Goal: Task Accomplishment & Management: Use online tool/utility

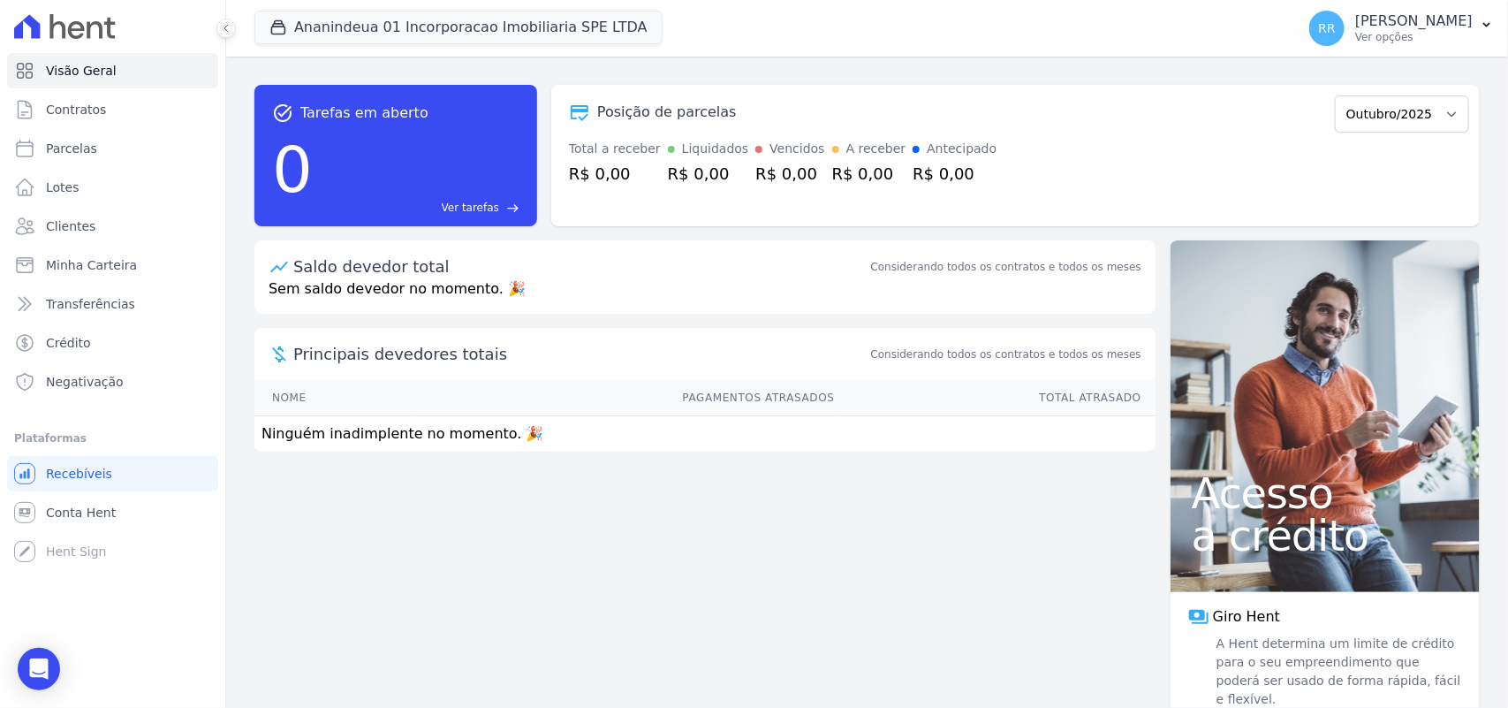
click at [581, 558] on div "task_alt Tarefas em aberto 0 Ver tarefas east Posição de parcelas Outubro/2025 …" at bounding box center [867, 382] width 1282 height 651
click at [103, 511] on span "Conta Hent" at bounding box center [81, 513] width 70 height 18
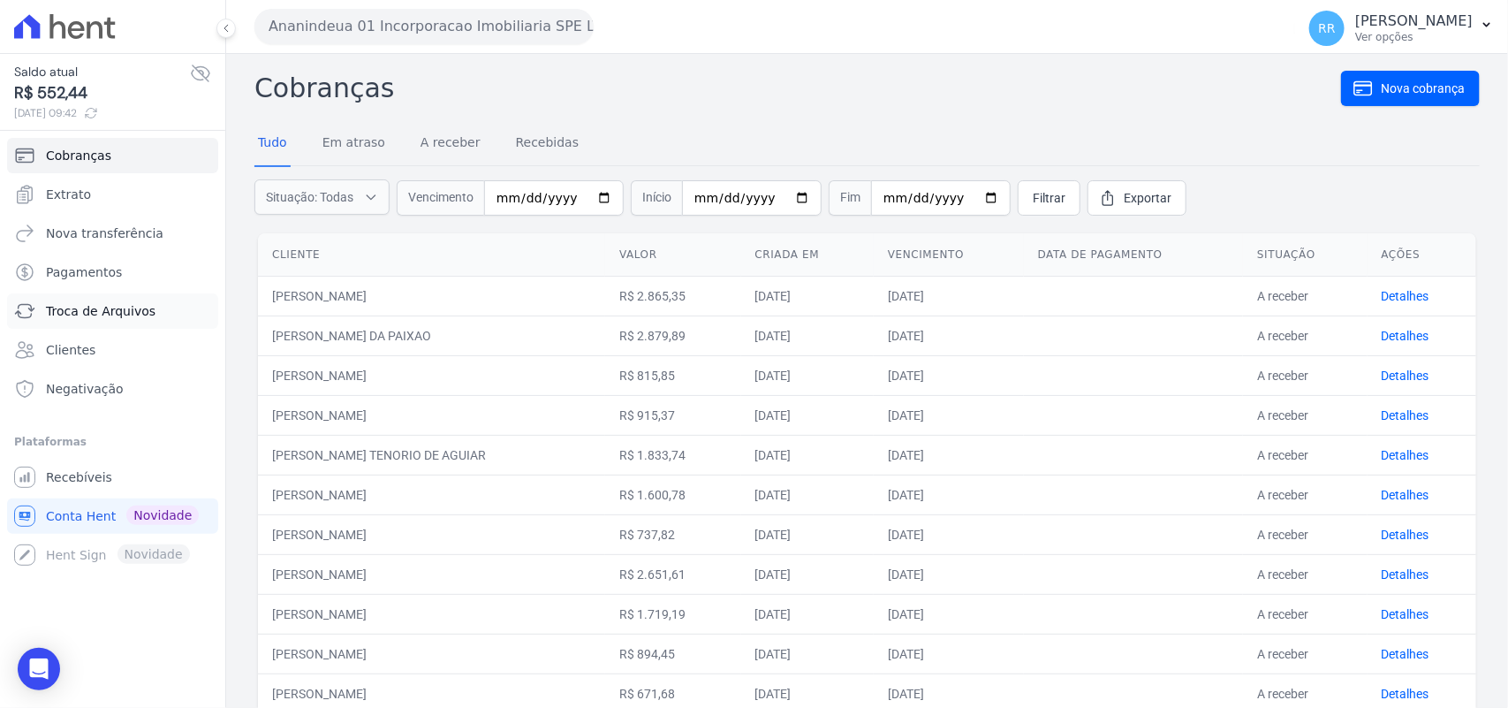
click at [130, 323] on link "Troca de Arquivos" at bounding box center [112, 310] width 211 height 35
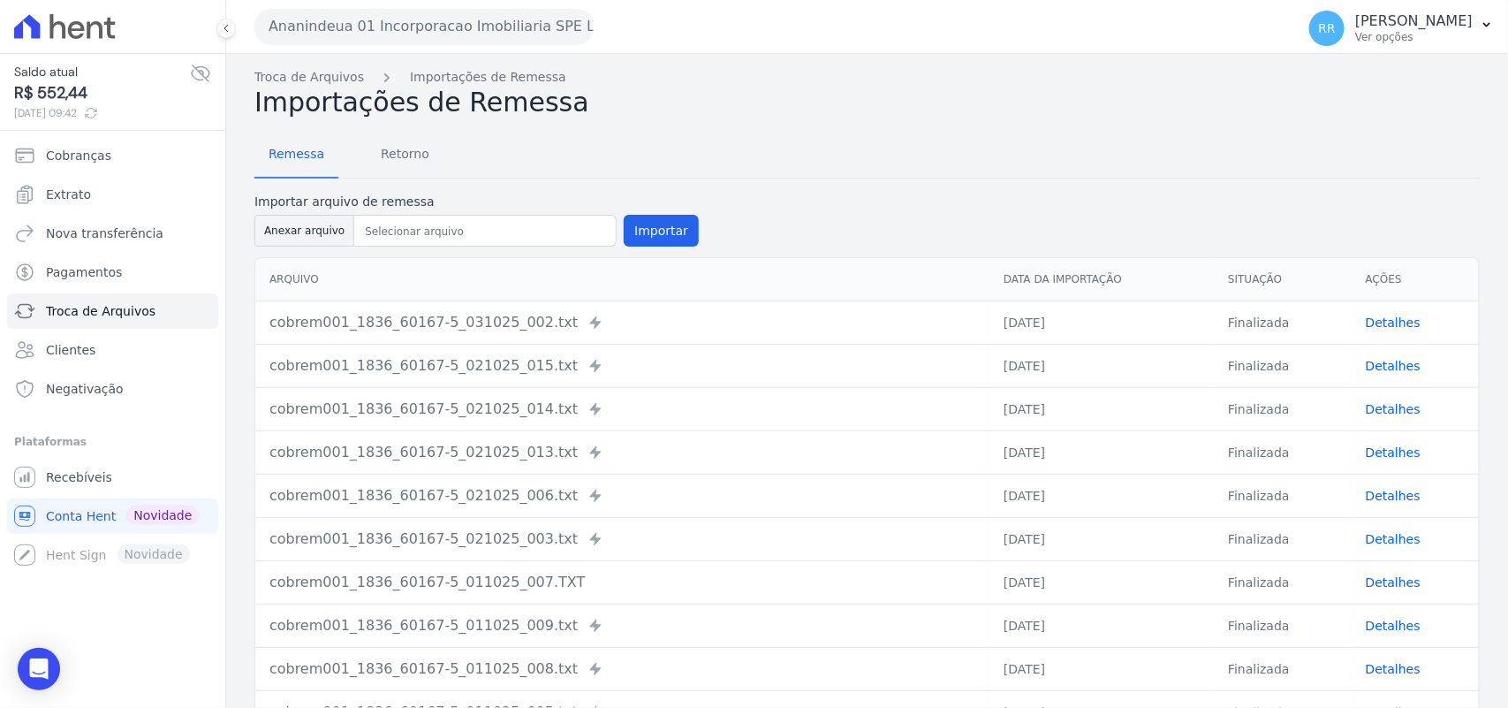
click at [851, 197] on form "Importar arquivo de remessa Anexar arquivo Importar" at bounding box center [868, 221] width 1226 height 57
click at [774, 148] on div "Remessa Retorno" at bounding box center [868, 156] width 1226 height 46
click at [647, 143] on div "Remessa Retorno" at bounding box center [868, 156] width 1226 height 46
click at [953, 178] on div "Remessa Retorno Importar arquivo de remessa Anexar arquivo Importar [GEOGRAPHIC…" at bounding box center [868, 457] width 1226 height 679
click at [625, 119] on div "Remessa Retorno Importar arquivo de remessa Anexar arquivo Importar [GEOGRAPHIC…" at bounding box center [868, 457] width 1226 height 679
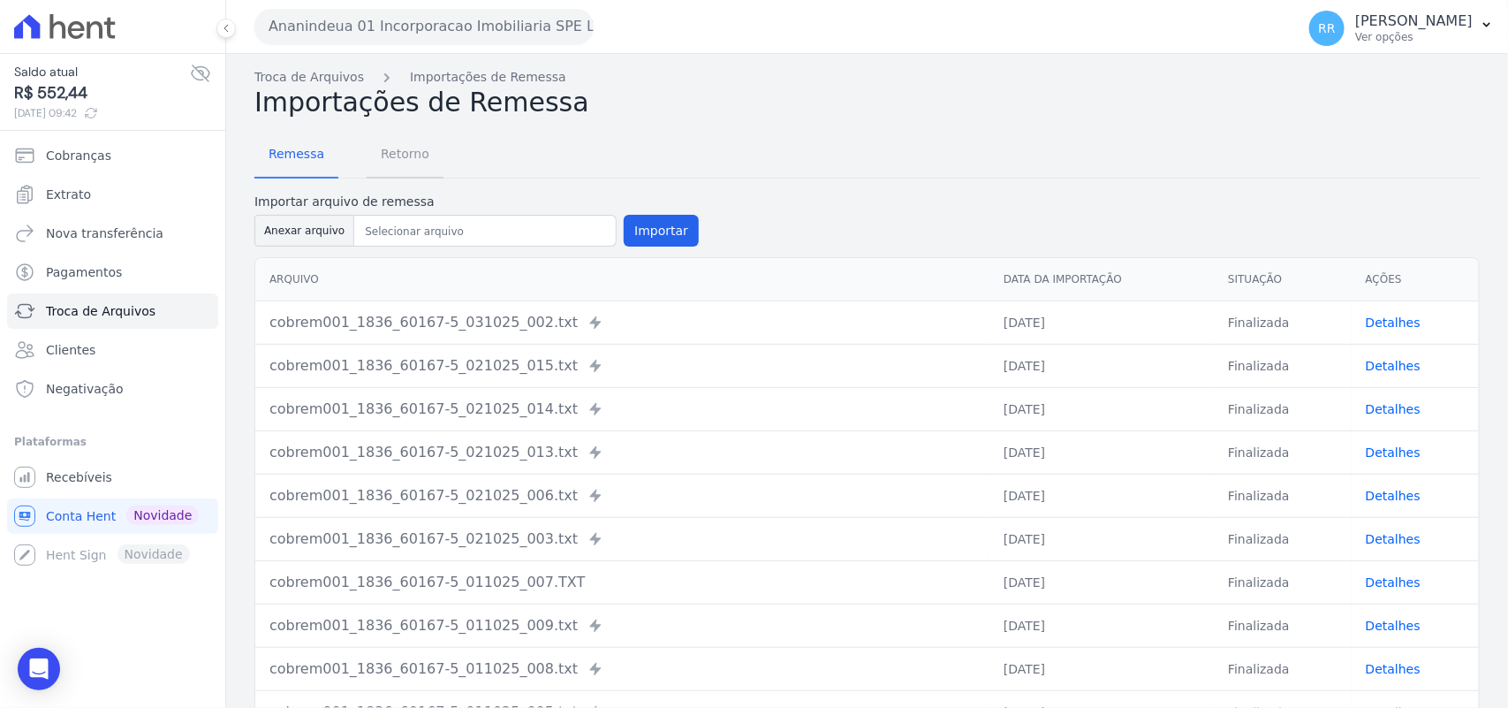
click at [390, 155] on span "Retorno" at bounding box center [405, 153] width 70 height 35
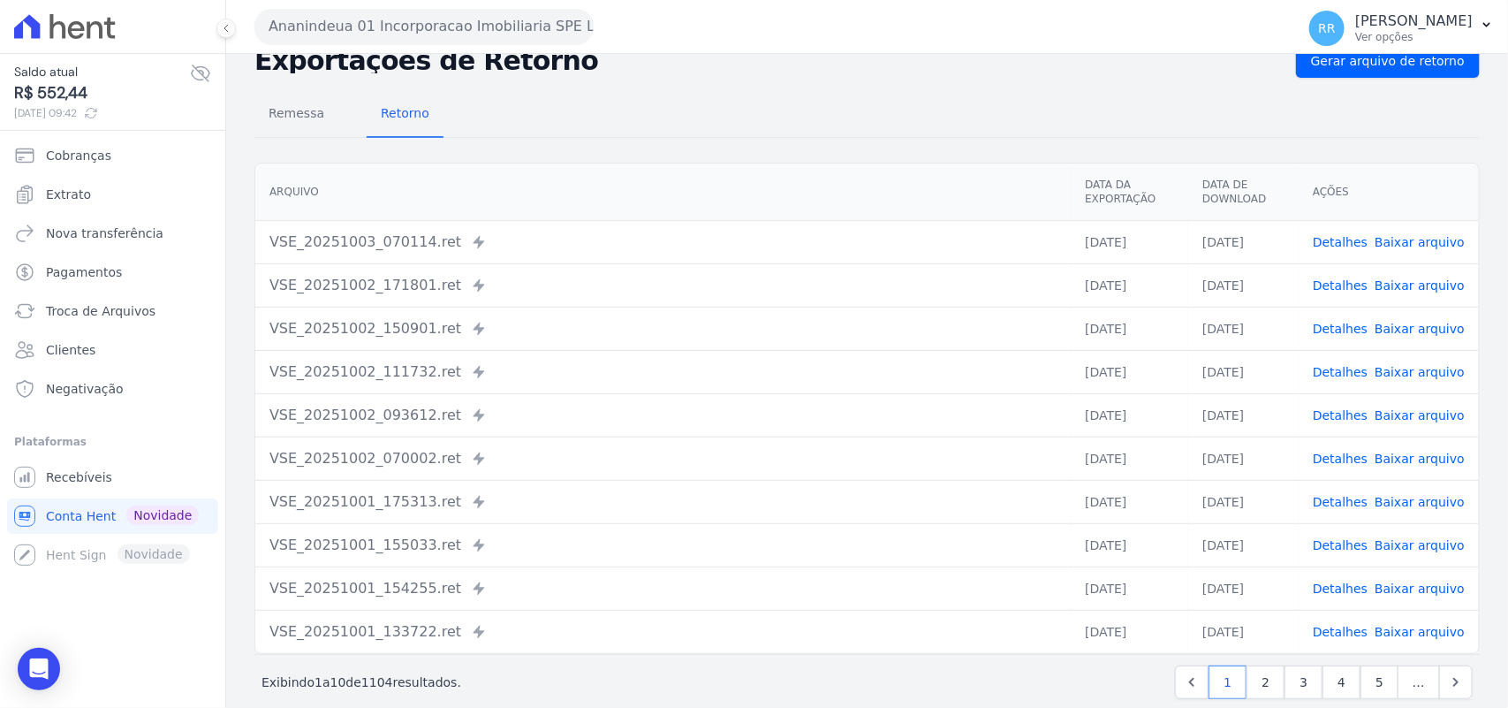
scroll to position [75, 0]
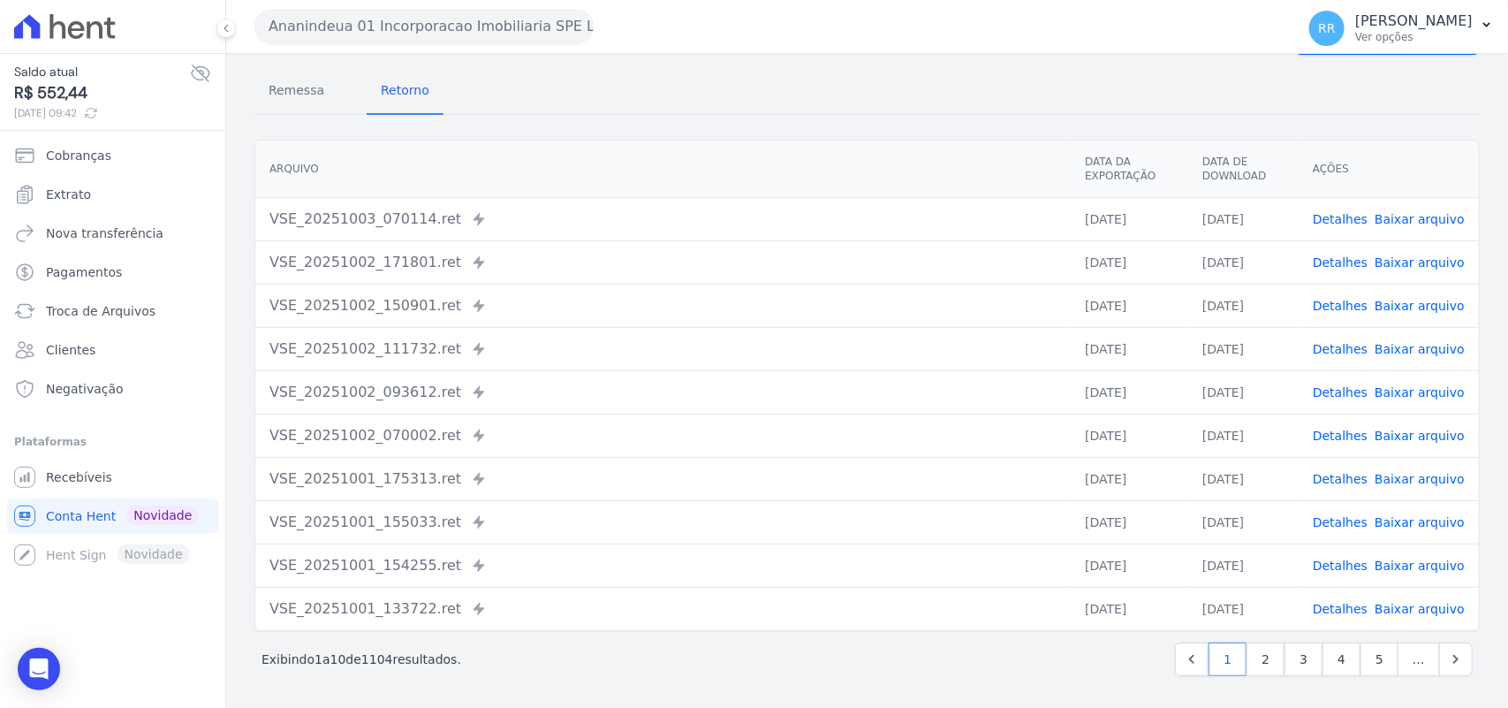
click at [510, 150] on th "Arquivo" at bounding box center [663, 169] width 816 height 57
click at [628, 235] on td "VSE_20251003_070114.ret Enviado para Nexxera em: [DATE] 07:01" at bounding box center [663, 218] width 816 height 43
click at [626, 156] on th "Arquivo" at bounding box center [663, 169] width 816 height 57
click at [480, 226] on div "VSE_20251003_070114.ret Enviado para Nexxera em: [DATE] 07:01" at bounding box center [663, 219] width 787 height 21
drag, startPoint x: 270, startPoint y: 200, endPoint x: 509, endPoint y: 210, distance: 238.8
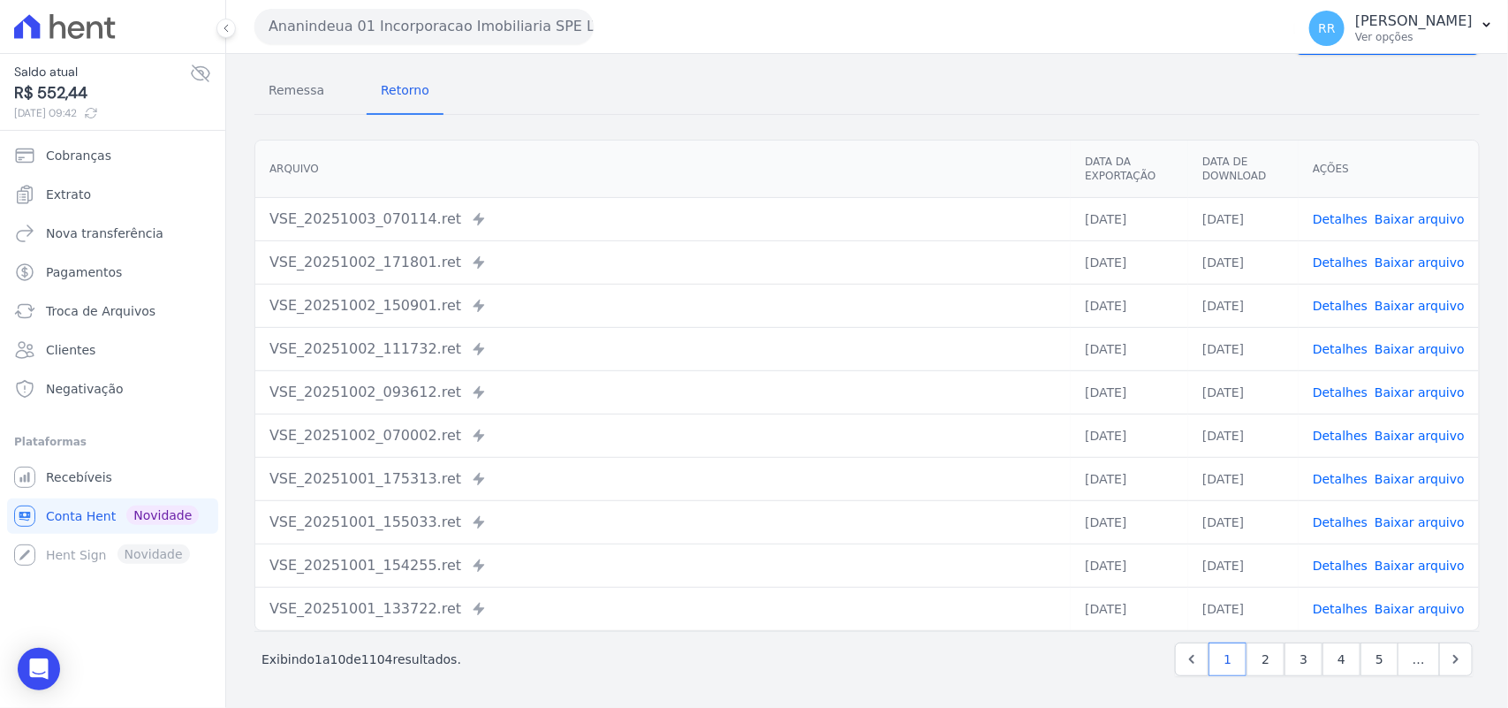
click at [509, 210] on td "VSE_20251003_070114.ret Enviado para Nexxera em: [DATE] 07:01" at bounding box center [663, 218] width 816 height 43
click at [528, 219] on div "VSE_20251003_070114.ret Enviado para Nexxera em: [DATE] 07:01" at bounding box center [663, 219] width 787 height 21
drag, startPoint x: 490, startPoint y: 231, endPoint x: 261, endPoint y: 214, distance: 230.4
click at [261, 214] on td "VSE_20251003_070114.ret Enviado para Nexxera em: [DATE] 07:01" at bounding box center [663, 218] width 816 height 43
click at [294, 203] on td "VSE_20251003_070114.ret Enviado para Nexxera em: [DATE] 07:01" at bounding box center [663, 218] width 816 height 43
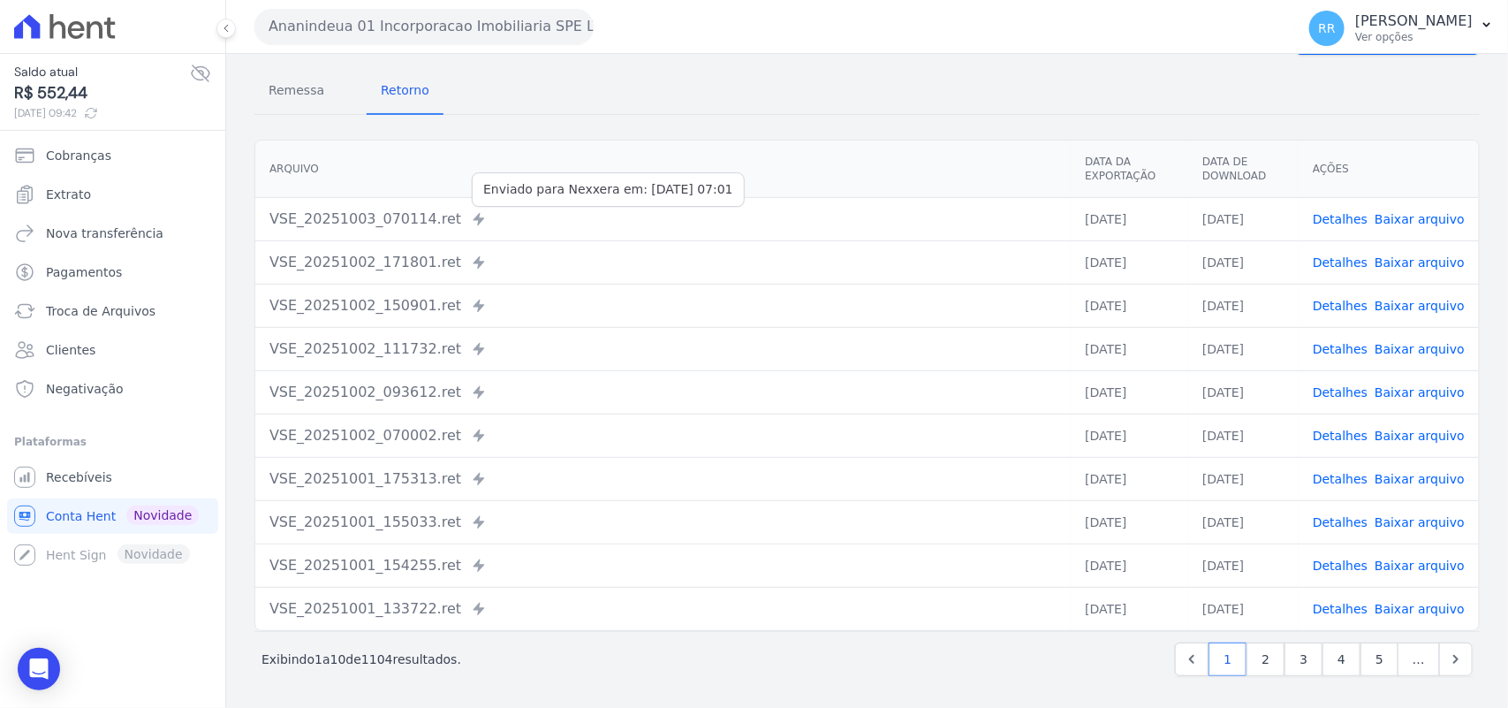
drag, startPoint x: 262, startPoint y: 210, endPoint x: 456, endPoint y: 224, distance: 194.9
click at [456, 224] on td "VSE_20251003_070114.ret Enviado para Nexxera em: [DATE] 07:01" at bounding box center [663, 218] width 816 height 43
click at [537, 223] on div "VSE_20251003_070114.ret Enviado para Nexxera em: [DATE] 07:01" at bounding box center [663, 219] width 787 height 21
click at [519, 209] on div "VSE_20251003_070114.ret Enviado para Nexxera em: [DATE] 07:01" at bounding box center [663, 219] width 787 height 21
click at [460, 225] on div "VSE_20251003_070114.ret Enviado para Nexxera em: [DATE] 07:01" at bounding box center [663, 219] width 787 height 21
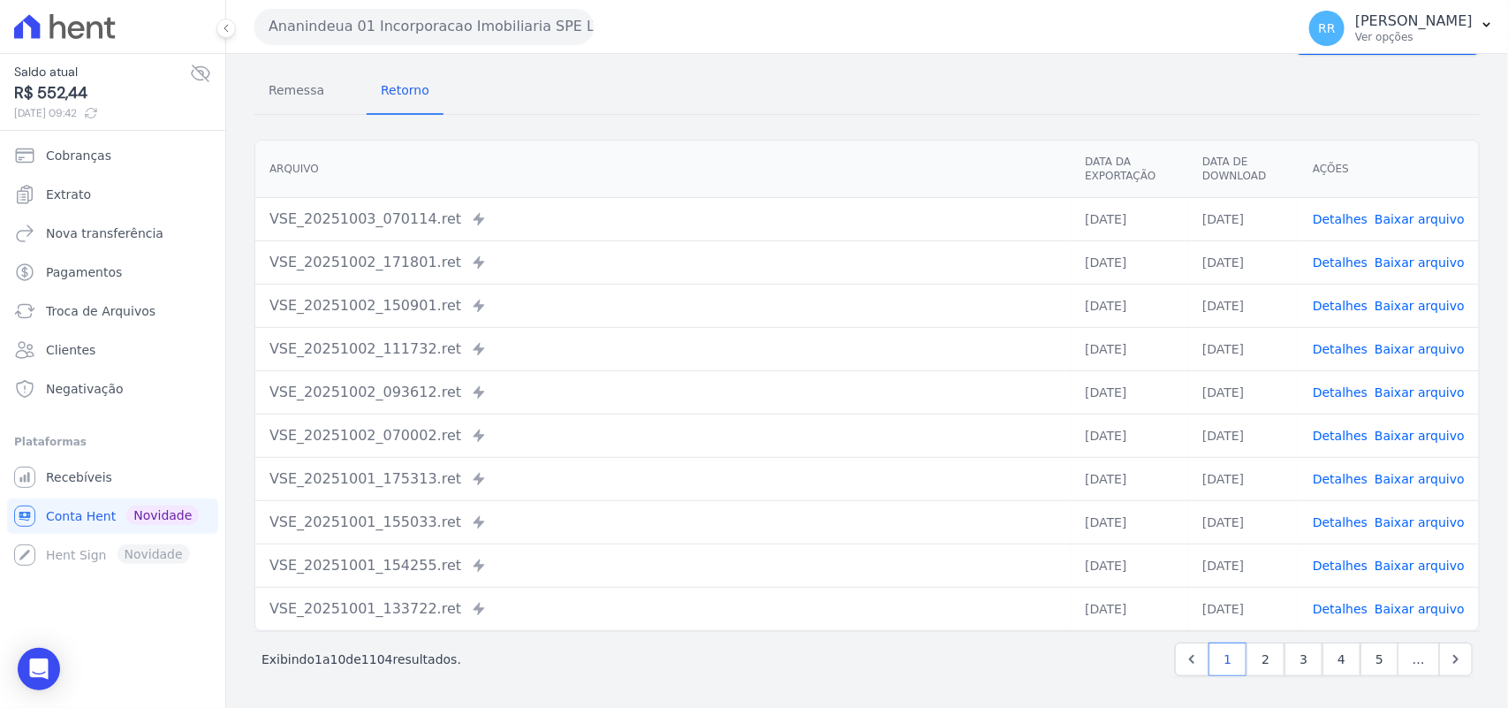
click at [497, 212] on div "VSE_20251003_070114.ret Enviado para Nexxera em: [DATE] 07:01" at bounding box center [663, 219] width 787 height 21
click at [539, 287] on td "VSE_20251002_150901.ret Enviado para Nexxera em: [DATE] 15:09" at bounding box center [663, 305] width 816 height 43
click at [564, 262] on div "VSE_20251002_171801.ret Enviado para Nexxera em: [DATE] 17:18" at bounding box center [663, 262] width 787 height 21
click at [552, 275] on td "VSE_20251002_171801.ret Enviado para Nexxera em: [DATE] 17:18" at bounding box center [663, 261] width 816 height 43
click at [498, 209] on div "VSE_20251003_070114.ret Enviado para Nexxera em: [DATE] 07:01" at bounding box center [663, 219] width 787 height 21
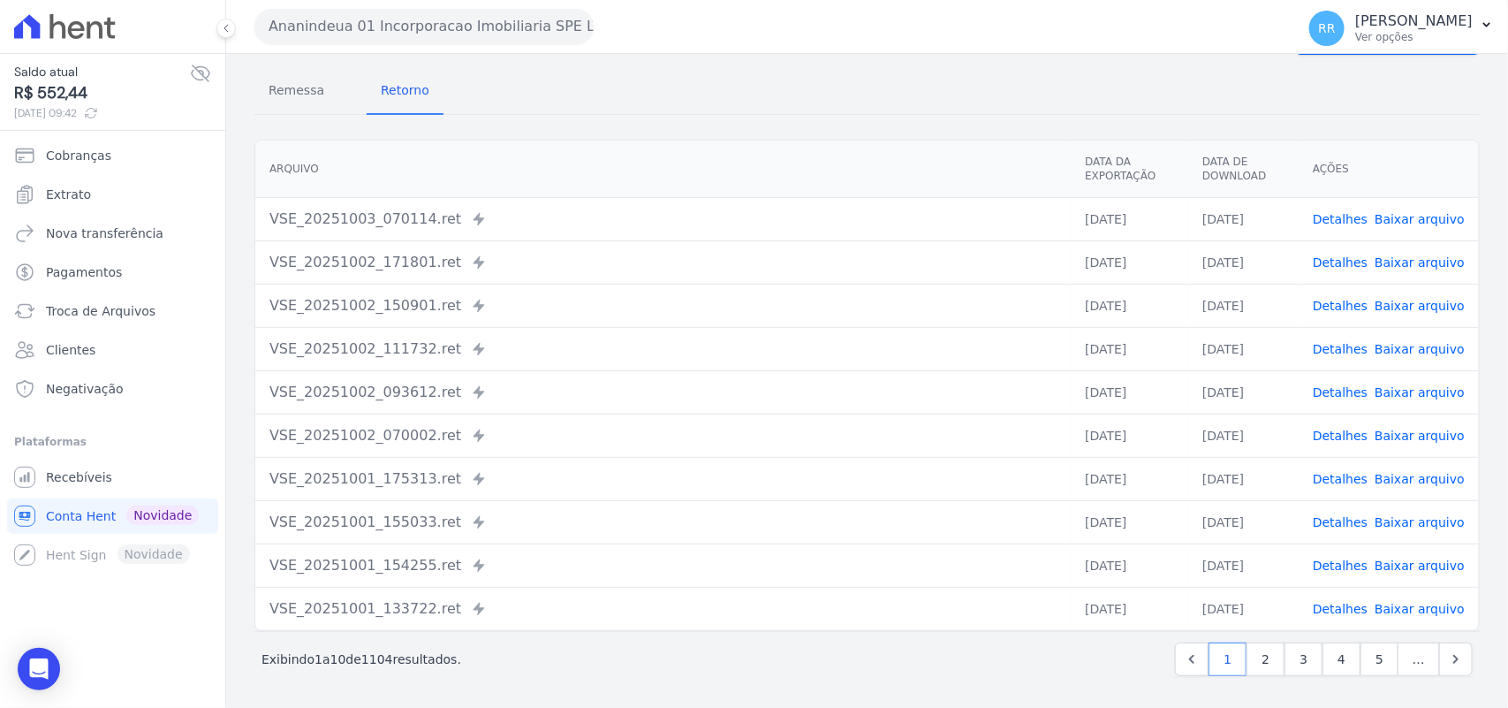
click at [477, 350] on div "VSE_20251002_111732.ret Enviado para Nexxera em: [DATE] 11:17" at bounding box center [663, 348] width 787 height 21
click at [827, 133] on div "Arquivo Data da Exportação Data de Download Ações VSE_20251003_070114.ret Envia…" at bounding box center [867, 385] width 1282 height 505
click at [299, 13] on button "Ananindeua 01 Incorporacao Imobiliaria SPE LTDA" at bounding box center [424, 26] width 339 height 35
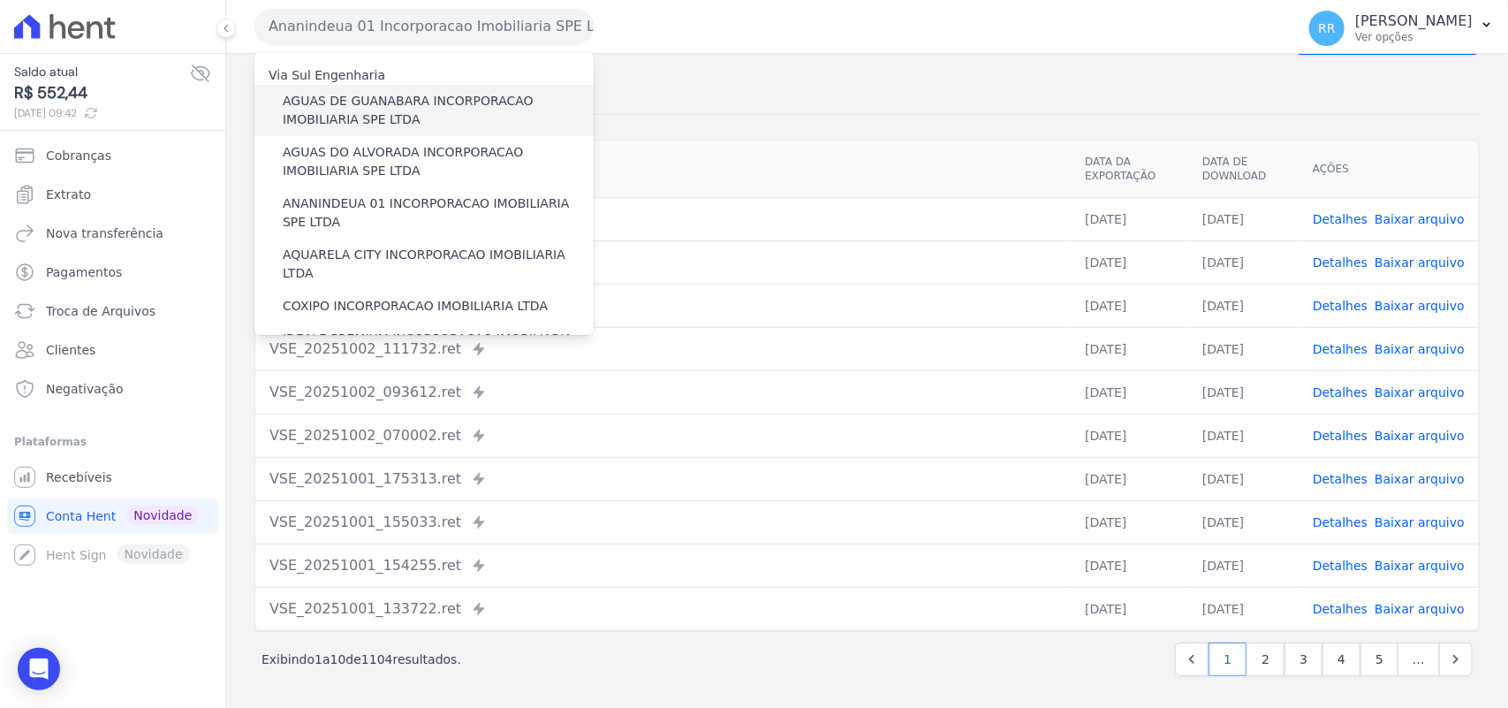
click at [333, 104] on label "AGUAS DE GUANABARA INCORPORACAO IMOBILIARIA SPE LTDA" at bounding box center [438, 110] width 311 height 37
click at [0, 0] on input "AGUAS DE GUANABARA INCORPORACAO IMOBILIARIA SPE LTDA" at bounding box center [0, 0] width 0 height 0
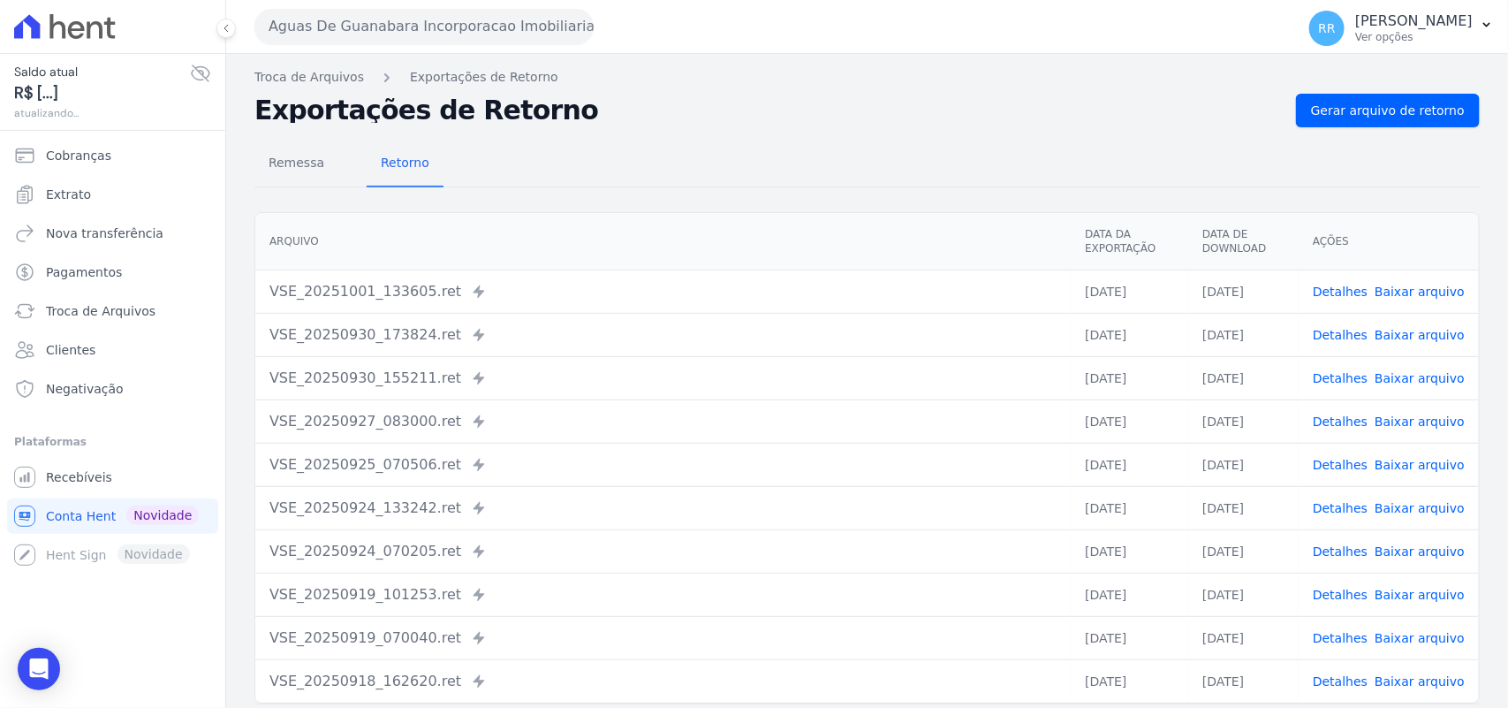
click at [405, 13] on button "Aguas De Guanabara Incorporacao Imobiliaria SPE LTDA" at bounding box center [424, 26] width 339 height 35
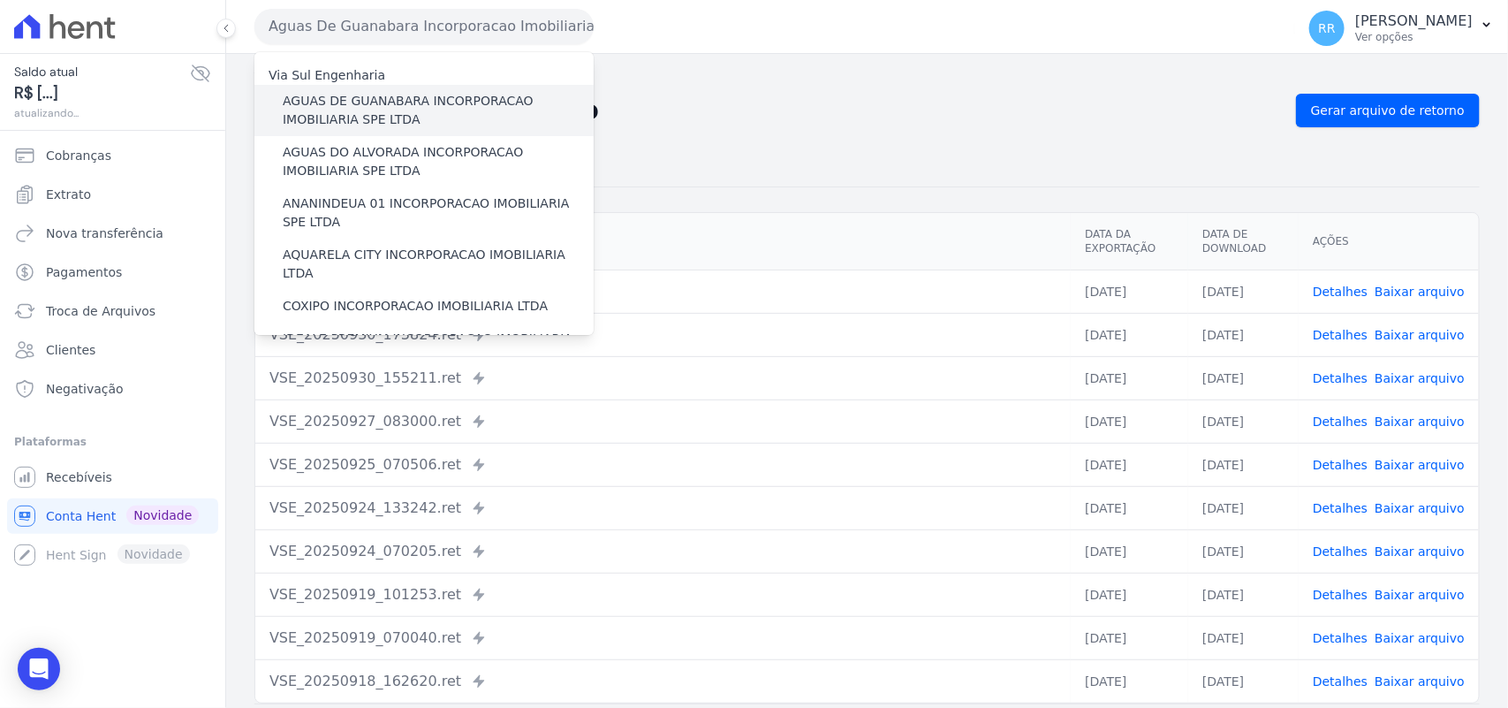
click at [383, 94] on label "AGUAS DE GUANABARA INCORPORACAO IMOBILIARIA SPE LTDA" at bounding box center [438, 110] width 311 height 37
click at [0, 0] on input "AGUAS DE GUANABARA INCORPORACAO IMOBILIARIA SPE LTDA" at bounding box center [0, 0] width 0 height 0
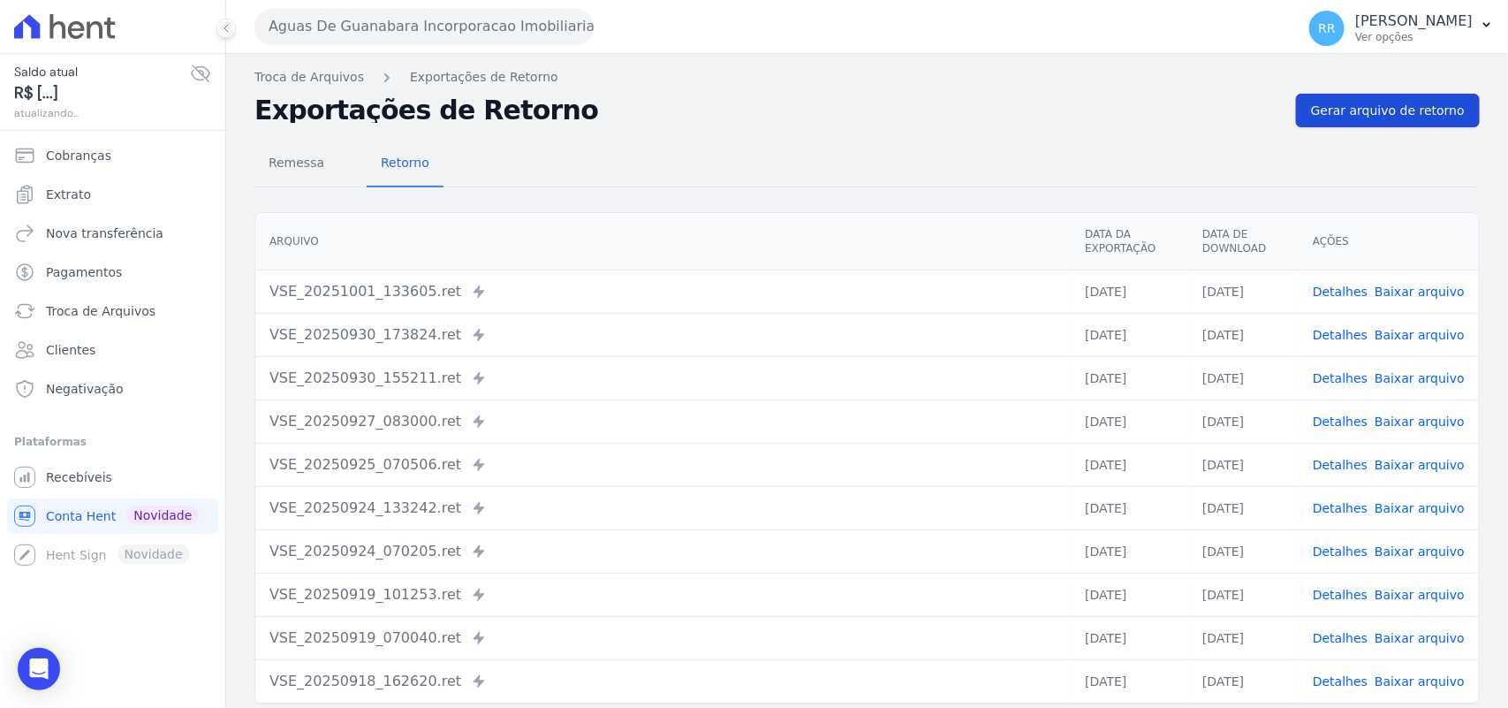
click at [1414, 107] on span "Gerar arquivo de retorno" at bounding box center [1388, 111] width 154 height 18
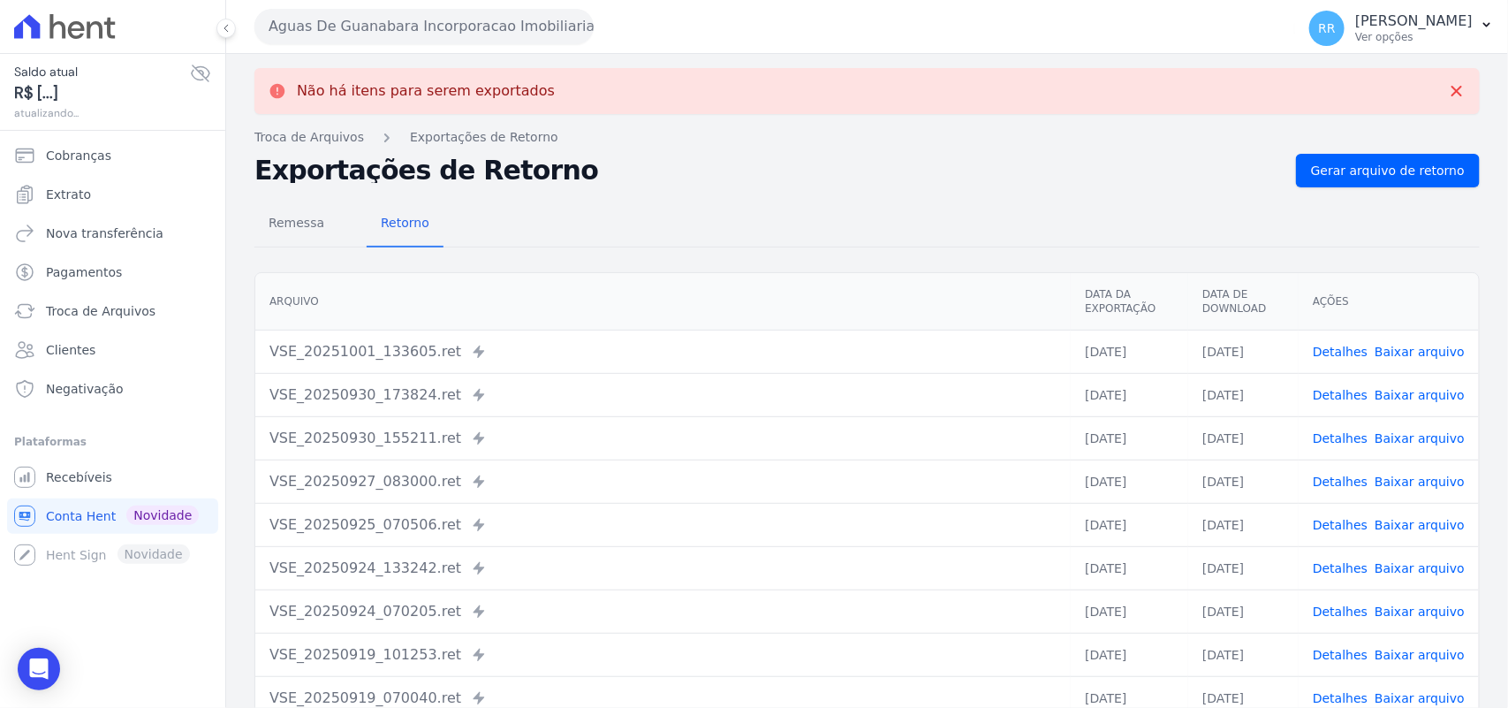
click at [473, 46] on div "Aguas De Guanabara Incorporacao Imobiliaria SPE LTDA Via Sul Engenharia AGUAS D…" at bounding box center [772, 26] width 1034 height 55
click at [479, 28] on button "Aguas De Guanabara Incorporacao Imobiliaria SPE LTDA" at bounding box center [424, 26] width 339 height 35
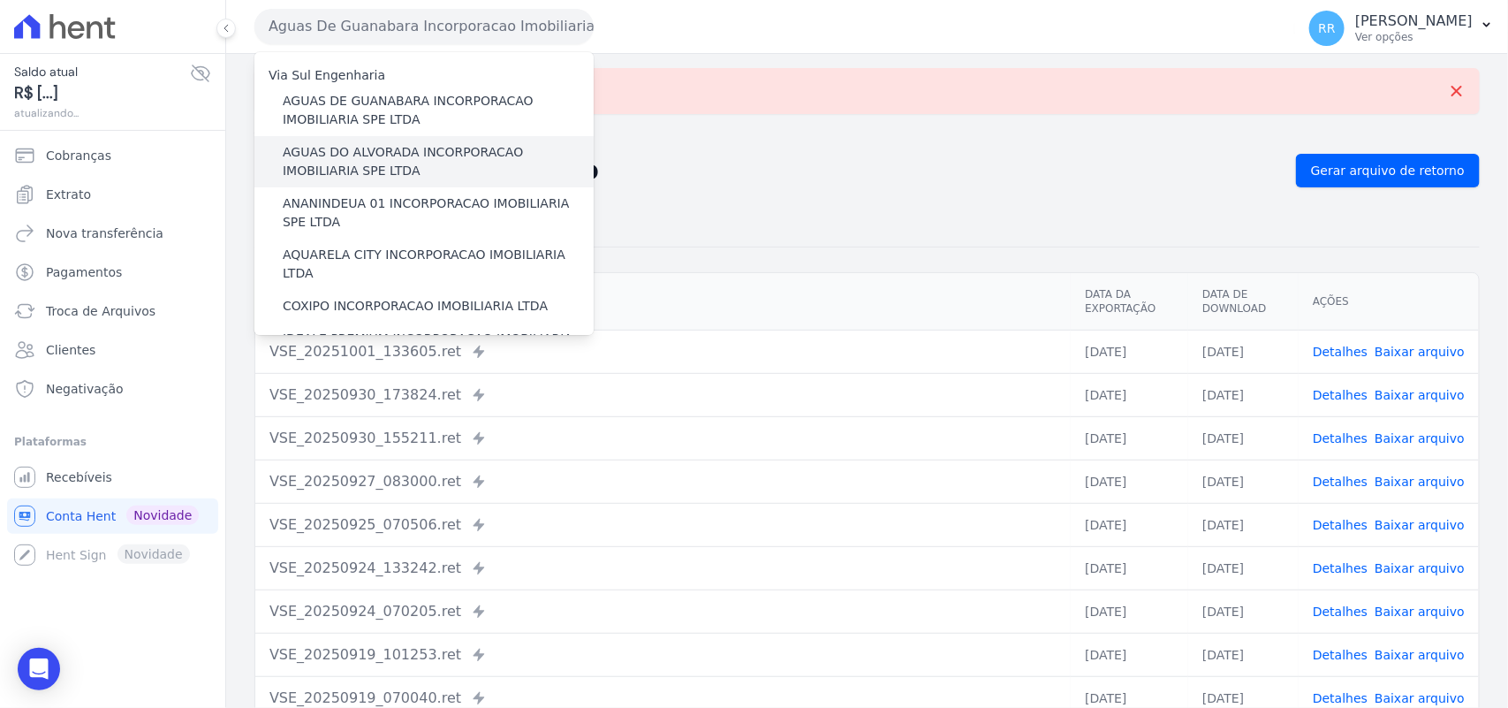
click at [363, 152] on label "AGUAS DO ALVORADA INCORPORACAO IMOBILIARIA SPE LTDA" at bounding box center [438, 161] width 311 height 37
click at [0, 0] on input "AGUAS DO ALVORADA INCORPORACAO IMOBILIARIA SPE LTDA" at bounding box center [0, 0] width 0 height 0
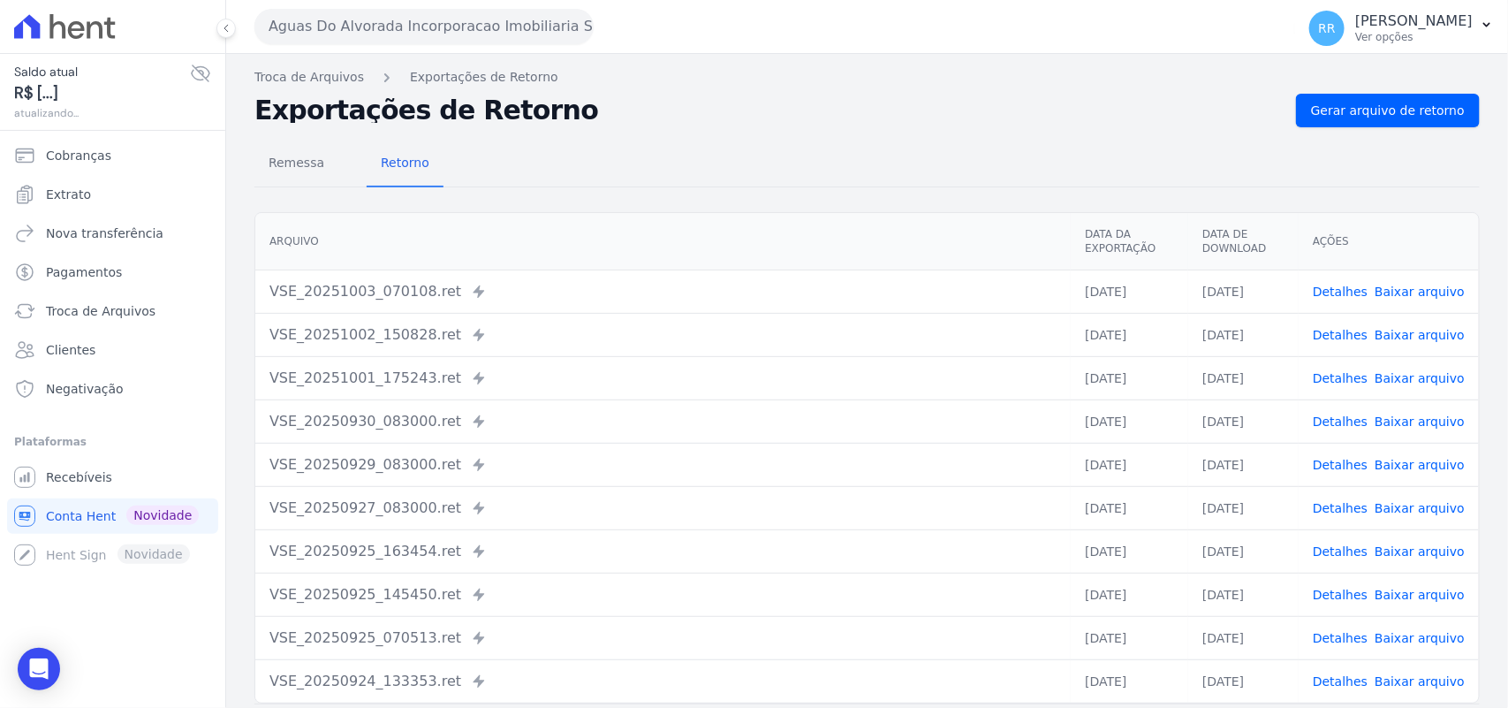
click at [1394, 131] on div "Remessa Retorno [GEOGRAPHIC_DATA] Data da Exportação Data de Download Ações VSE…" at bounding box center [868, 446] width 1226 height 639
click at [1414, 103] on span "Gerar arquivo de retorno" at bounding box center [1388, 111] width 154 height 18
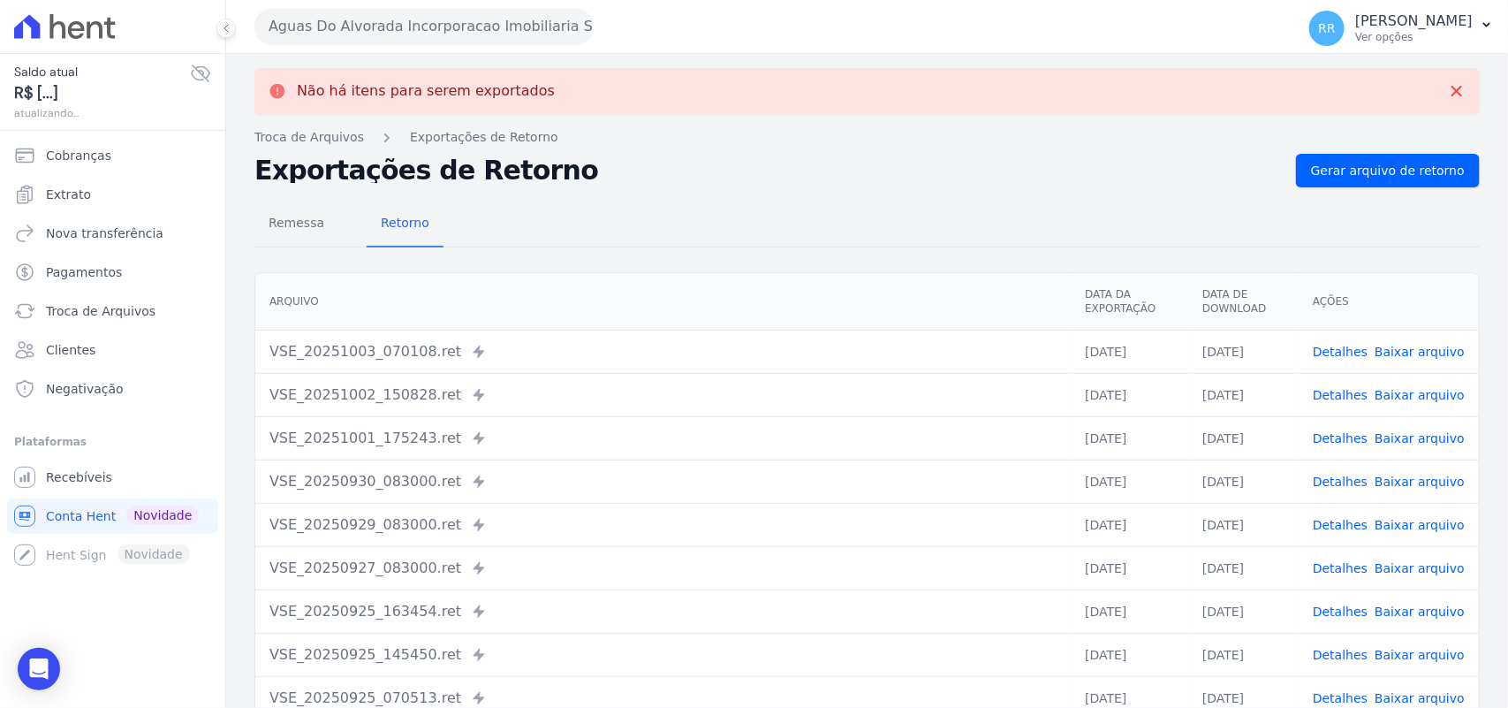
click at [402, 33] on button "Aguas Do Alvorada Incorporacao Imobiliaria SPE LTDA" at bounding box center [424, 26] width 339 height 35
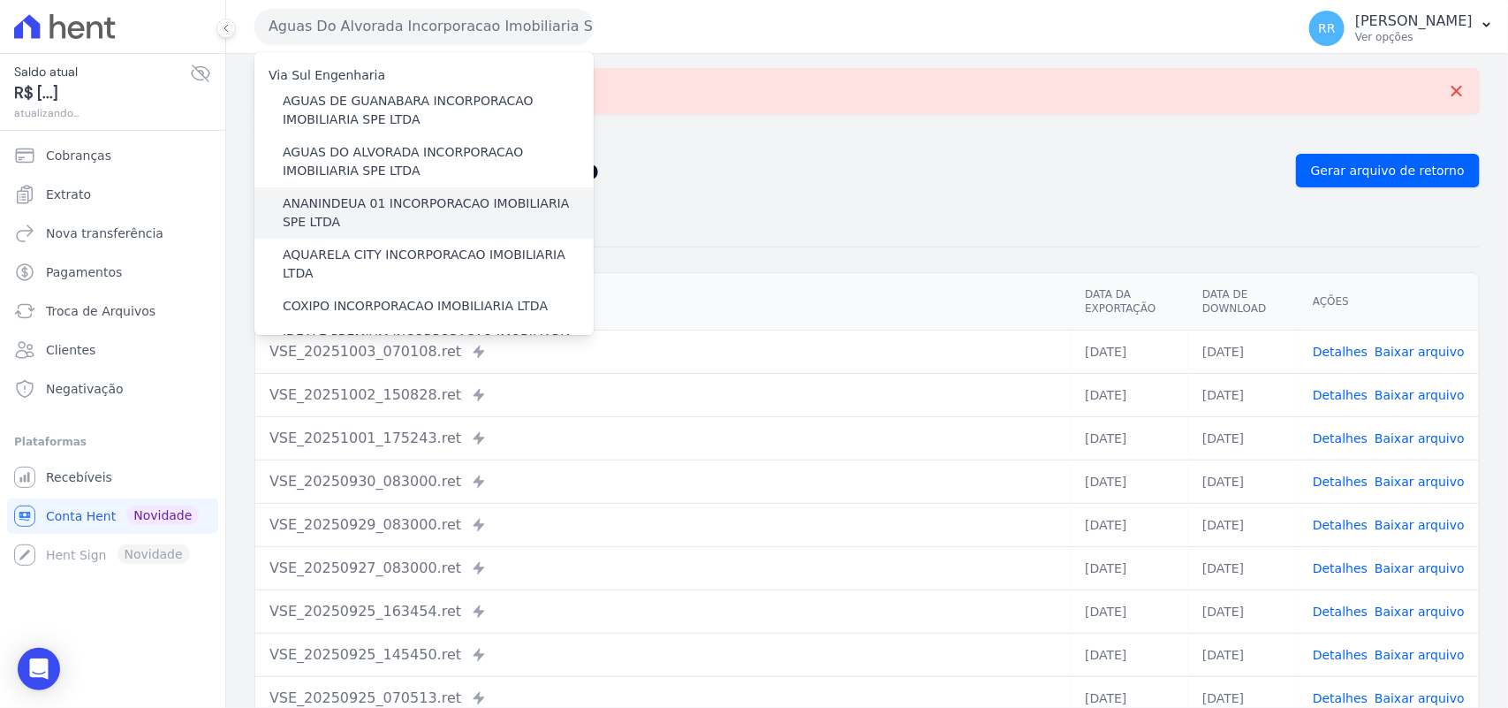
click at [412, 203] on label "ANANINDEUA 01 INCORPORACAO IMOBILIARIA SPE LTDA" at bounding box center [438, 212] width 311 height 37
click at [0, 0] on input "ANANINDEUA 01 INCORPORACAO IMOBILIARIA SPE LTDA" at bounding box center [0, 0] width 0 height 0
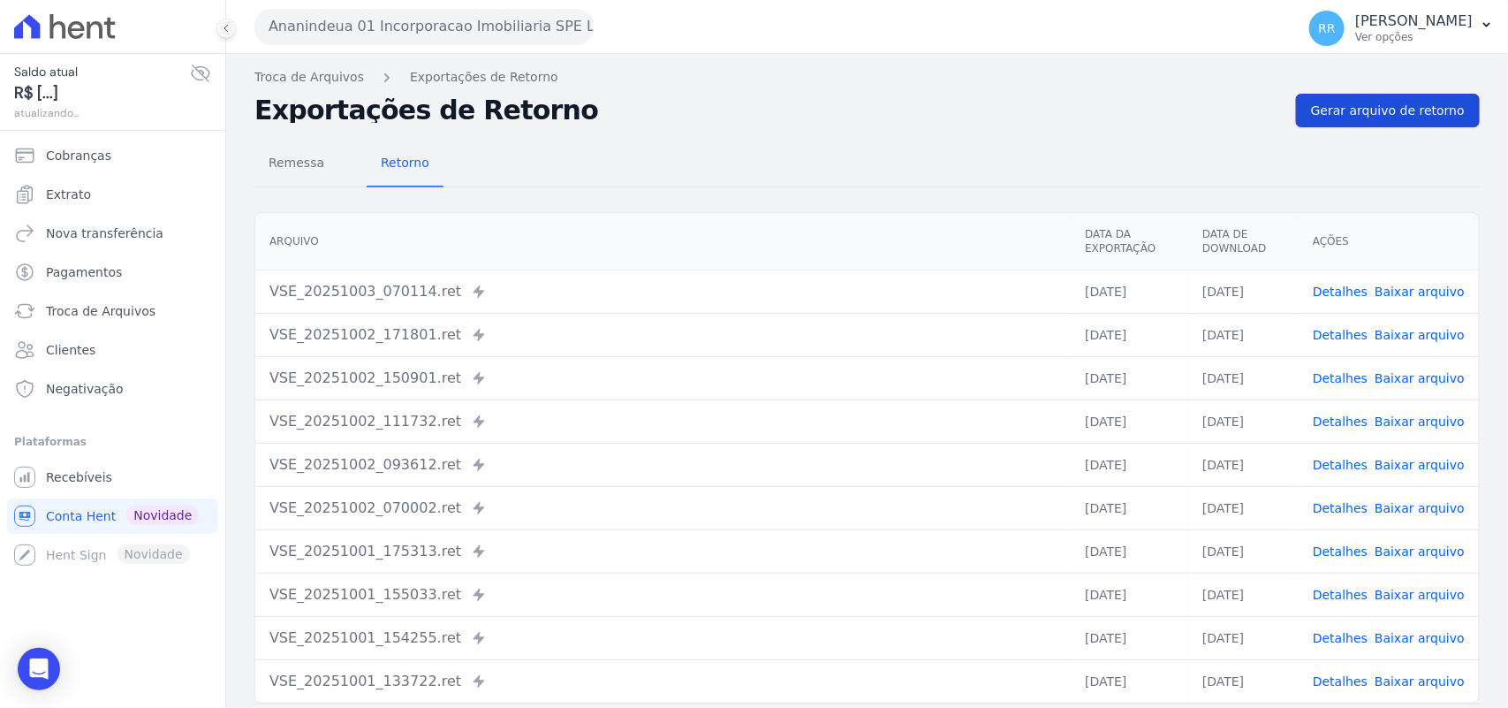
click at [1377, 104] on span "Gerar arquivo de retorno" at bounding box center [1388, 111] width 154 height 18
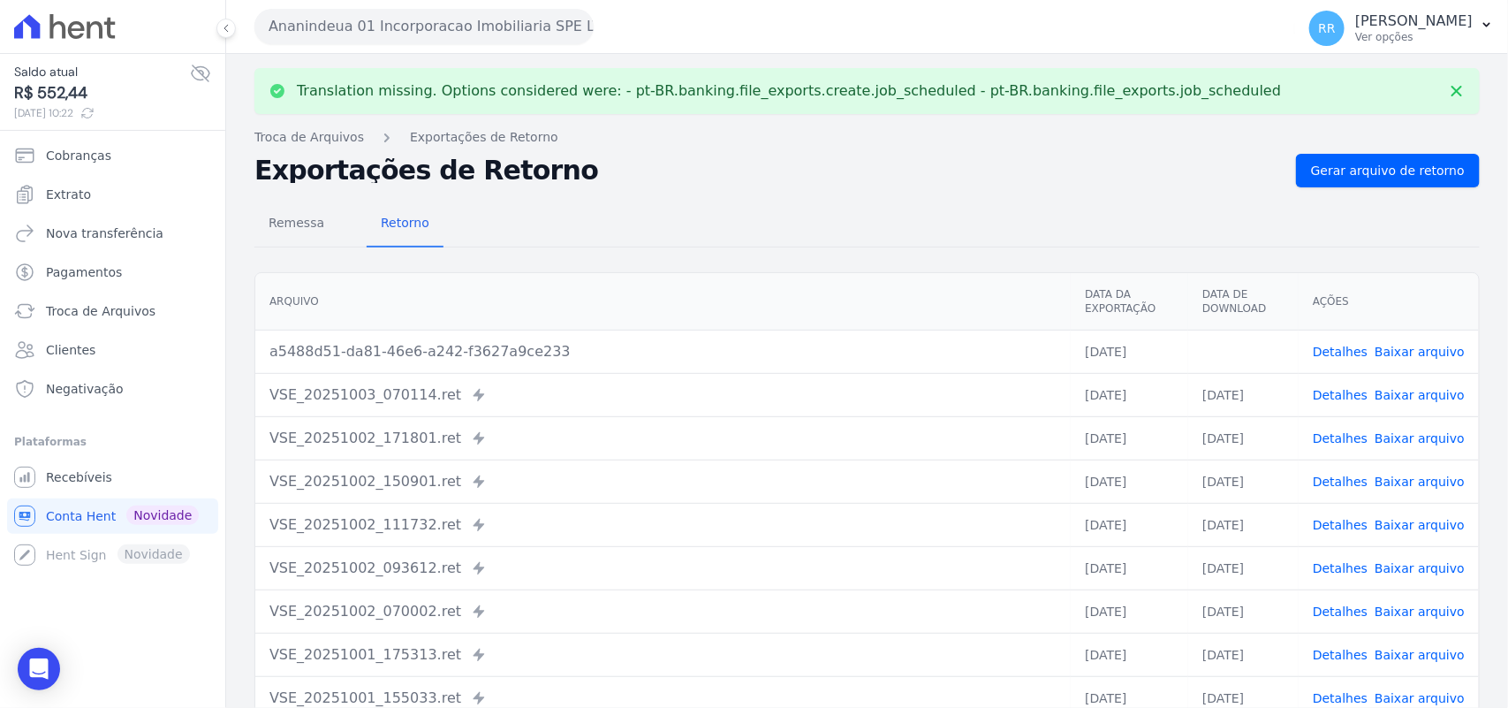
click at [1424, 358] on link "Baixar arquivo" at bounding box center [1420, 352] width 90 height 14
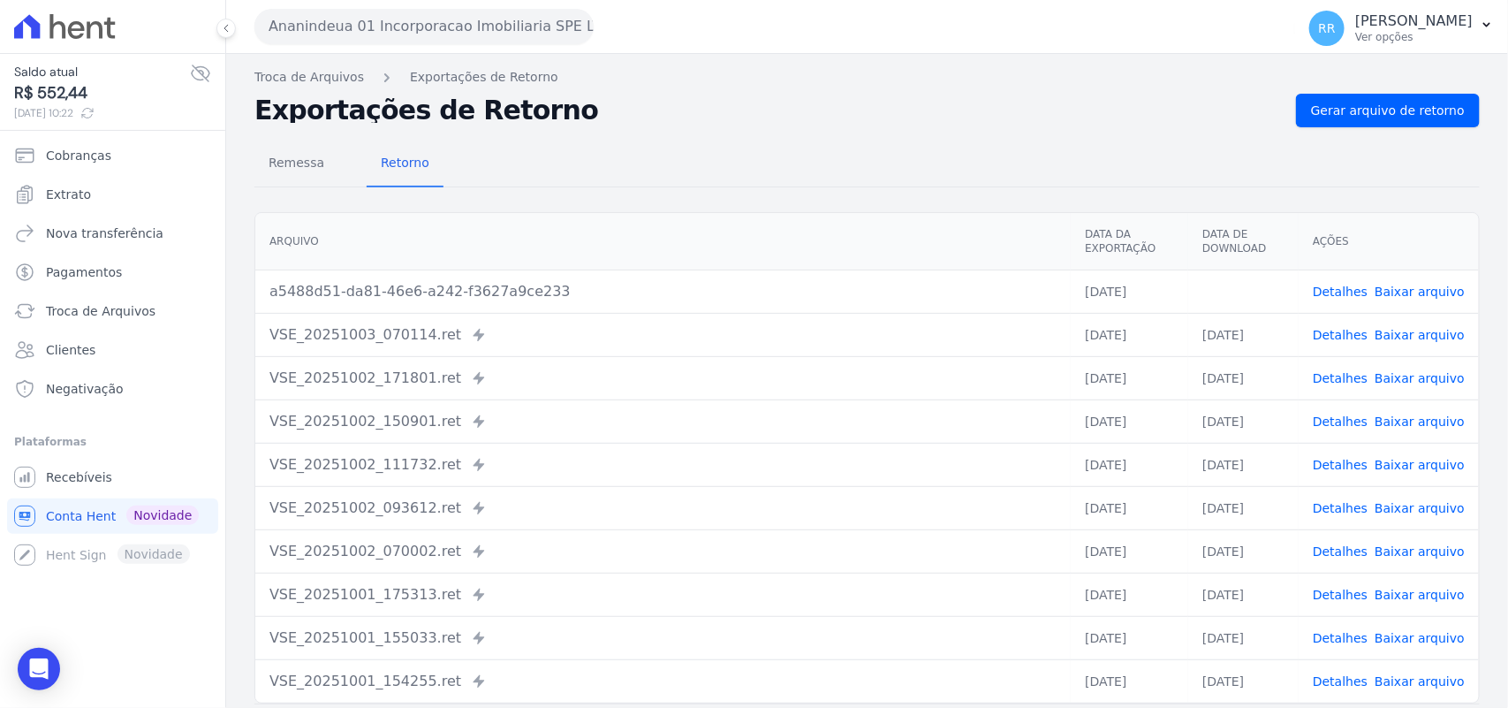
click at [634, 148] on div "Remessa Retorno" at bounding box center [868, 164] width 1226 height 46
click at [307, 9] on button "Ananindeua 01 Incorporacao Imobiliaria SPE LTDA" at bounding box center [424, 26] width 339 height 35
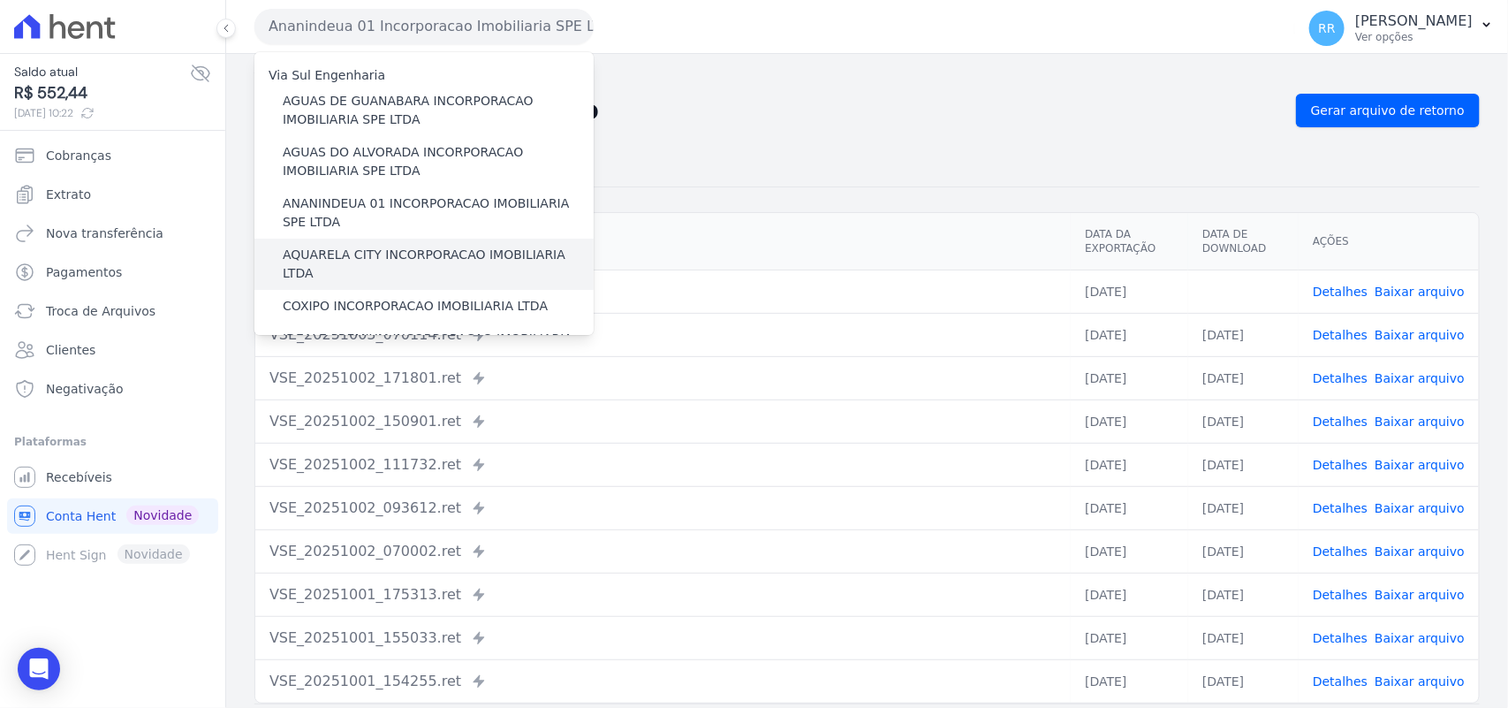
click at [329, 250] on label "AQUARELA CITY INCORPORACAO IMOBILIARIA LTDA" at bounding box center [438, 264] width 311 height 37
click at [0, 0] on input "AQUARELA CITY INCORPORACAO IMOBILIARIA LTDA" at bounding box center [0, 0] width 0 height 0
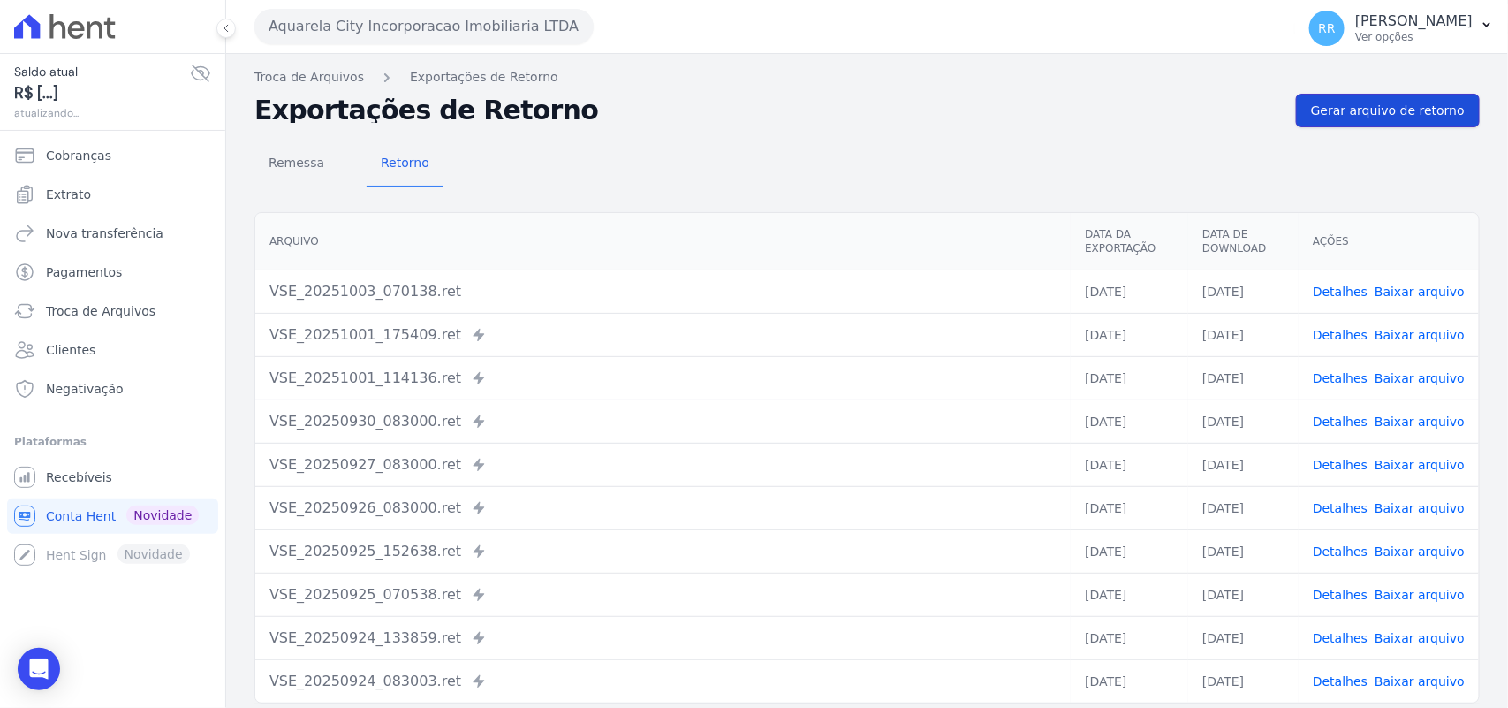
click at [1350, 106] on span "Gerar arquivo de retorno" at bounding box center [1388, 111] width 154 height 18
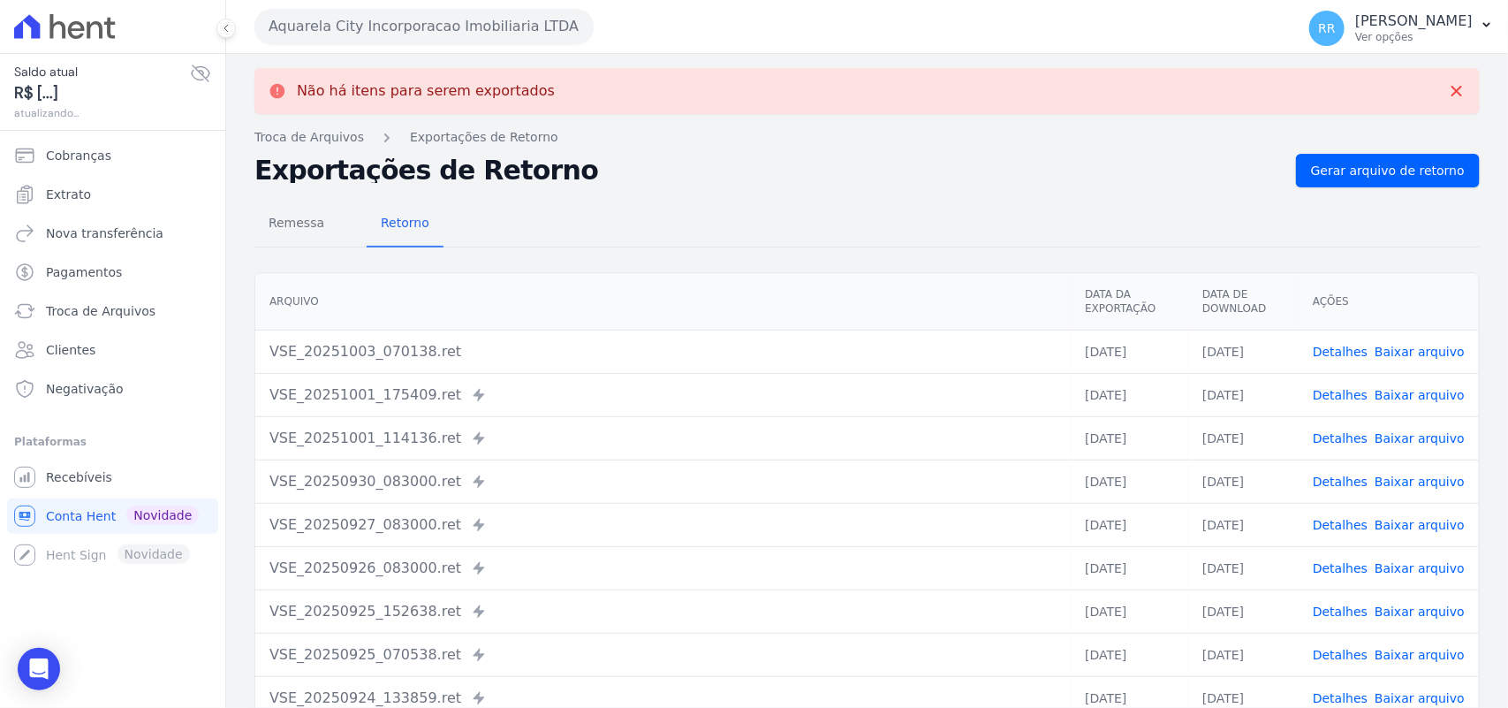
click at [374, 27] on button "Aquarela City Incorporacao Imobiliaria LTDA" at bounding box center [424, 26] width 339 height 35
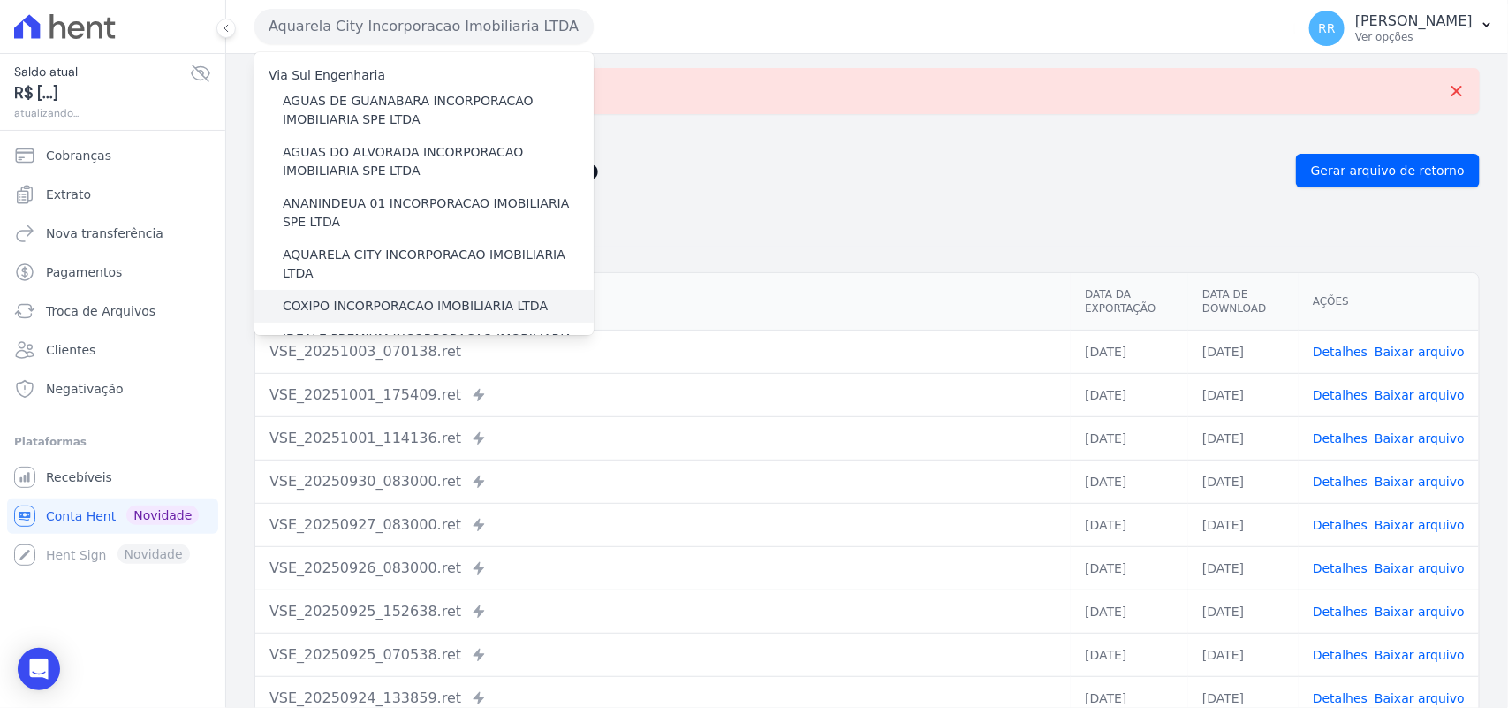
click at [341, 297] on label "COXIPO INCORPORACAO IMOBILIARIA LTDA" at bounding box center [415, 306] width 265 height 19
click at [0, 0] on input "COXIPO INCORPORACAO IMOBILIARIA LTDA" at bounding box center [0, 0] width 0 height 0
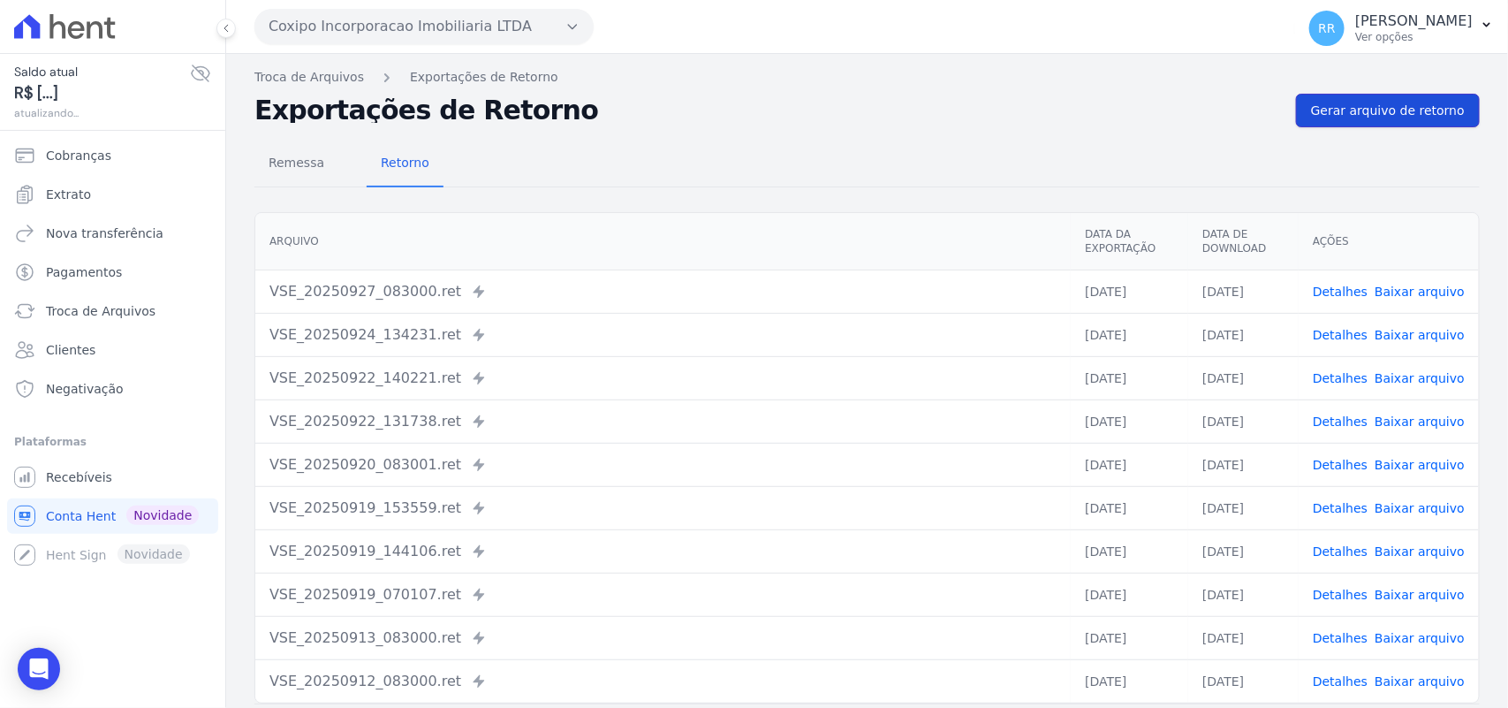
click at [1332, 116] on span "Gerar arquivo de retorno" at bounding box center [1388, 111] width 154 height 18
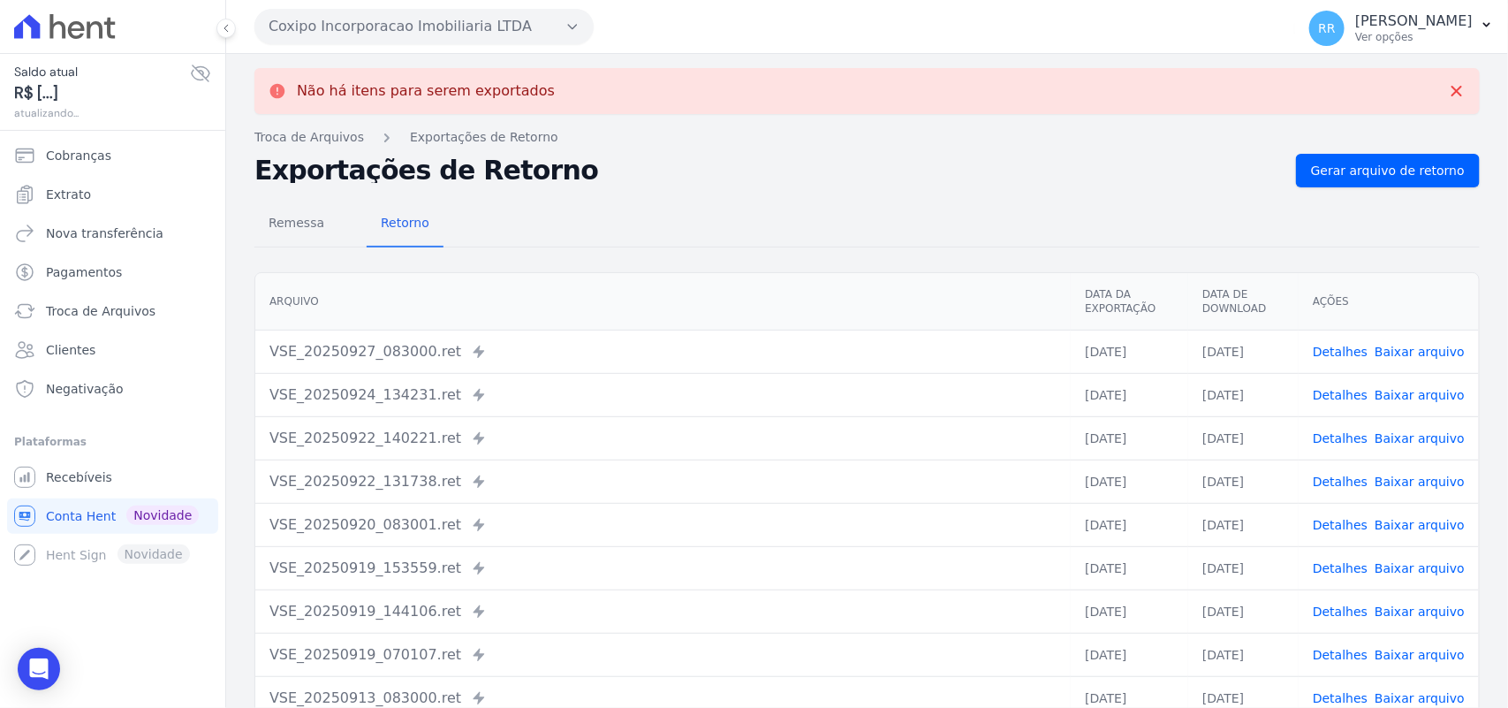
click at [482, 29] on button "Coxipo Incorporacao Imobiliaria LTDA" at bounding box center [424, 26] width 339 height 35
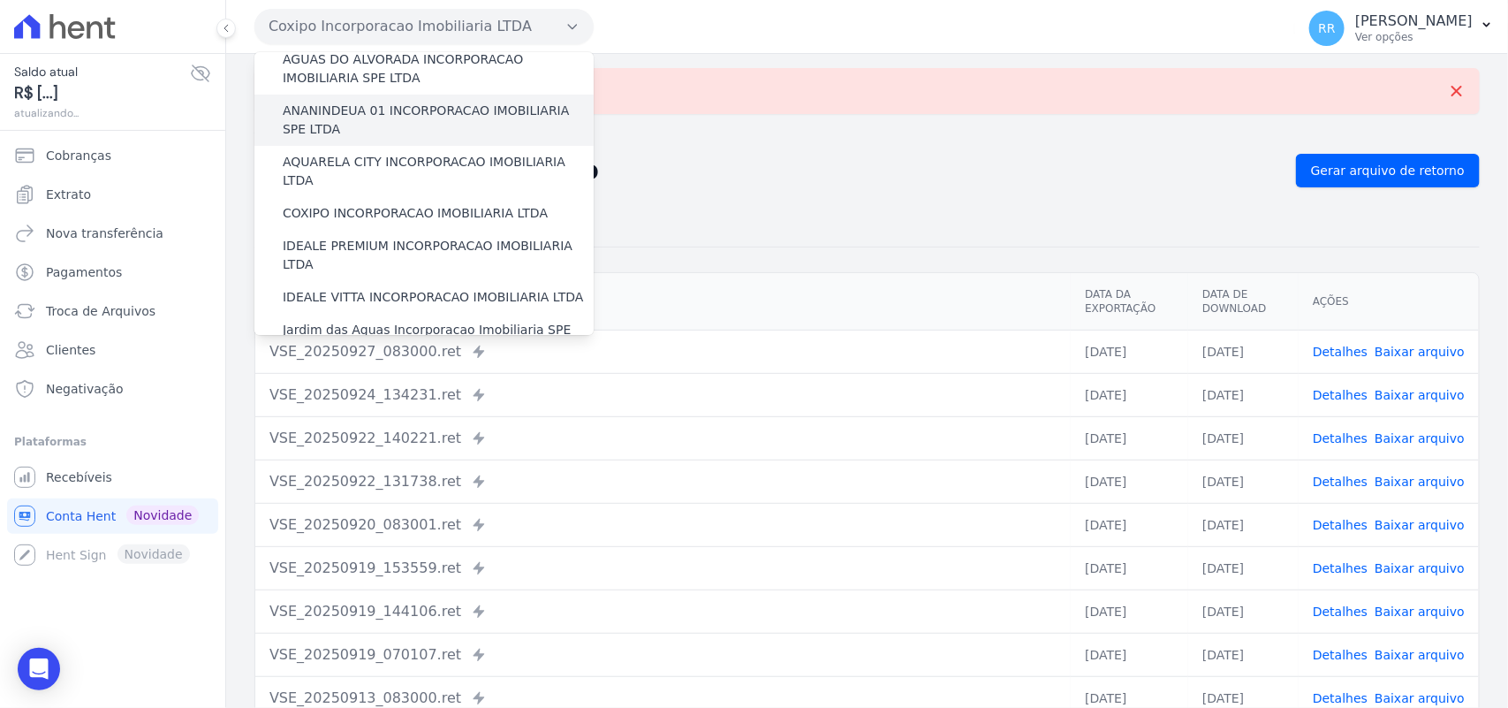
scroll to position [147, 0]
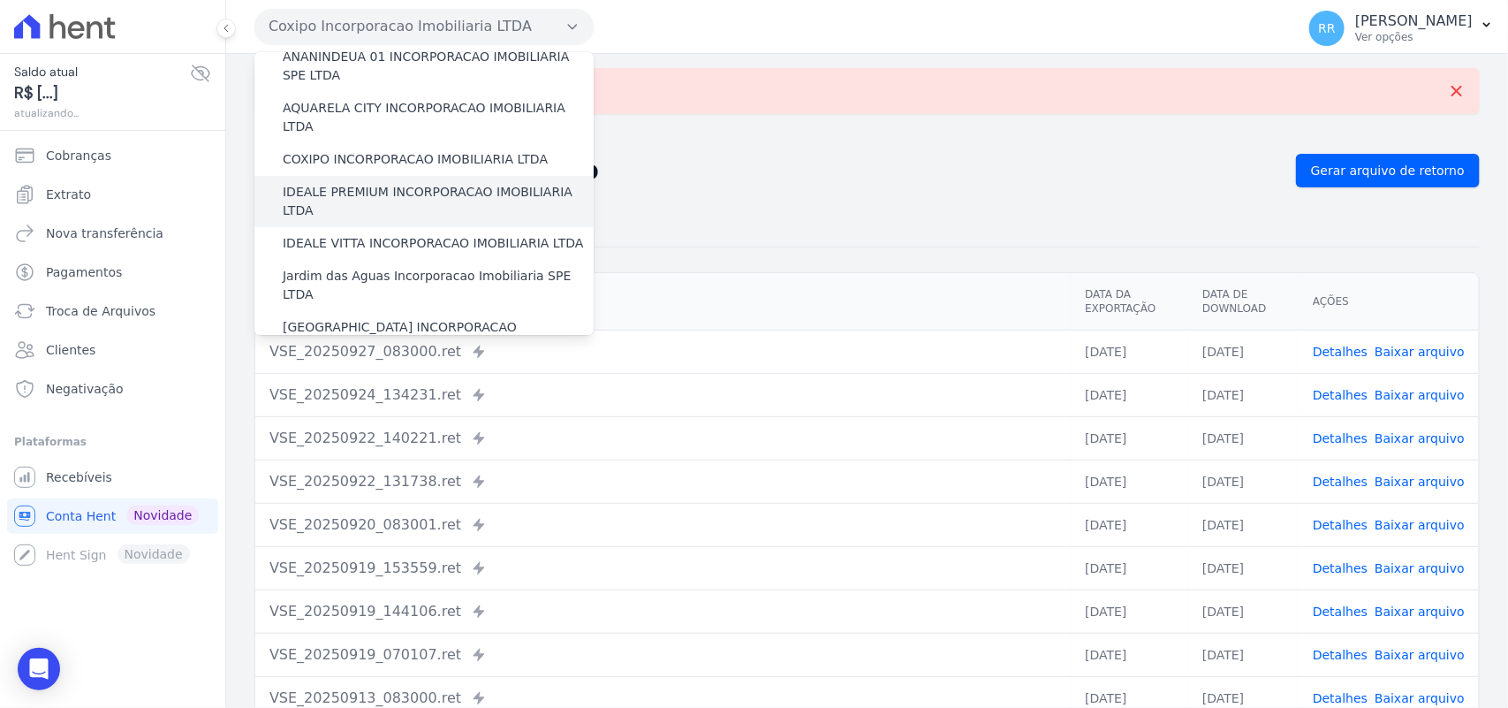
click at [341, 183] on label "IDEALE PREMIUM INCORPORACAO IMOBILIARIA LTDA" at bounding box center [438, 201] width 311 height 37
click at [0, 0] on input "IDEALE PREMIUM INCORPORACAO IMOBILIARIA LTDA" at bounding box center [0, 0] width 0 height 0
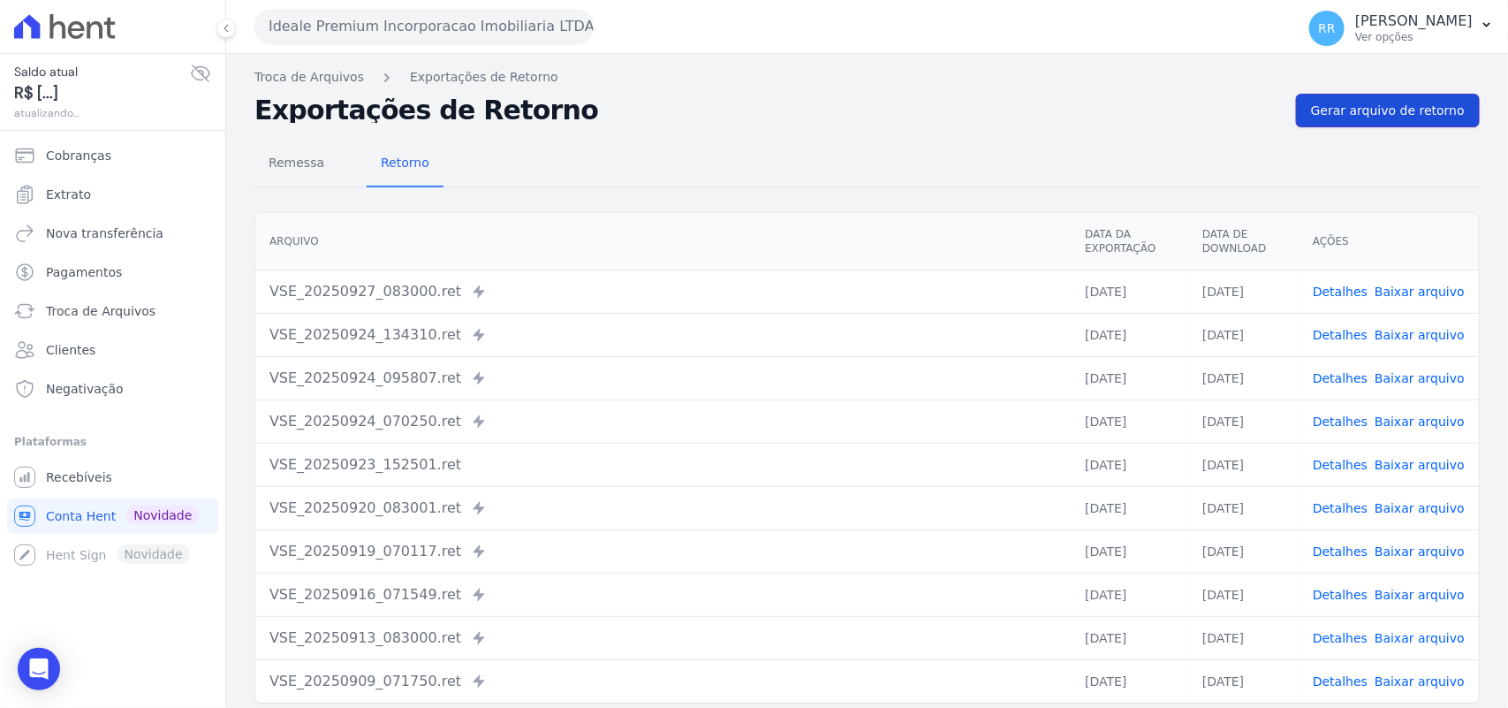
click at [1387, 103] on span "Gerar arquivo de retorno" at bounding box center [1388, 111] width 154 height 18
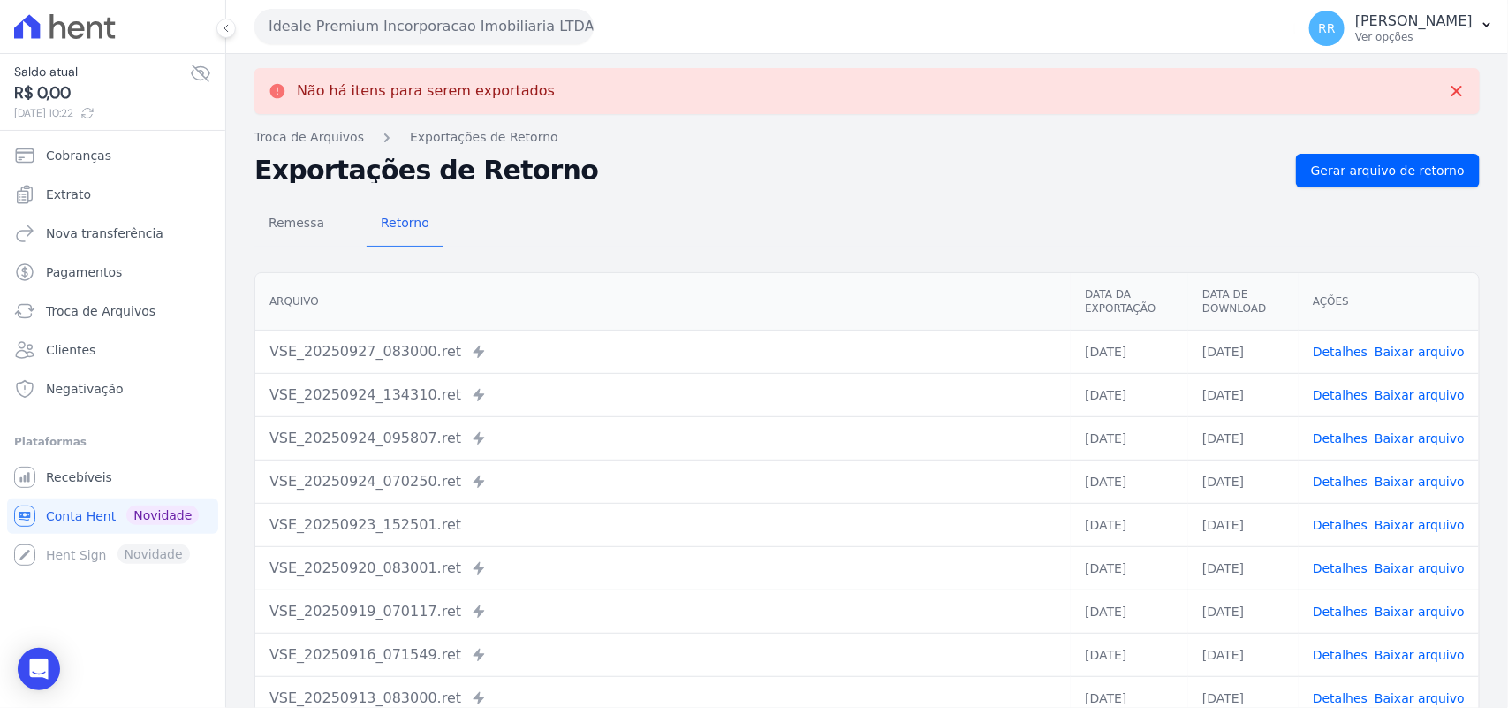
click at [303, 27] on button "Ideale Premium Incorporacao Imobiliaria LTDA" at bounding box center [424, 26] width 339 height 35
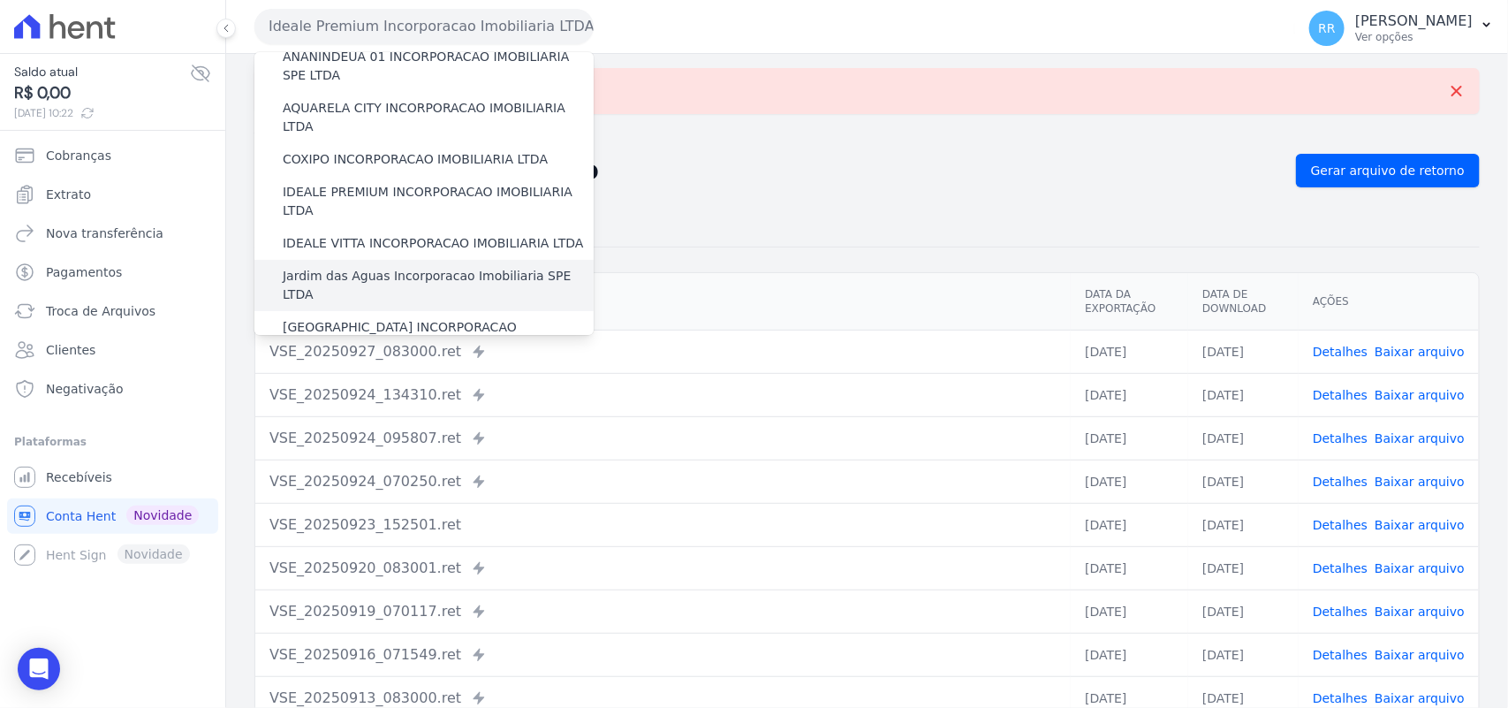
click at [353, 267] on label "Jardim das Aguas Incorporacao Imobiliaria SPE LTDA" at bounding box center [438, 285] width 311 height 37
click at [0, 0] on input "Jardim das Aguas Incorporacao Imobiliaria SPE LTDA" at bounding box center [0, 0] width 0 height 0
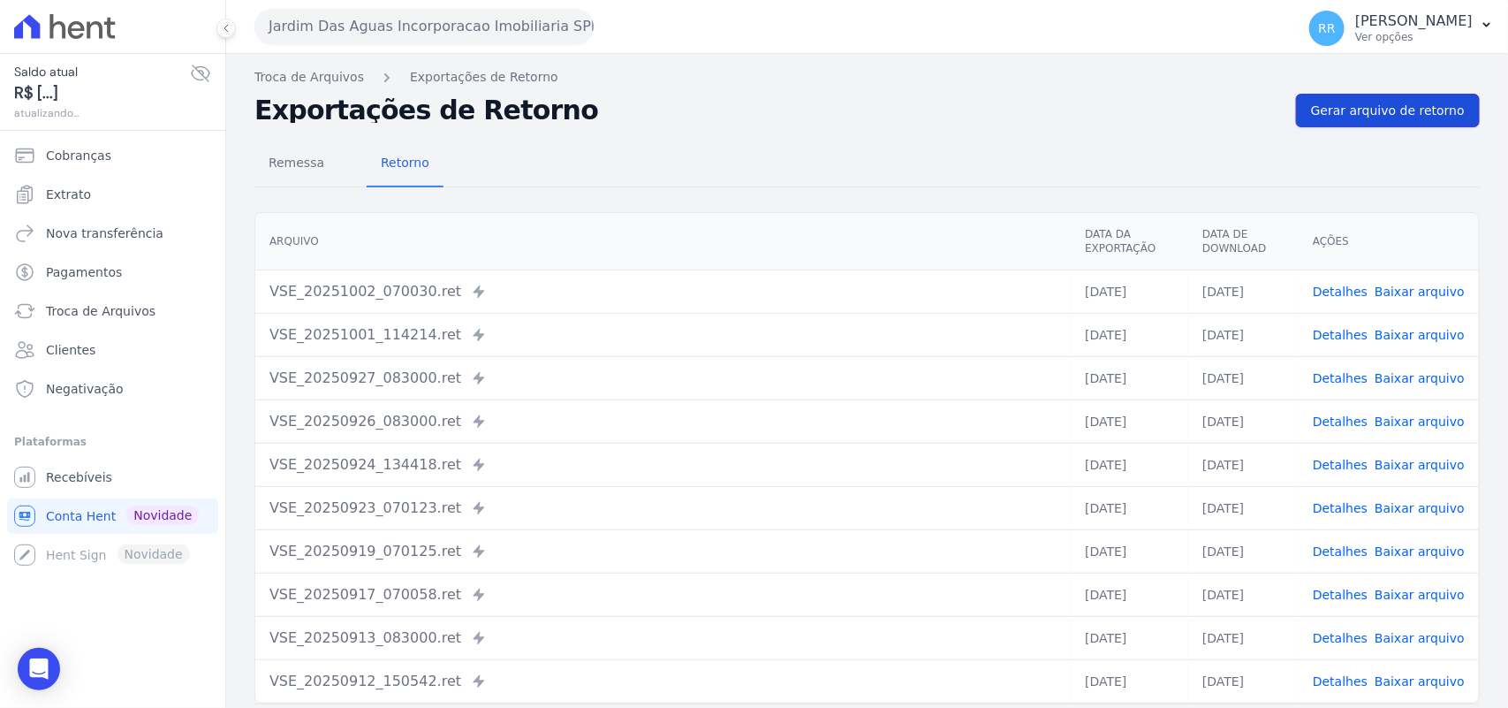
click at [1379, 122] on link "Gerar arquivo de retorno" at bounding box center [1388, 111] width 184 height 34
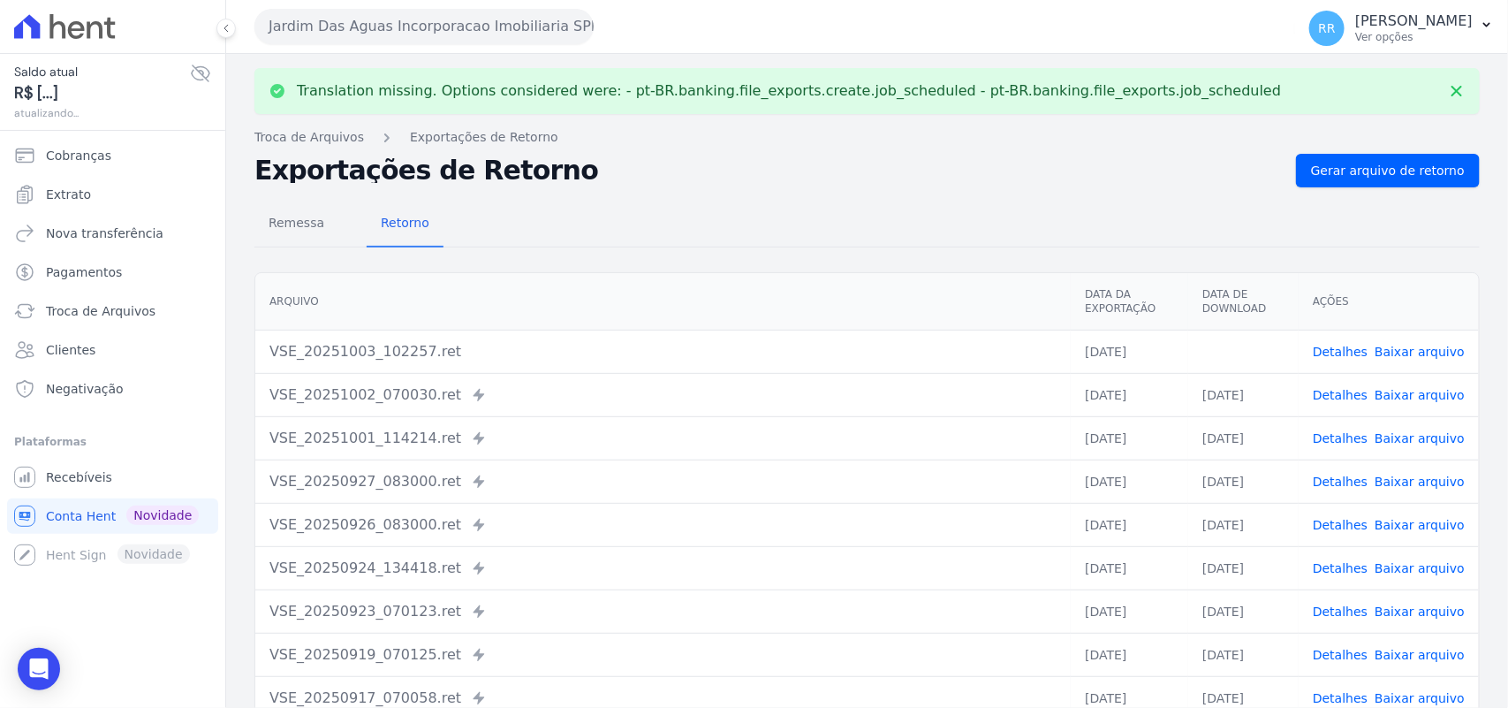
click at [1401, 352] on link "Baixar arquivo" at bounding box center [1420, 352] width 90 height 14
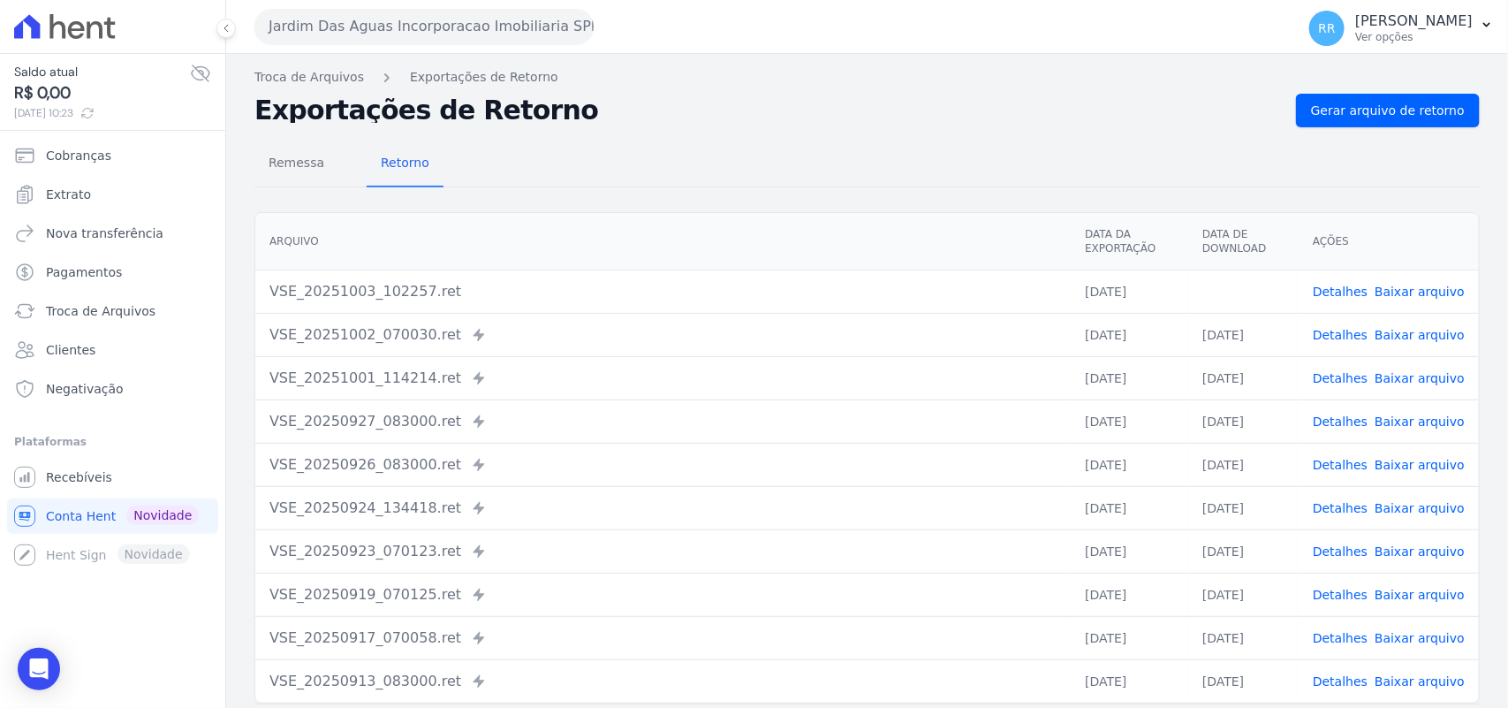
click at [775, 155] on div "Remessa Retorno" at bounding box center [868, 164] width 1226 height 46
click at [418, 41] on button "Jardim Das Aguas Incorporacao Imobiliaria SPE LTDA" at bounding box center [424, 26] width 339 height 35
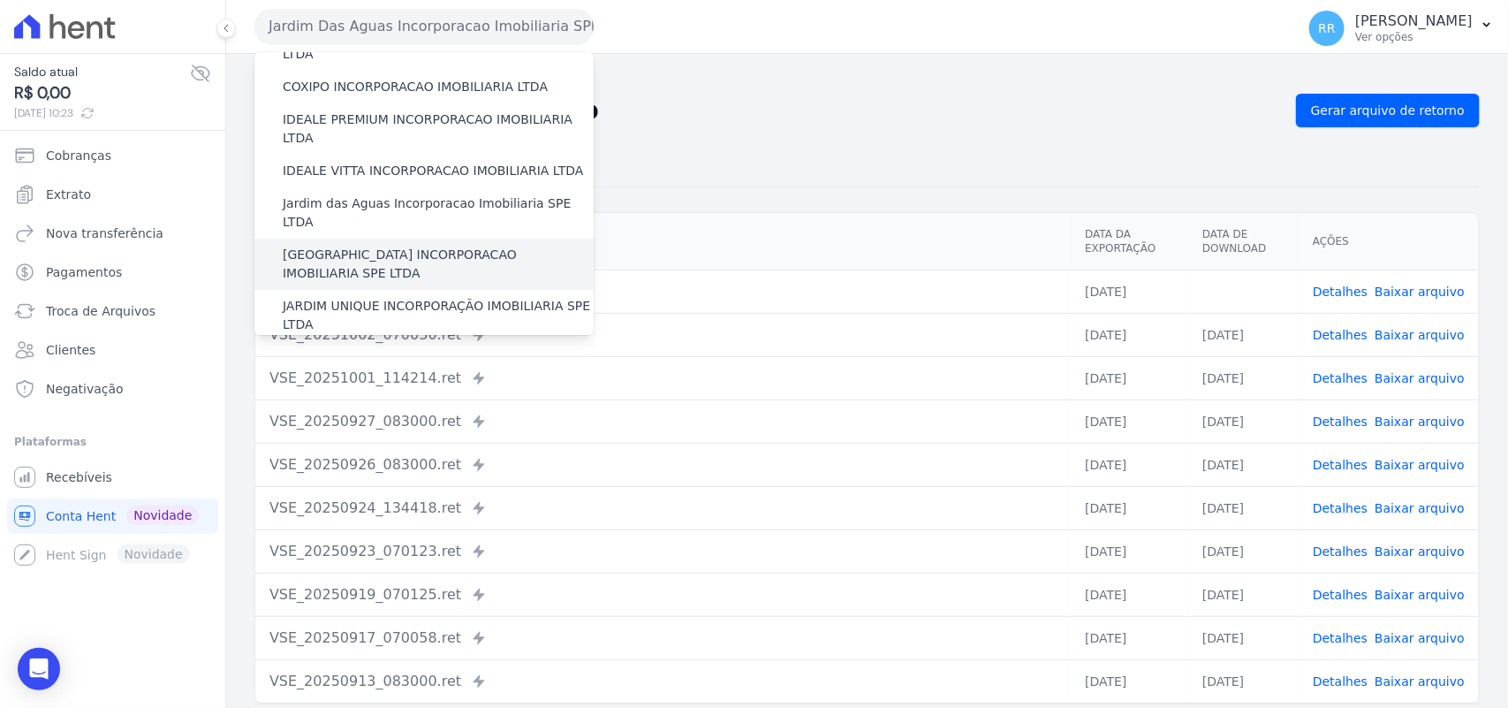
scroll to position [221, 0]
click at [384, 244] on label "[GEOGRAPHIC_DATA] INCORPORACAO IMOBILIARIA SPE LTDA" at bounding box center [438, 262] width 311 height 37
click at [0, 0] on input "[GEOGRAPHIC_DATA] INCORPORACAO IMOBILIARIA SPE LTDA" at bounding box center [0, 0] width 0 height 0
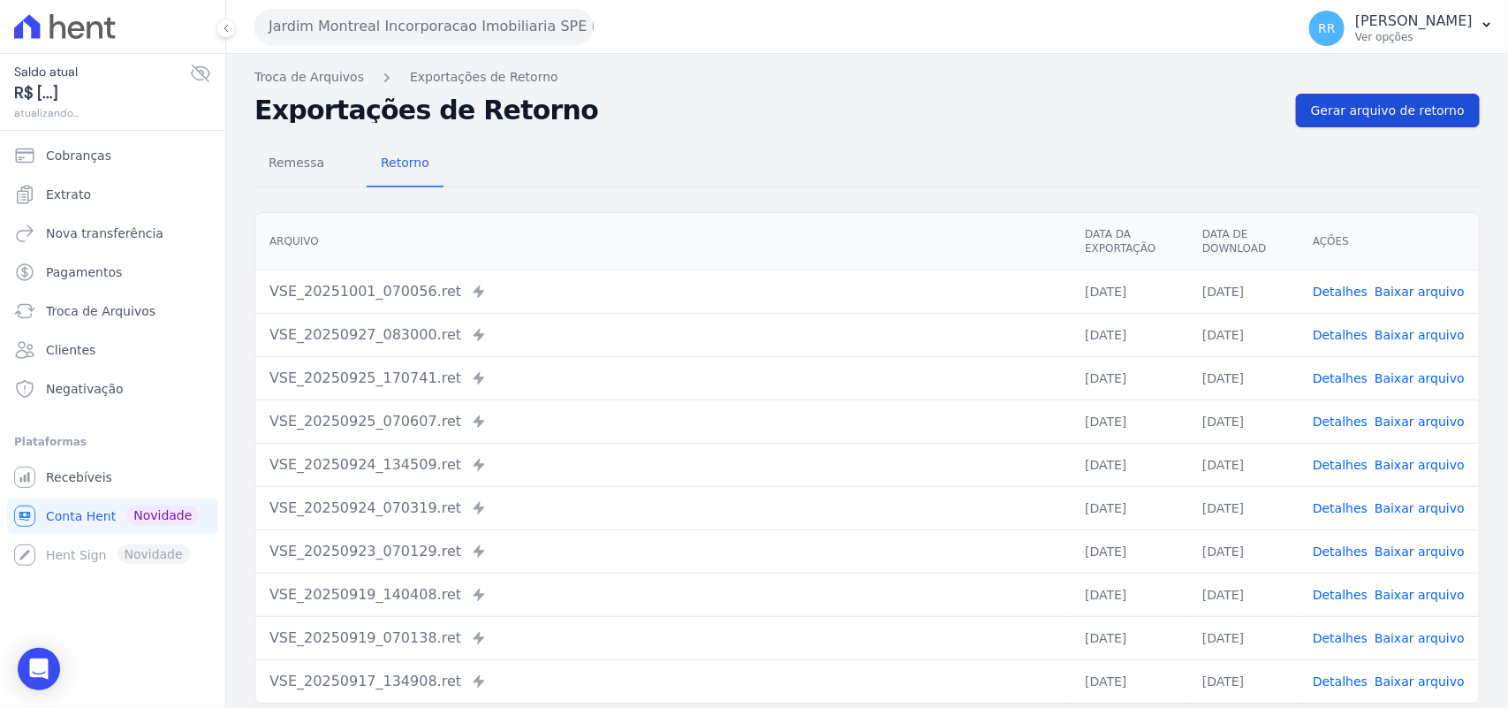
click at [1337, 107] on span "Gerar arquivo de retorno" at bounding box center [1388, 111] width 154 height 18
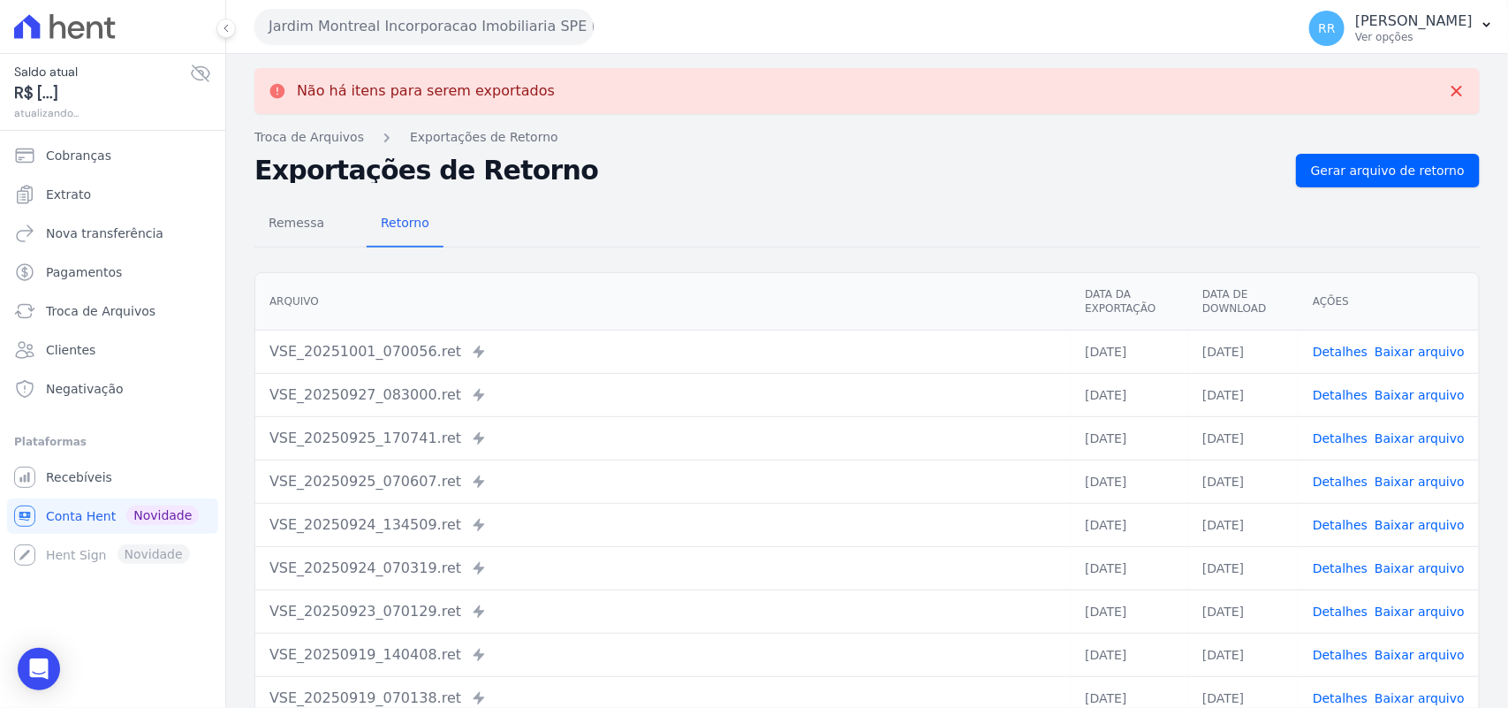
click at [311, 33] on button "Jardim Montreal Incorporacao Imobiliaria SPE LTDA" at bounding box center [424, 26] width 339 height 35
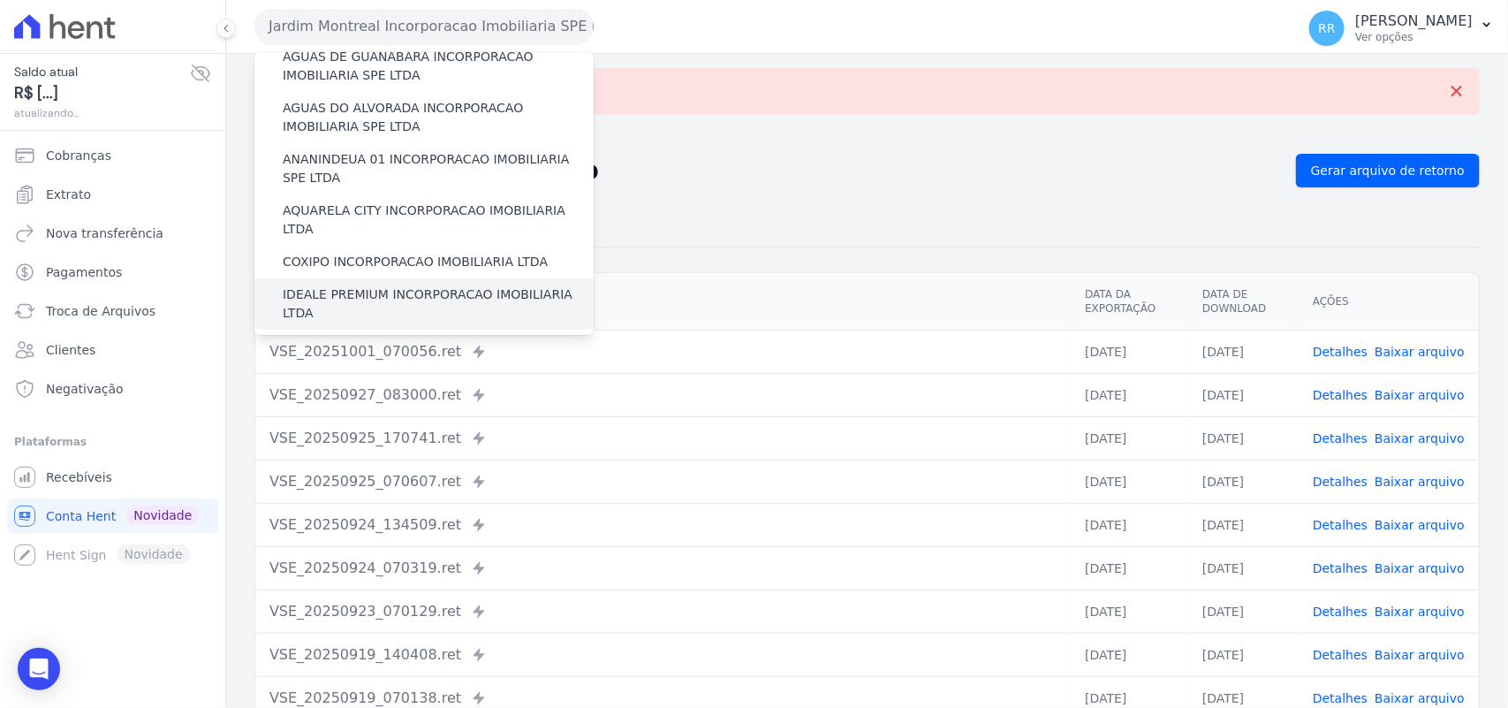
scroll to position [184, 0]
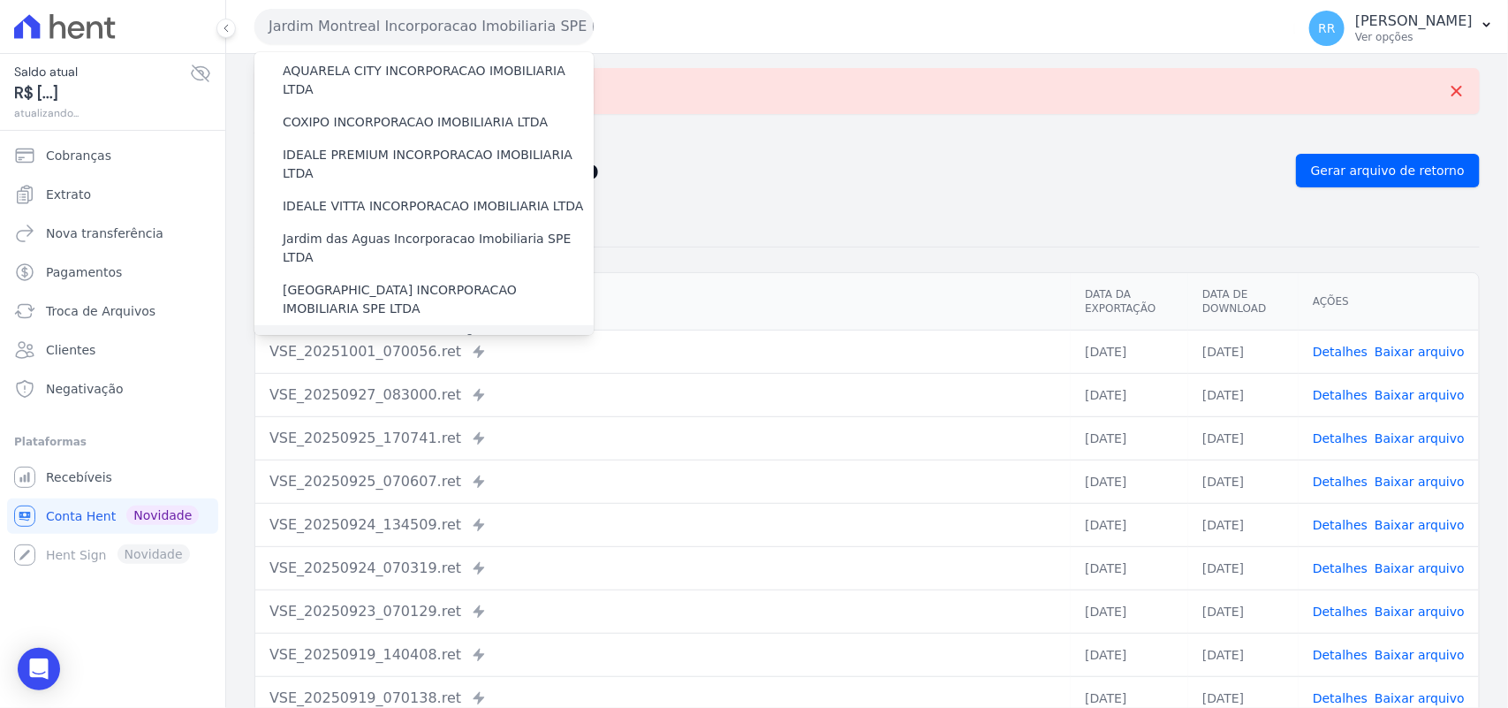
click at [381, 332] on label "JARDIM UNIQUE INCORPORAÇÃO IMOBILIARIA SPE LTDA" at bounding box center [438, 350] width 311 height 37
click at [0, 0] on input "JARDIM UNIQUE INCORPORAÇÃO IMOBILIARIA SPE LTDA" at bounding box center [0, 0] width 0 height 0
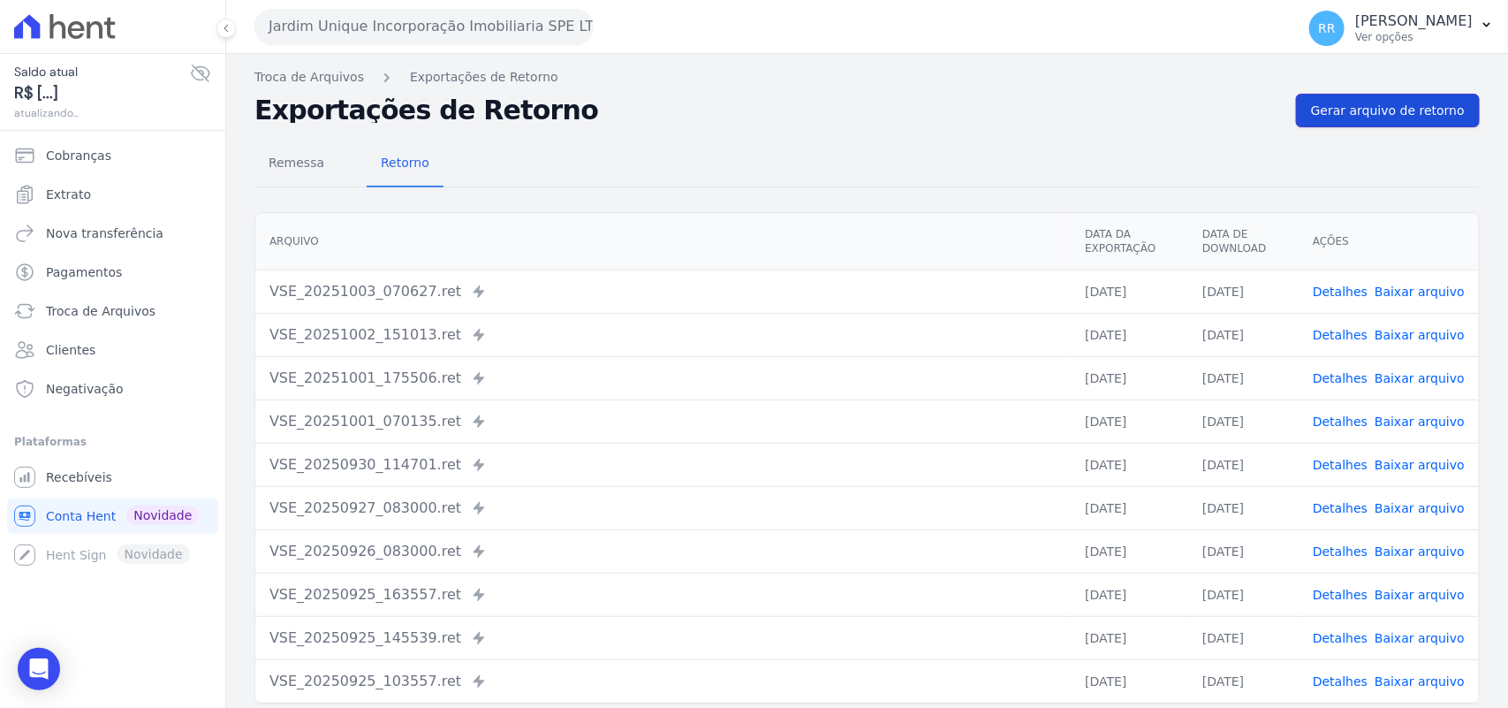
click at [1397, 100] on link "Gerar arquivo de retorno" at bounding box center [1388, 111] width 184 height 34
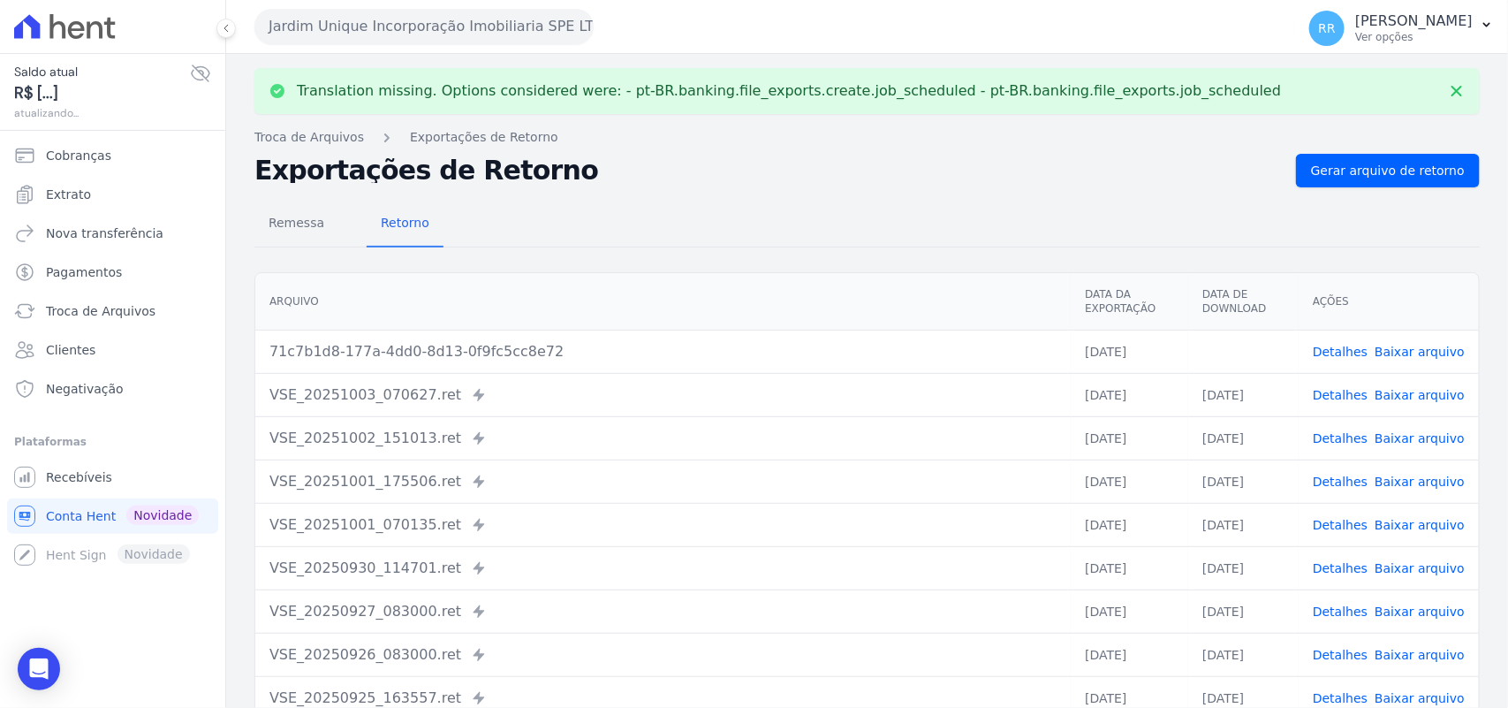
click at [1401, 346] on link "Baixar arquivo" at bounding box center [1420, 352] width 90 height 14
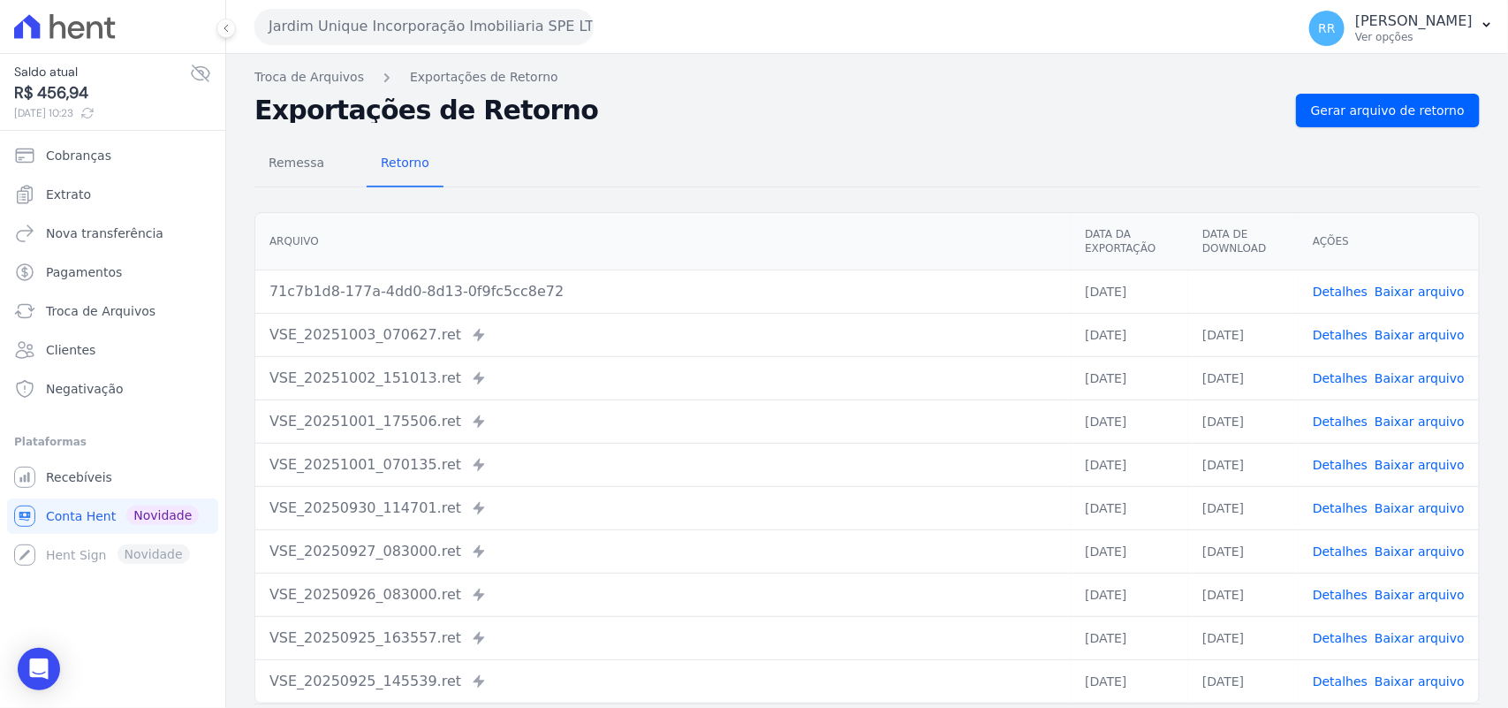
click at [1041, 131] on div "Remessa Retorno [GEOGRAPHIC_DATA] Data da Exportação Data de Download Ações 71c…" at bounding box center [868, 446] width 1226 height 639
click at [440, 33] on button "Jardim Unique Incorporação Imobiliaria SPE LTDA" at bounding box center [424, 26] width 339 height 35
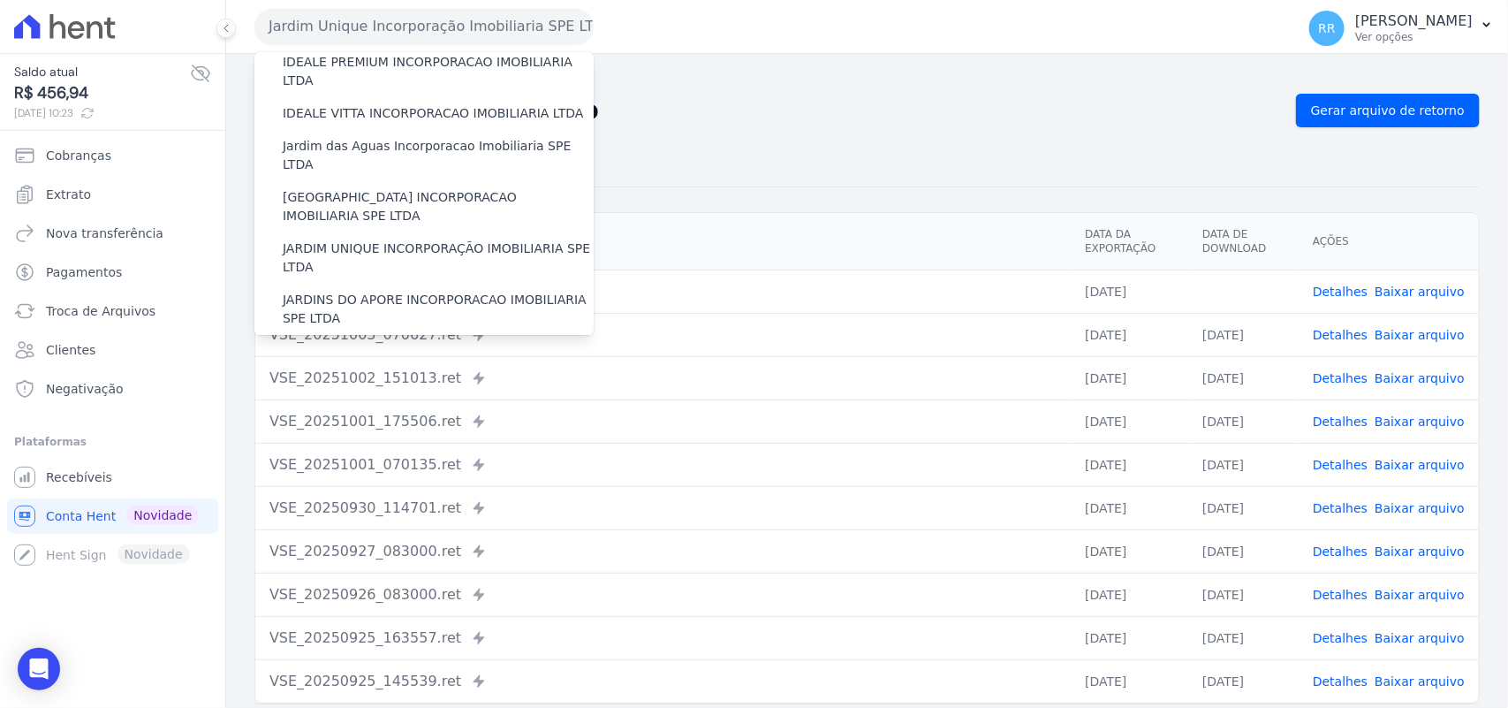
scroll to position [368, 0]
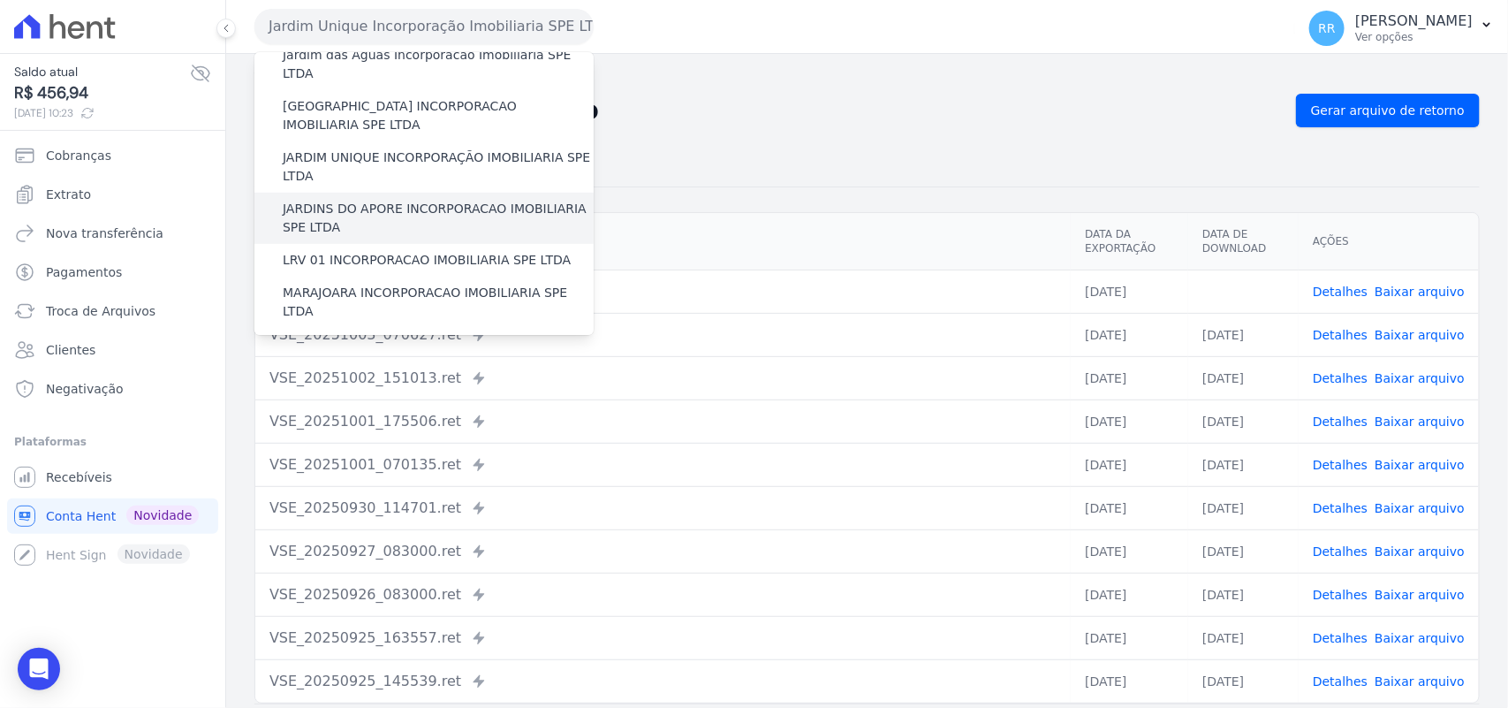
click at [359, 200] on label "JARDINS DO APORE INCORPORACAO IMOBILIARIA SPE LTDA" at bounding box center [438, 218] width 311 height 37
click at [0, 0] on input "JARDINS DO APORE INCORPORACAO IMOBILIARIA SPE LTDA" at bounding box center [0, 0] width 0 height 0
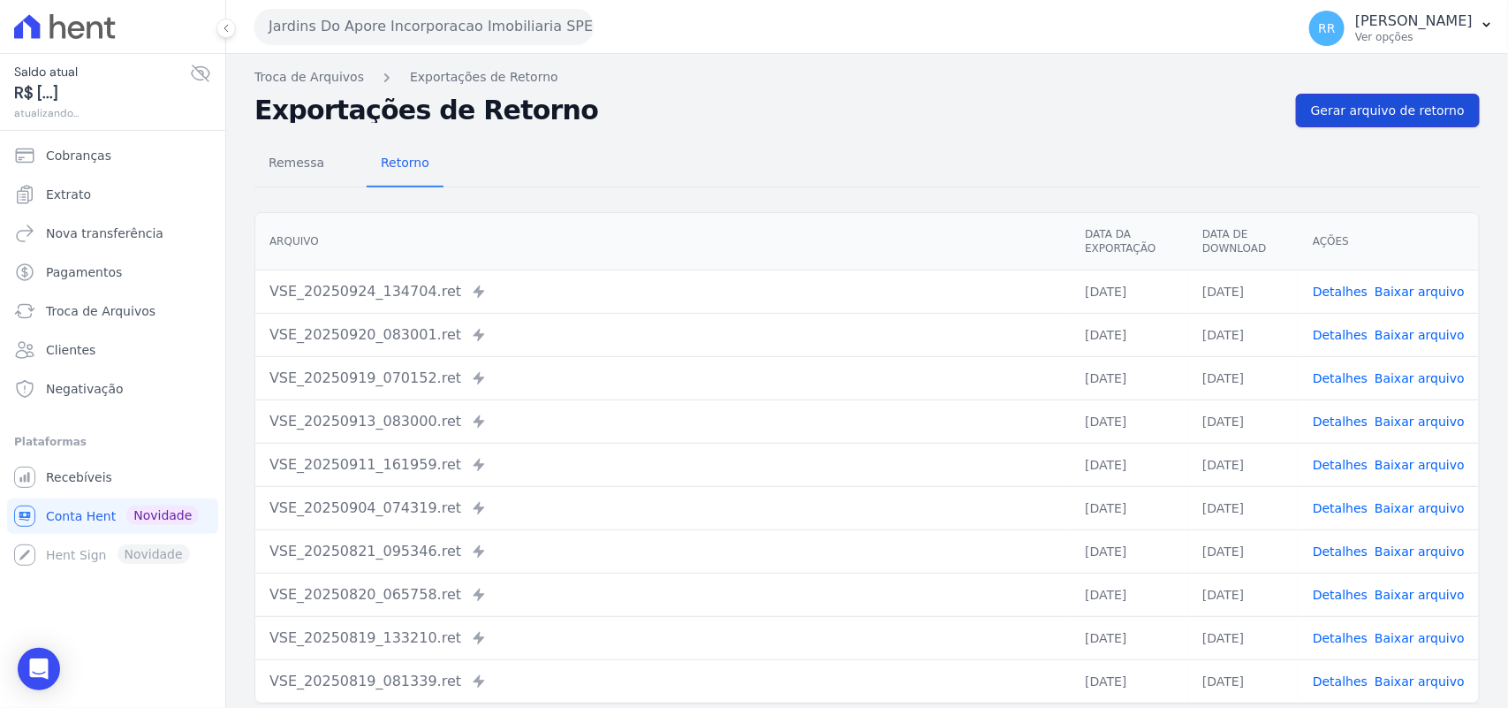
click at [1430, 94] on link "Gerar arquivo de retorno" at bounding box center [1388, 111] width 184 height 34
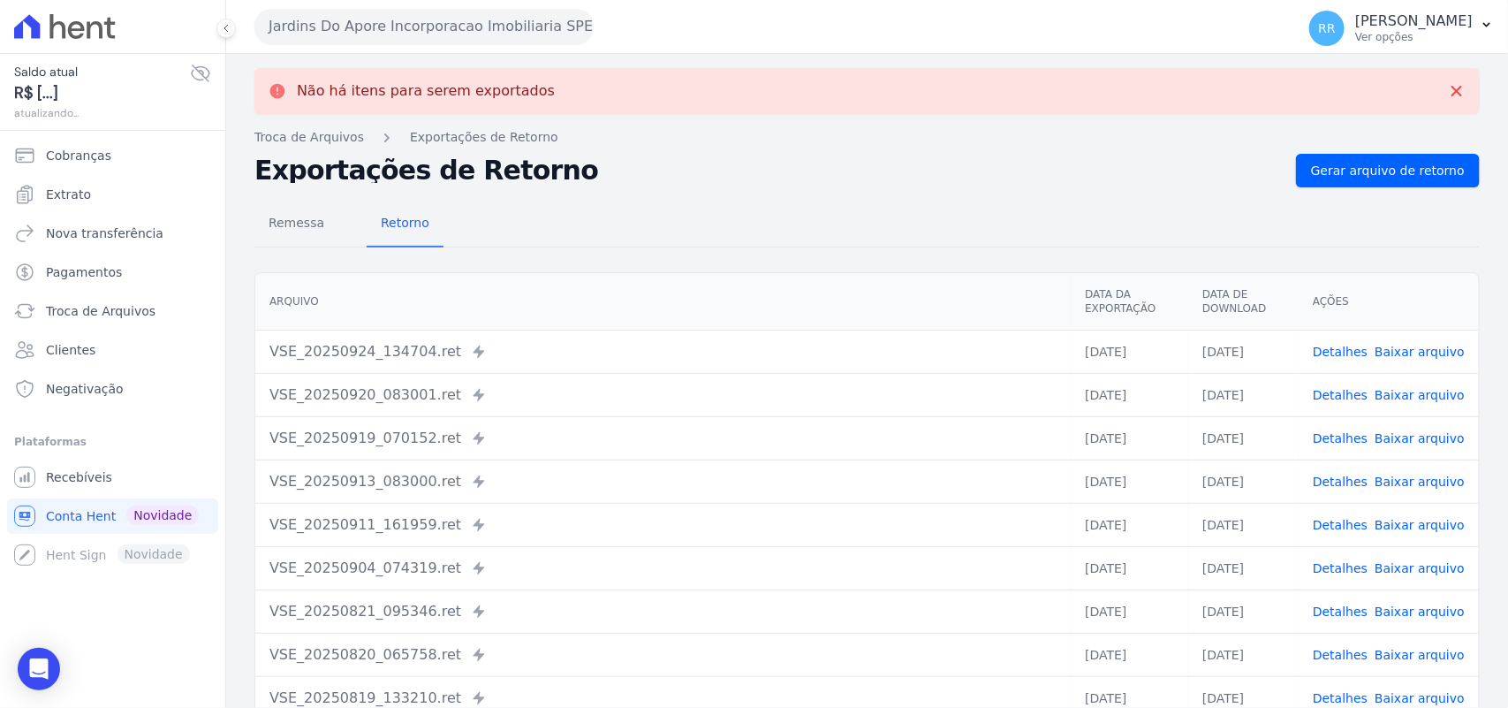
click at [396, 33] on button "Jardins Do Apore Incorporacao Imobiliaria SPE LTDA" at bounding box center [424, 26] width 339 height 35
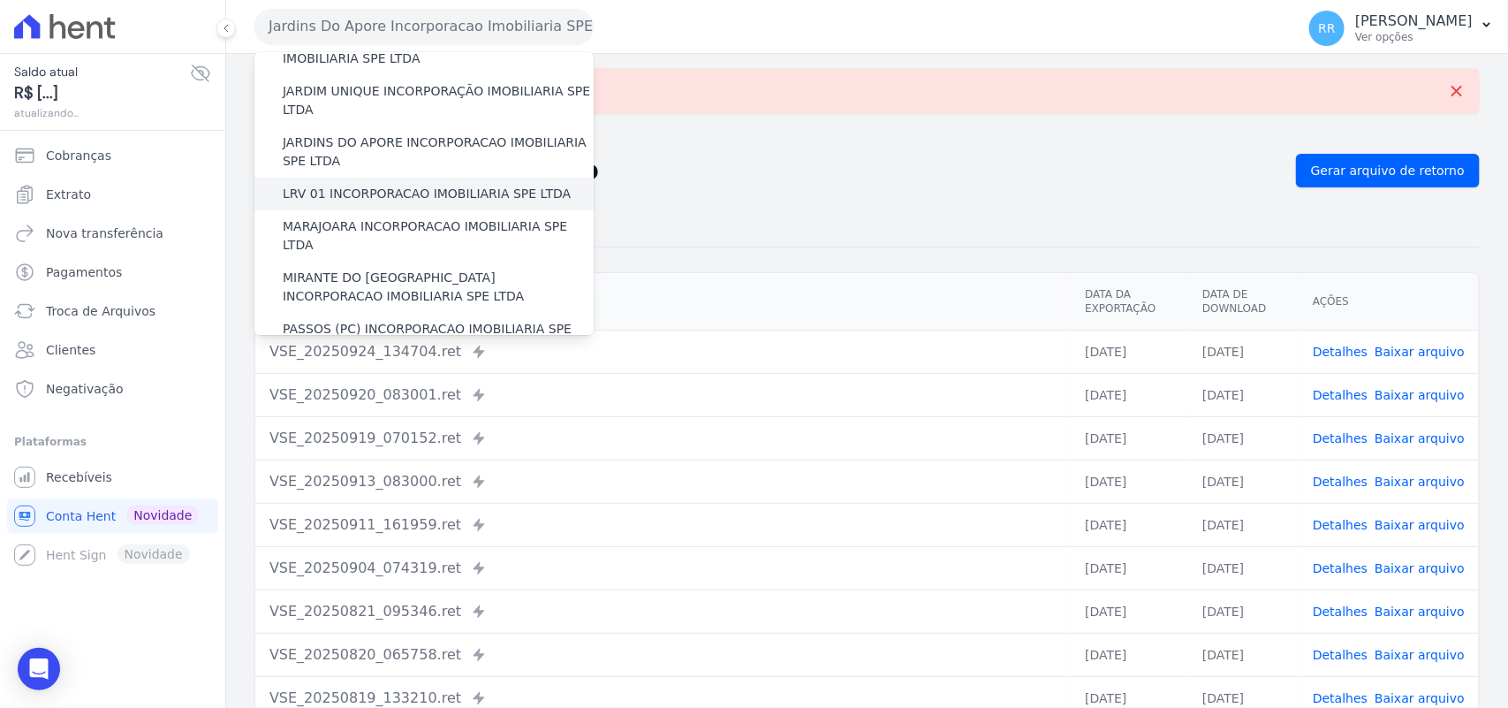
scroll to position [442, 0]
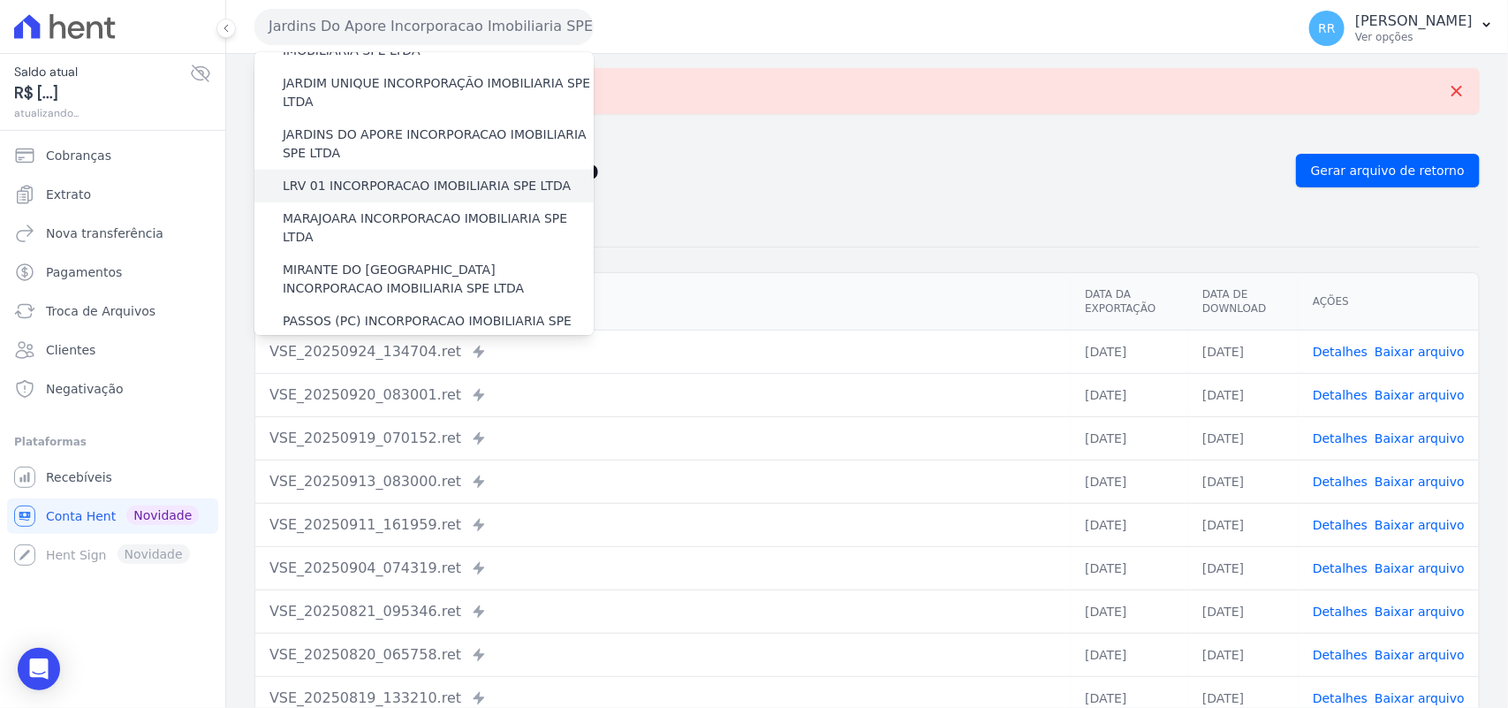
click at [363, 177] on label "LRV 01 INCORPORACAO IMOBILIARIA SPE LTDA" at bounding box center [427, 186] width 288 height 19
click at [0, 0] on input "LRV 01 INCORPORACAO IMOBILIARIA SPE LTDA" at bounding box center [0, 0] width 0 height 0
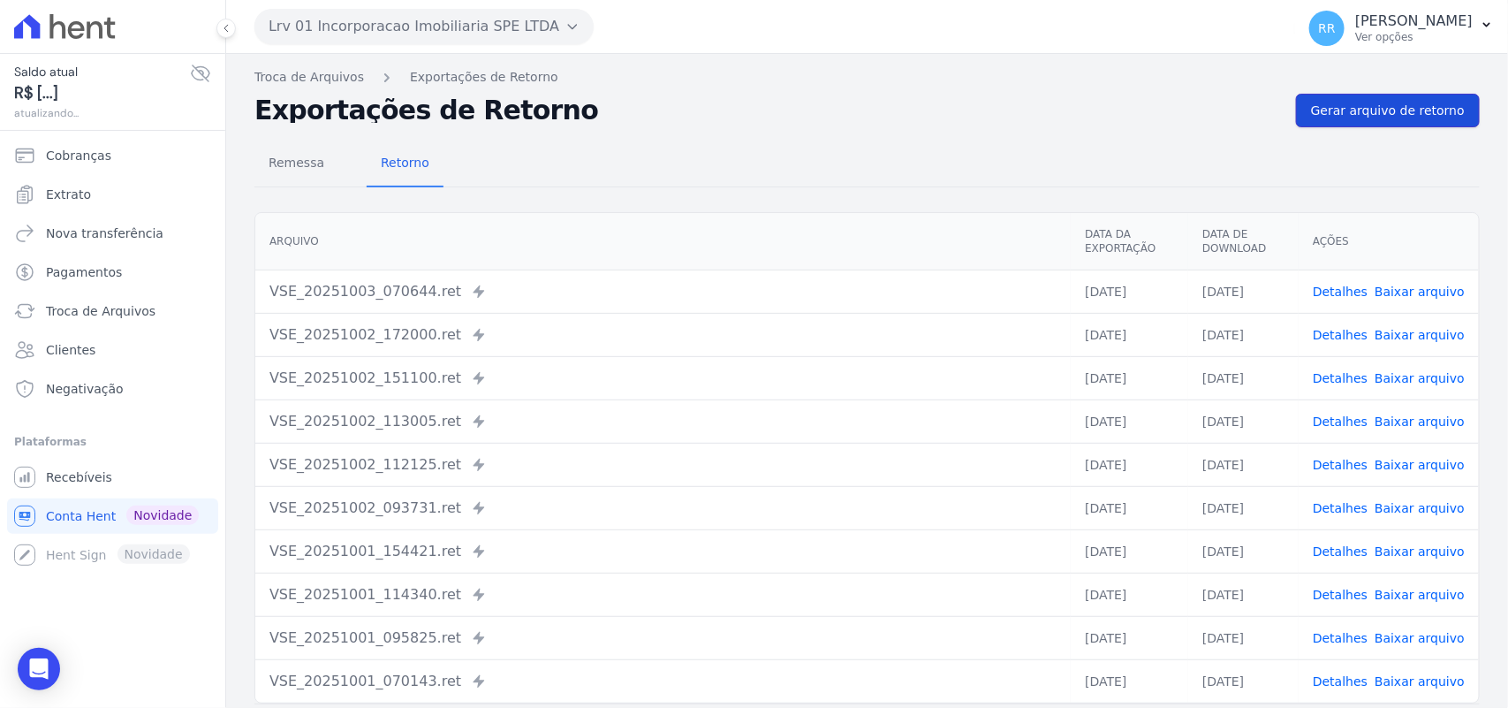
click at [1402, 108] on span "Gerar arquivo de retorno" at bounding box center [1388, 111] width 154 height 18
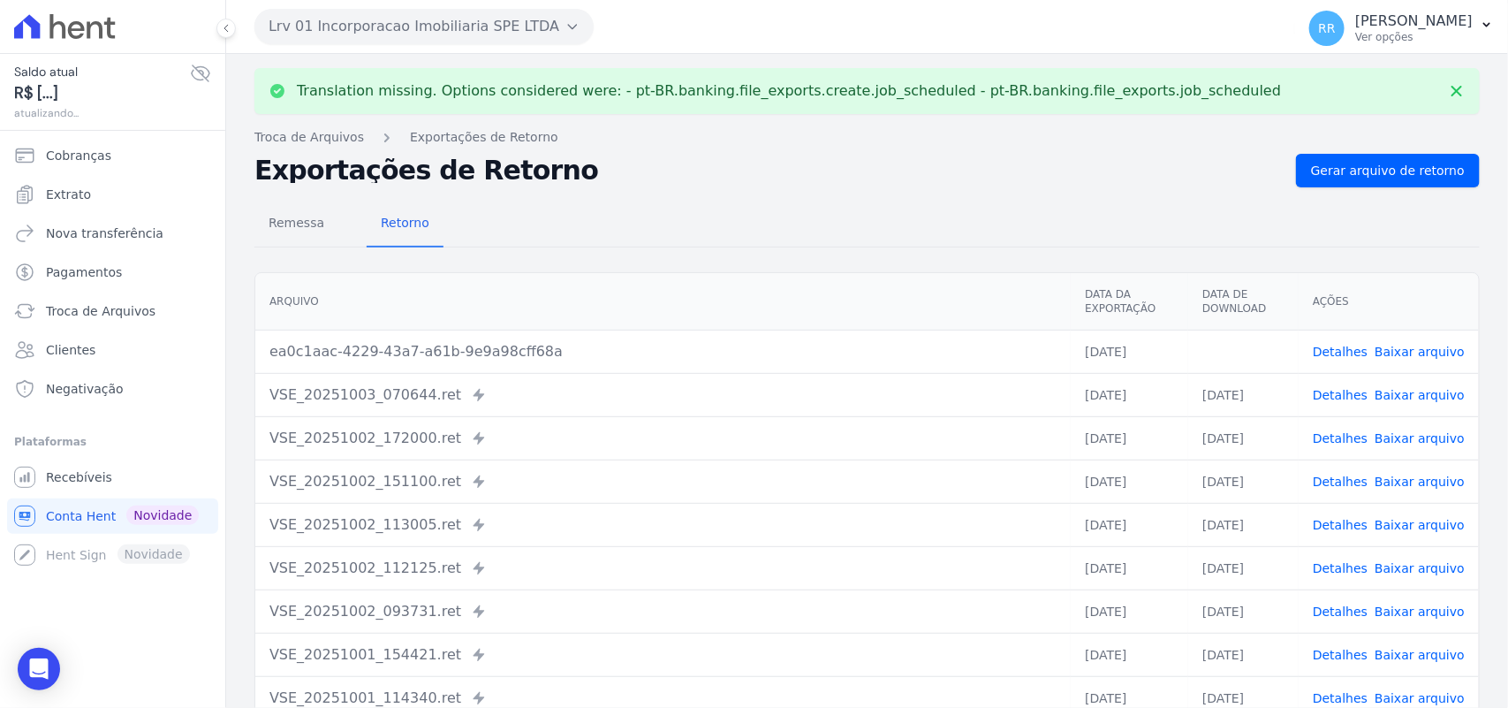
click at [1402, 353] on link "Baixar arquivo" at bounding box center [1420, 352] width 90 height 14
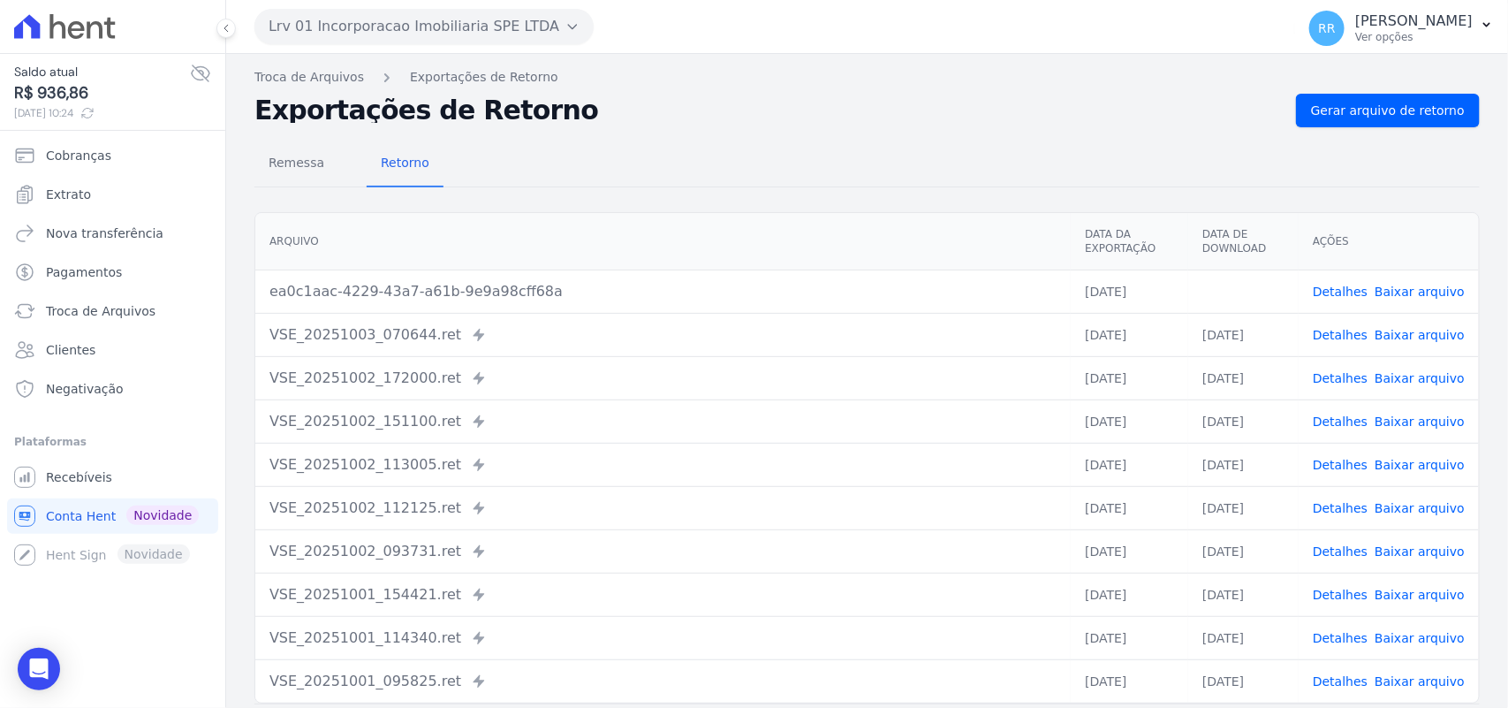
drag, startPoint x: 907, startPoint y: 119, endPoint x: 603, endPoint y: 81, distance: 306.4
click at [907, 119] on h2 "Exportações de Retorno" at bounding box center [769, 110] width 1028 height 25
click at [321, 37] on button "Lrv 01 Incorporacao Imobiliaria SPE LTDA" at bounding box center [424, 26] width 339 height 35
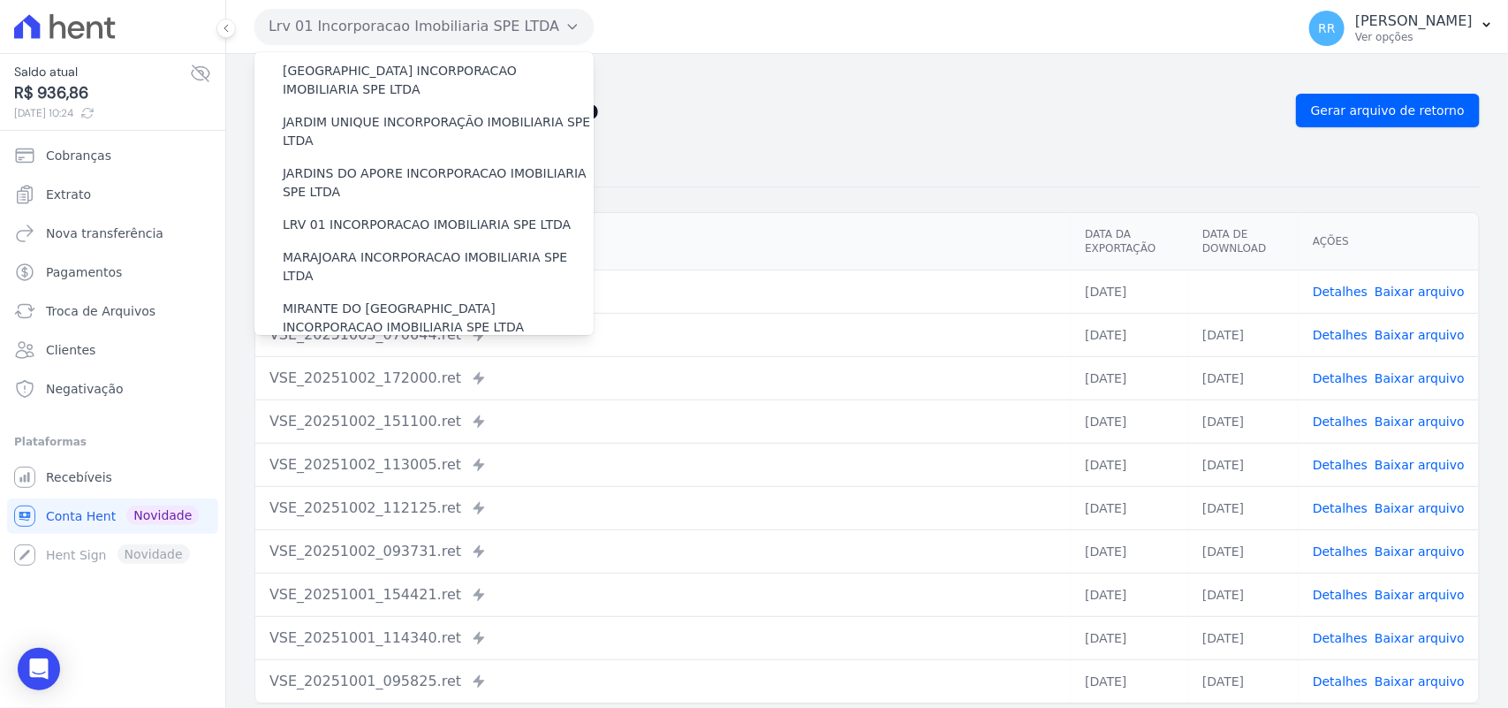
scroll to position [405, 0]
click at [332, 247] on label "MARAJOARA INCORPORACAO IMOBILIARIA SPE LTDA" at bounding box center [438, 265] width 311 height 37
click at [0, 0] on input "MARAJOARA INCORPORACAO IMOBILIARIA SPE LTDA" at bounding box center [0, 0] width 0 height 0
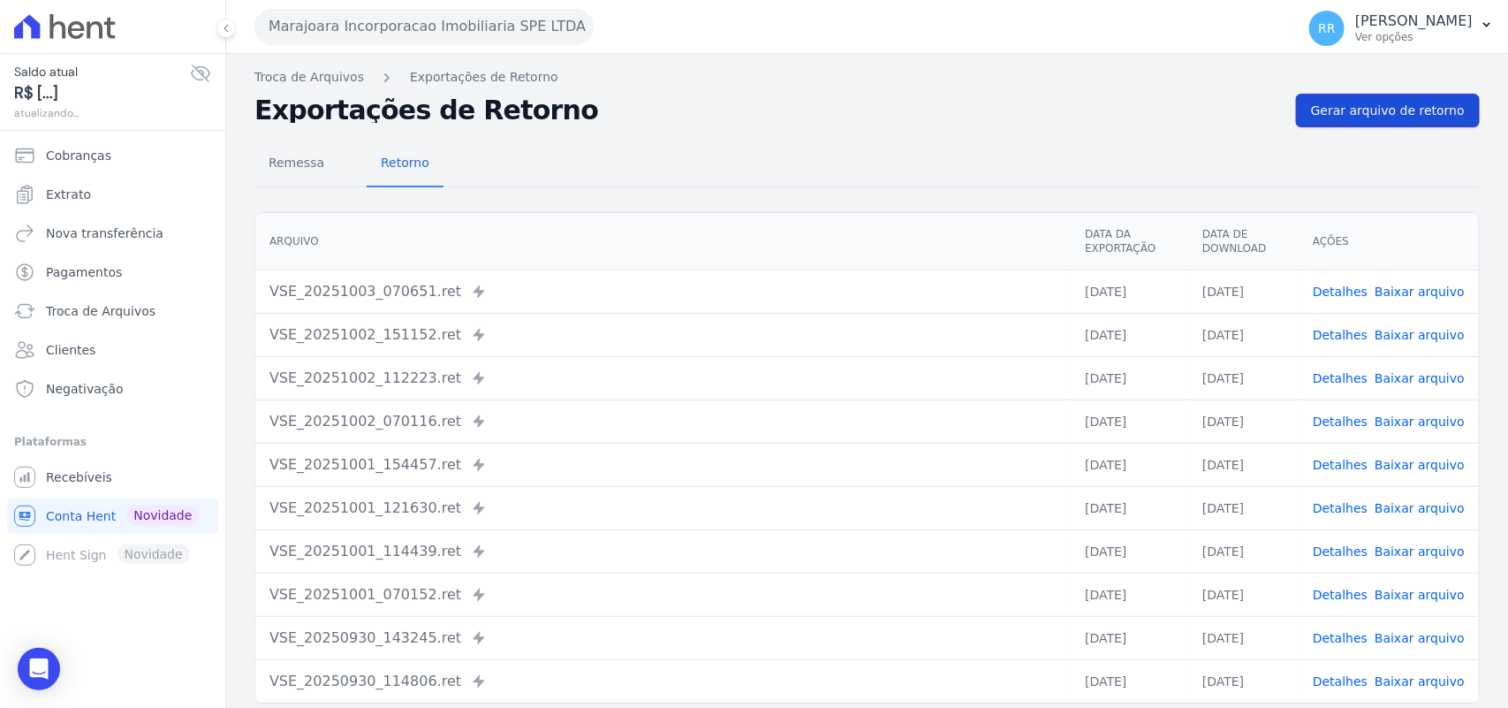
click at [1408, 103] on span "Gerar arquivo de retorno" at bounding box center [1388, 111] width 154 height 18
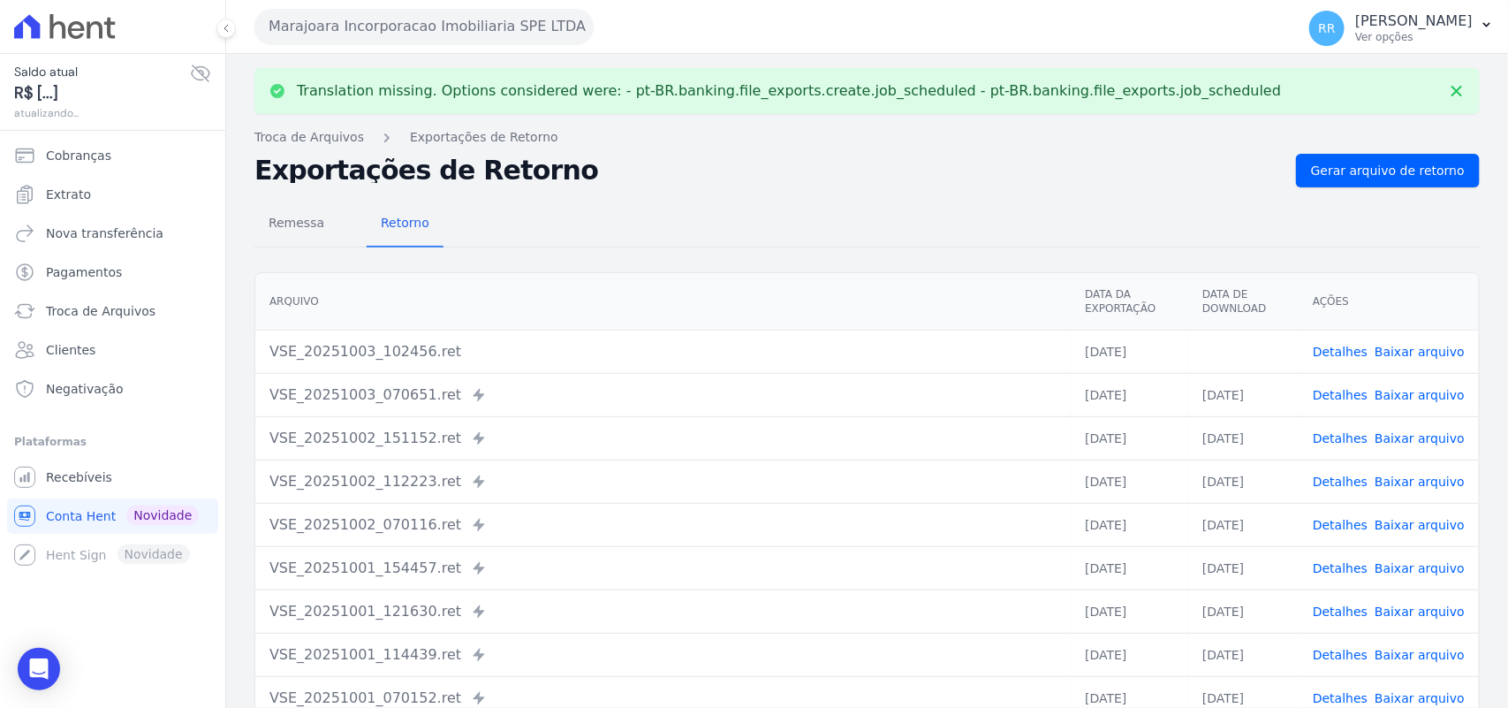
click at [1432, 350] on link "Baixar arquivo" at bounding box center [1420, 352] width 90 height 14
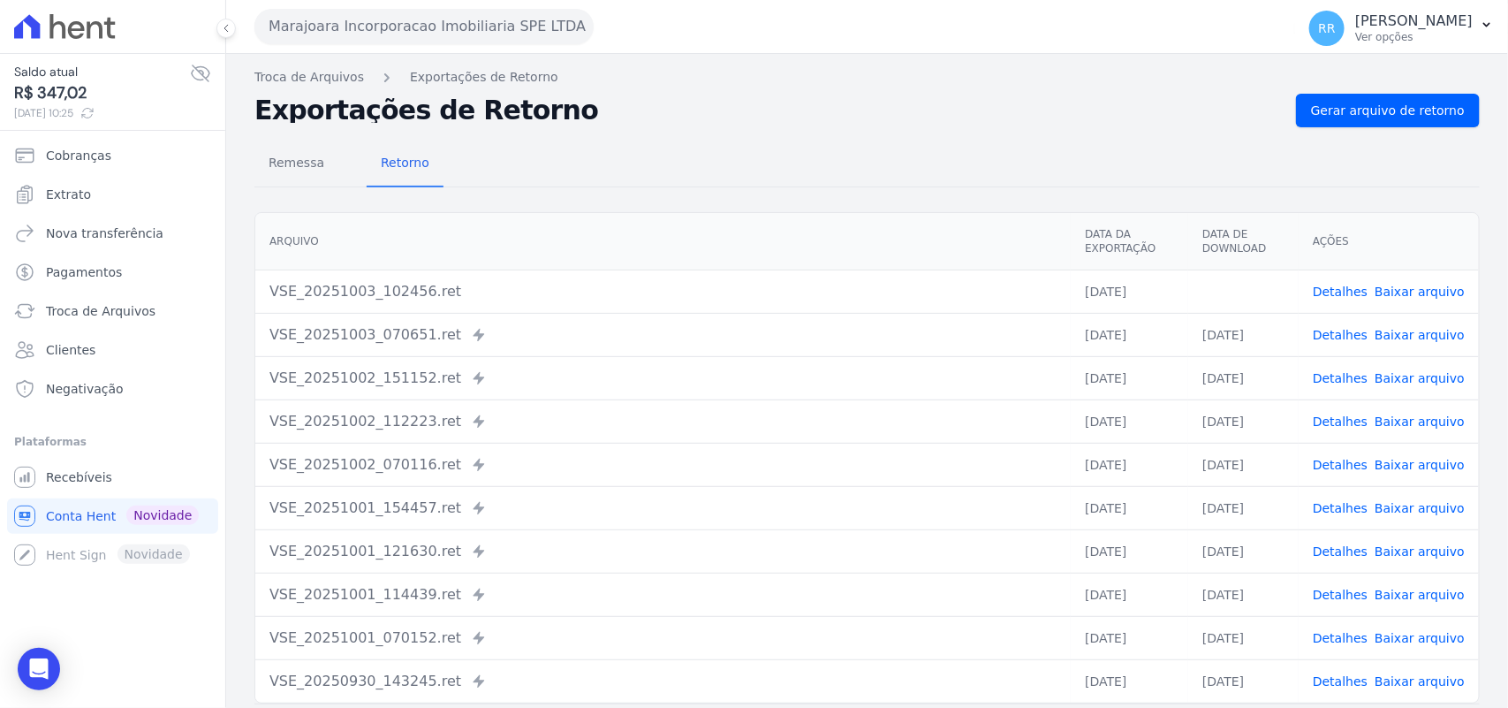
click at [1053, 108] on h2 "Exportações de Retorno" at bounding box center [769, 110] width 1028 height 25
click at [368, 38] on button "Marajoara Incorporacao Imobiliaria SPE LTDA" at bounding box center [424, 26] width 339 height 35
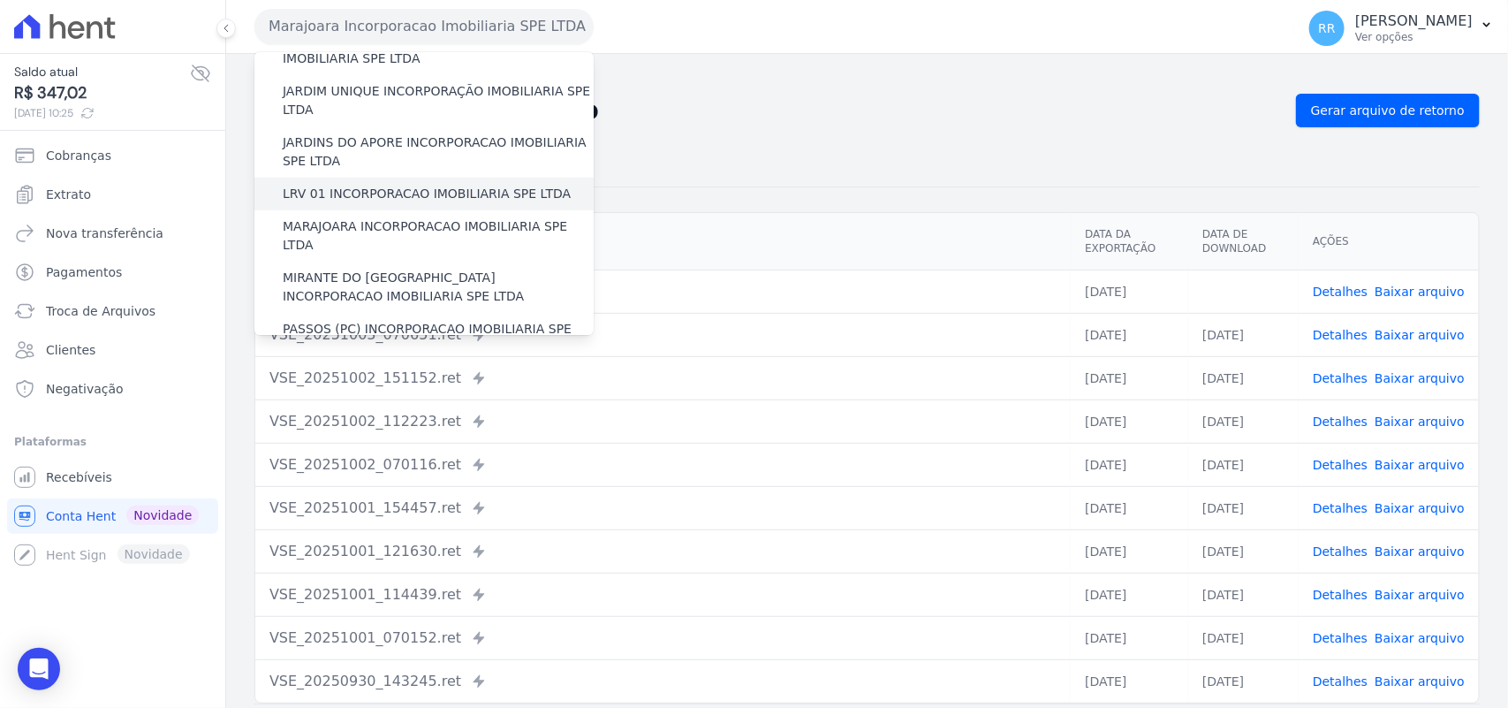
scroll to position [442, 0]
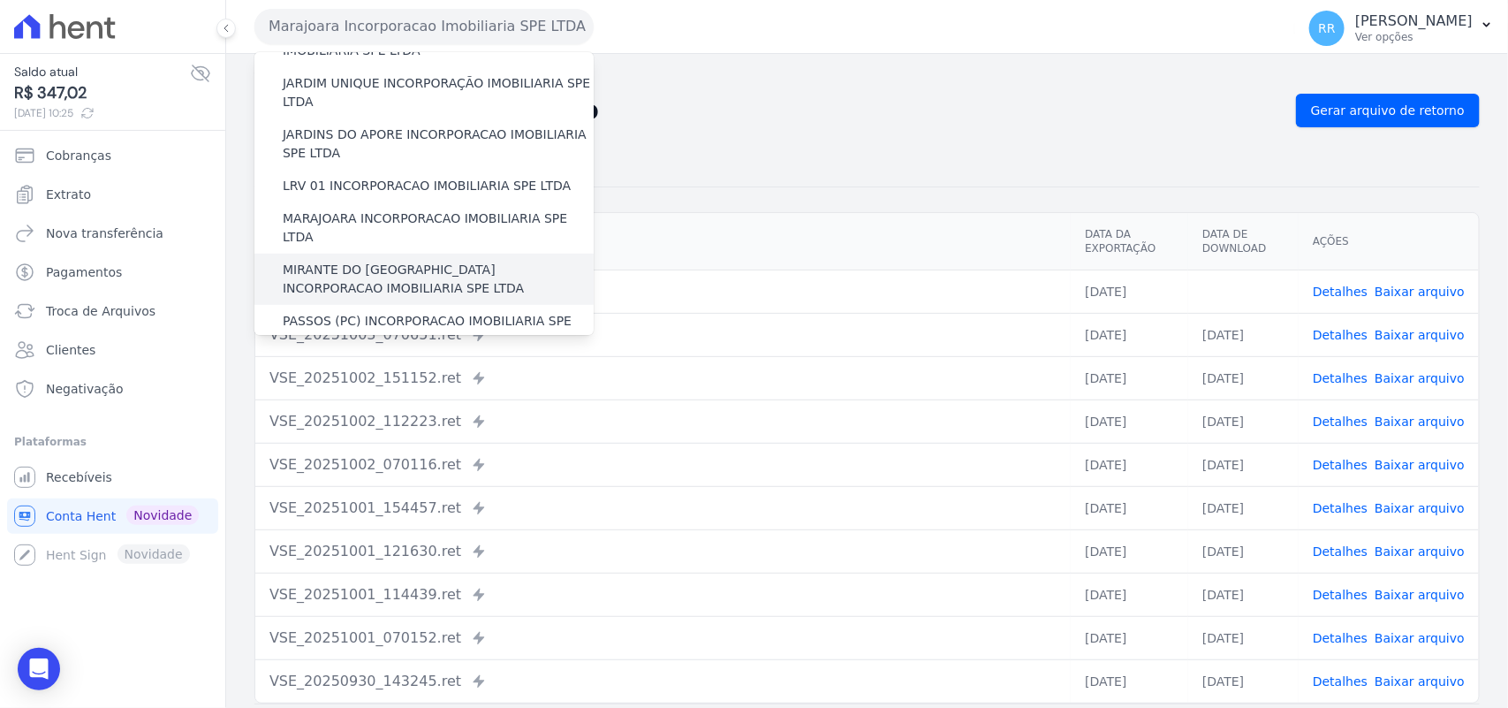
click at [337, 261] on label "MIRANTE DO [GEOGRAPHIC_DATA] INCORPORACAO IMOBILIARIA SPE LTDA" at bounding box center [438, 279] width 311 height 37
click at [0, 0] on input "MIRANTE DO [GEOGRAPHIC_DATA] INCORPORACAO IMOBILIARIA SPE LTDA" at bounding box center [0, 0] width 0 height 0
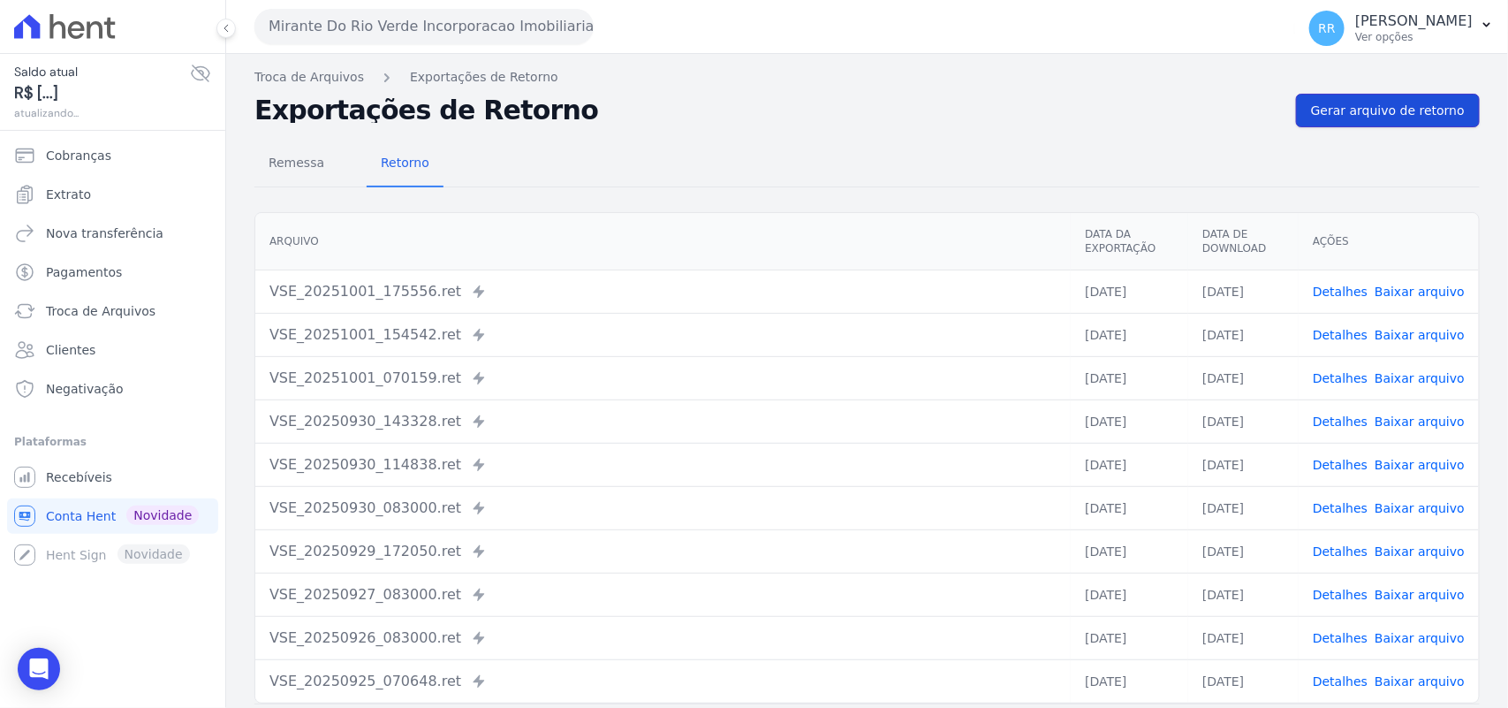
click at [1393, 94] on link "Gerar arquivo de retorno" at bounding box center [1388, 111] width 184 height 34
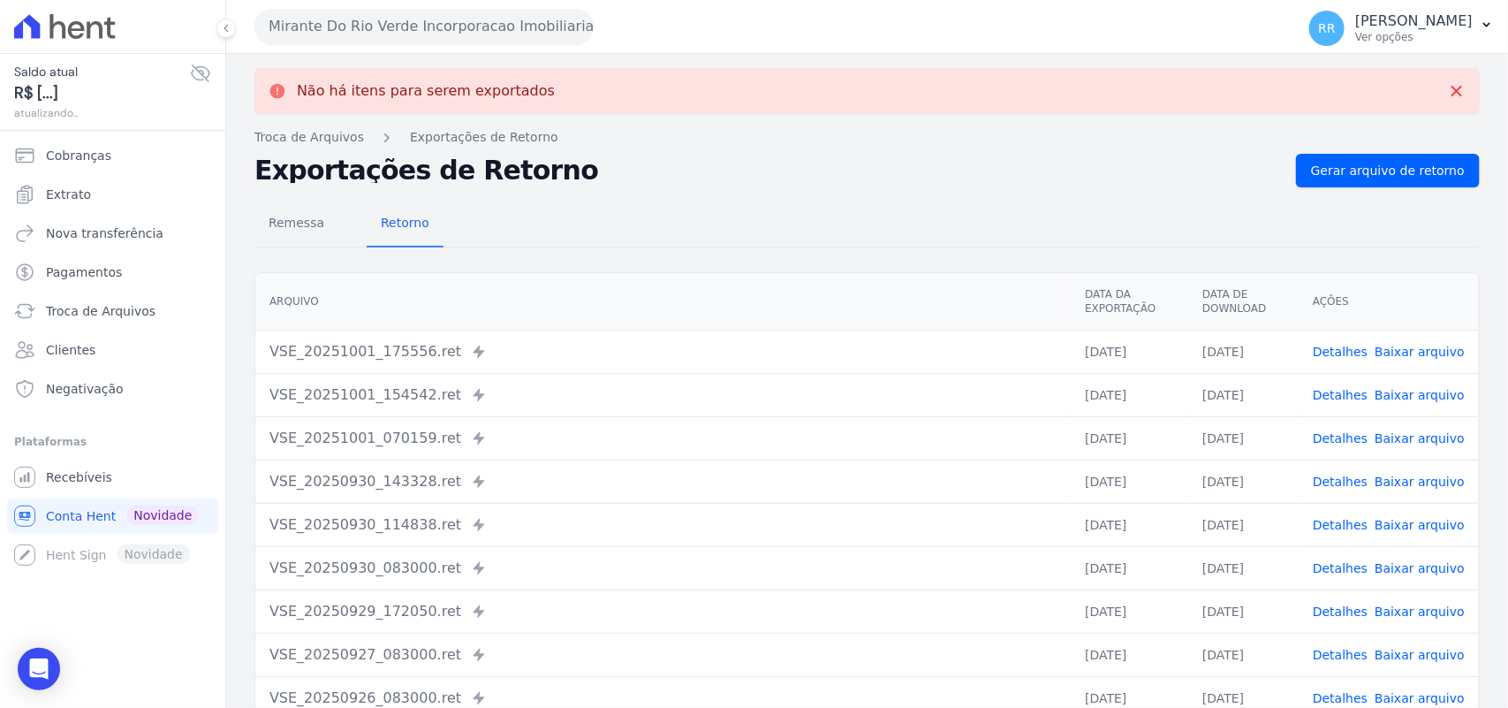
click at [376, 28] on button "Mirante Do Rio Verde Incorporacao Imobiliaria SPE LTDA" at bounding box center [424, 26] width 339 height 35
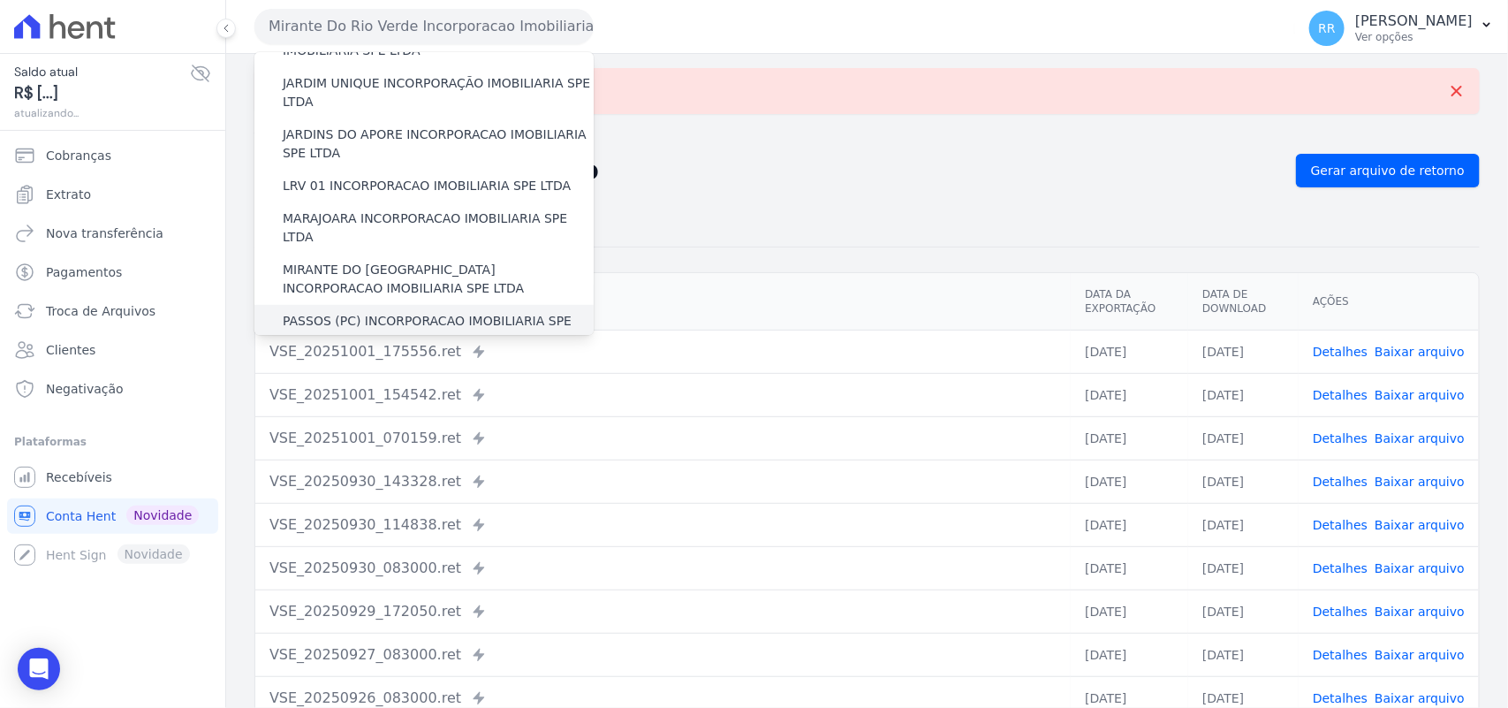
click at [333, 312] on label "PASSOS (PC) INCORPORACAO IMOBILIARIA SPE LTDA" at bounding box center [438, 330] width 311 height 37
click at [0, 0] on input "PASSOS (PC) INCORPORACAO IMOBILIARIA SPE LTDA" at bounding box center [0, 0] width 0 height 0
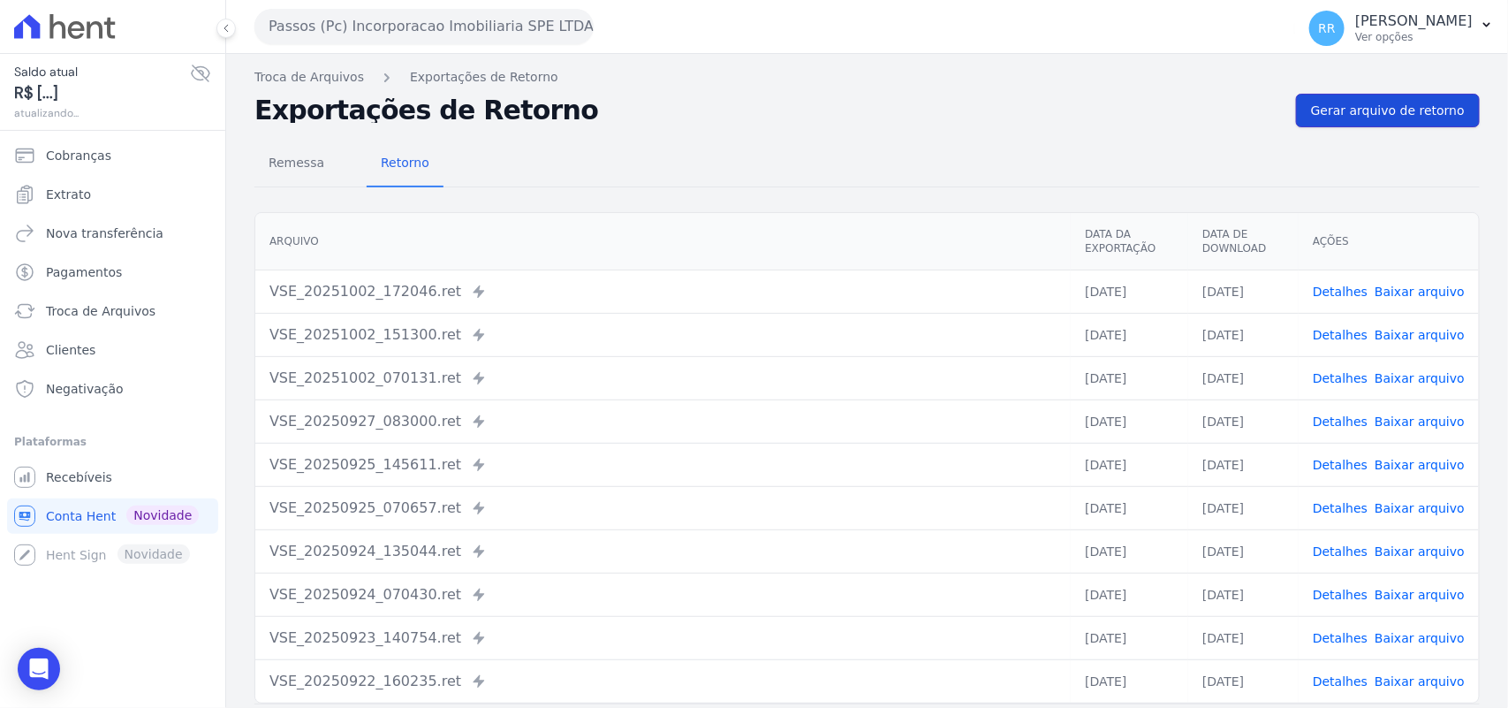
click at [1399, 103] on span "Gerar arquivo de retorno" at bounding box center [1388, 111] width 154 height 18
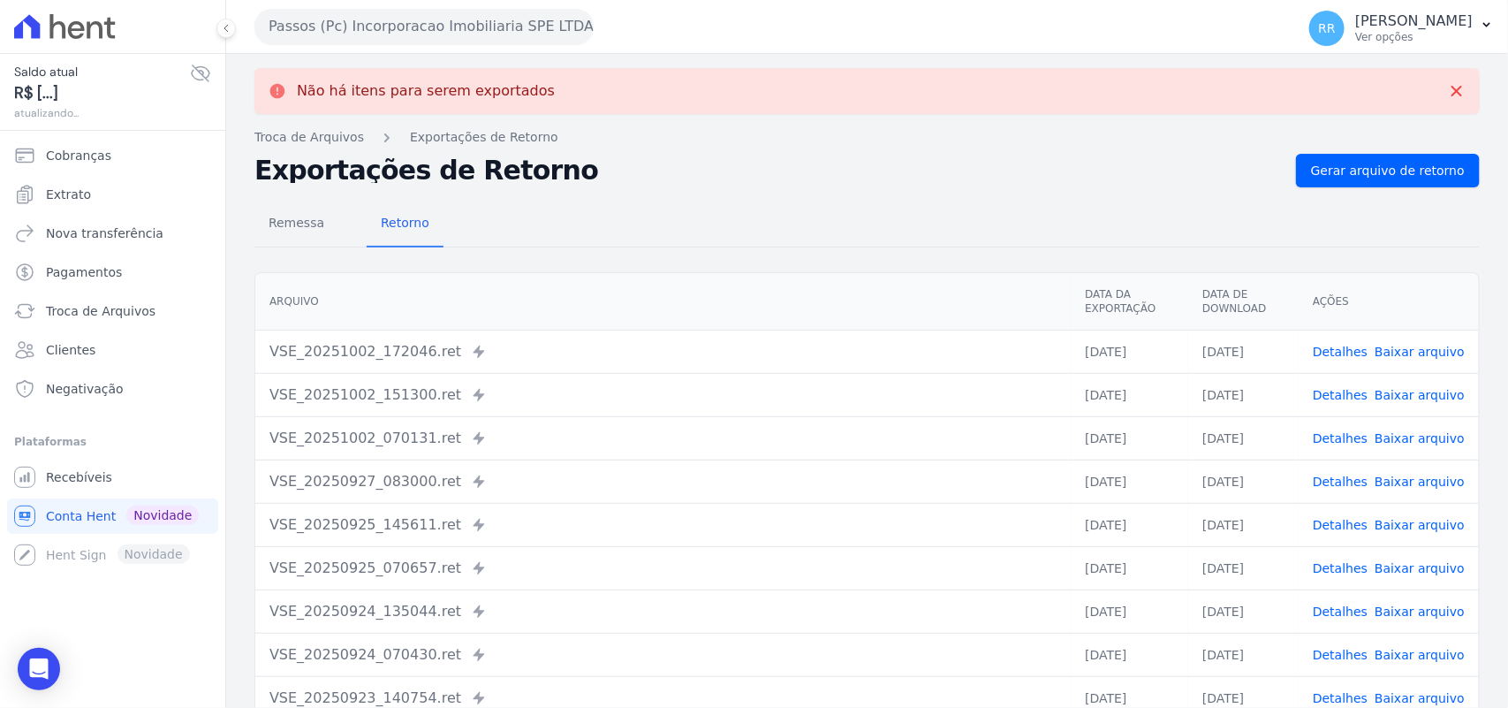
click at [466, 33] on button "Passos (Pc) Incorporacao Imobiliaria SPE LTDA" at bounding box center [424, 26] width 339 height 35
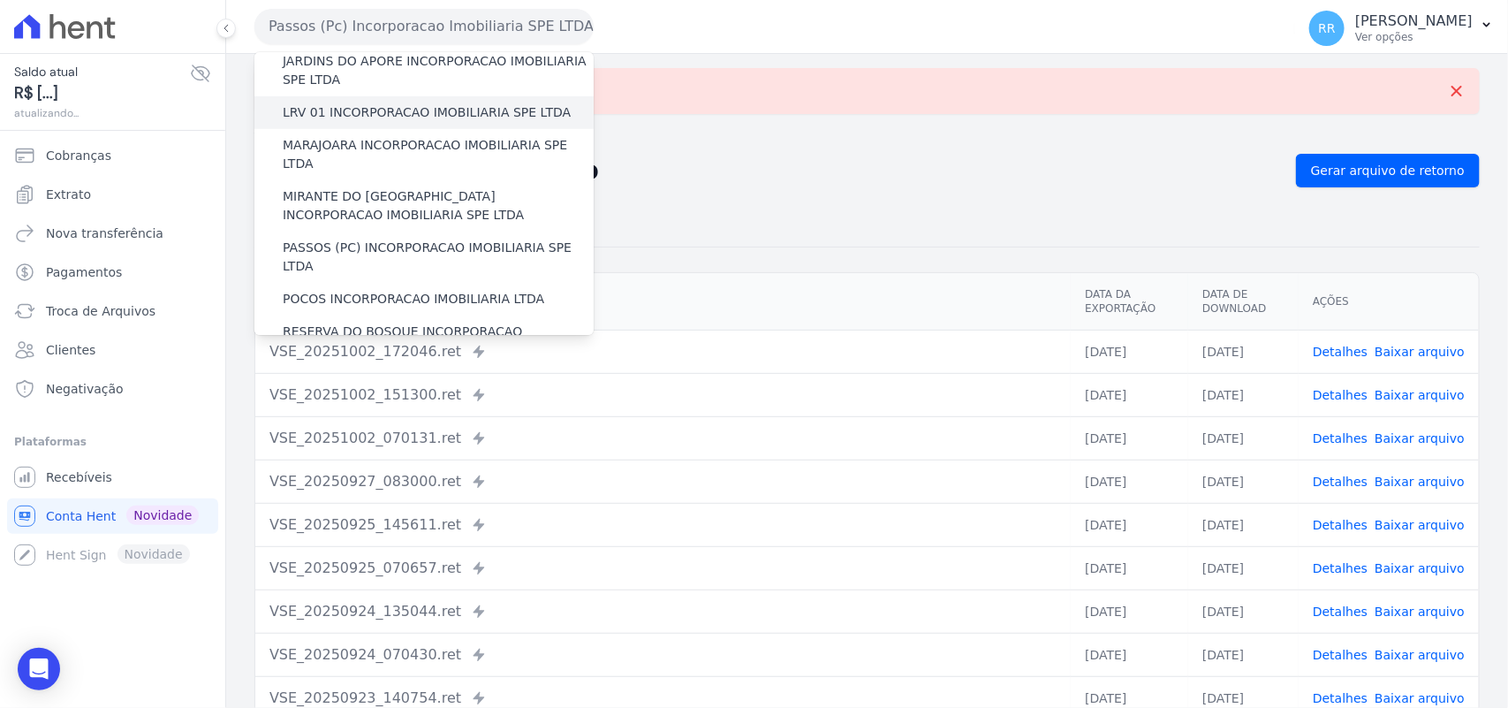
scroll to position [626, 0]
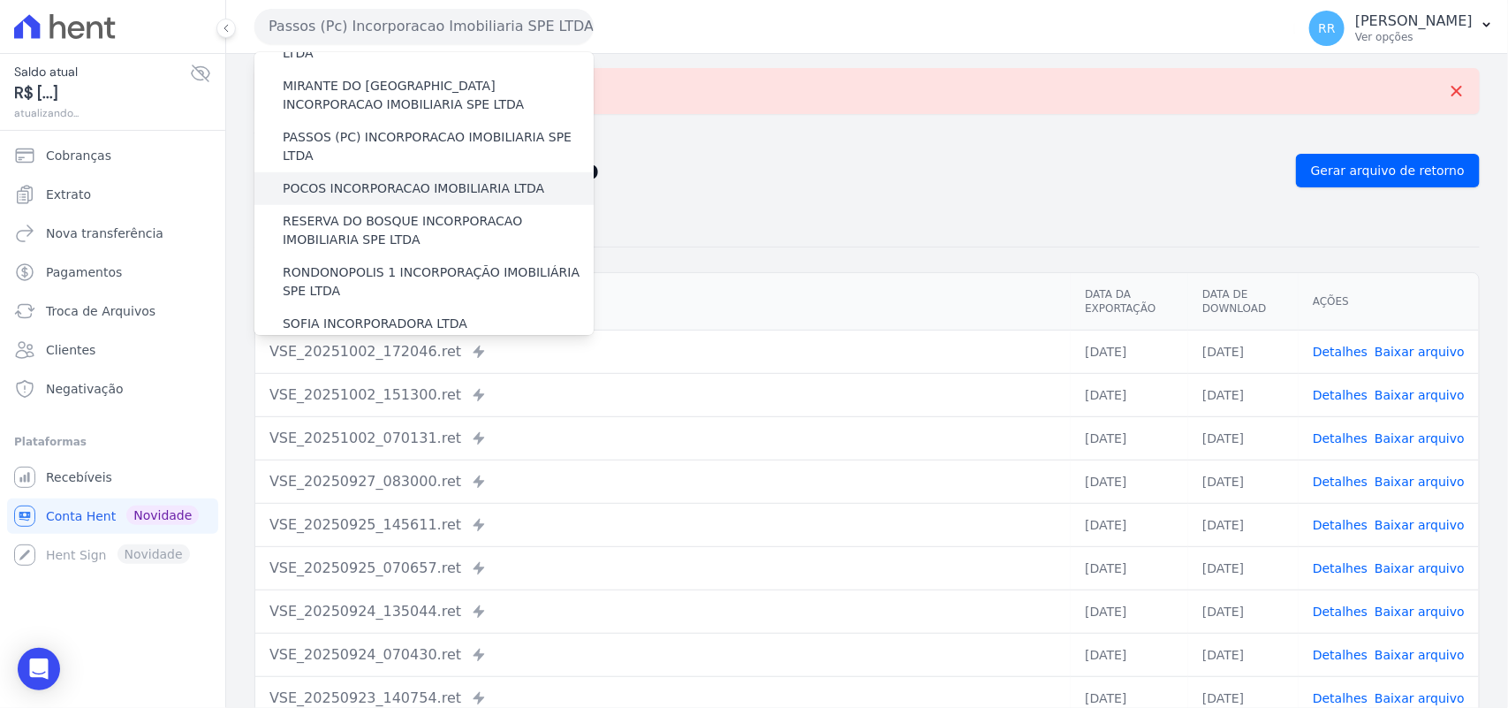
click at [338, 179] on label "POCOS INCORPORACAO IMOBILIARIA LTDA" at bounding box center [414, 188] width 262 height 19
click at [0, 0] on input "POCOS INCORPORACAO IMOBILIARIA LTDA" at bounding box center [0, 0] width 0 height 0
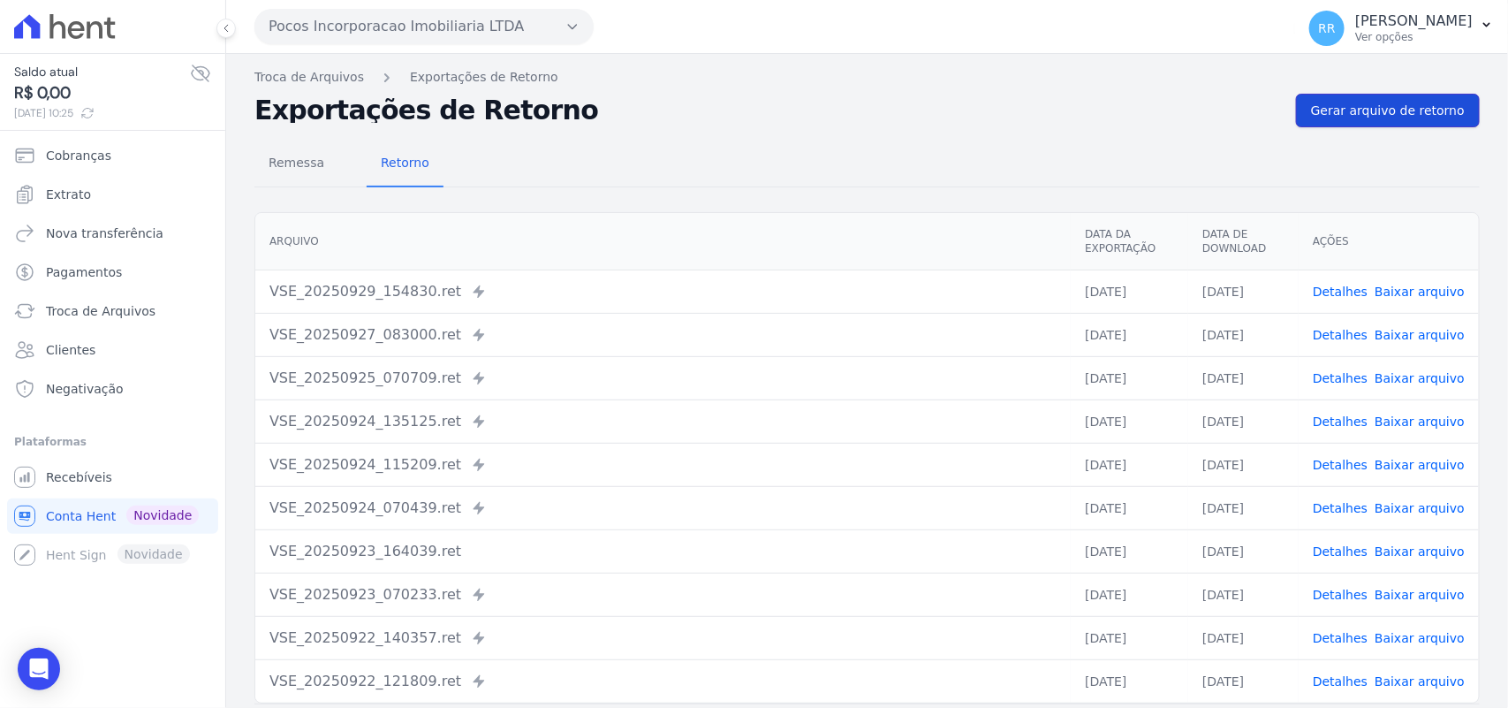
click at [1324, 99] on link "Gerar arquivo de retorno" at bounding box center [1388, 111] width 184 height 34
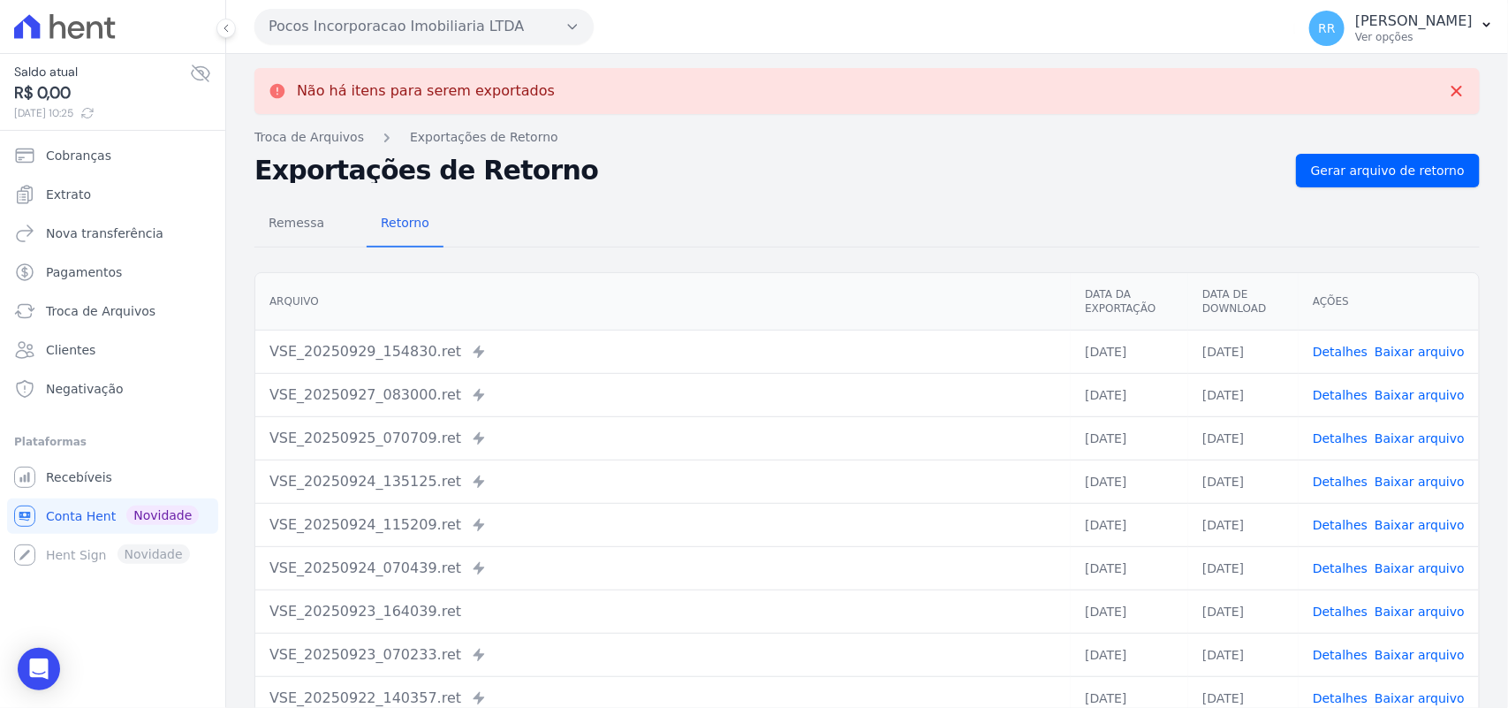
click at [413, 23] on button "Pocos Incorporacao Imobiliaria LTDA" at bounding box center [424, 26] width 339 height 35
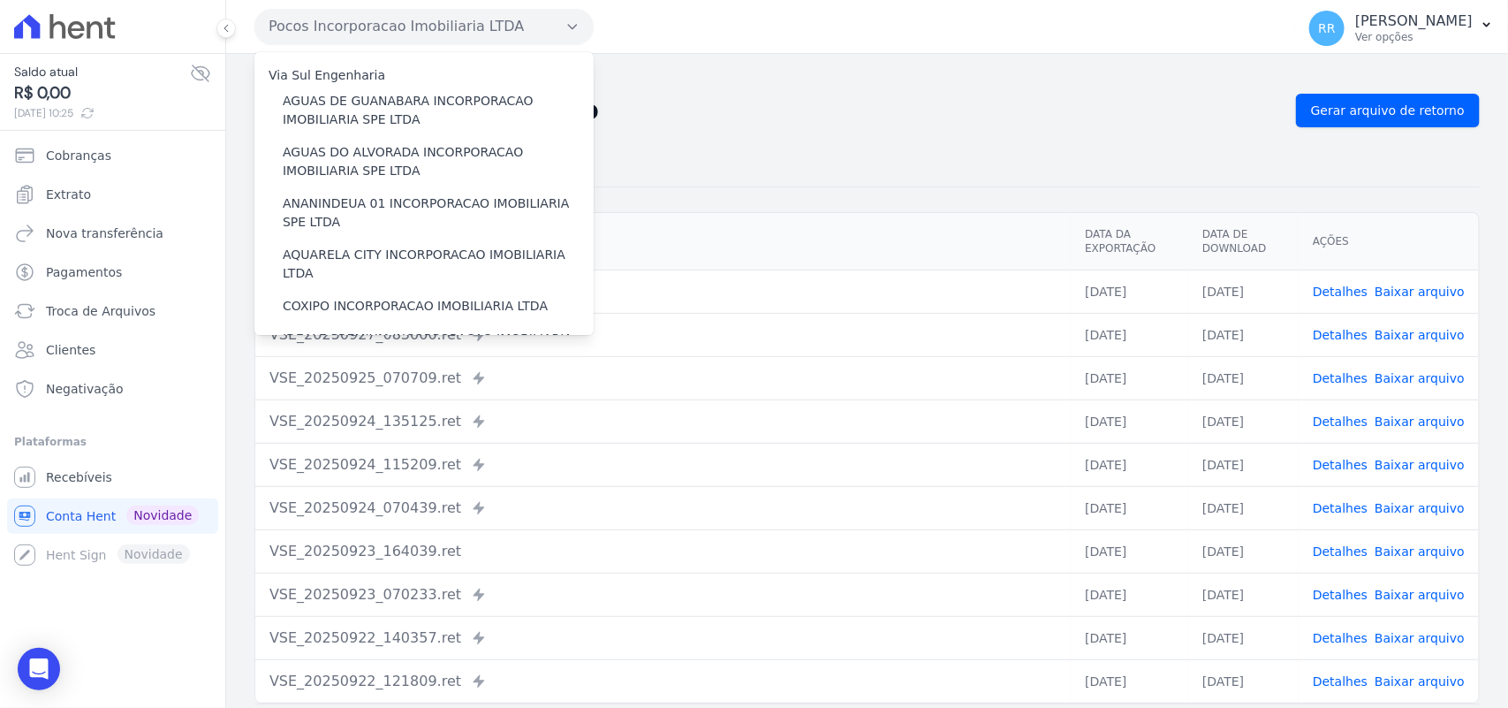
click at [650, 41] on div "Pocos Incorporacao Imobiliaria LTDA Via Sul Engenharia AGUAS DE [GEOGRAPHIC_DAT…" at bounding box center [772, 26] width 1034 height 55
click at [1402, 112] on span "Gerar arquivo de retorno" at bounding box center [1388, 111] width 154 height 18
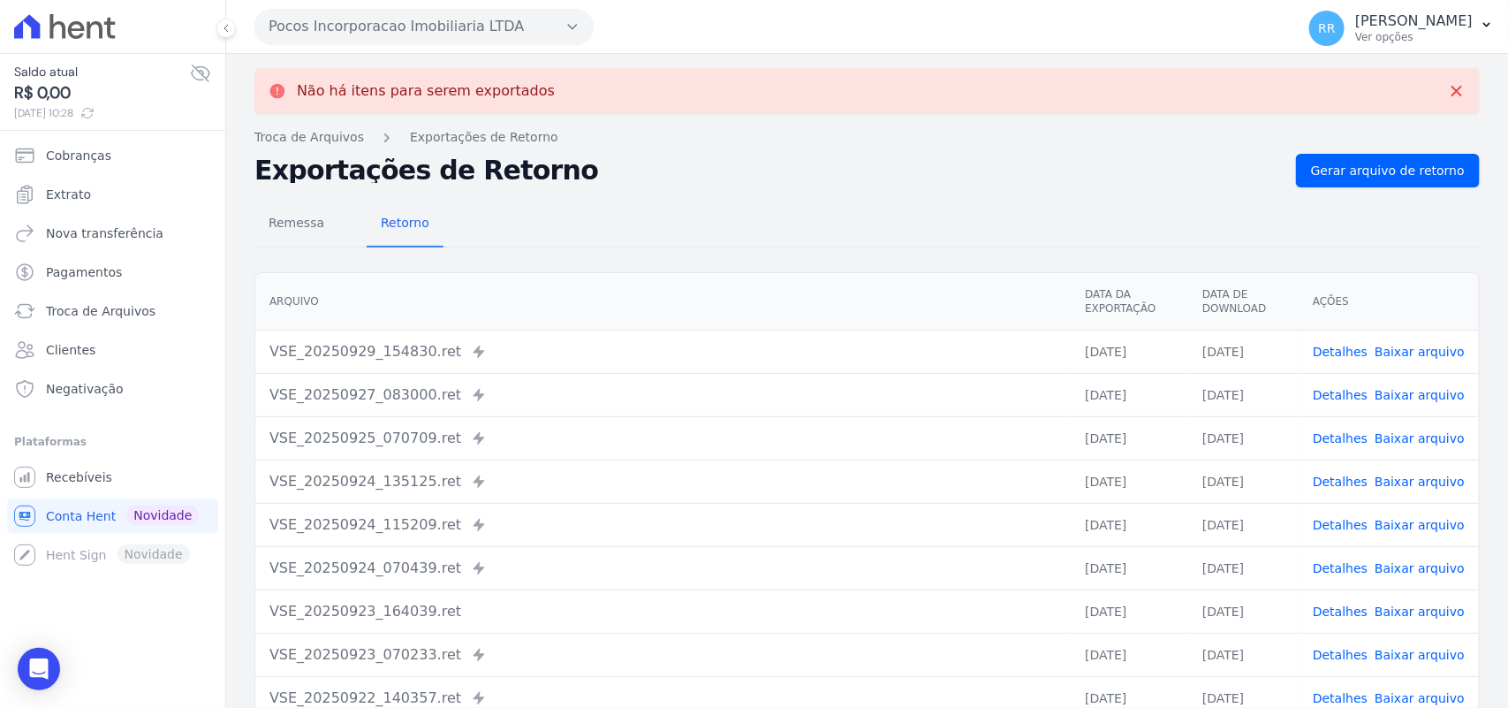
click at [363, 15] on button "Pocos Incorporacao Imobiliaria LTDA" at bounding box center [424, 26] width 339 height 35
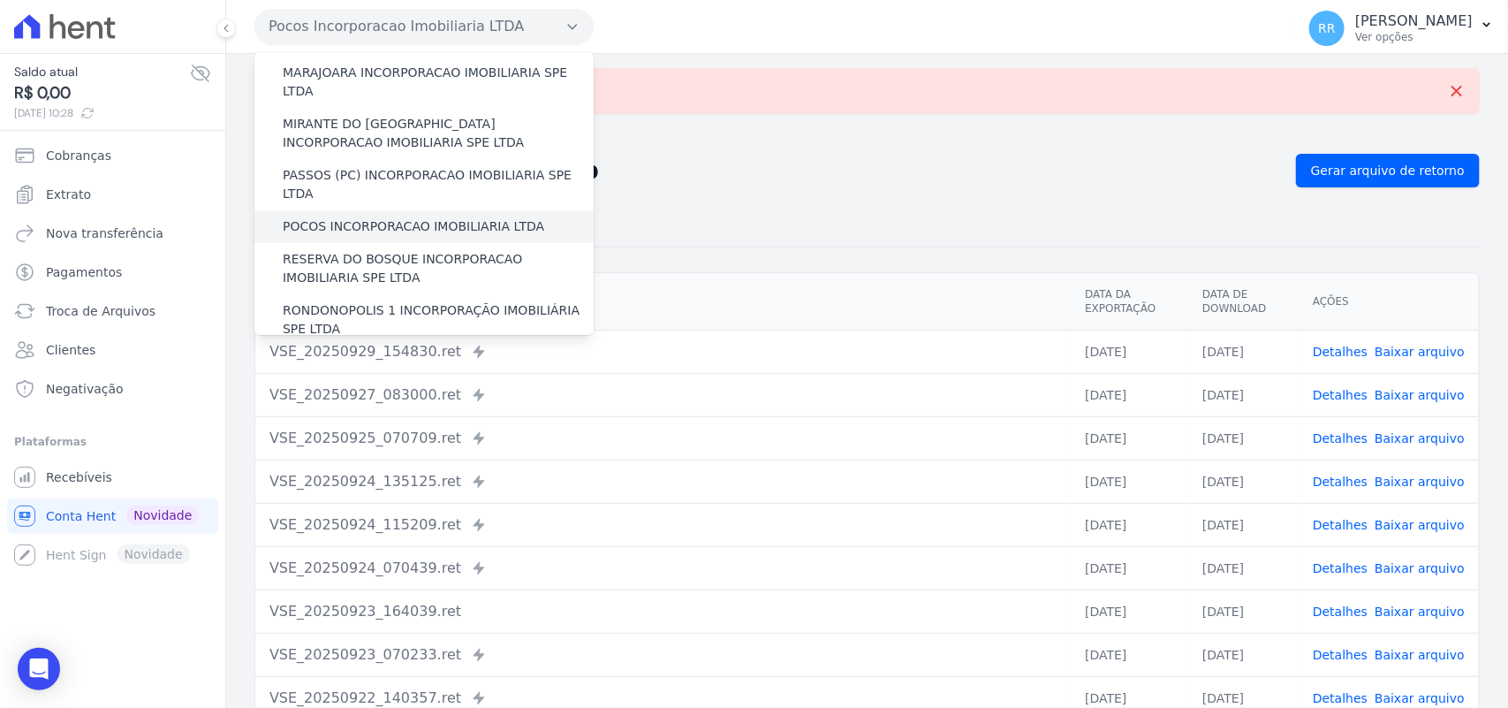
scroll to position [589, 0]
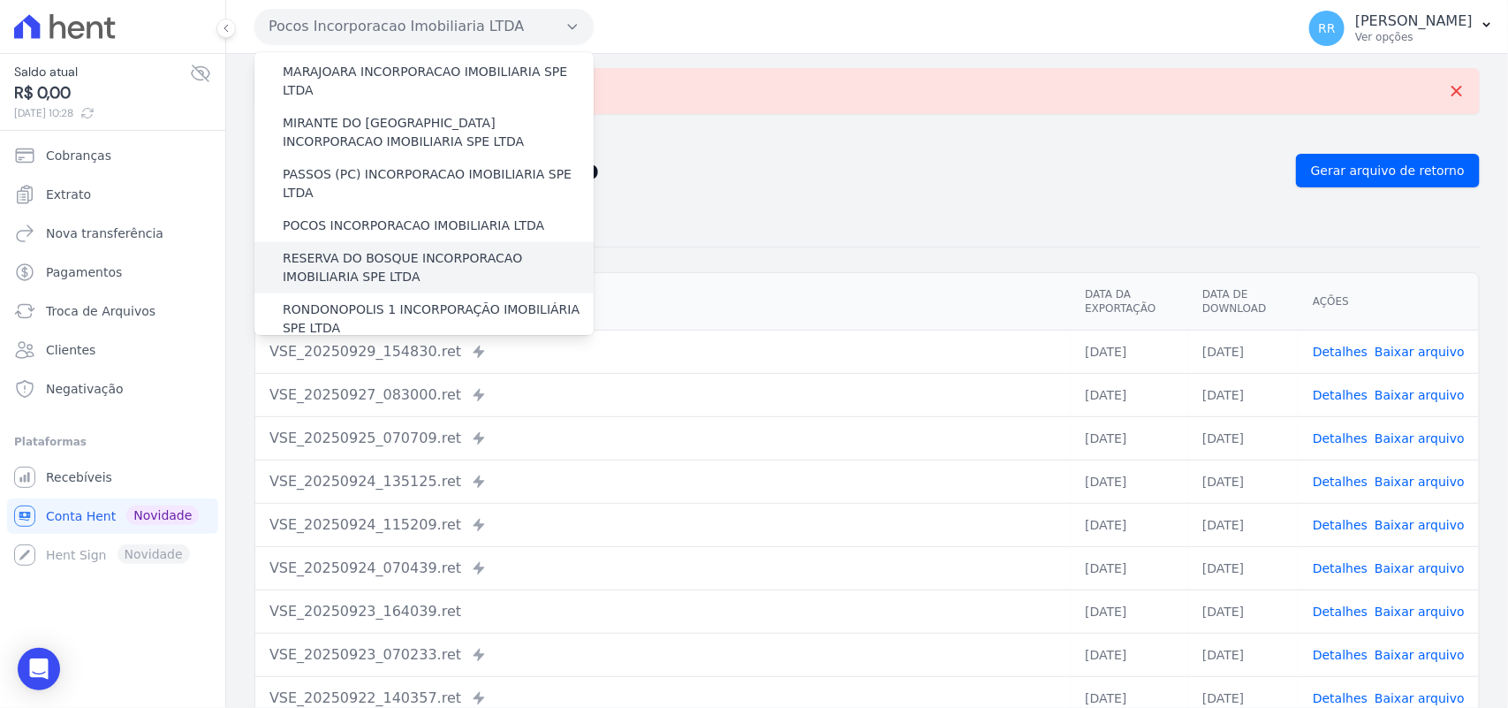
click at [354, 249] on label "RESERVA DO BOSQUE INCORPORACAO IMOBILIARIA SPE LTDA" at bounding box center [438, 267] width 311 height 37
click at [0, 0] on input "RESERVA DO BOSQUE INCORPORACAO IMOBILIARIA SPE LTDA" at bounding box center [0, 0] width 0 height 0
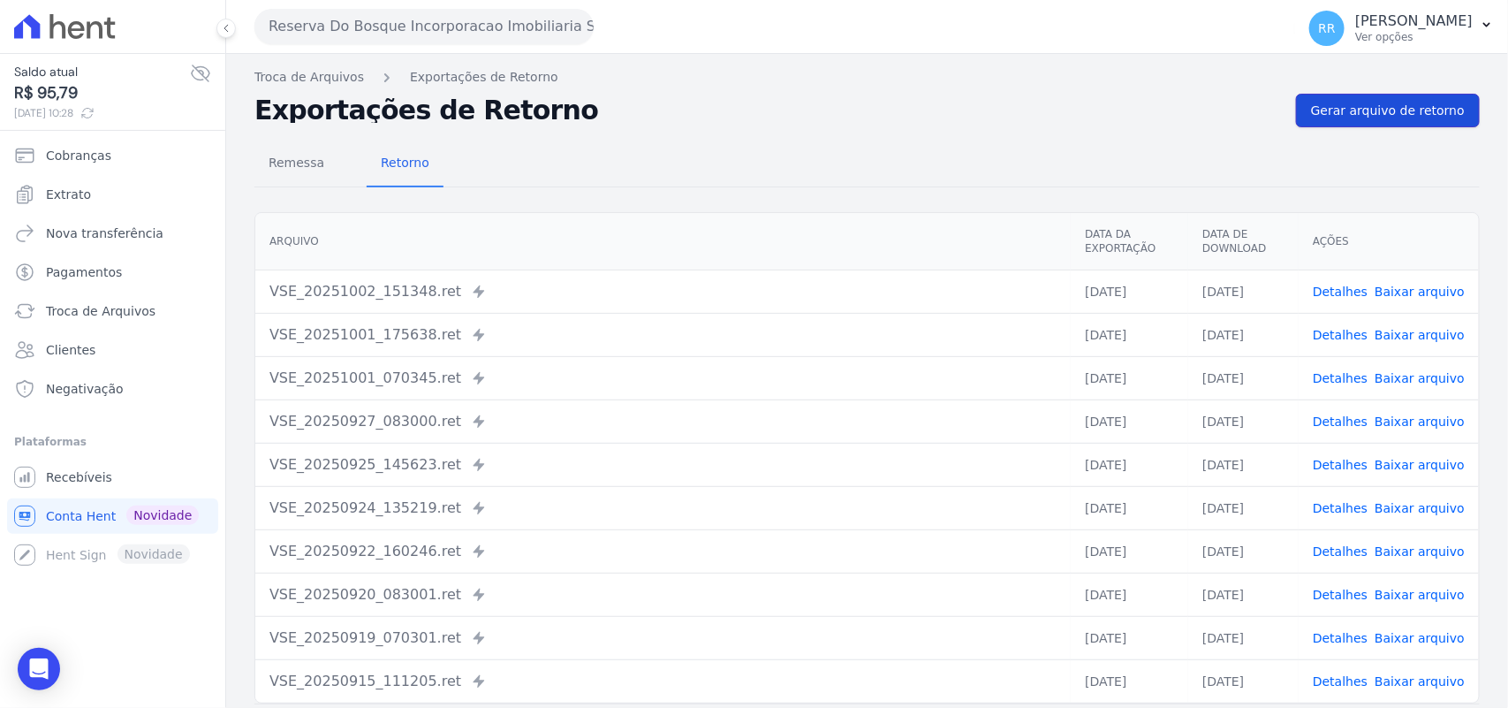
click at [1405, 109] on span "Gerar arquivo de retorno" at bounding box center [1388, 111] width 154 height 18
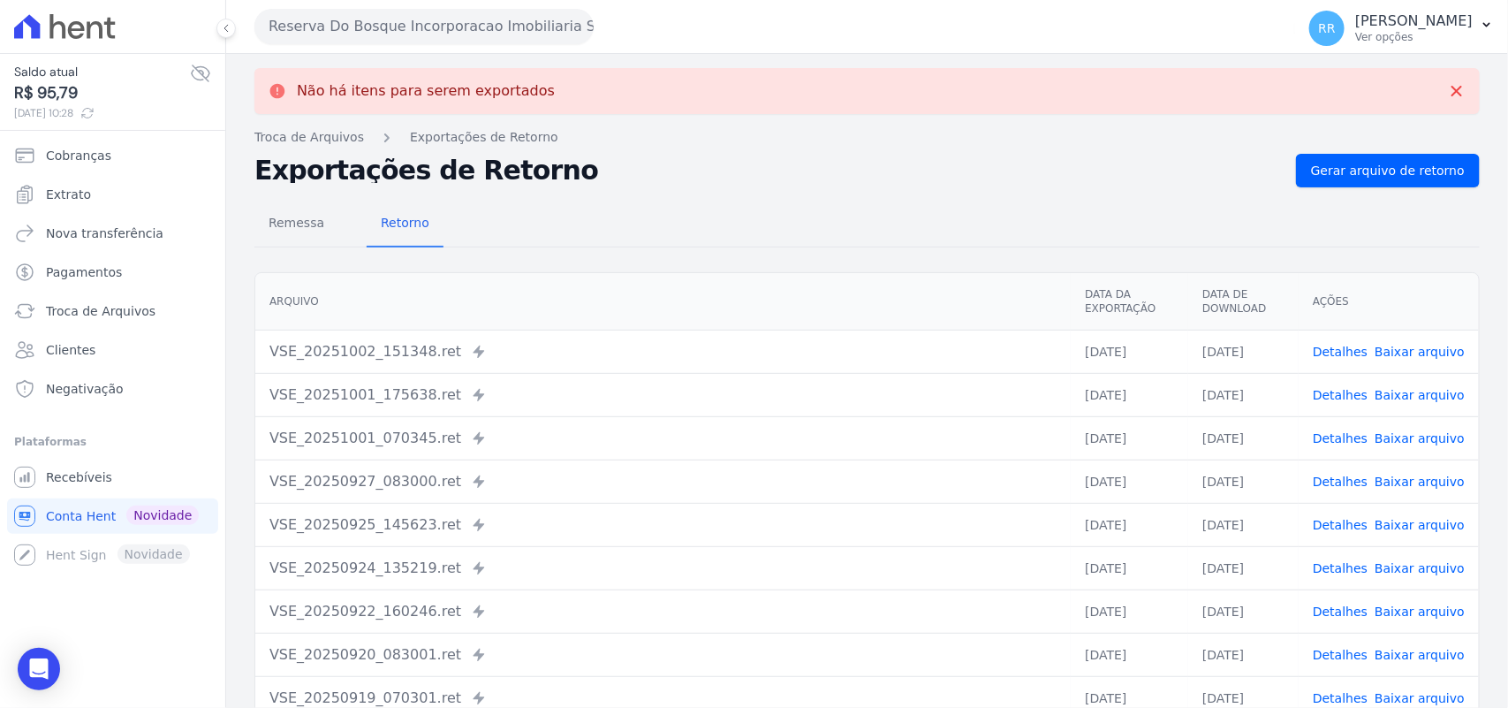
click at [499, 22] on button "Reserva Do Bosque Incorporacao Imobiliaria SPE LTDA" at bounding box center [424, 26] width 339 height 35
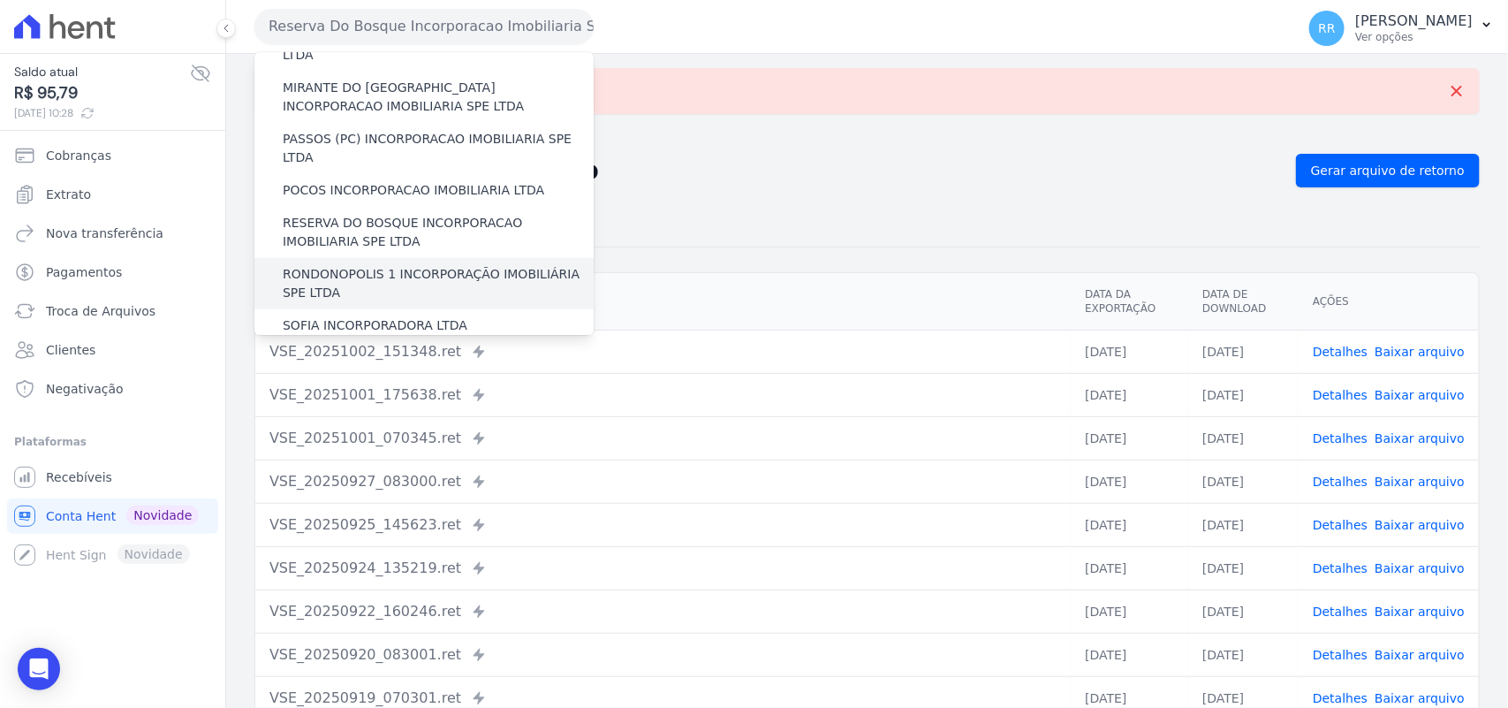
scroll to position [626, 0]
click at [391, 256] on div "RONDONOPOLIS 1 INCORPORAÇÃO IMOBILIÁRIA SPE LTDA" at bounding box center [424, 281] width 339 height 51
click at [378, 263] on label "RONDONOPOLIS 1 INCORPORAÇÃO IMOBILIÁRIA SPE LTDA" at bounding box center [438, 281] width 311 height 37
click at [0, 0] on input "RONDONOPOLIS 1 INCORPORAÇÃO IMOBILIÁRIA SPE LTDA" at bounding box center [0, 0] width 0 height 0
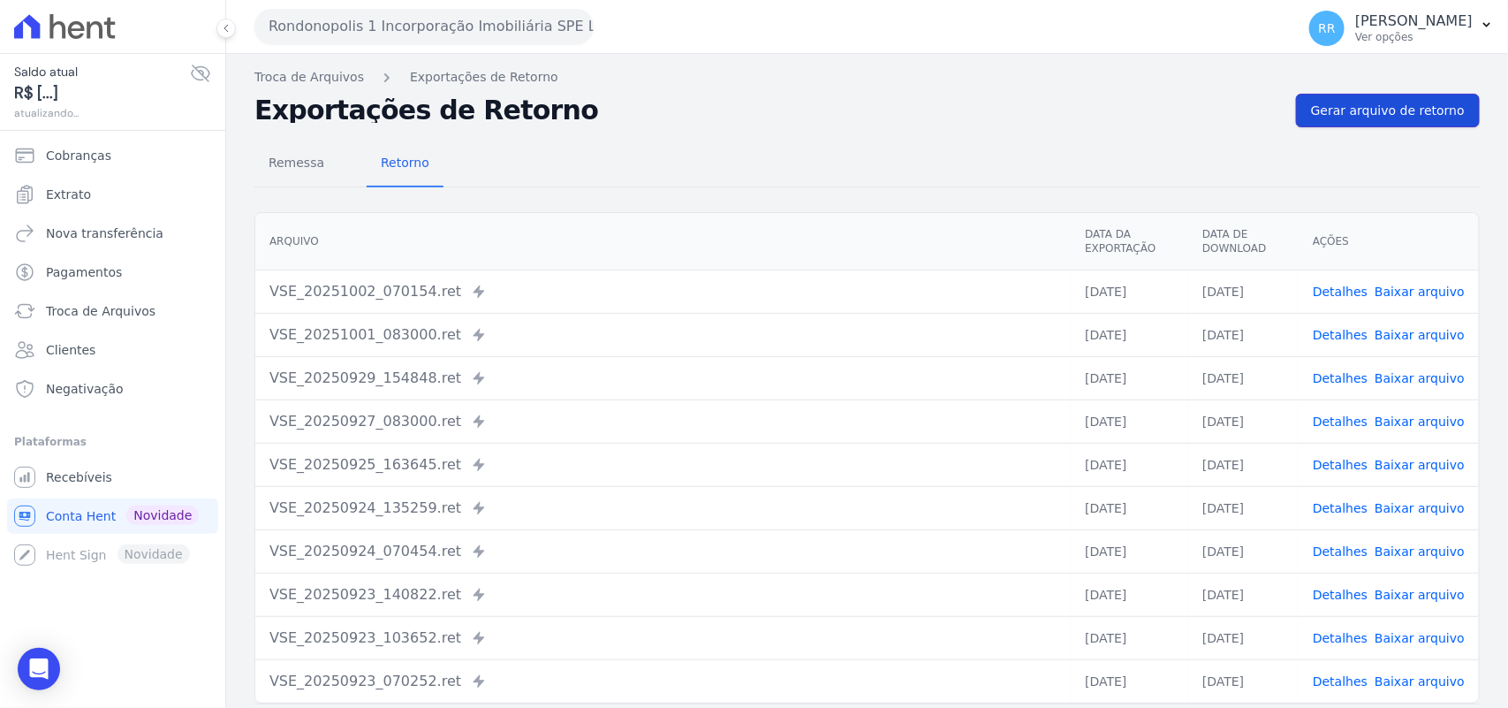
click at [1381, 122] on link "Gerar arquivo de retorno" at bounding box center [1388, 111] width 184 height 34
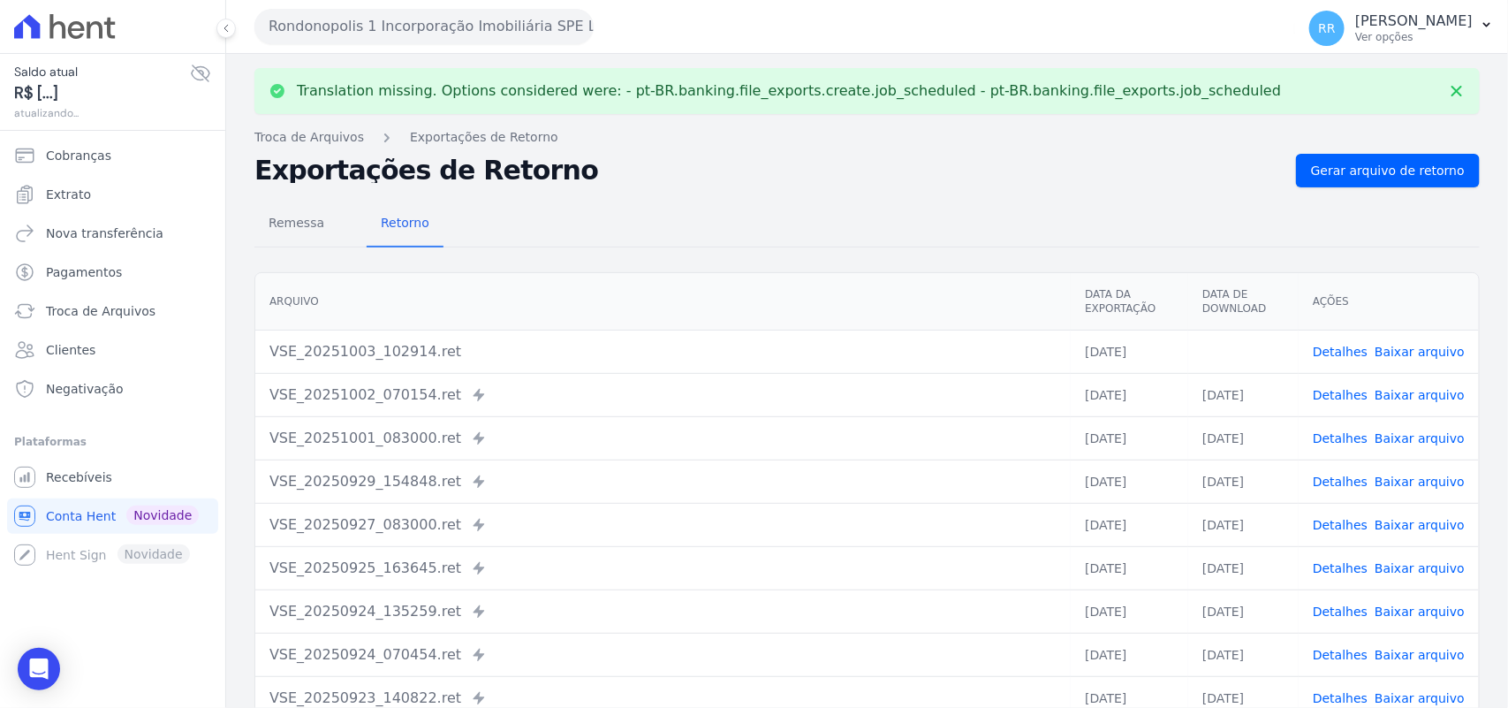
click at [1405, 334] on td "Detalhes Baixar arquivo" at bounding box center [1389, 351] width 180 height 43
click at [1405, 353] on link "Baixar arquivo" at bounding box center [1420, 352] width 90 height 14
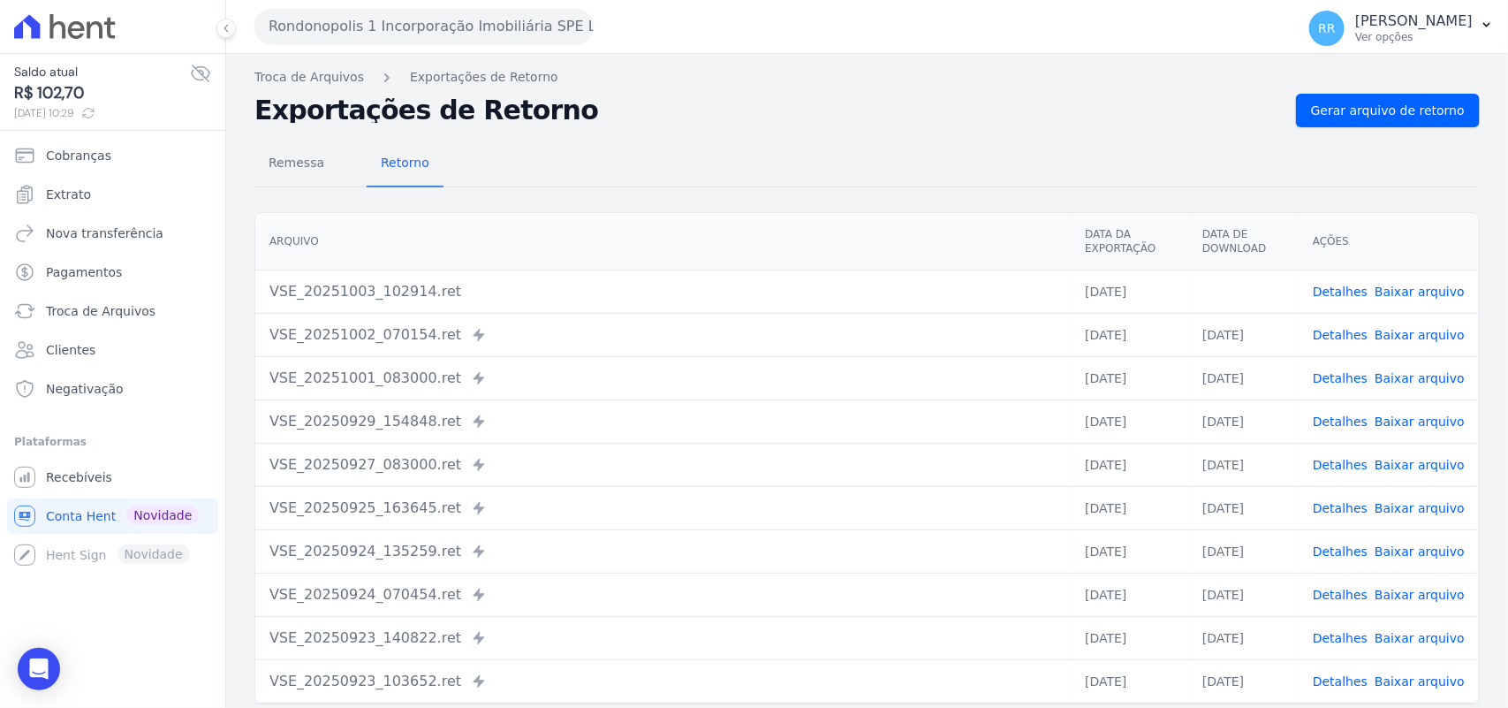
drag, startPoint x: 787, startPoint y: 78, endPoint x: 575, endPoint y: 54, distance: 213.4
click at [787, 78] on nav "Troca de Arquivos Exportações de Retorno" at bounding box center [868, 77] width 1226 height 19
click at [384, 36] on button "Rondonopolis 1 Incorporação Imobiliária SPE LTDA" at bounding box center [424, 26] width 339 height 35
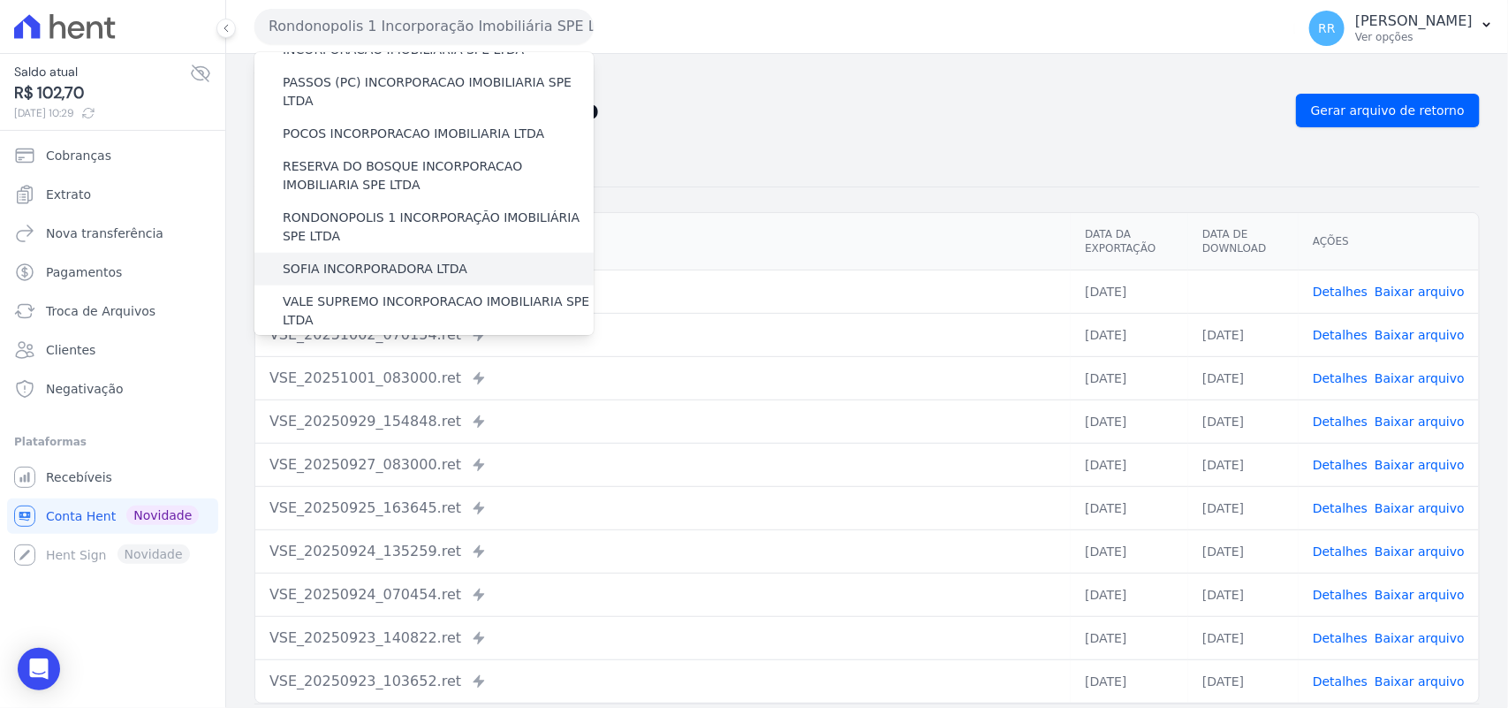
scroll to position [699, 0]
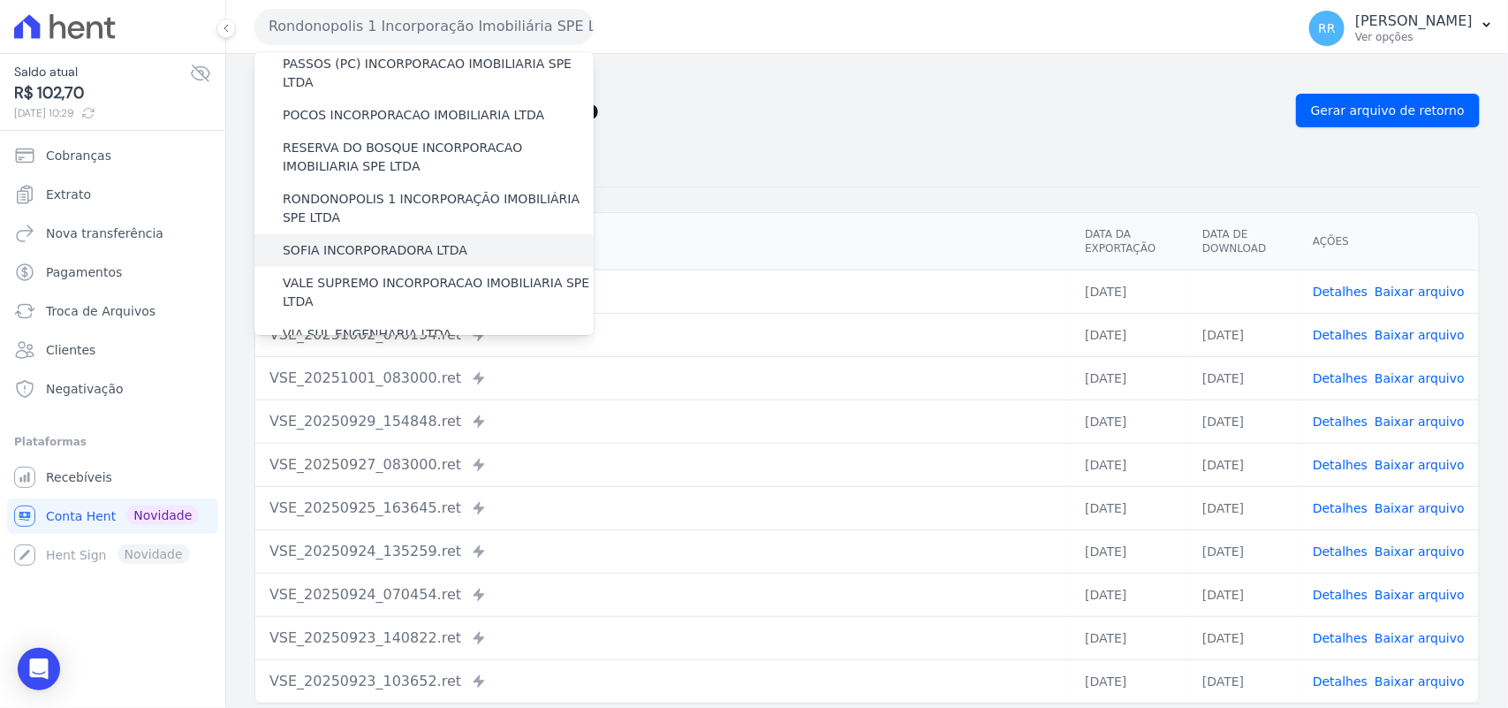
click at [337, 241] on label "SOFIA INCORPORADORA LTDA" at bounding box center [375, 250] width 185 height 19
click at [0, 0] on input "SOFIA INCORPORADORA LTDA" at bounding box center [0, 0] width 0 height 0
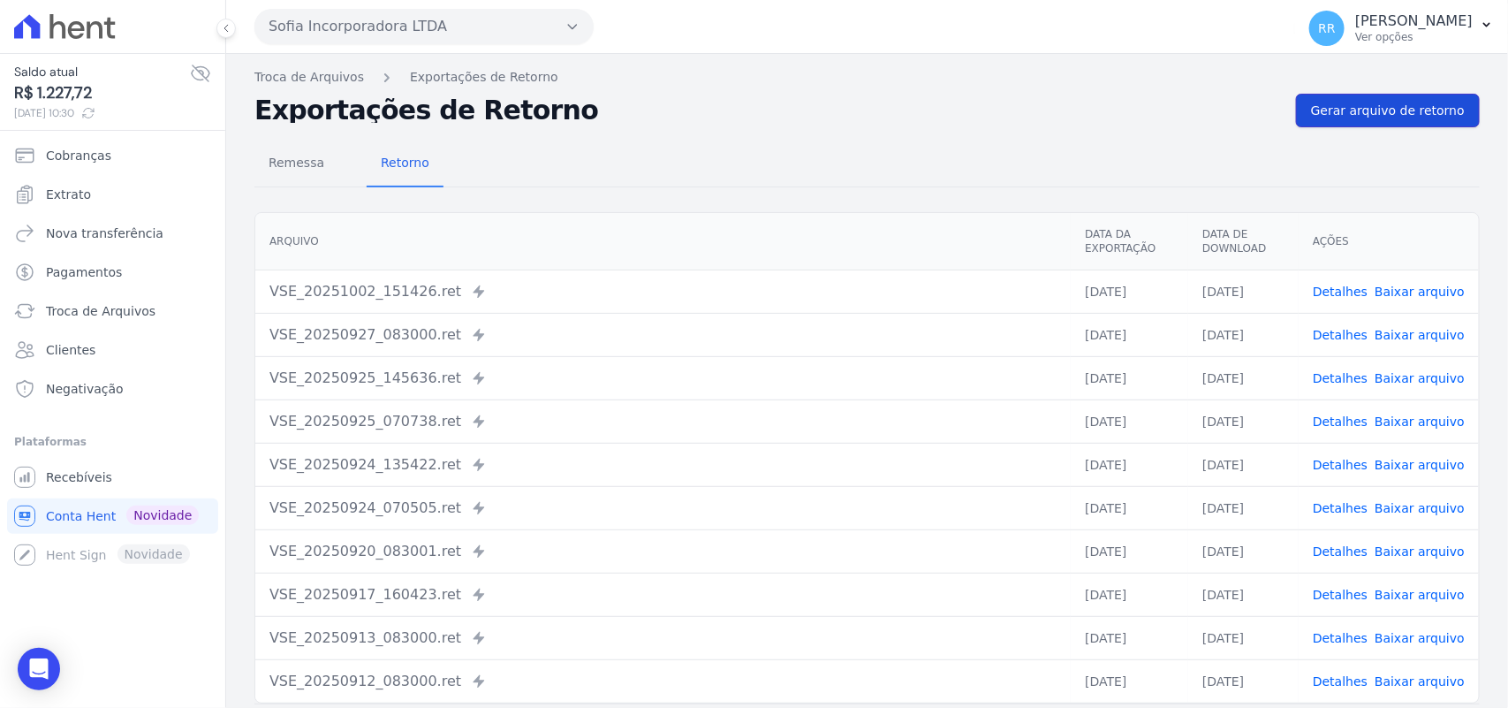
click at [1455, 125] on link "Gerar arquivo de retorno" at bounding box center [1388, 111] width 184 height 34
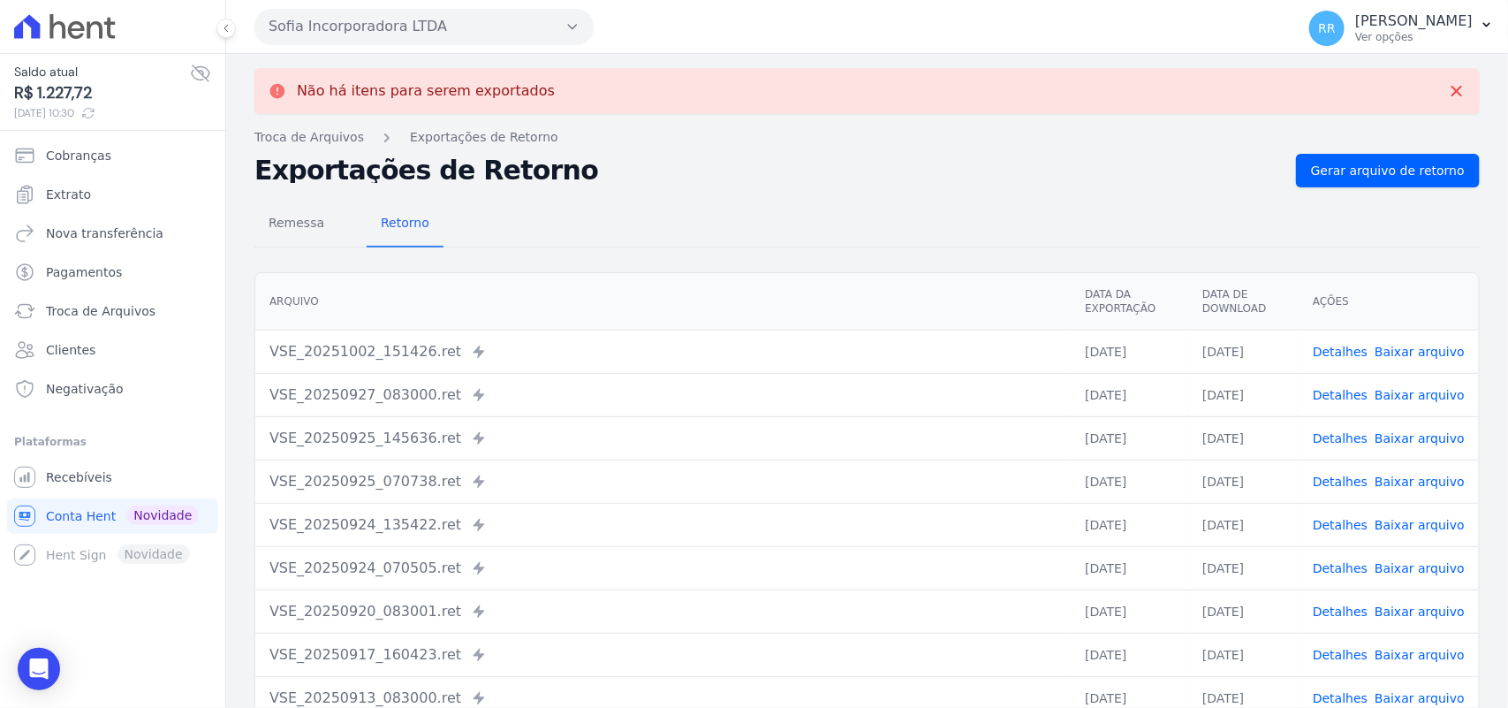
click at [324, 14] on button "Sofia Incorporadora LTDA" at bounding box center [424, 26] width 339 height 35
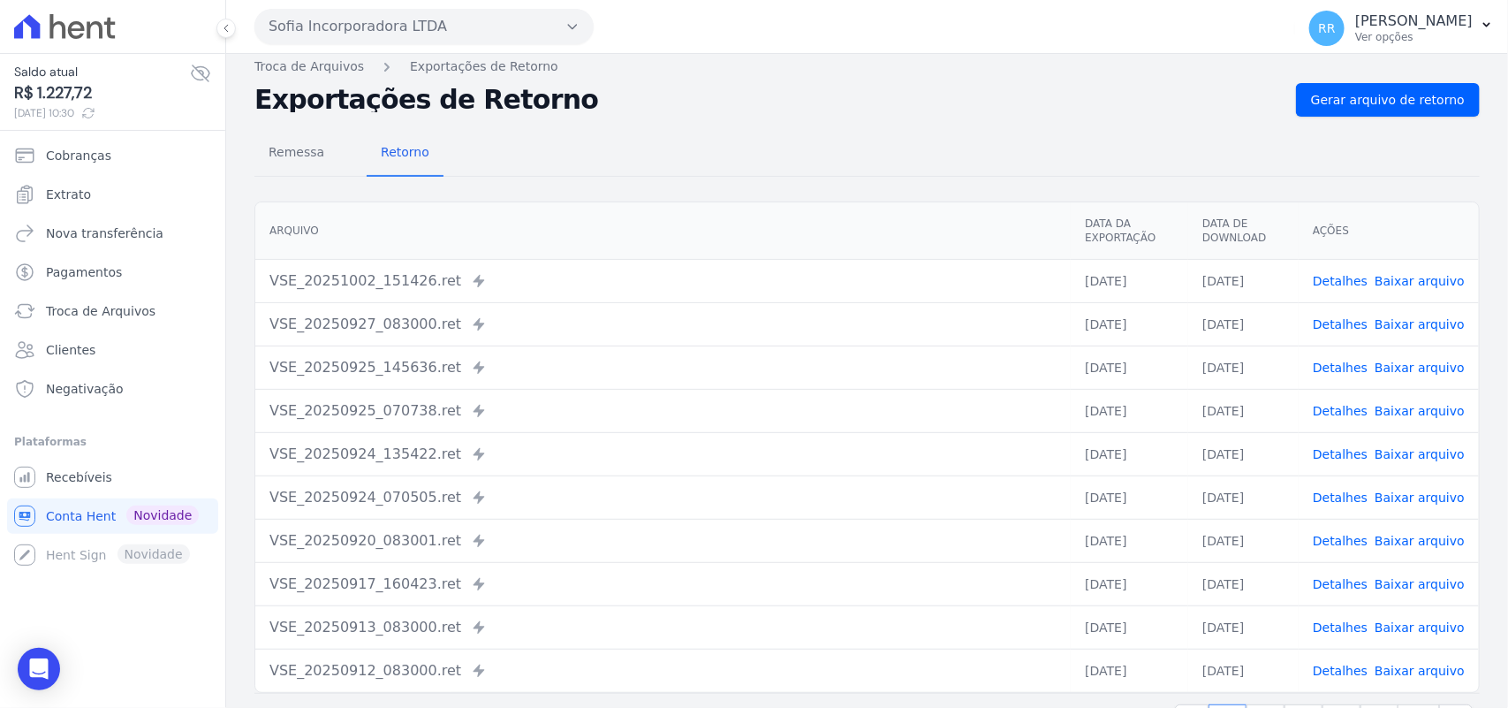
scroll to position [0, 0]
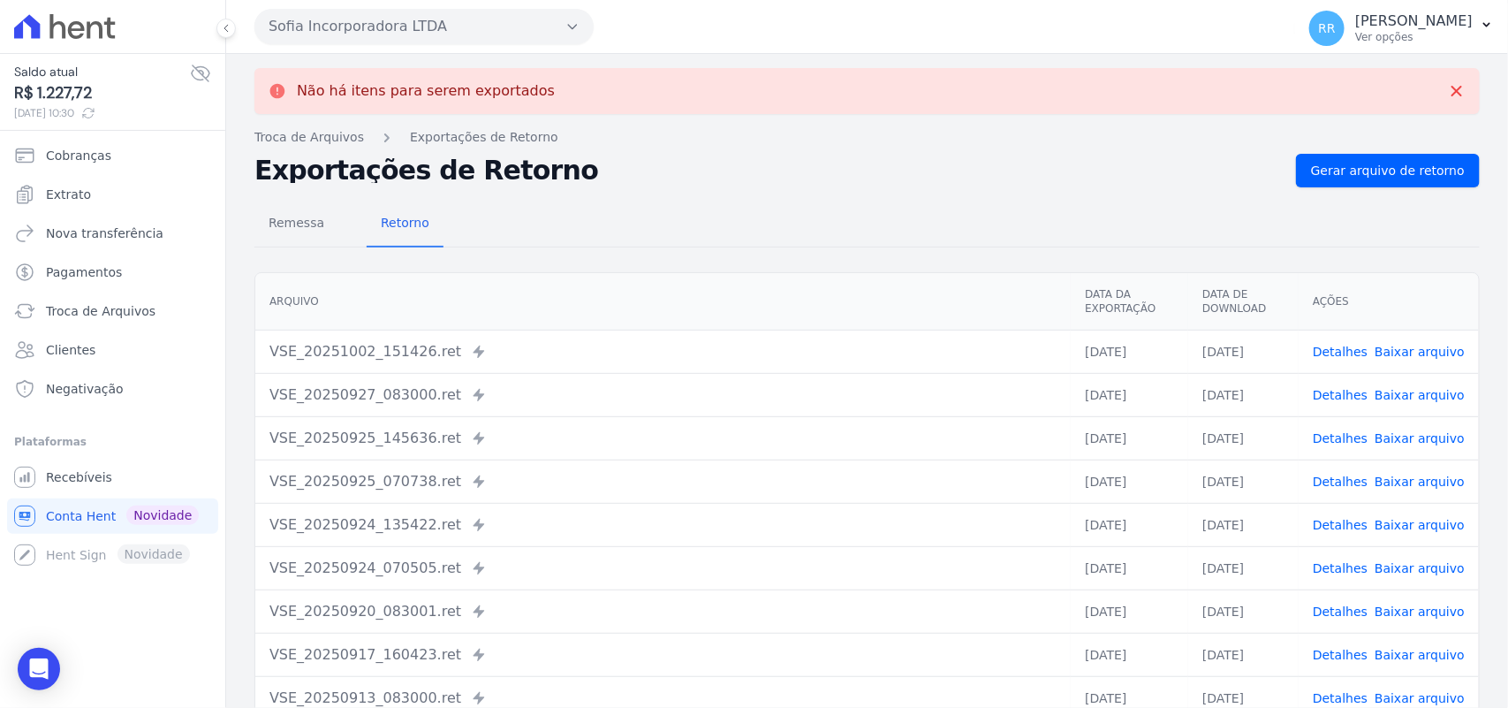
click at [453, 49] on div "Sofia Incorporadora LTDA Via Sul Engenharia AGUAS DE [GEOGRAPHIC_DATA] INCORPOR…" at bounding box center [772, 26] width 1034 height 55
click at [462, 31] on button "Sofia Incorporadora LTDA" at bounding box center [424, 26] width 339 height 35
click at [389, 23] on button "Sofia Incorporadora LTDA" at bounding box center [424, 26] width 339 height 35
click at [383, 23] on button "Sofia Incorporadora LTDA" at bounding box center [424, 26] width 339 height 35
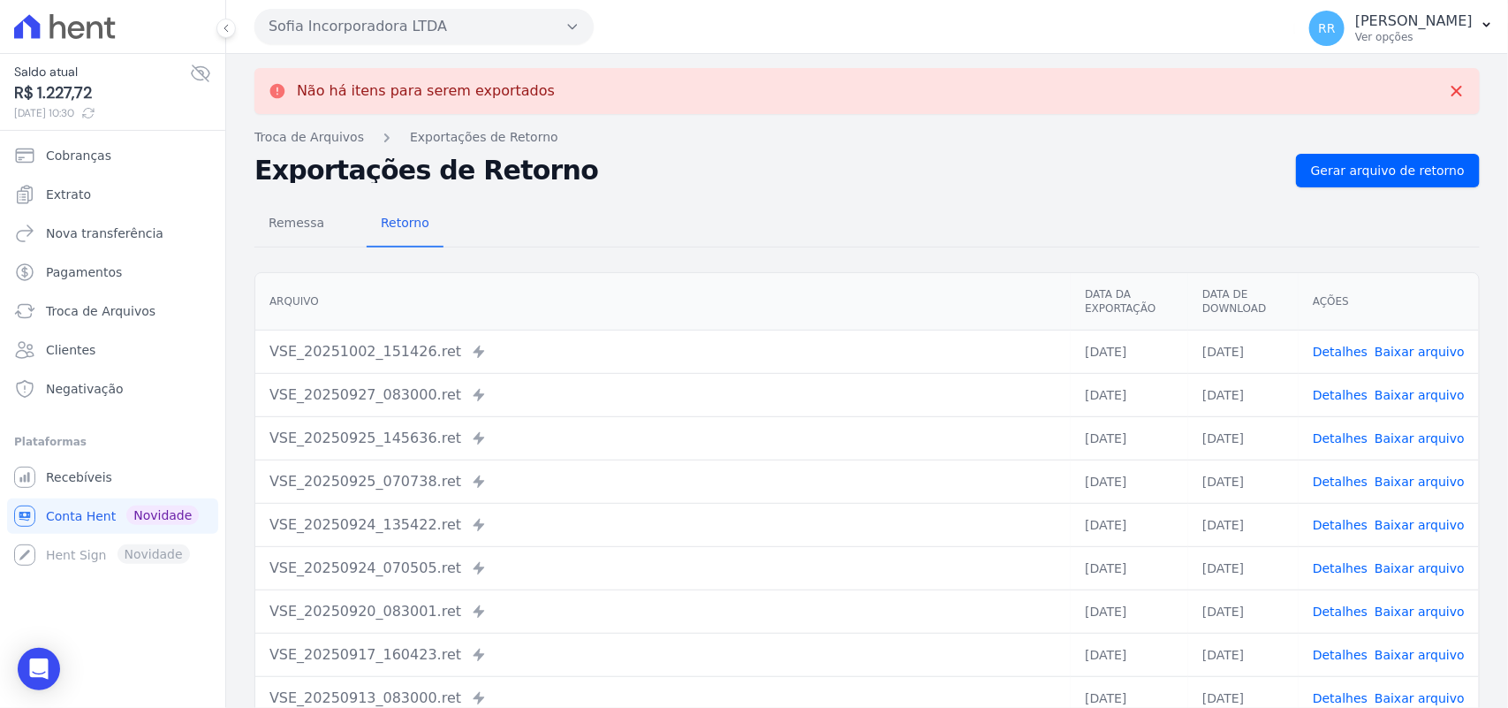
click at [383, 23] on button "Sofia Incorporadora LTDA" at bounding box center [424, 26] width 339 height 35
click at [800, 173] on h2 "Exportações de Retorno" at bounding box center [769, 170] width 1028 height 25
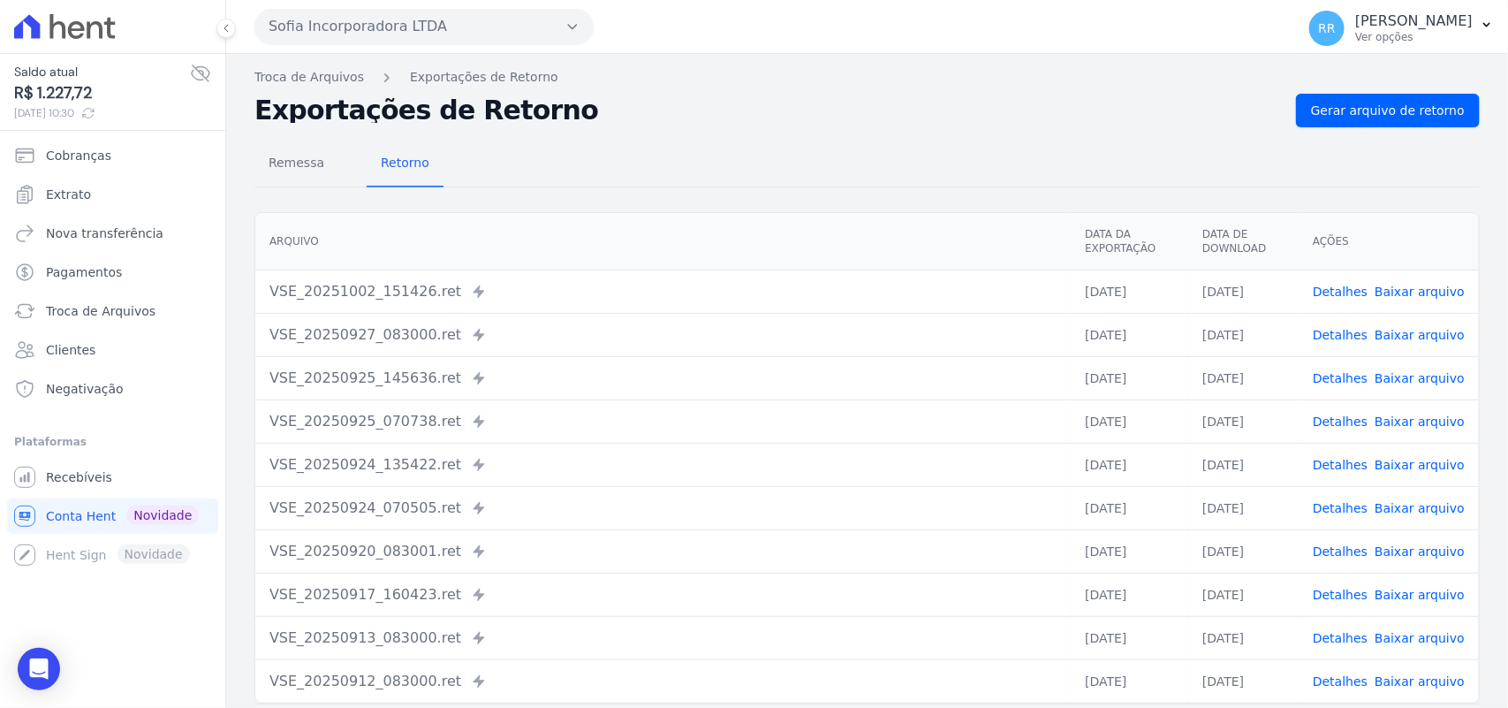
click at [513, 33] on button "Sofia Incorporadora LTDA" at bounding box center [424, 26] width 339 height 35
click at [1358, 110] on span "Gerar arquivo de retorno" at bounding box center [1388, 111] width 154 height 18
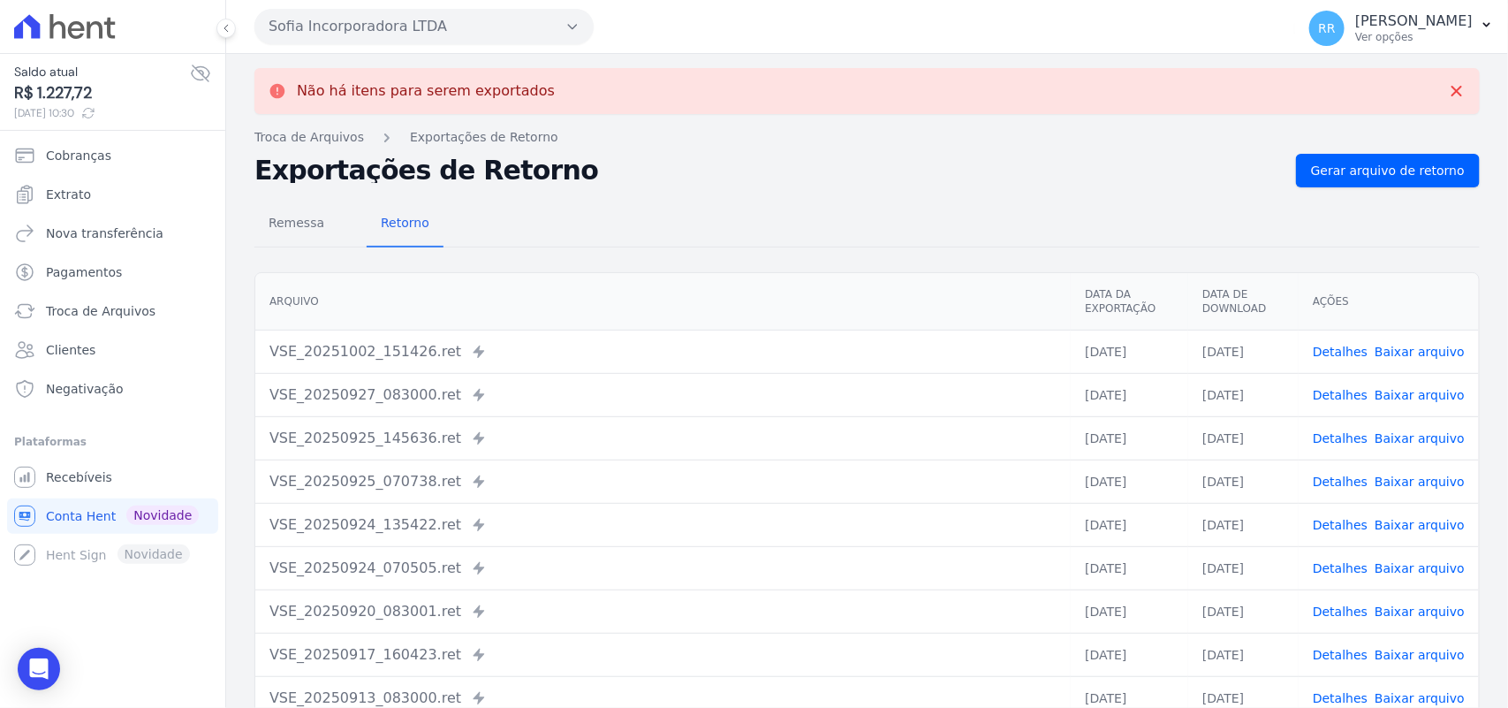
click at [341, 34] on button "Sofia Incorporadora LTDA" at bounding box center [424, 26] width 339 height 35
click at [570, 32] on icon "button" at bounding box center [573, 26] width 14 height 14
click at [103, 299] on link "Troca de Arquivos" at bounding box center [112, 310] width 211 height 35
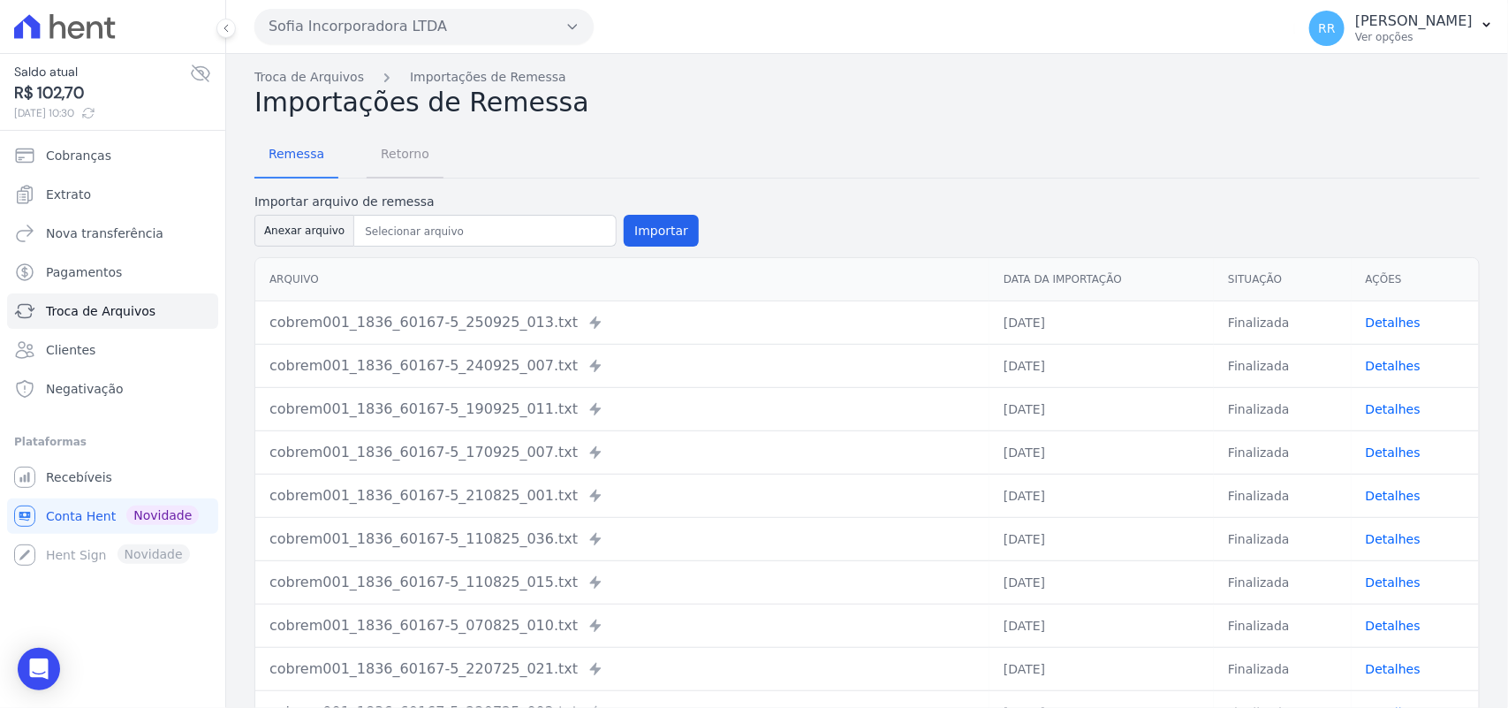
click at [399, 156] on span "Retorno" at bounding box center [405, 153] width 70 height 35
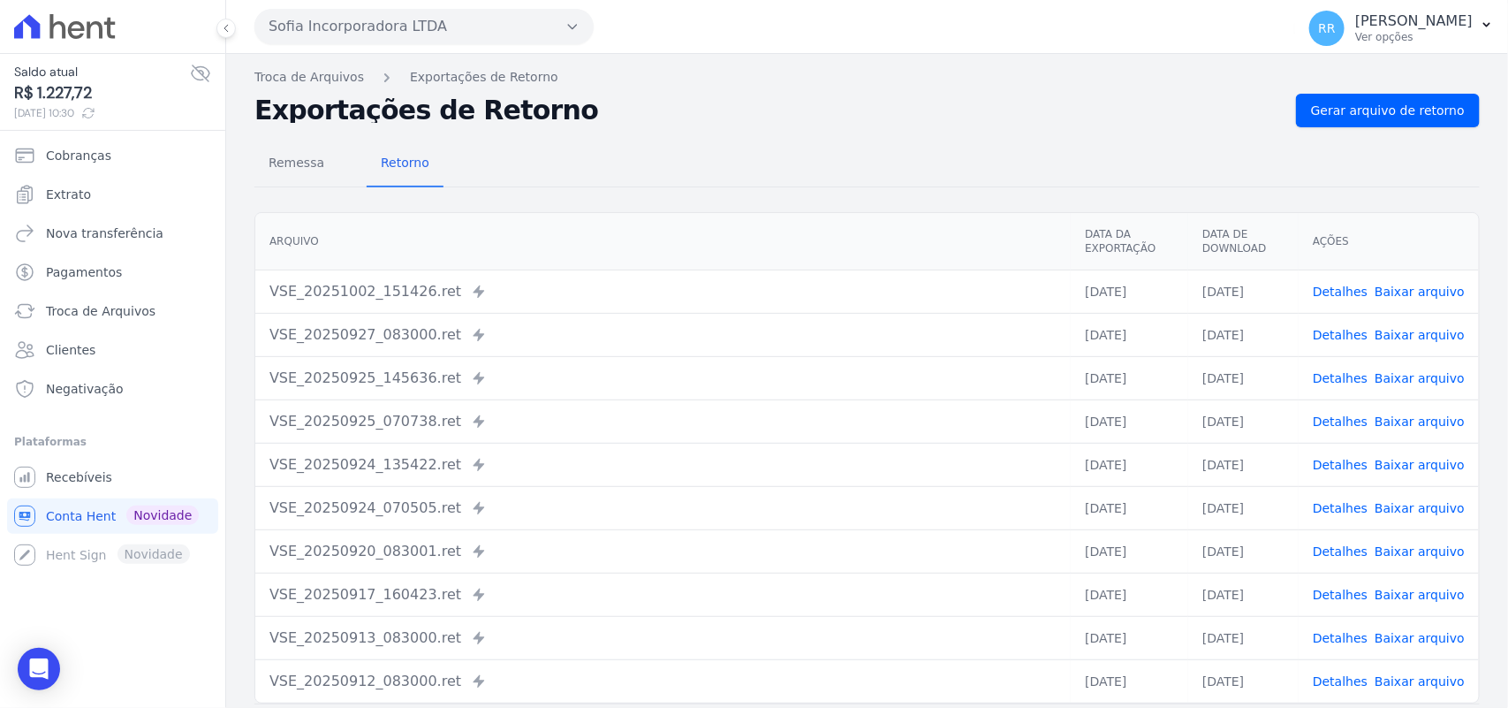
click at [374, 32] on button "Sofia Incorporadora LTDA" at bounding box center [424, 26] width 339 height 35
click at [82, 513] on span "Conta Hent" at bounding box center [81, 516] width 70 height 18
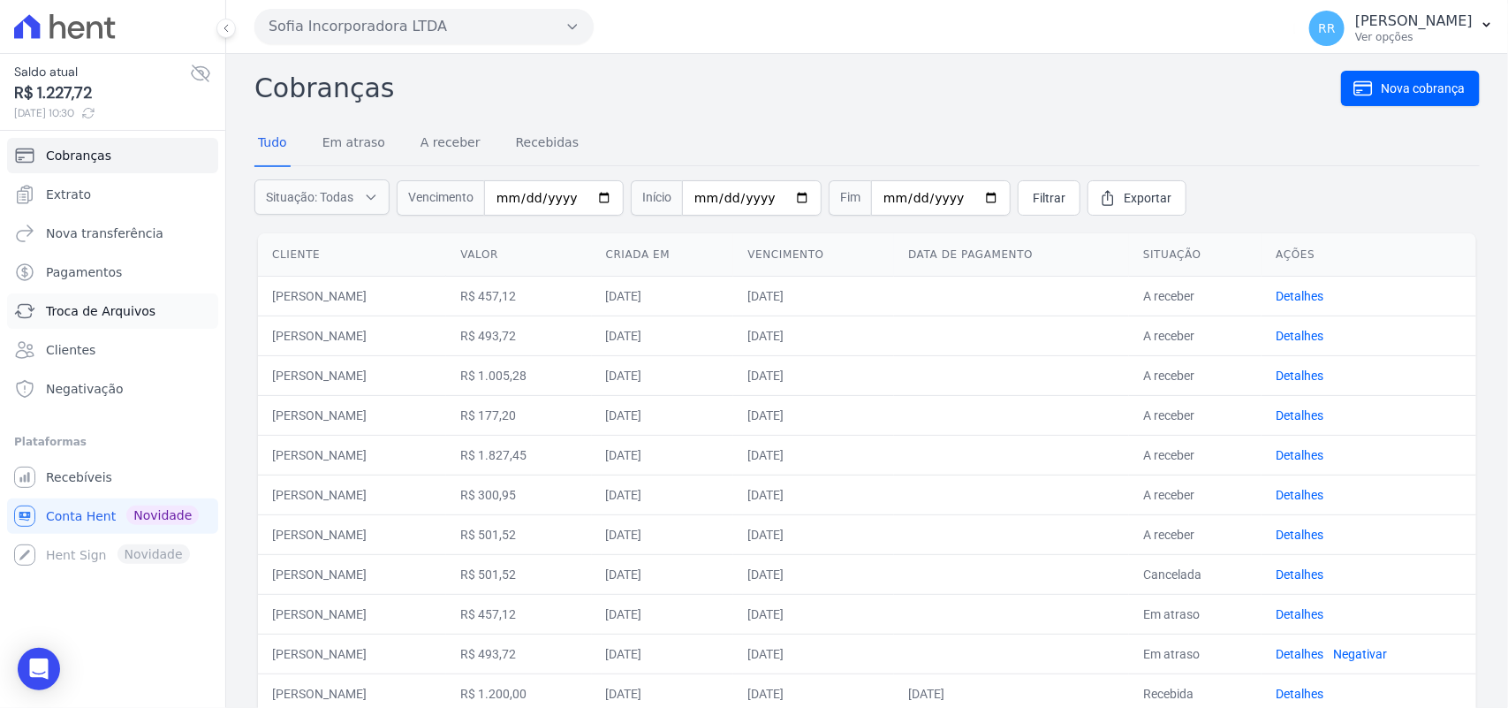
click at [87, 311] on span "Troca de Arquivos" at bounding box center [101, 311] width 110 height 18
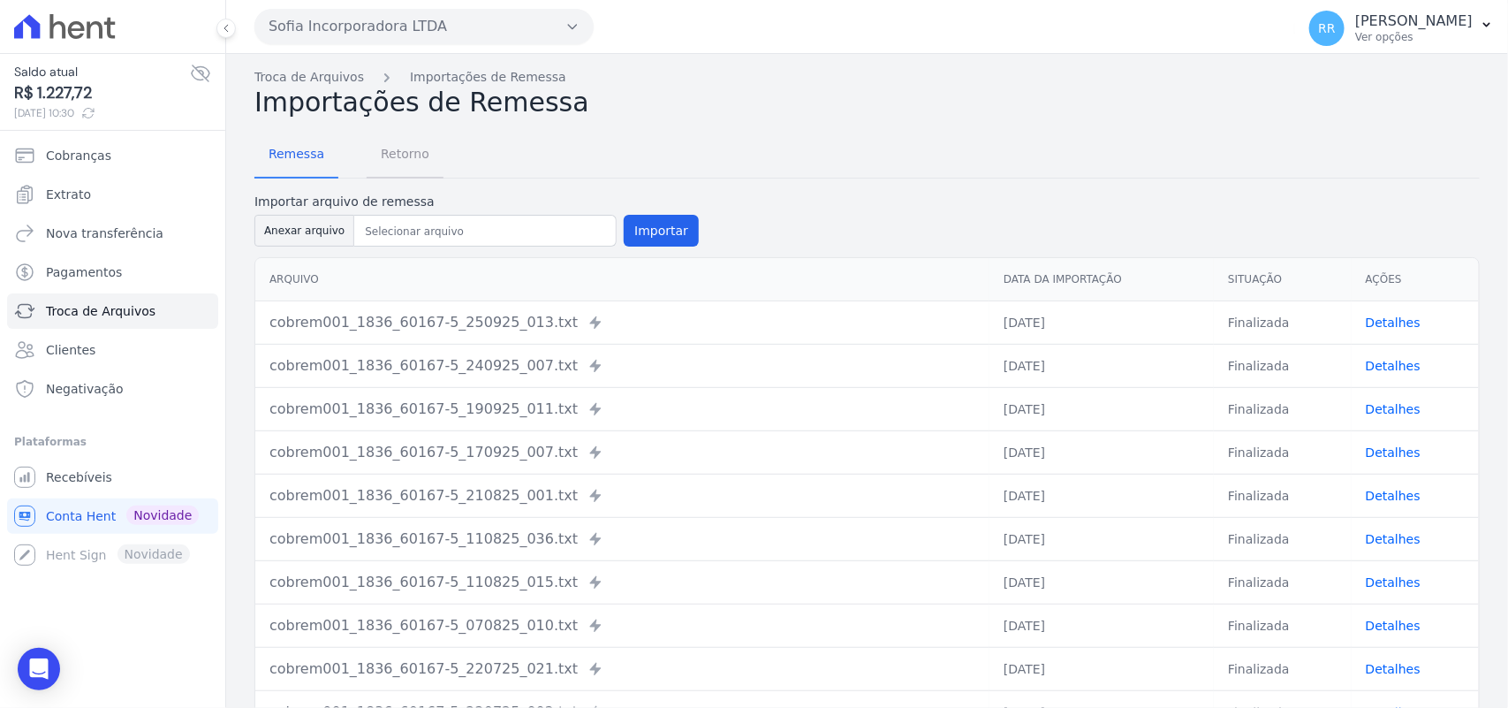
click at [404, 148] on span "Retorno" at bounding box center [405, 153] width 70 height 35
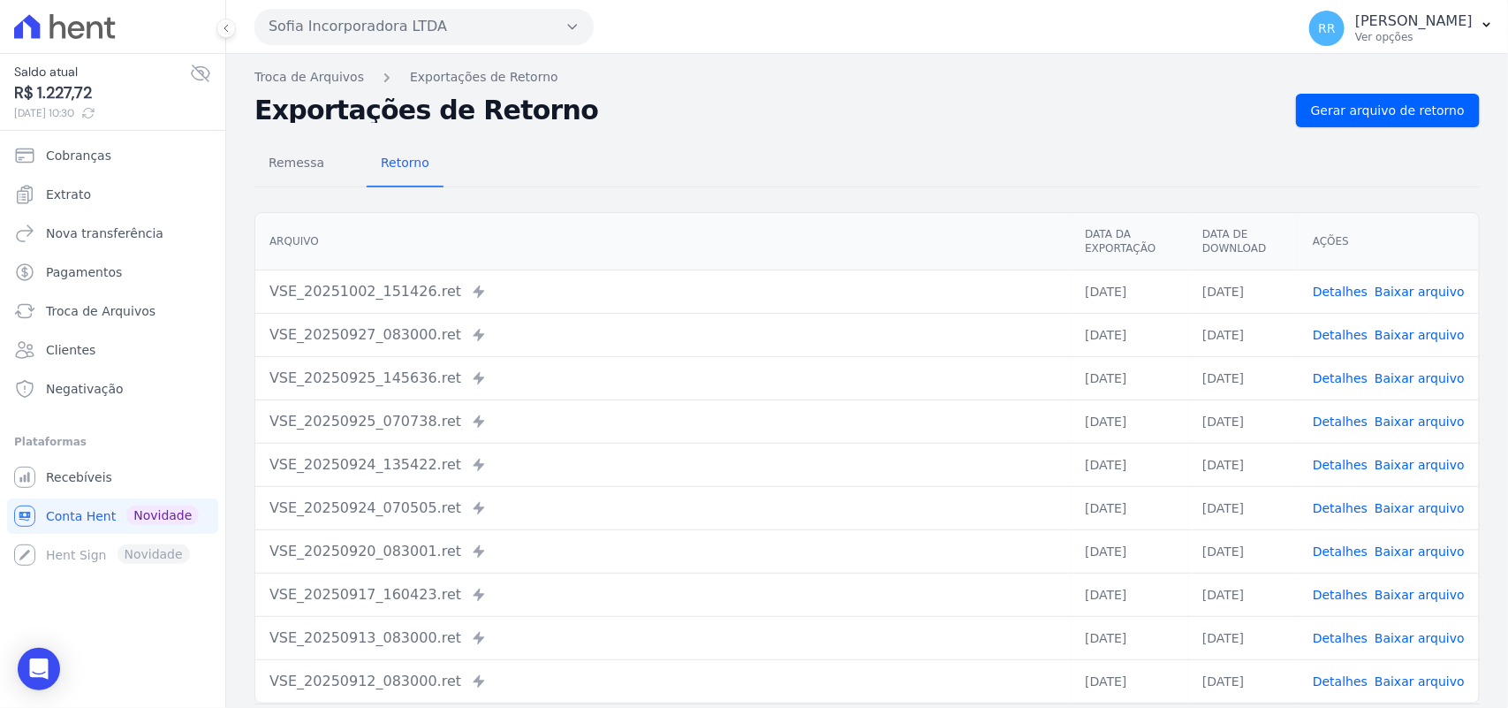
click at [421, 15] on button "Sofia Incorporadora LTDA" at bounding box center [424, 26] width 339 height 35
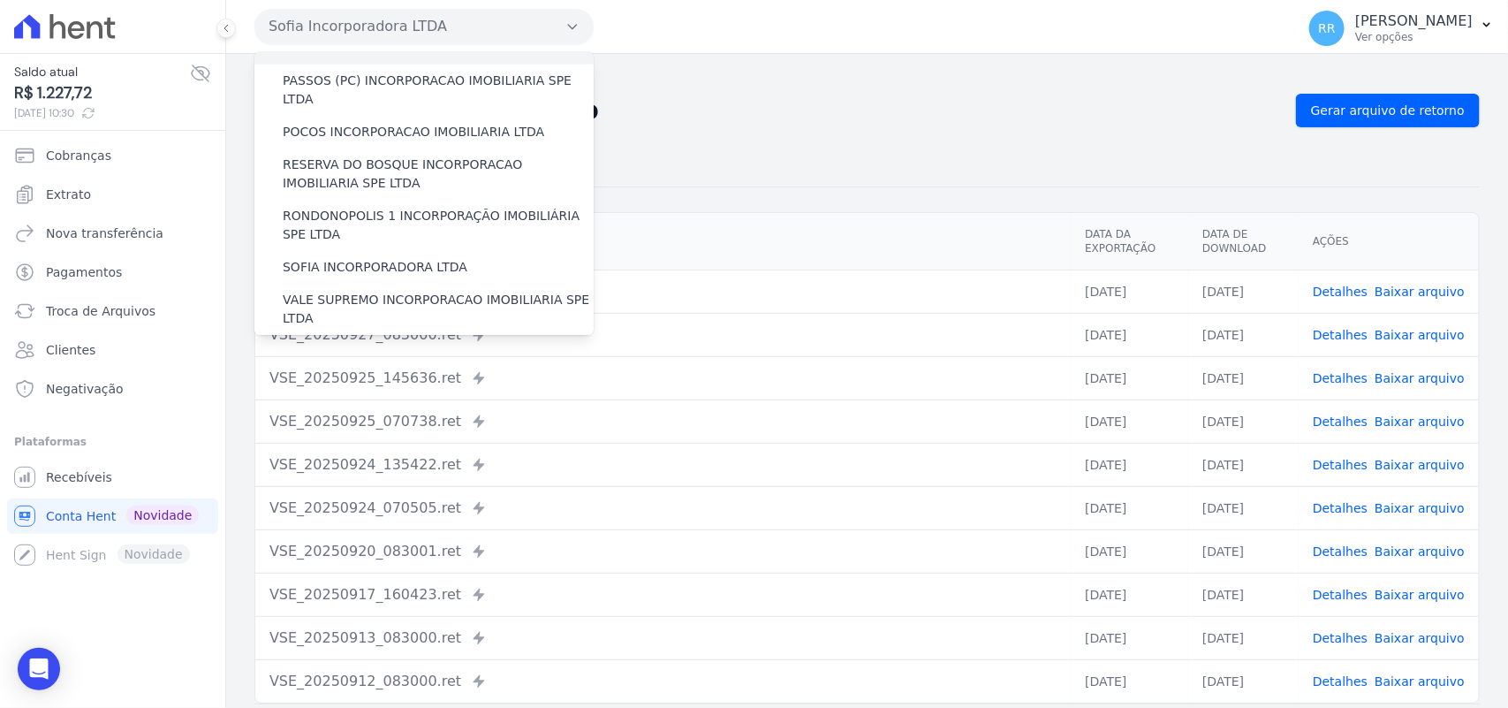
scroll to position [807, 0]
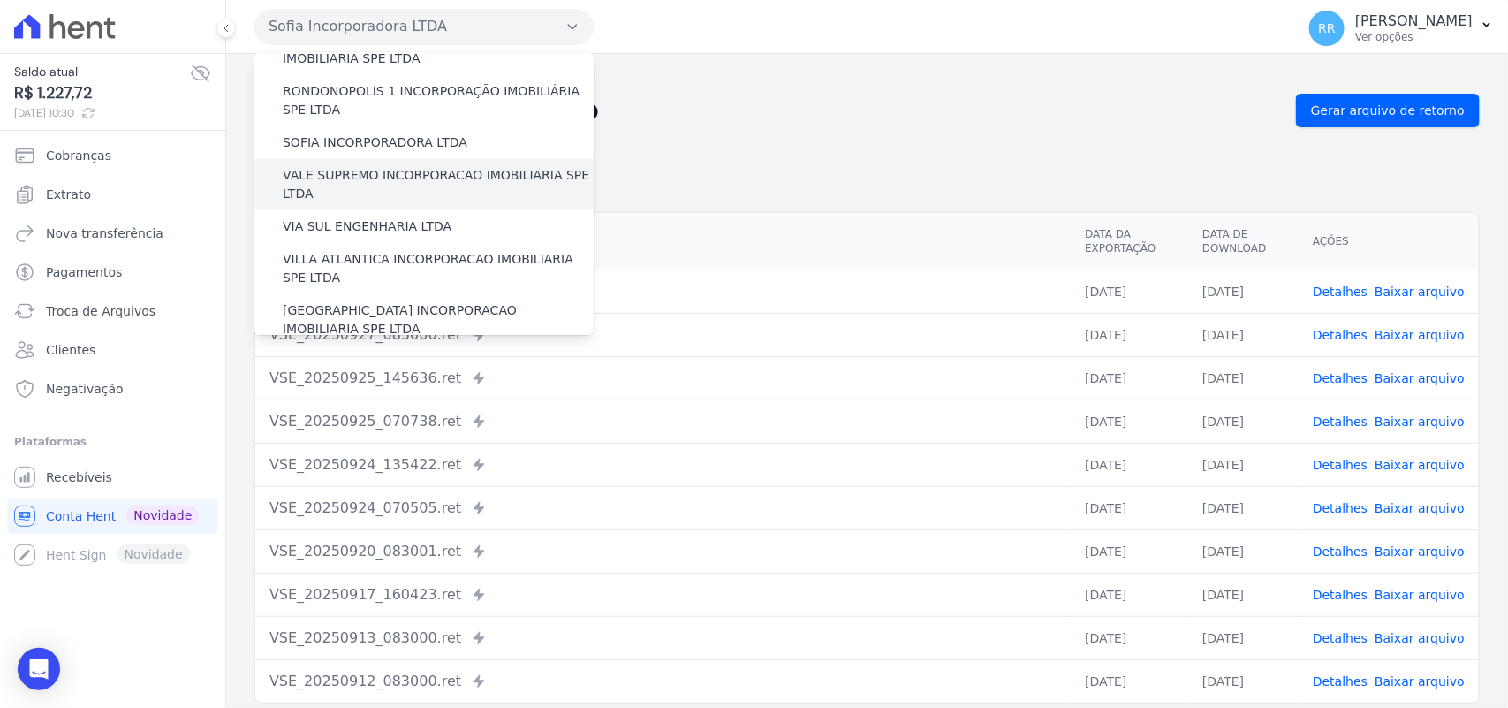
click at [406, 166] on label "VALE SUPREMO INCORPORACAO IMOBILIARIA SPE LTDA" at bounding box center [438, 184] width 311 height 37
click at [0, 0] on input "VALE SUPREMO INCORPORACAO IMOBILIARIA SPE LTDA" at bounding box center [0, 0] width 0 height 0
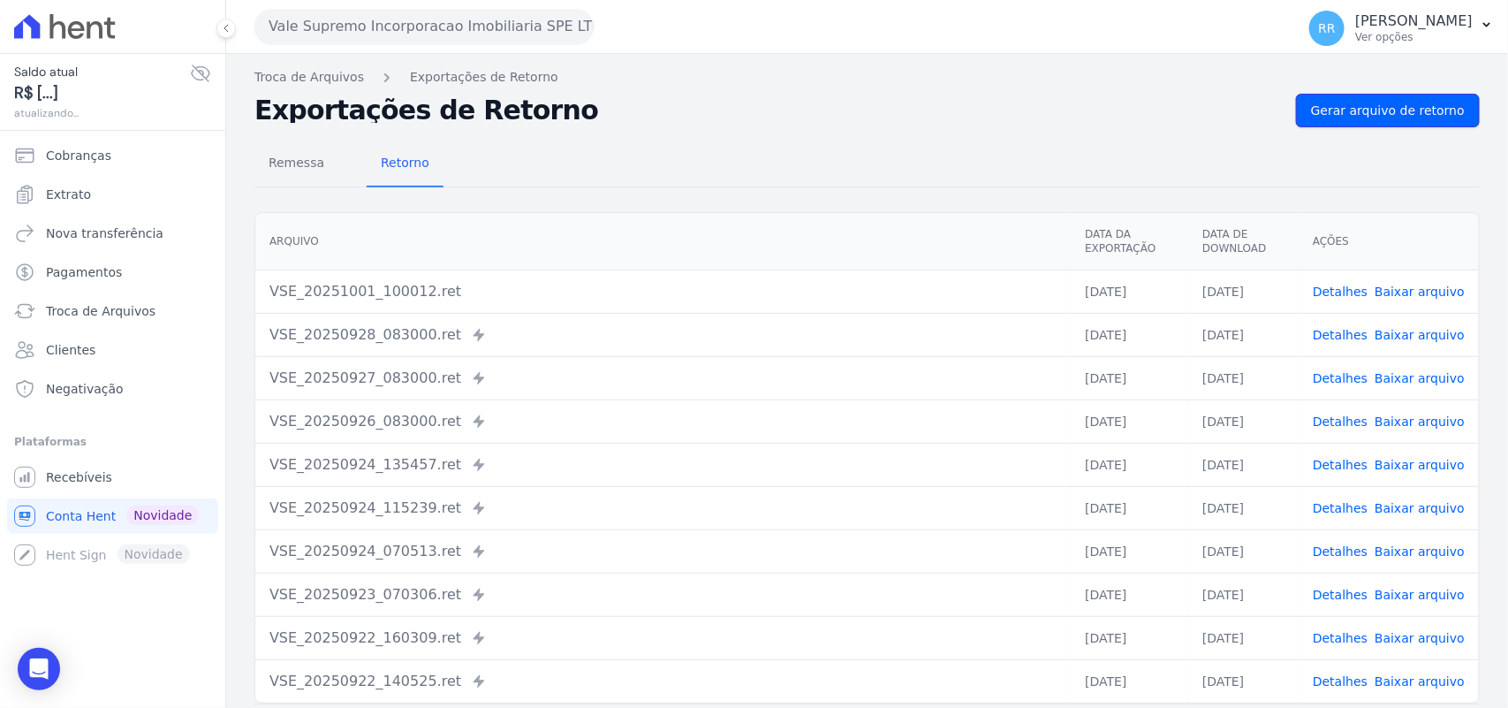
click at [1371, 104] on span "Gerar arquivo de retorno" at bounding box center [1388, 111] width 154 height 18
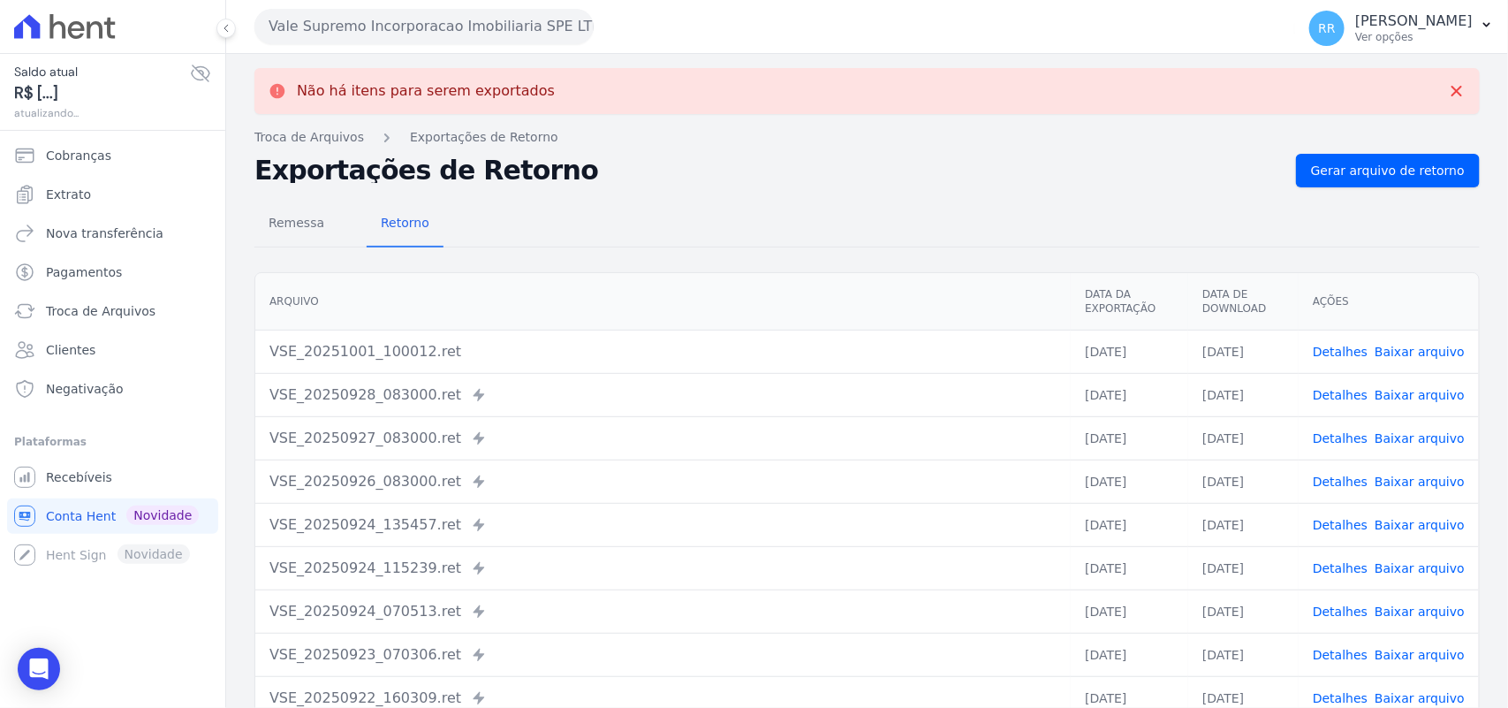
click at [511, 36] on button "Vale Supremo Incorporacao Imobiliaria SPE LTDA" at bounding box center [424, 26] width 339 height 35
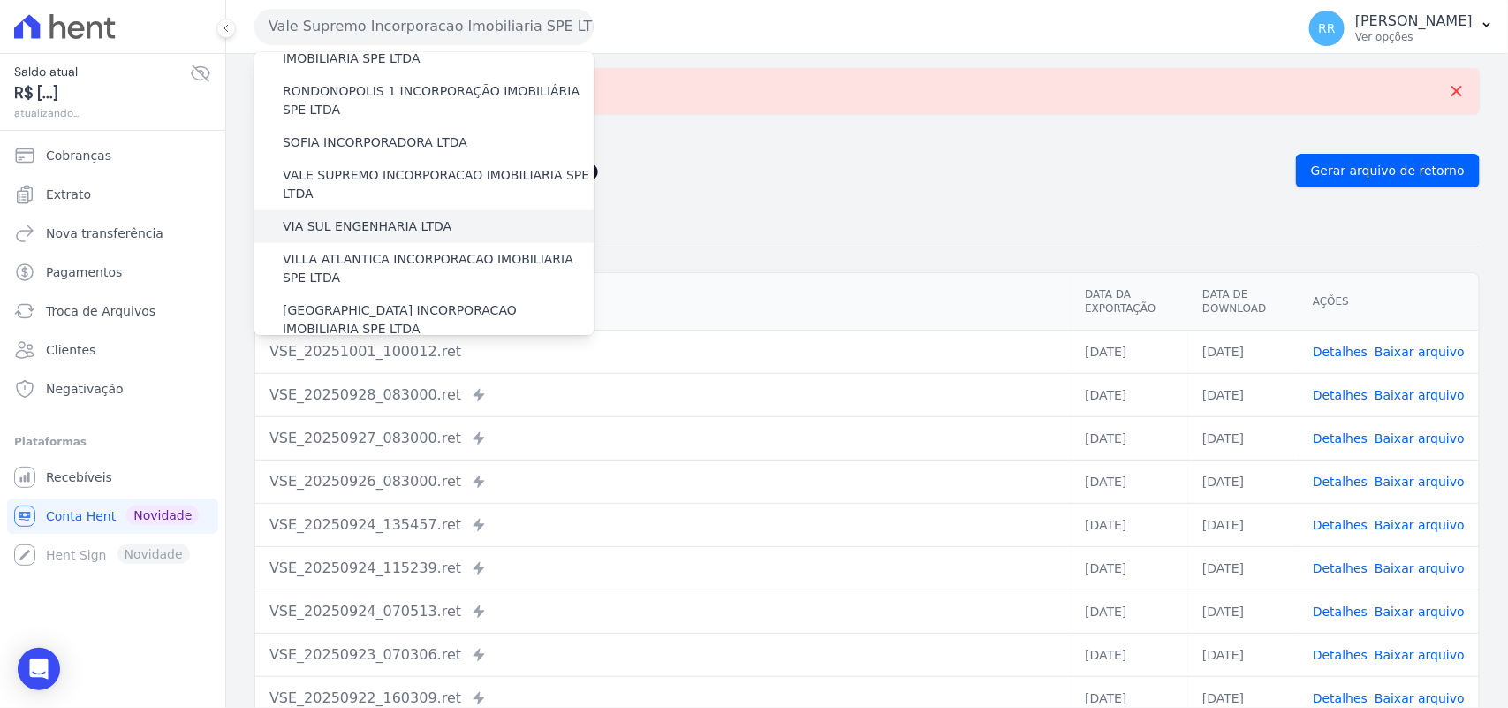
click at [422, 217] on label "VIA SUL ENGENHARIA LTDA" at bounding box center [367, 226] width 169 height 19
click at [0, 0] on input "VIA SUL ENGENHARIA LTDA" at bounding box center [0, 0] width 0 height 0
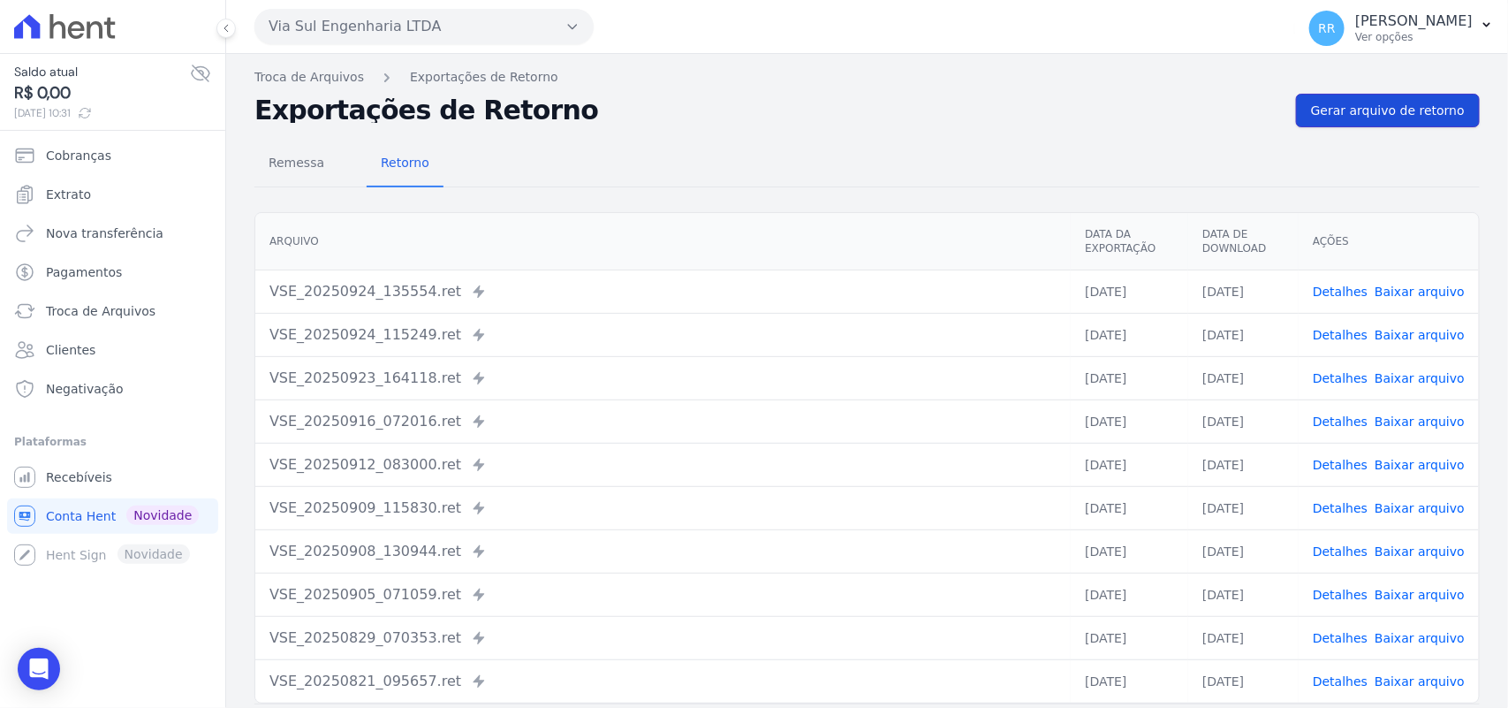
click at [1334, 94] on link "Gerar arquivo de retorno" at bounding box center [1388, 111] width 184 height 34
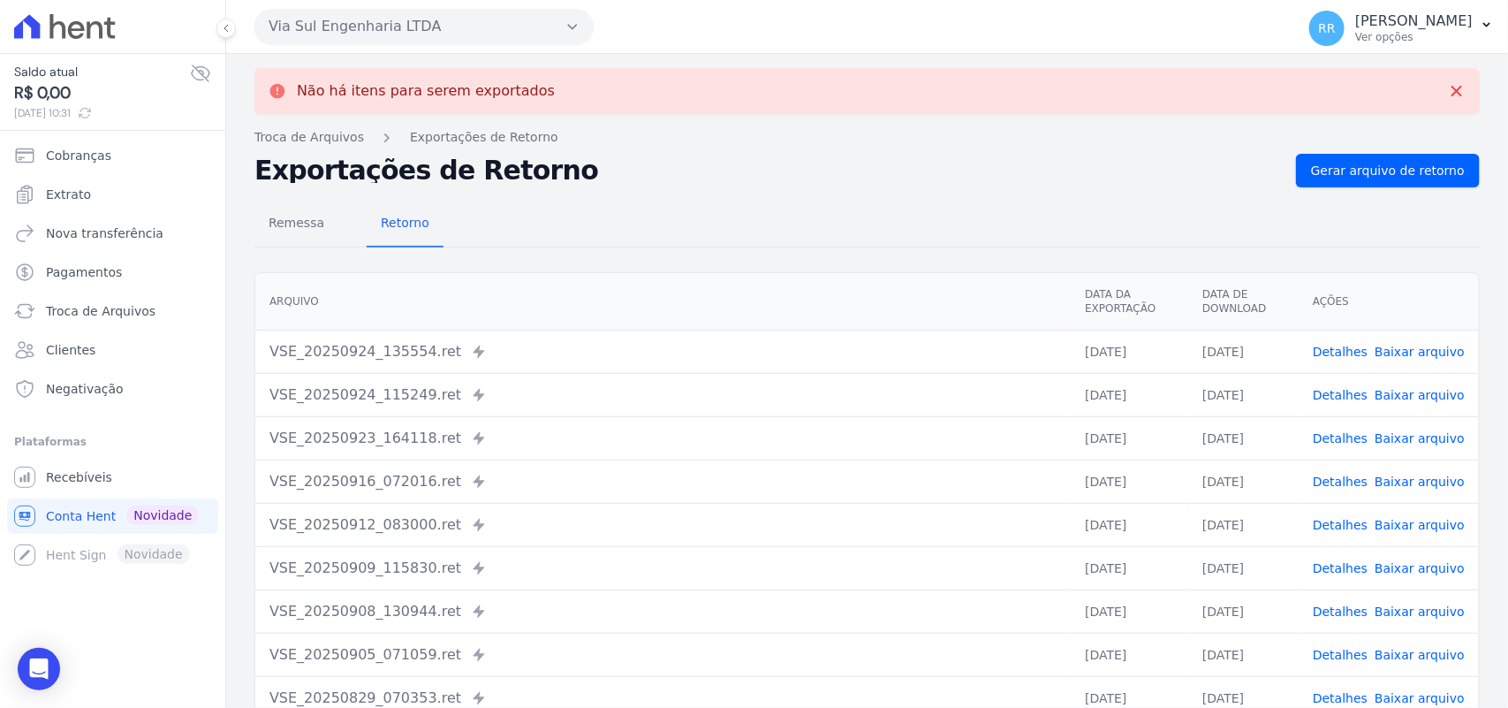
click at [451, 34] on button "Via Sul Engenharia LTDA" at bounding box center [424, 26] width 339 height 35
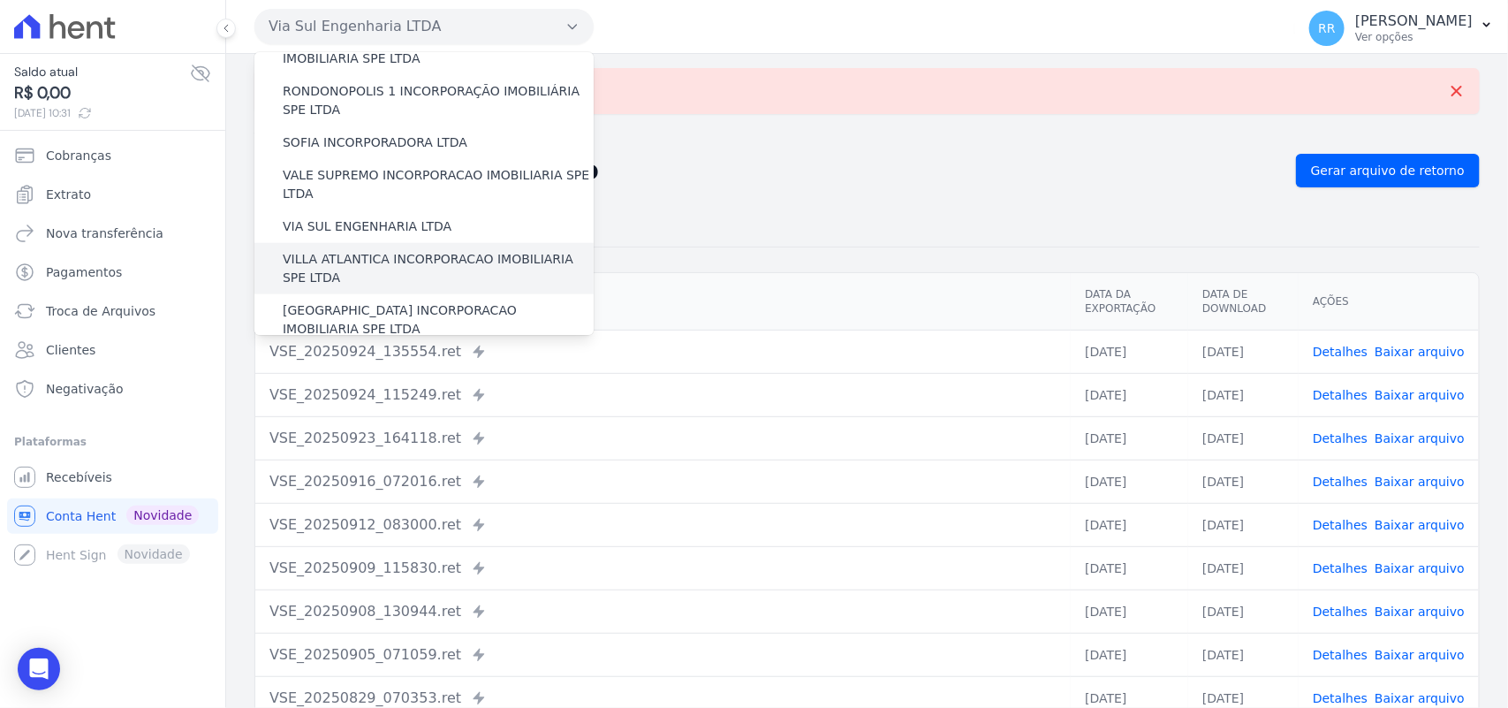
click at [387, 250] on label "VILLA ATLANTICA INCORPORACAO IMOBILIARIA SPE LTDA" at bounding box center [438, 268] width 311 height 37
click at [0, 0] on input "VILLA ATLANTICA INCORPORACAO IMOBILIARIA SPE LTDA" at bounding box center [0, 0] width 0 height 0
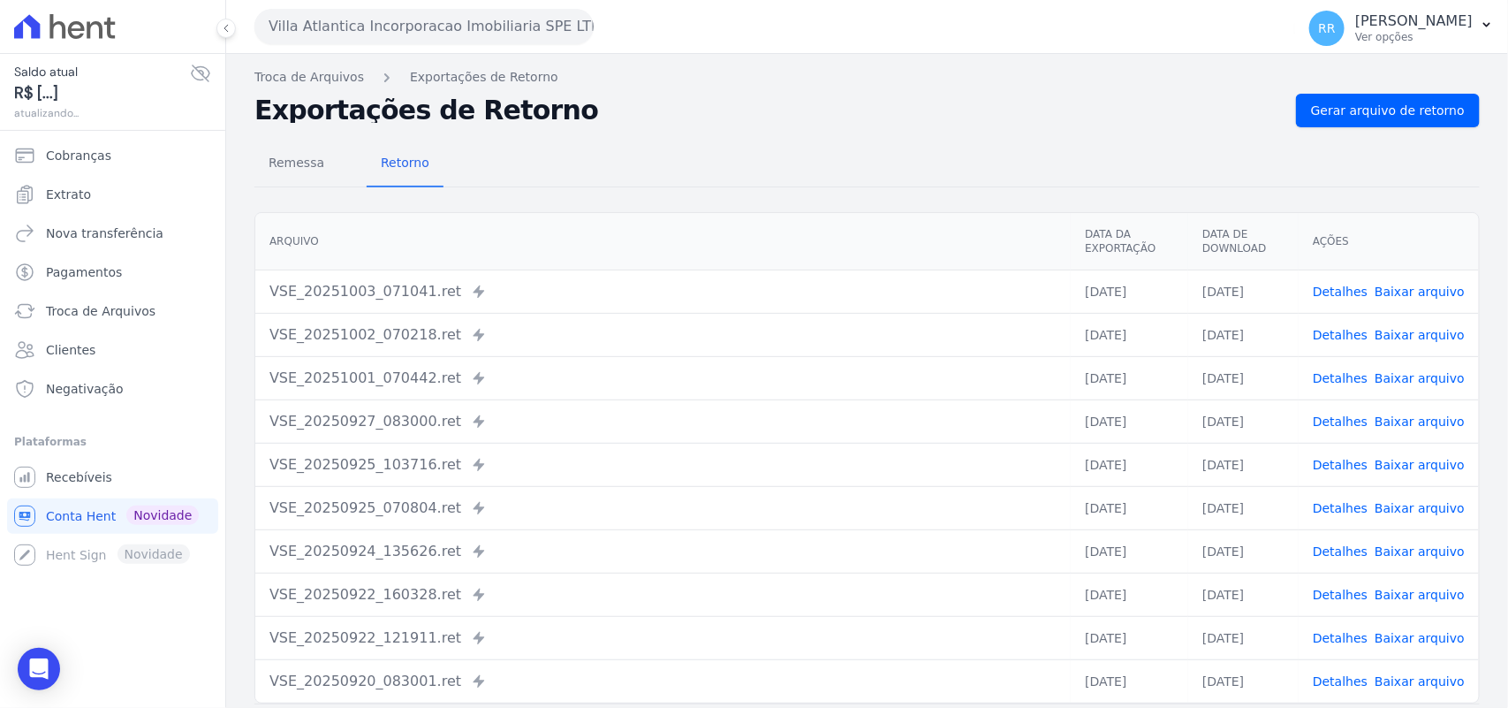
click at [1374, 88] on div "Troca de Arquivos Exportações de Retorno Exportações de Retorno Gerar arquivo d…" at bounding box center [867, 417] width 1282 height 726
click at [1376, 104] on span "Gerar arquivo de retorno" at bounding box center [1388, 111] width 154 height 18
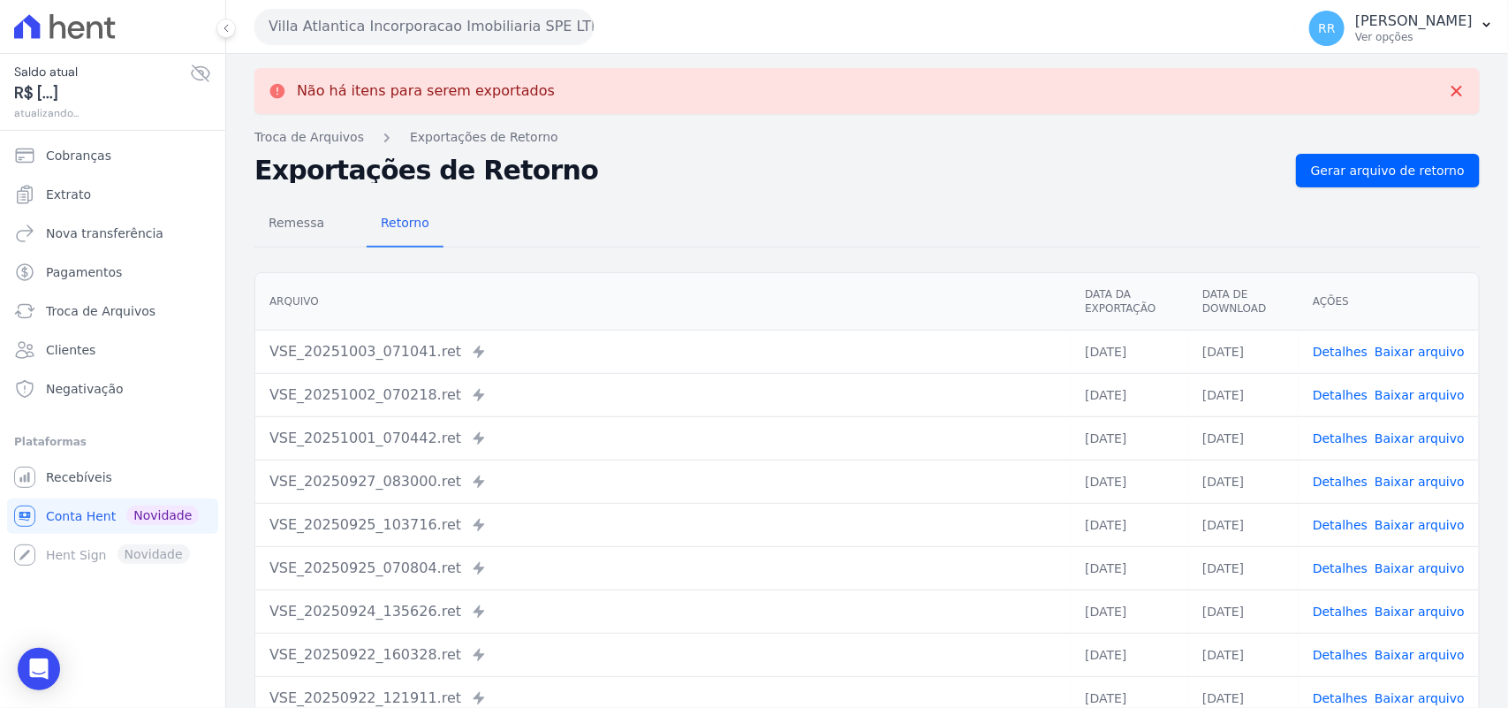
click at [457, 23] on button "Villa Atlantica Incorporacao Imobiliaria SPE LTDA" at bounding box center [424, 26] width 339 height 35
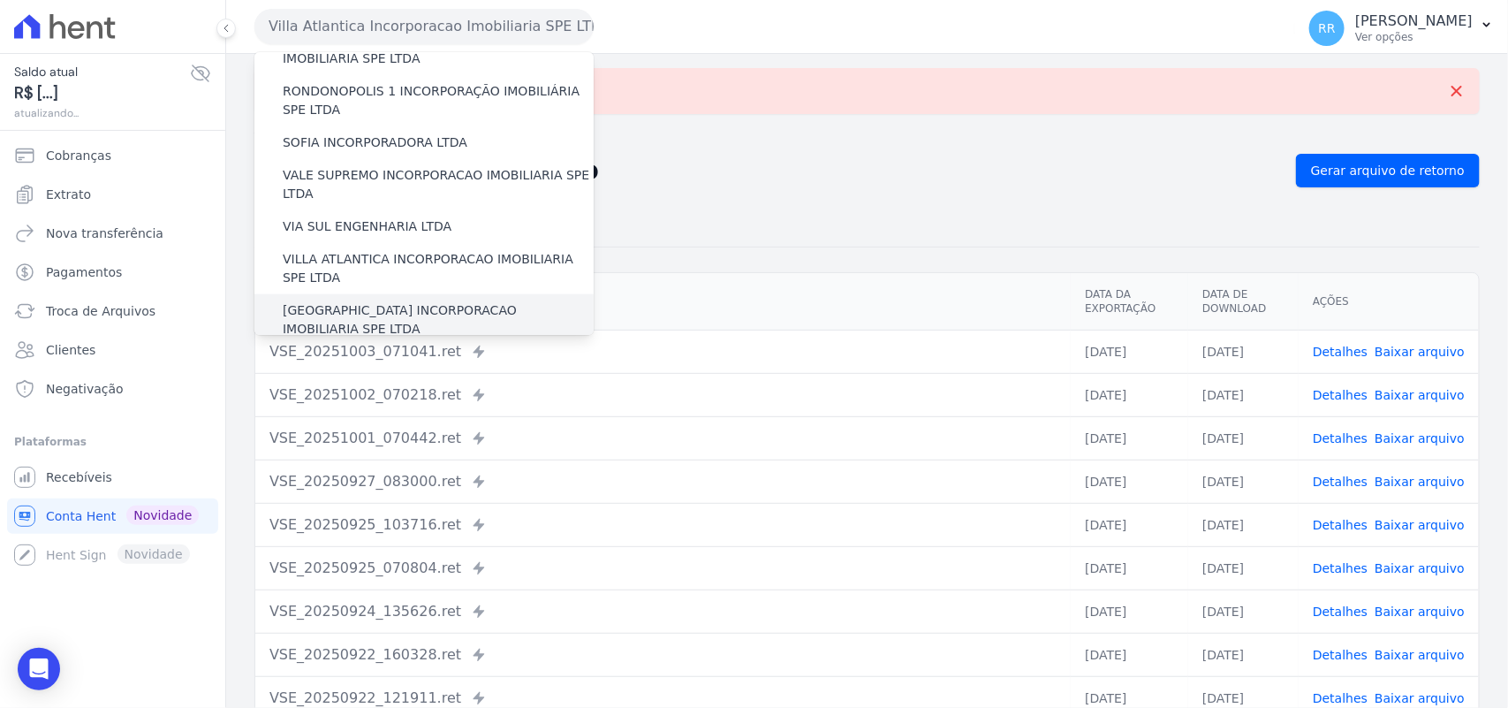
click at [368, 301] on label "[GEOGRAPHIC_DATA] INCORPORACAO IMOBILIARIA SPE LTDA" at bounding box center [438, 319] width 311 height 37
click at [0, 0] on input "[GEOGRAPHIC_DATA] INCORPORACAO IMOBILIARIA SPE LTDA" at bounding box center [0, 0] width 0 height 0
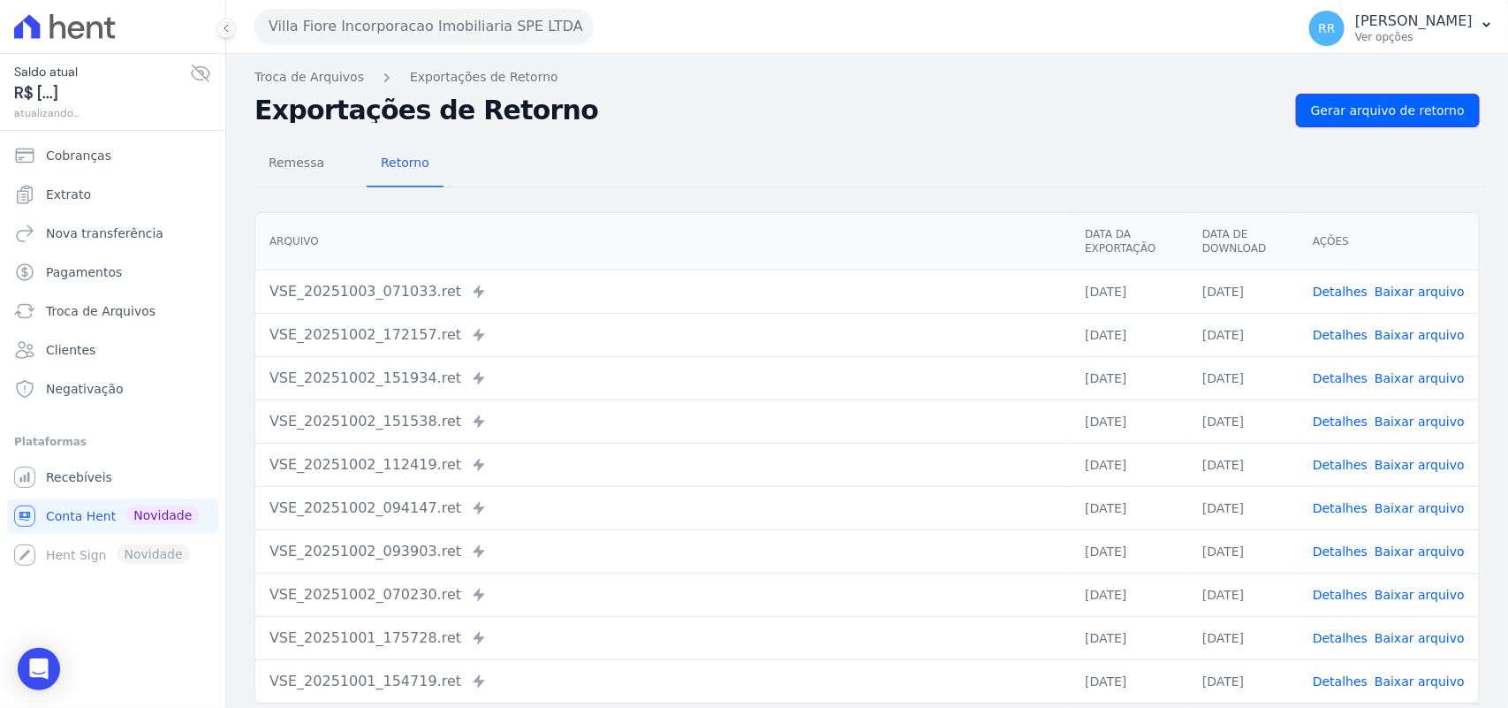
click at [1405, 110] on span "Gerar arquivo de retorno" at bounding box center [1388, 111] width 154 height 18
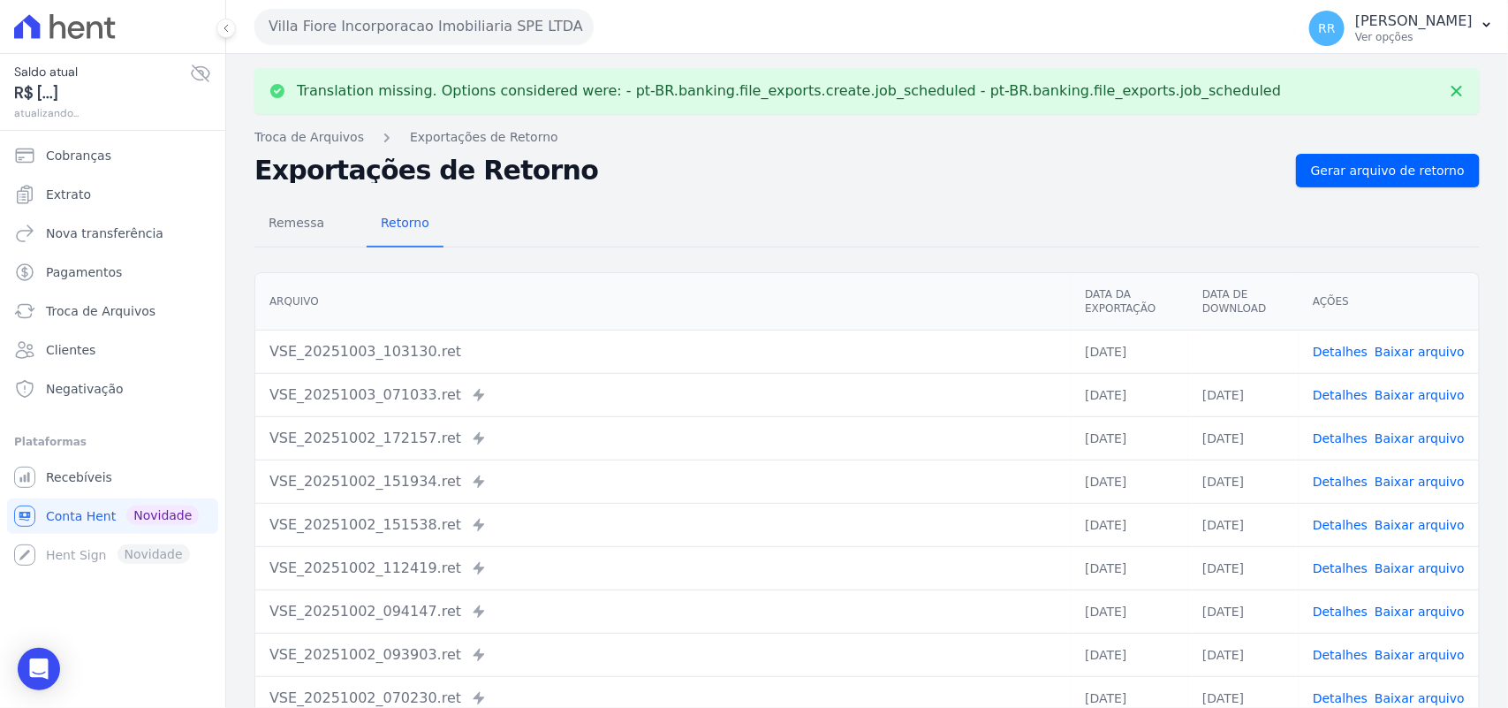
click at [1394, 355] on link "Baixar arquivo" at bounding box center [1420, 352] width 90 height 14
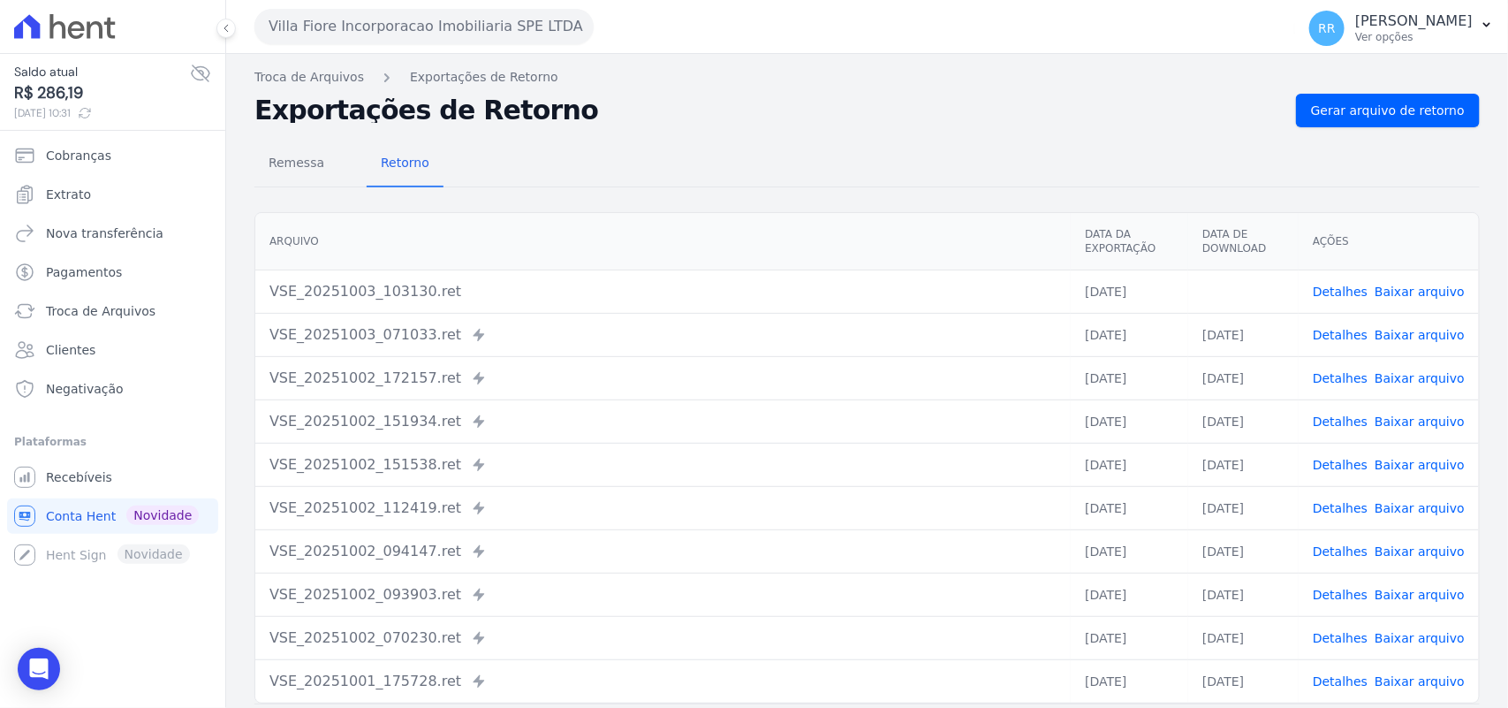
click at [586, 199] on div "Remessa Retorno Arquivo Data da Exportação Data de Download Ações VSE_20251003_…" at bounding box center [868, 446] width 1226 height 639
click at [431, 25] on button "Villa Fiore Incorporacao Imobiliaria SPE LTDA" at bounding box center [424, 26] width 339 height 35
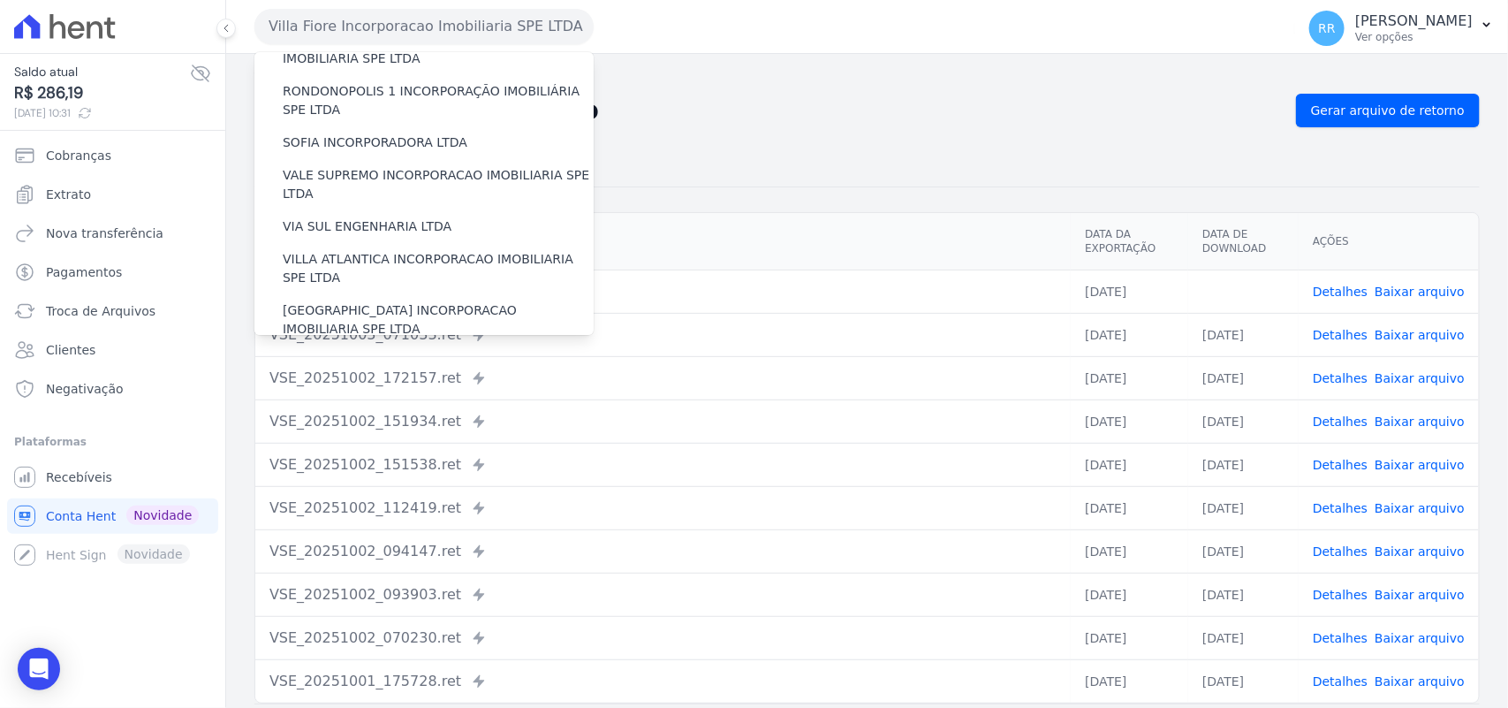
click at [447, 353] on label "VILLA TROPICAL INCORPORAÇÃO IMOBILIÁRIA SPE LTDA" at bounding box center [438, 371] width 311 height 37
click at [0, 0] on input "VILLA TROPICAL INCORPORAÇÃO IMOBILIÁRIA SPE LTDA" at bounding box center [0, 0] width 0 height 0
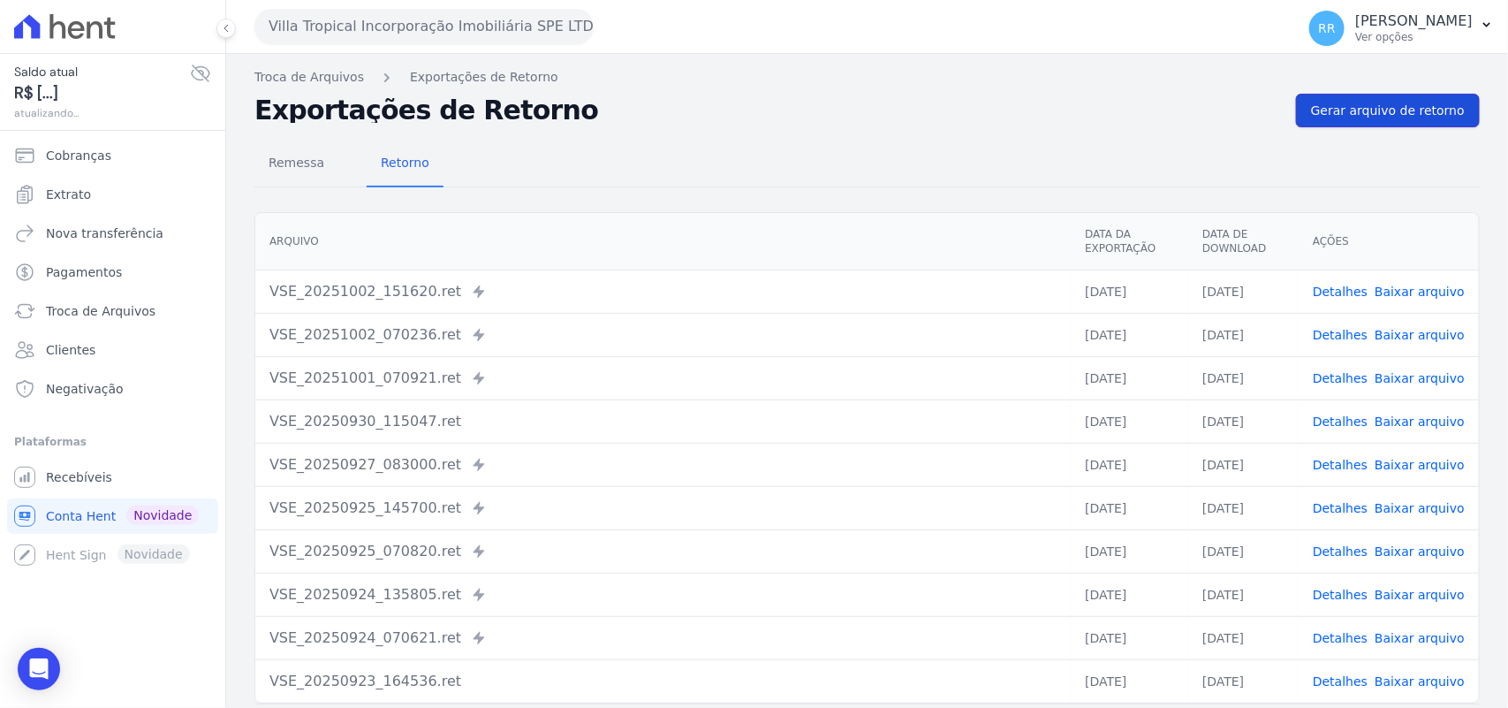
click at [1412, 104] on span "Gerar arquivo de retorno" at bounding box center [1388, 111] width 154 height 18
click at [532, 182] on div "Remessa Retorno" at bounding box center [868, 164] width 1226 height 46
click at [711, 374] on div "VSE_20251001_070921.ret Enviado para Nexxera em: 01/10/2025, 07:09" at bounding box center [663, 378] width 787 height 21
click at [629, 109] on h2 "Exportações de Retorno" at bounding box center [769, 110] width 1028 height 25
click at [661, 199] on div "Remessa Retorno Arquivo Data da Exportação Data de Download Ações VSE_20251002_…" at bounding box center [868, 446] width 1226 height 639
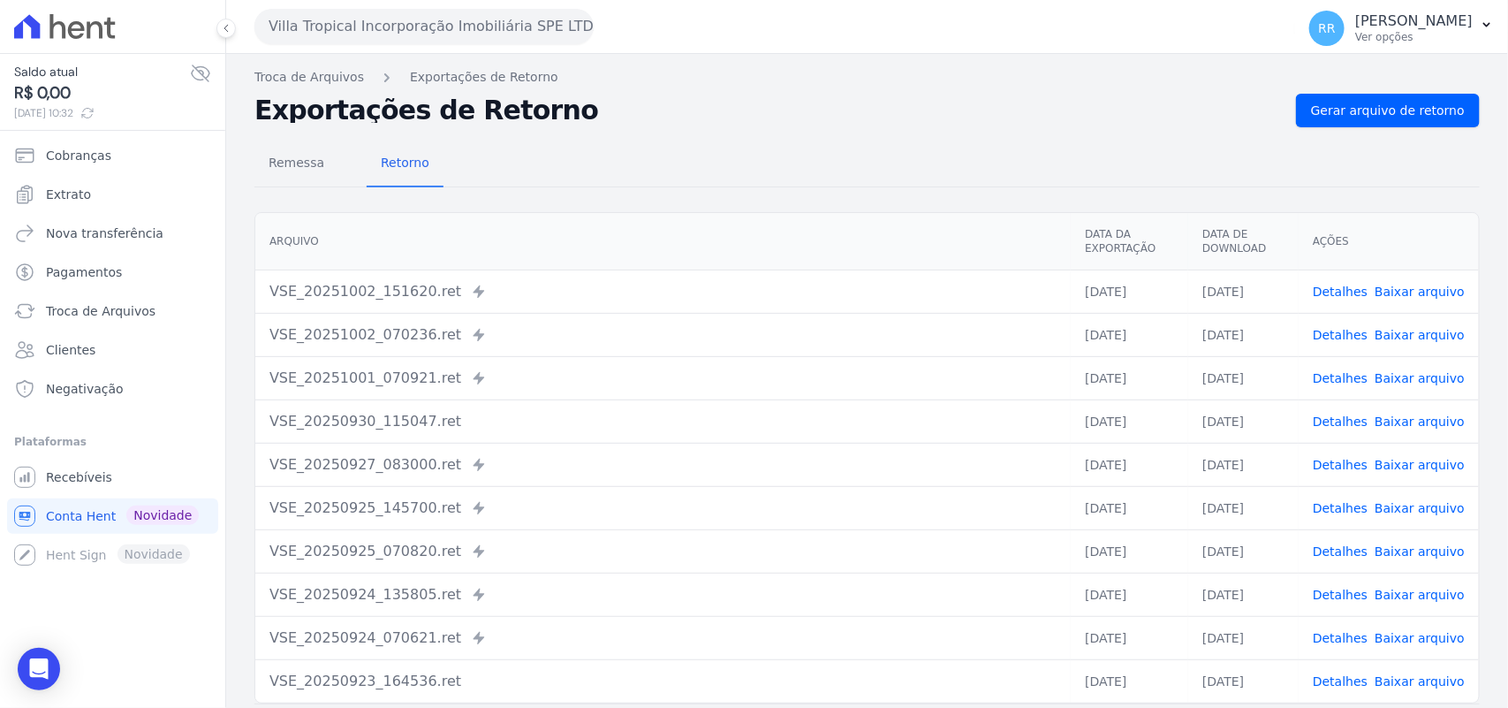
click at [627, 125] on div "Exportações de Retorno Gerar arquivo de retorno" at bounding box center [868, 111] width 1226 height 34
click at [771, 109] on h2 "Exportações de Retorno" at bounding box center [769, 110] width 1028 height 25
click at [314, 11] on button "Villa Tropical Incorporação Imobiliária SPE LTDA" at bounding box center [424, 26] width 339 height 35
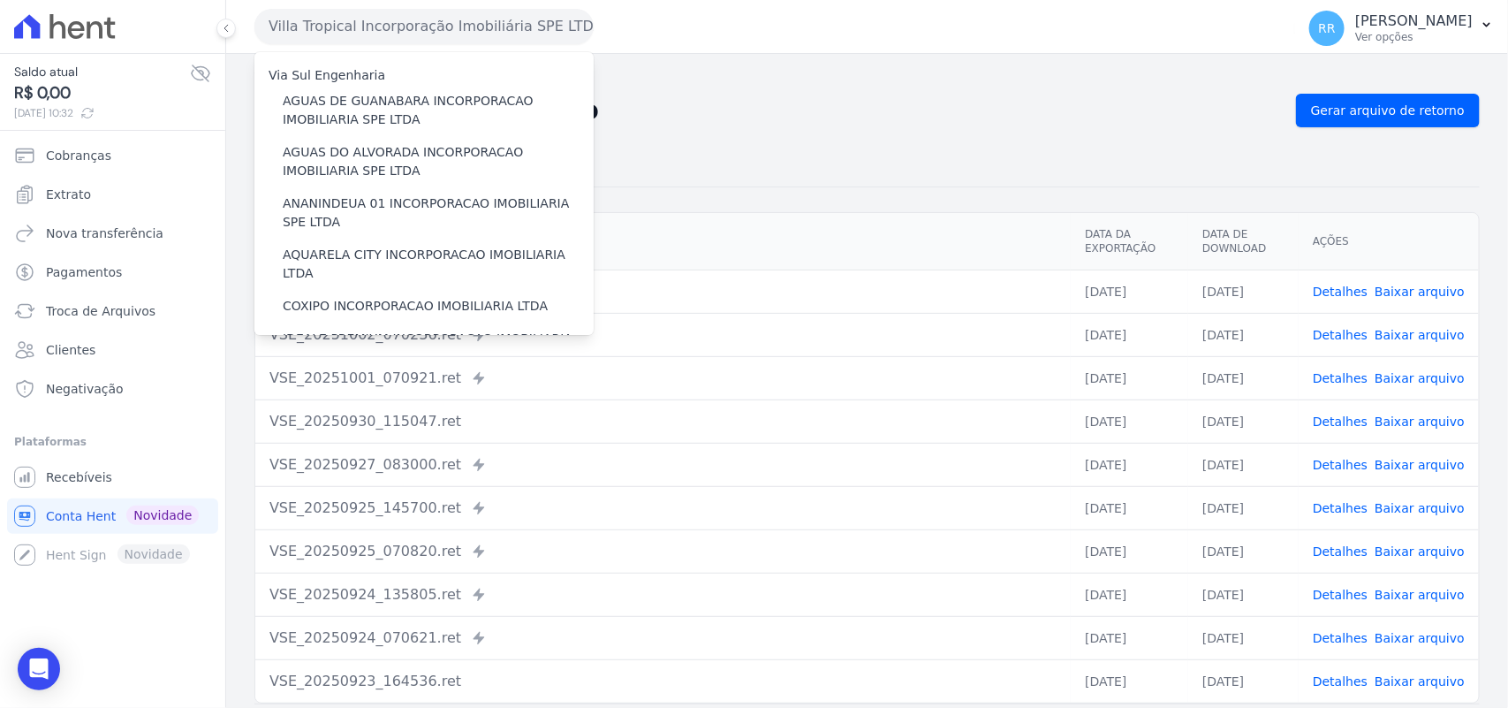
click at [842, 173] on div "Remessa Retorno" at bounding box center [868, 164] width 1226 height 46
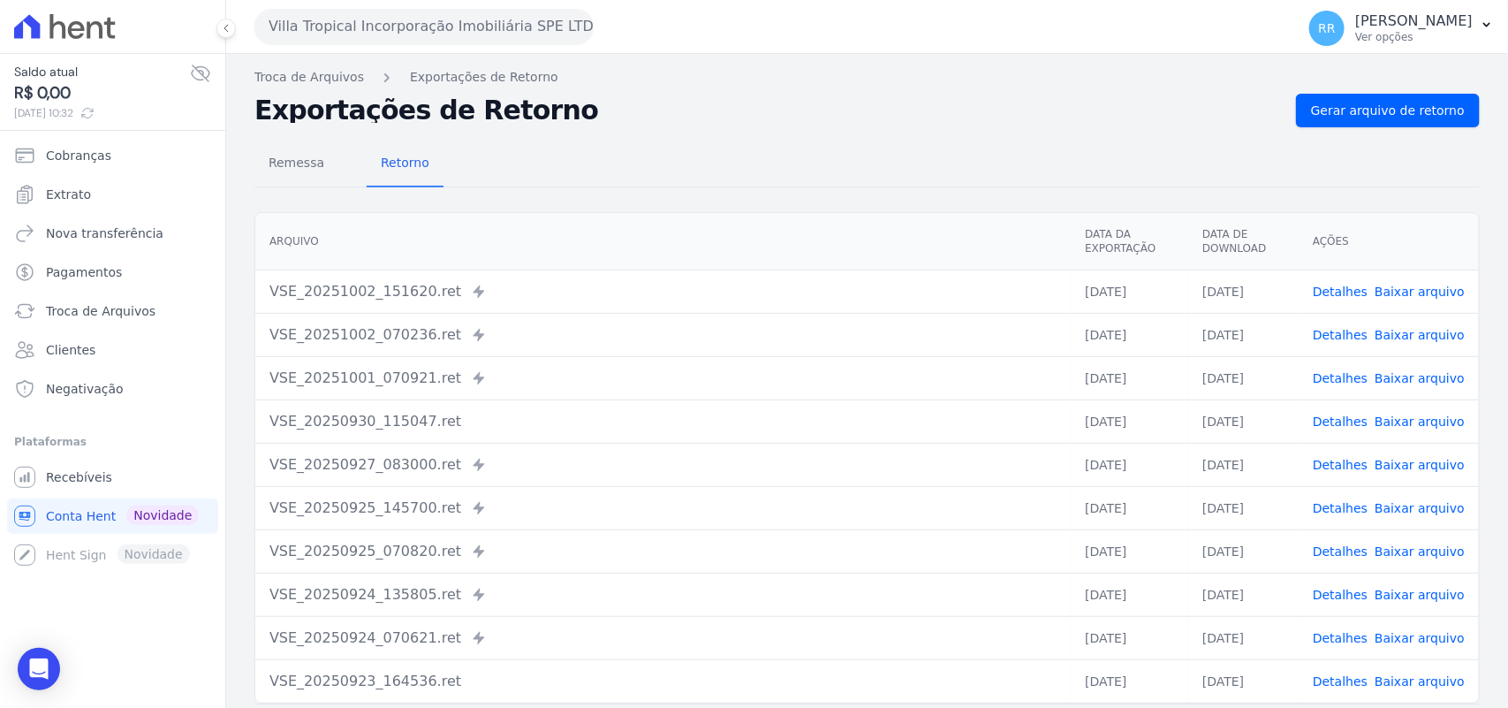
click at [353, 25] on button "Villa Tropical Incorporação Imobiliária SPE LTDA" at bounding box center [424, 26] width 339 height 35
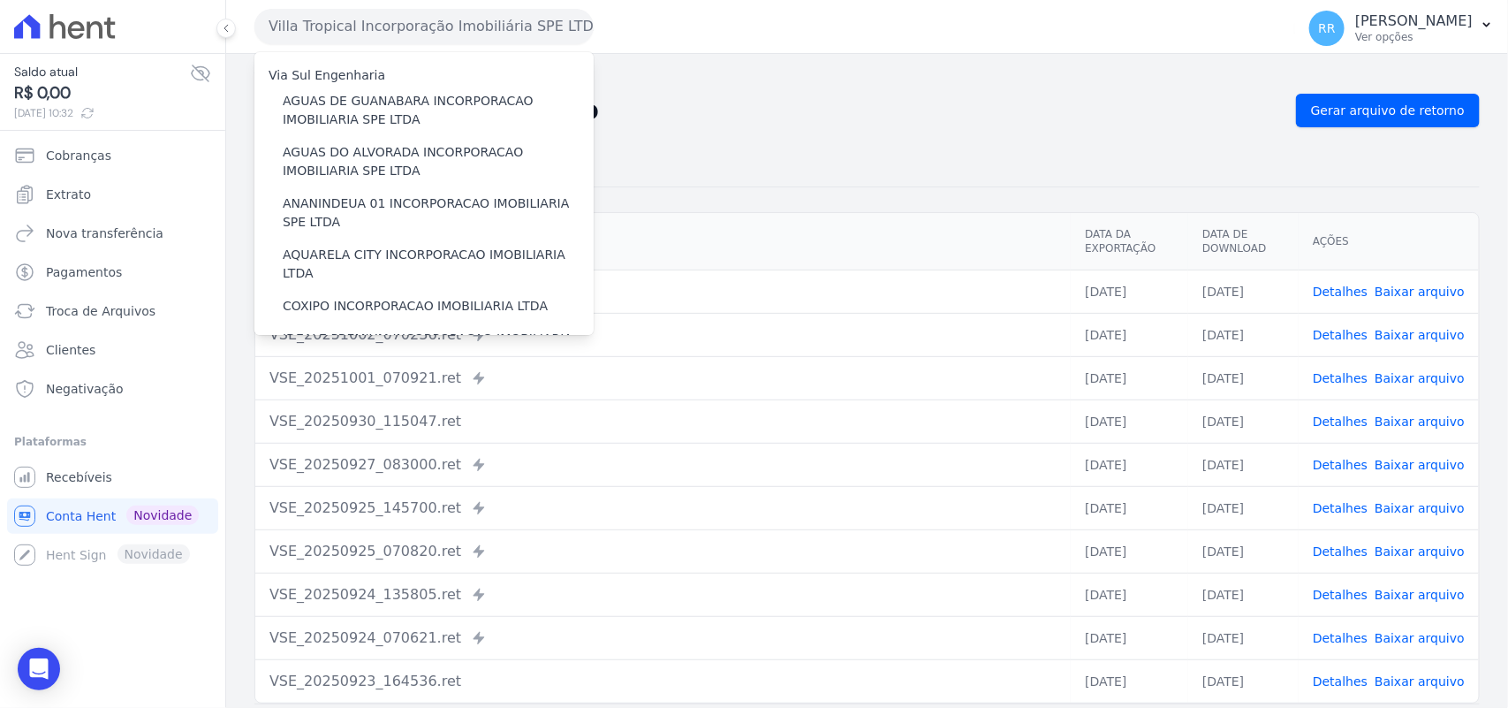
click at [826, 179] on div "Remessa Retorno" at bounding box center [868, 164] width 1226 height 46
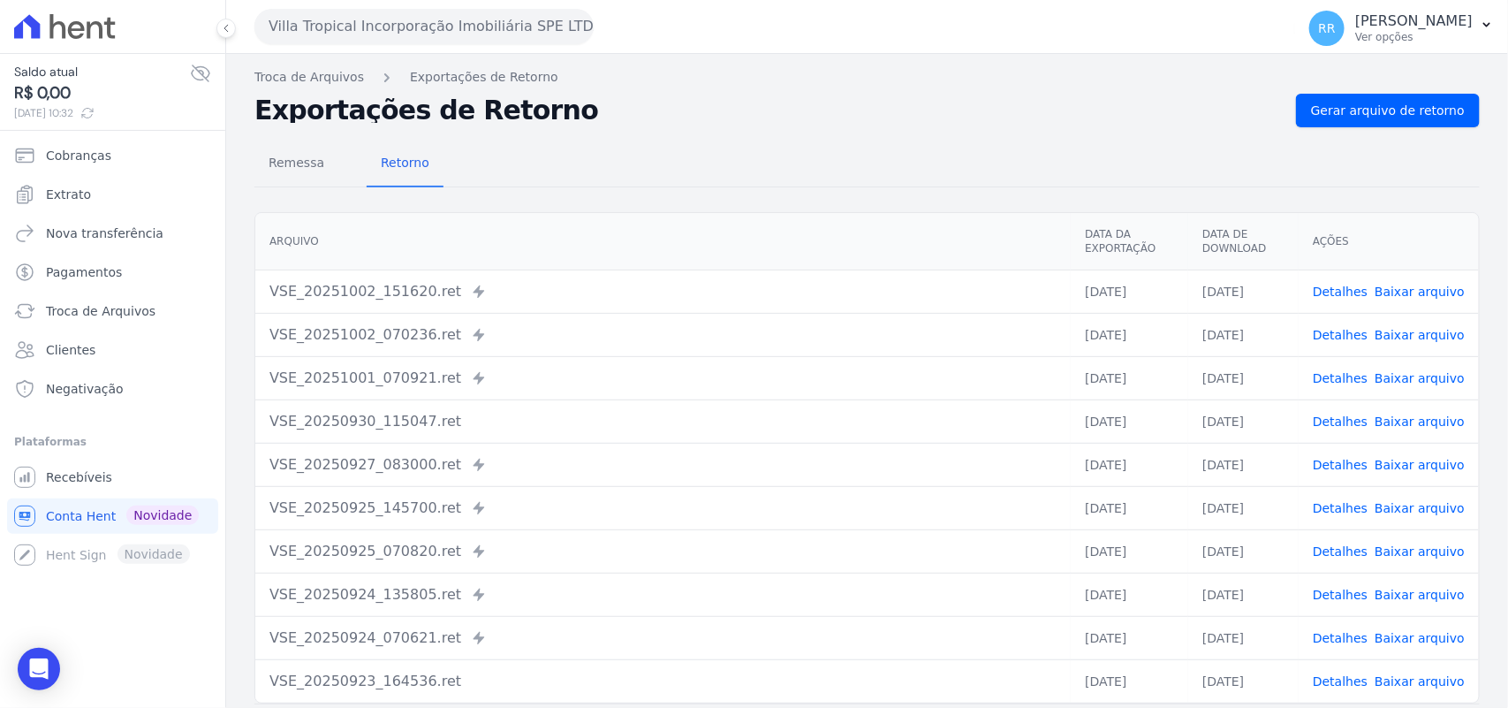
click at [490, 36] on button "Villa Tropical Incorporação Imobiliária SPE LTDA" at bounding box center [424, 26] width 339 height 35
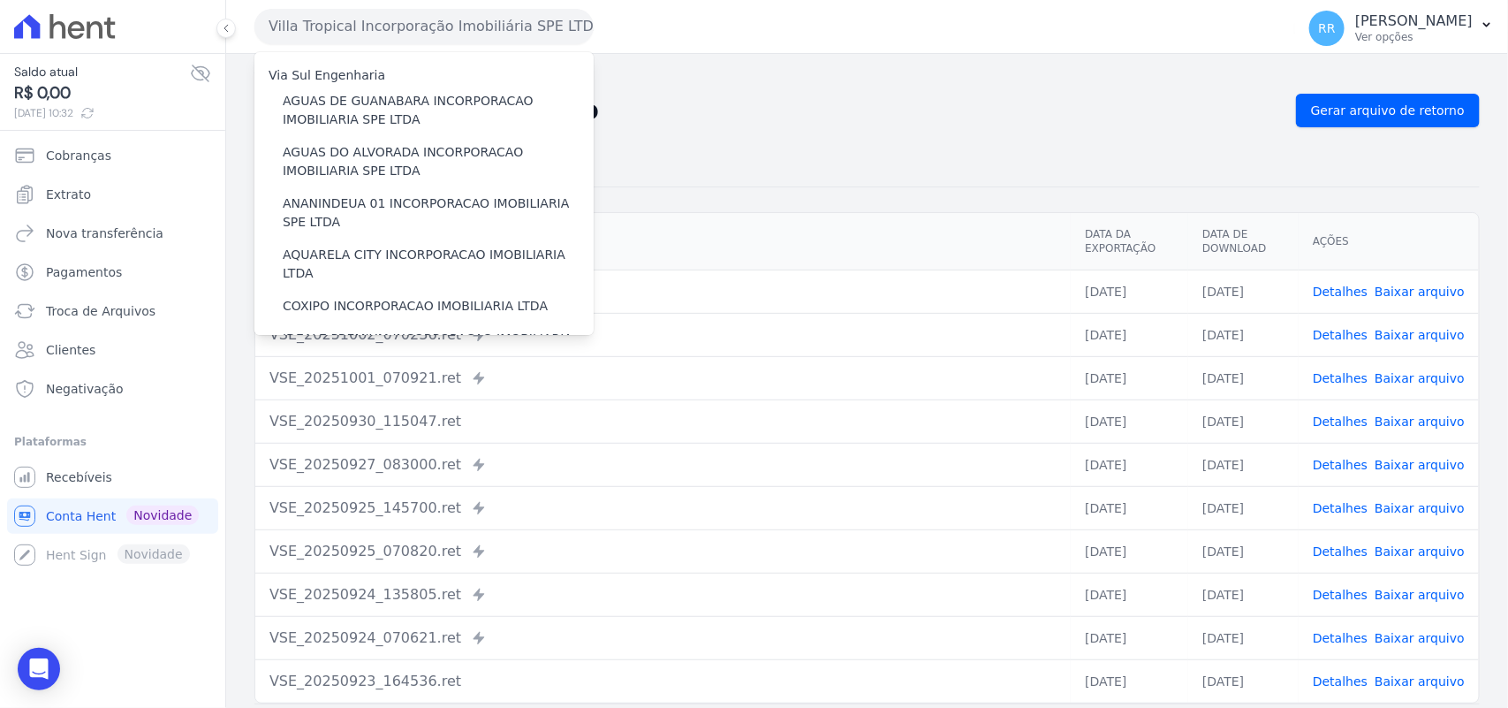
click at [904, 128] on div "Remessa Retorno Arquivo Data da Exportação Data de Download Ações VSE_20251002_…" at bounding box center [868, 446] width 1226 height 639
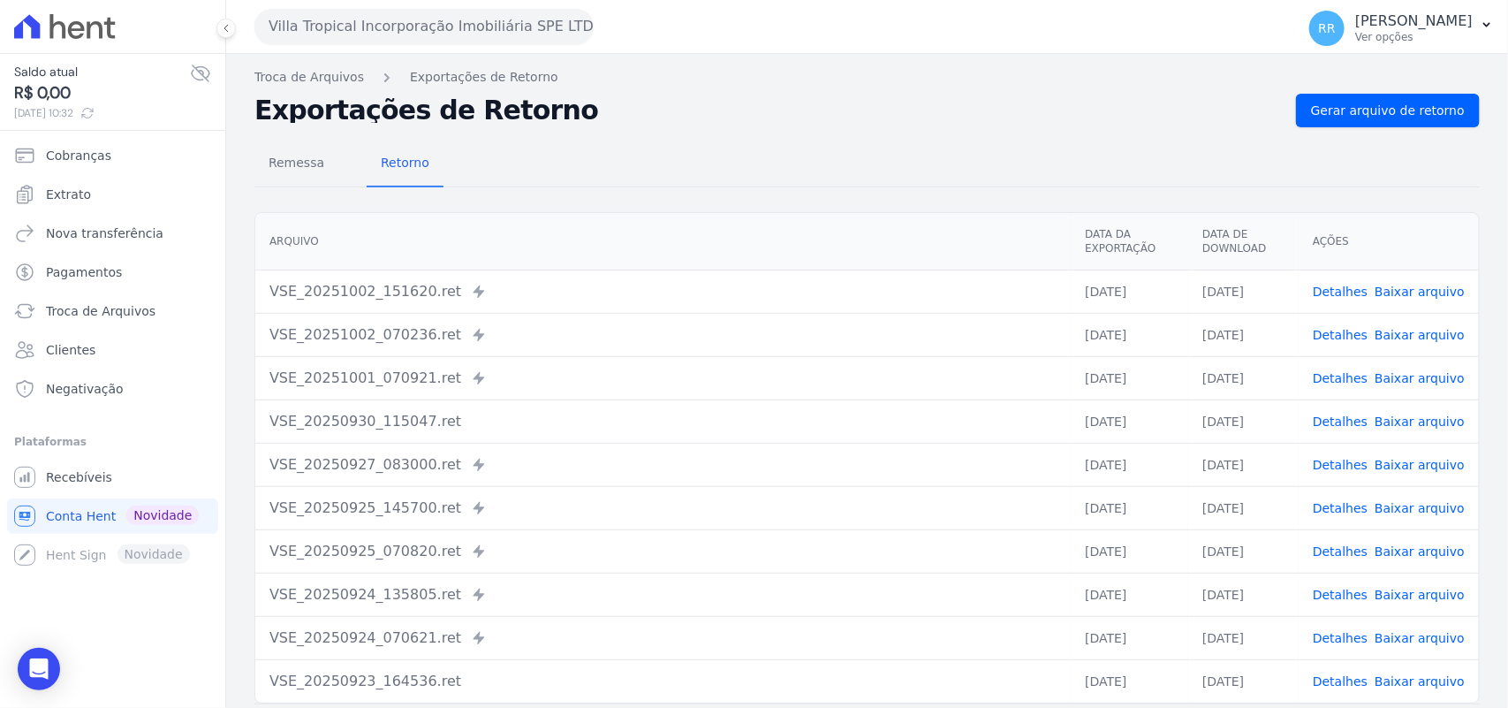
click at [342, 19] on button "Villa Tropical Incorporação Imobiliária SPE LTDA" at bounding box center [424, 26] width 339 height 35
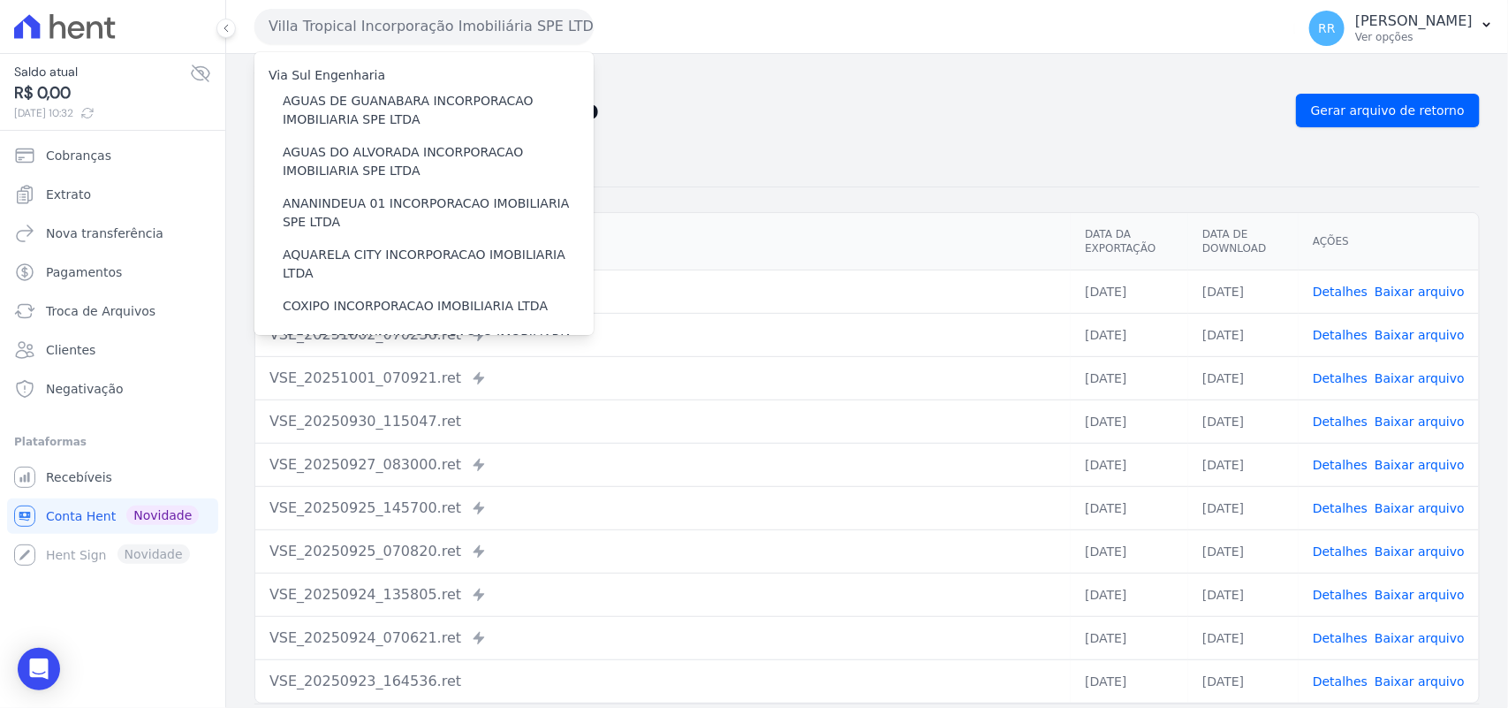
click at [964, 118] on h2 "Exportações de Retorno" at bounding box center [769, 110] width 1028 height 25
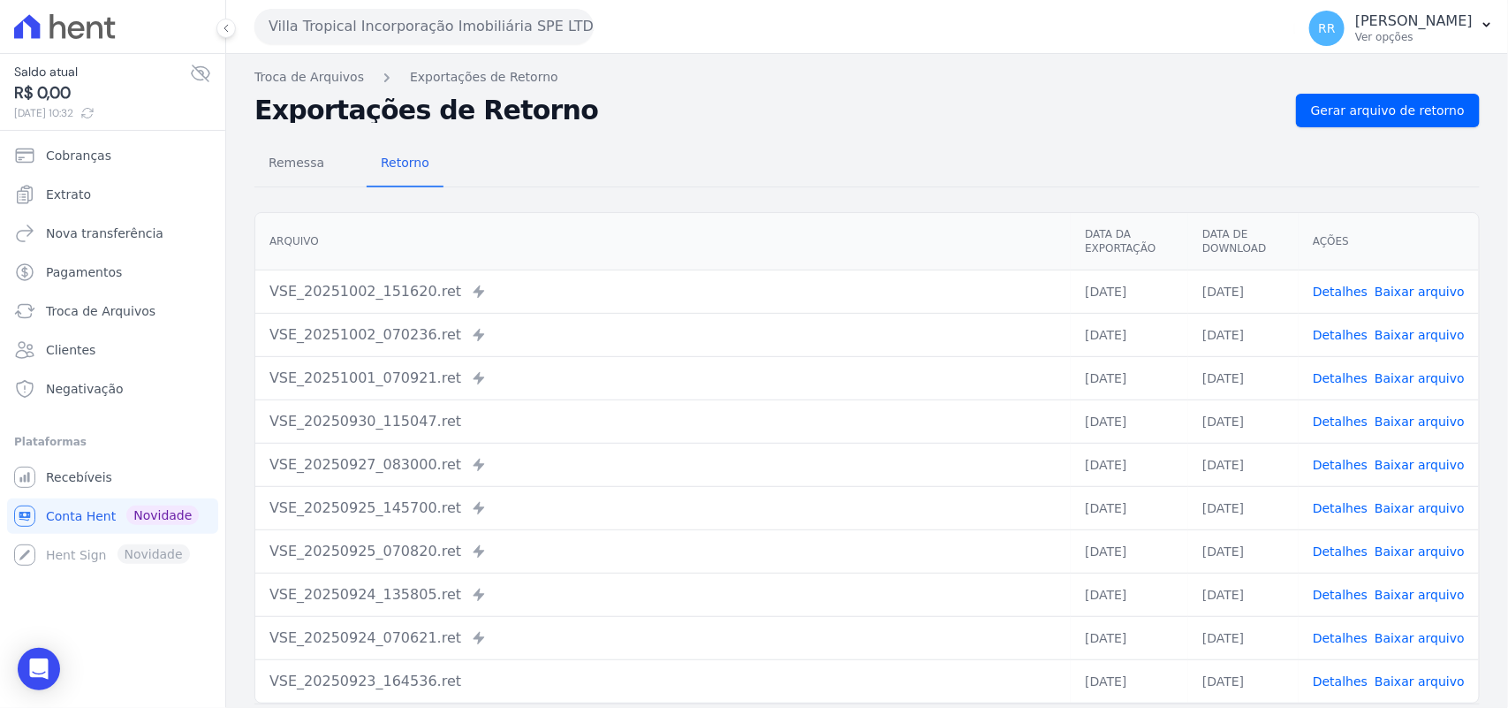
click at [637, 147] on div "Remessa Retorno" at bounding box center [868, 164] width 1226 height 46
click at [802, 127] on div "Remessa Retorno Arquivo Data da Exportação Data de Download Ações VSE_20251002_…" at bounding box center [868, 446] width 1226 height 639
click at [346, 27] on button "Villa Tropical Incorporação Imobiliária SPE LTDA" at bounding box center [424, 26] width 339 height 35
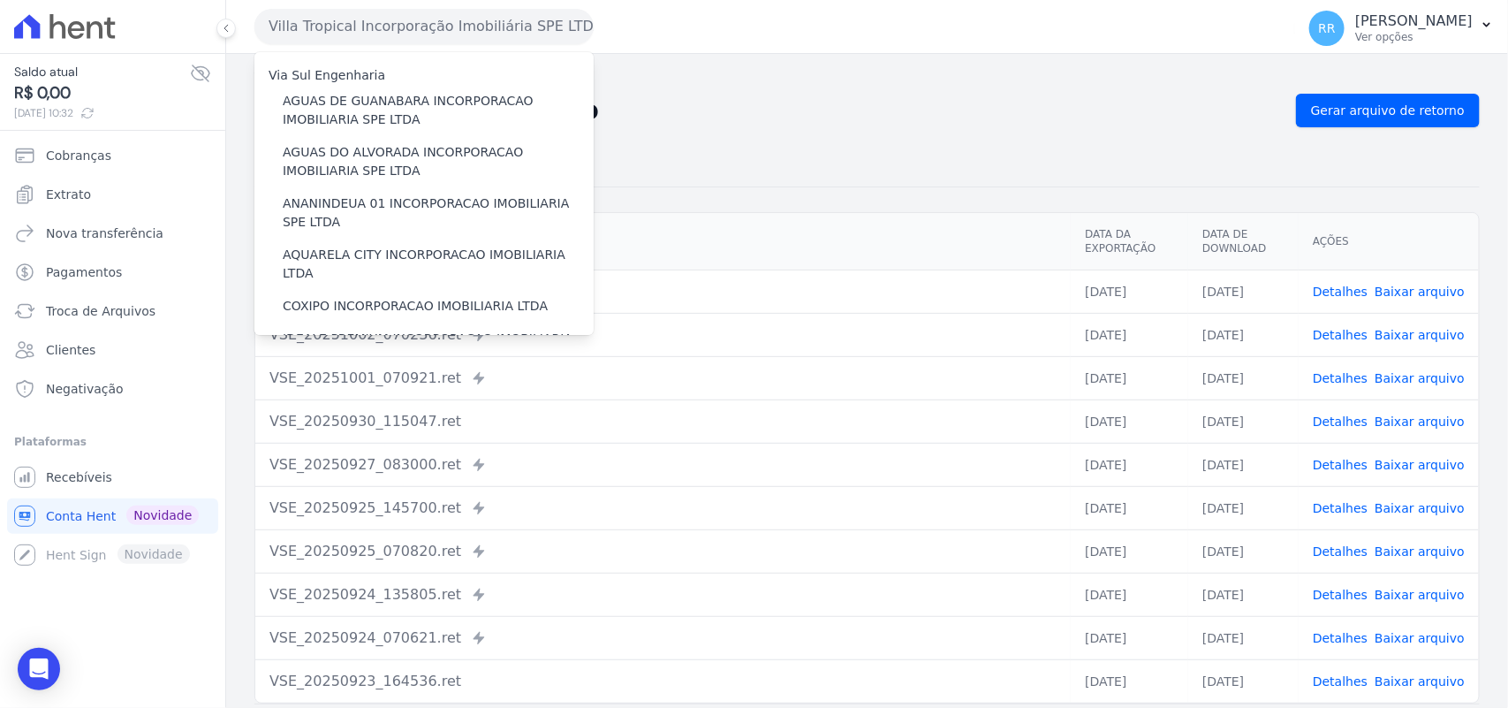
click at [1001, 201] on div "Remessa Retorno Arquivo Data da Exportação Data de Download Ações VSE_20251002_…" at bounding box center [868, 446] width 1226 height 639
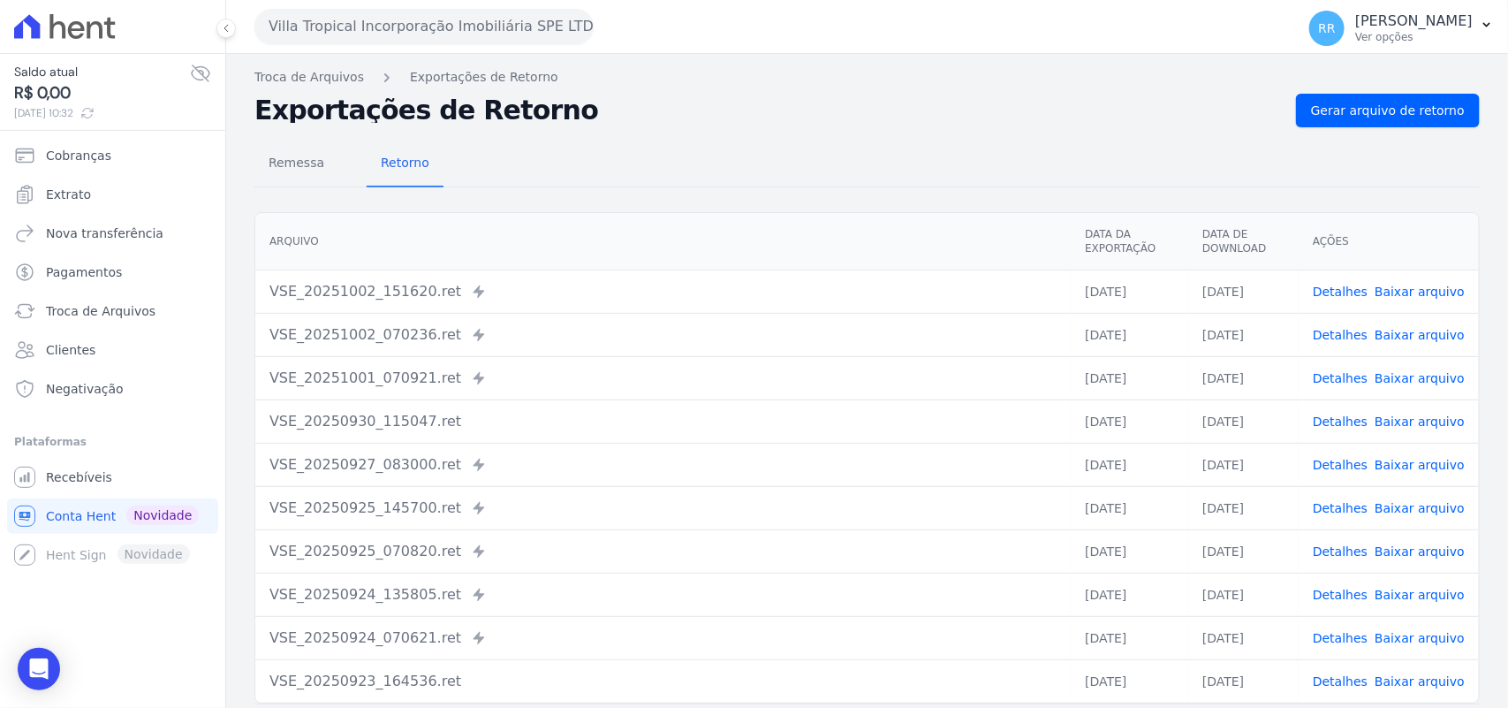
click at [813, 111] on h2 "Exportações de Retorno" at bounding box center [769, 110] width 1028 height 25
click at [683, 127] on div "Remessa Retorno Arquivo Data da Exportação Data de Download Ações VSE_20251002_…" at bounding box center [868, 446] width 1226 height 639
click at [301, 161] on span "Remessa" at bounding box center [296, 162] width 77 height 35
click at [421, 9] on button "Villa Tropical Incorporação Imobiliária SPE LTDA" at bounding box center [424, 26] width 339 height 35
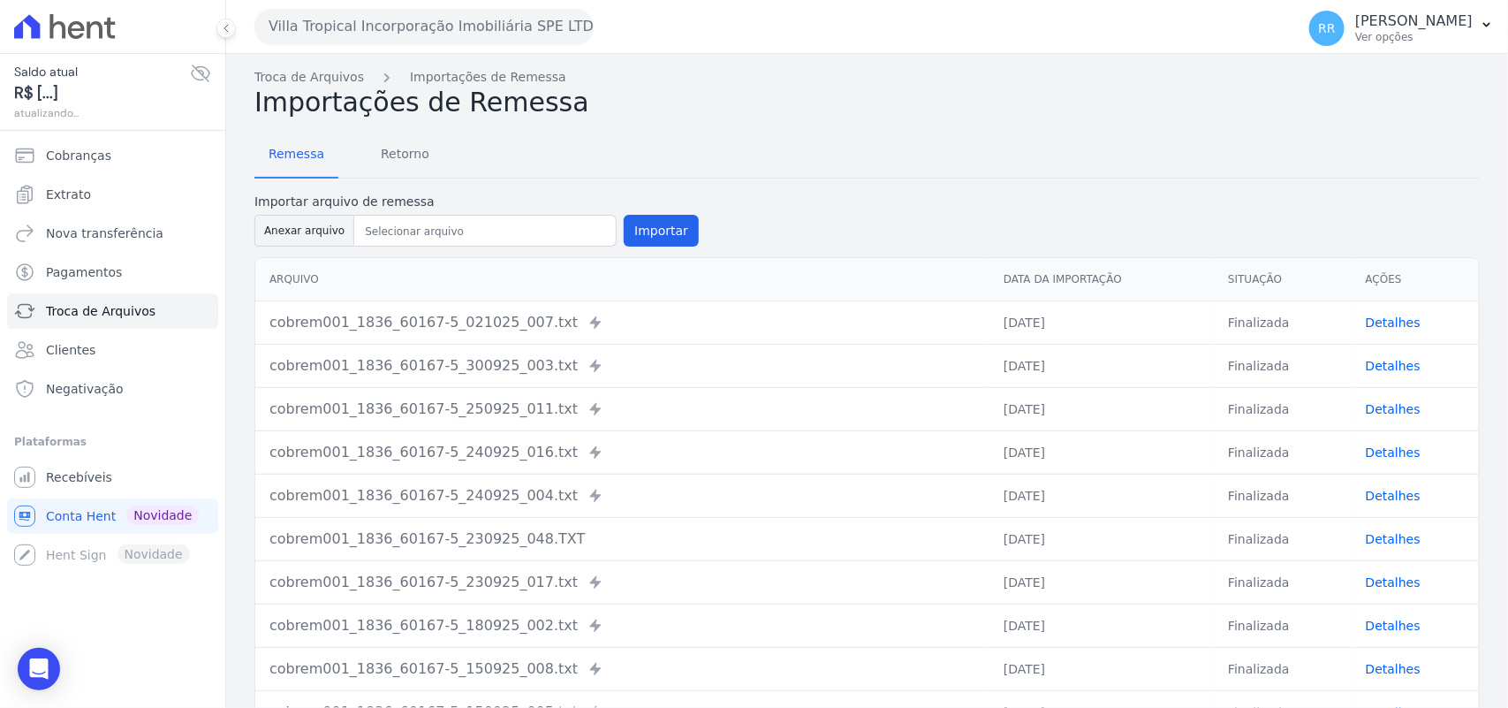
click at [311, 28] on button "Villa Tropical Incorporação Imobiliária SPE LTDA" at bounding box center [424, 26] width 339 height 35
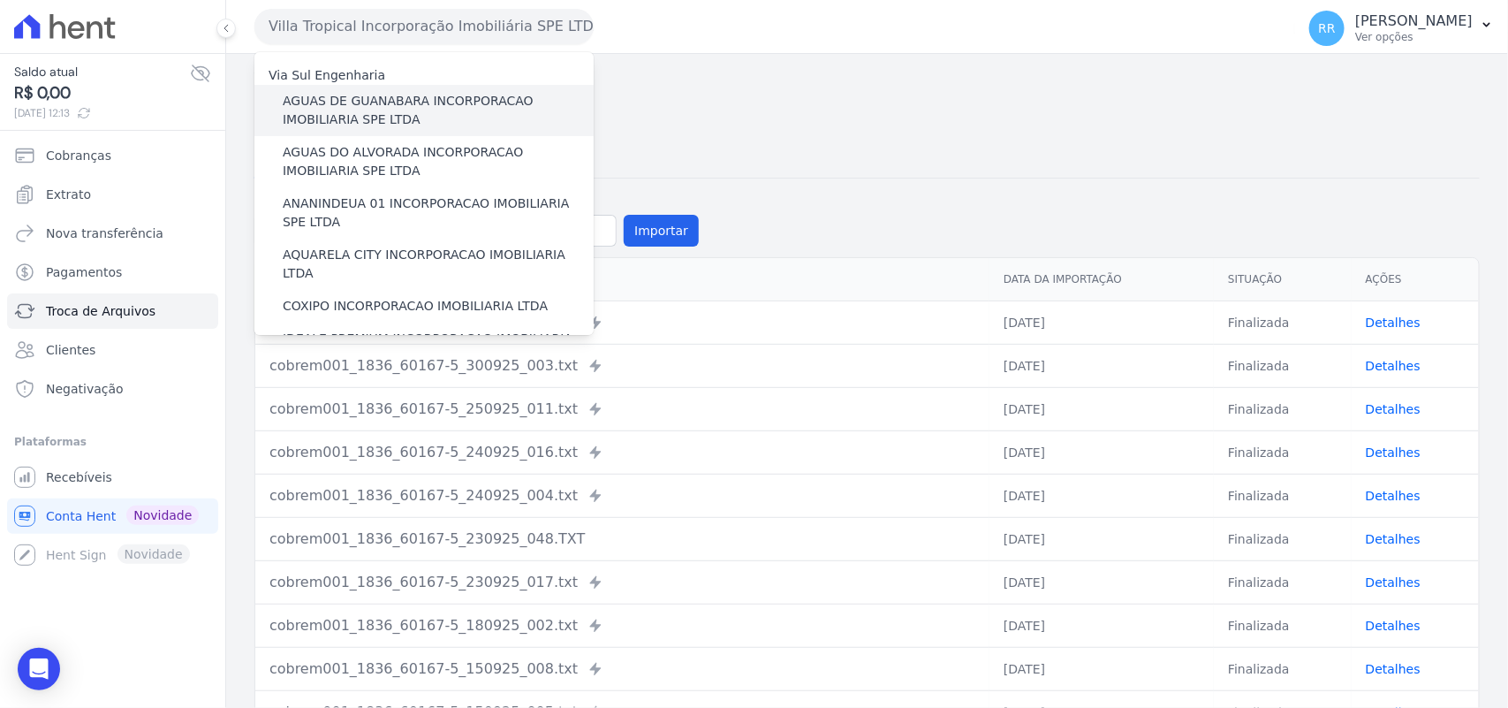
click at [337, 97] on label "AGUAS DE GUANABARA INCORPORACAO IMOBILIARIA SPE LTDA" at bounding box center [438, 110] width 311 height 37
click at [0, 0] on input "AGUAS DE GUANABARA INCORPORACAO IMOBILIARIA SPE LTDA" at bounding box center [0, 0] width 0 height 0
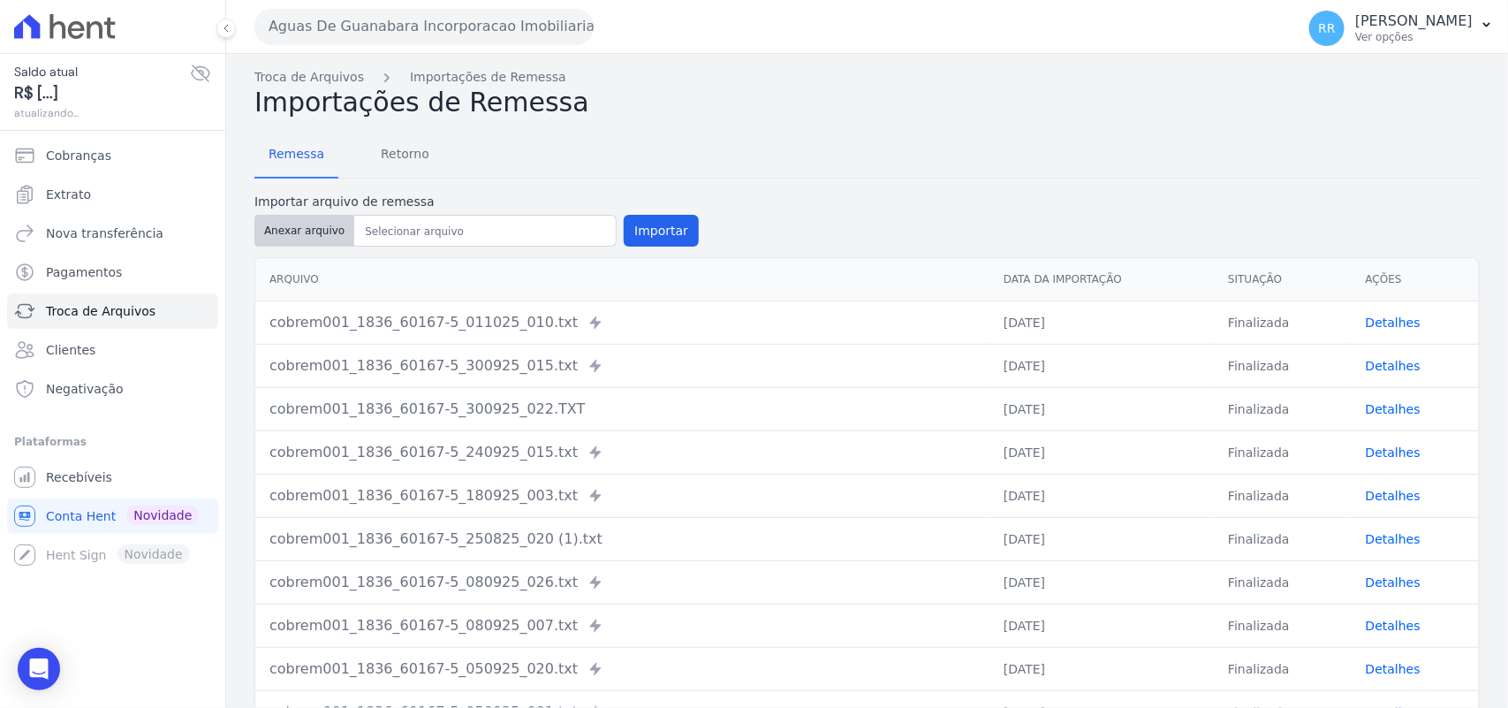
click at [306, 236] on button "Anexar arquivo" at bounding box center [305, 231] width 100 height 32
type input "cobrem001_1836_60167-5_031025_013.TXT"
click at [647, 224] on button "Importar" at bounding box center [661, 231] width 75 height 32
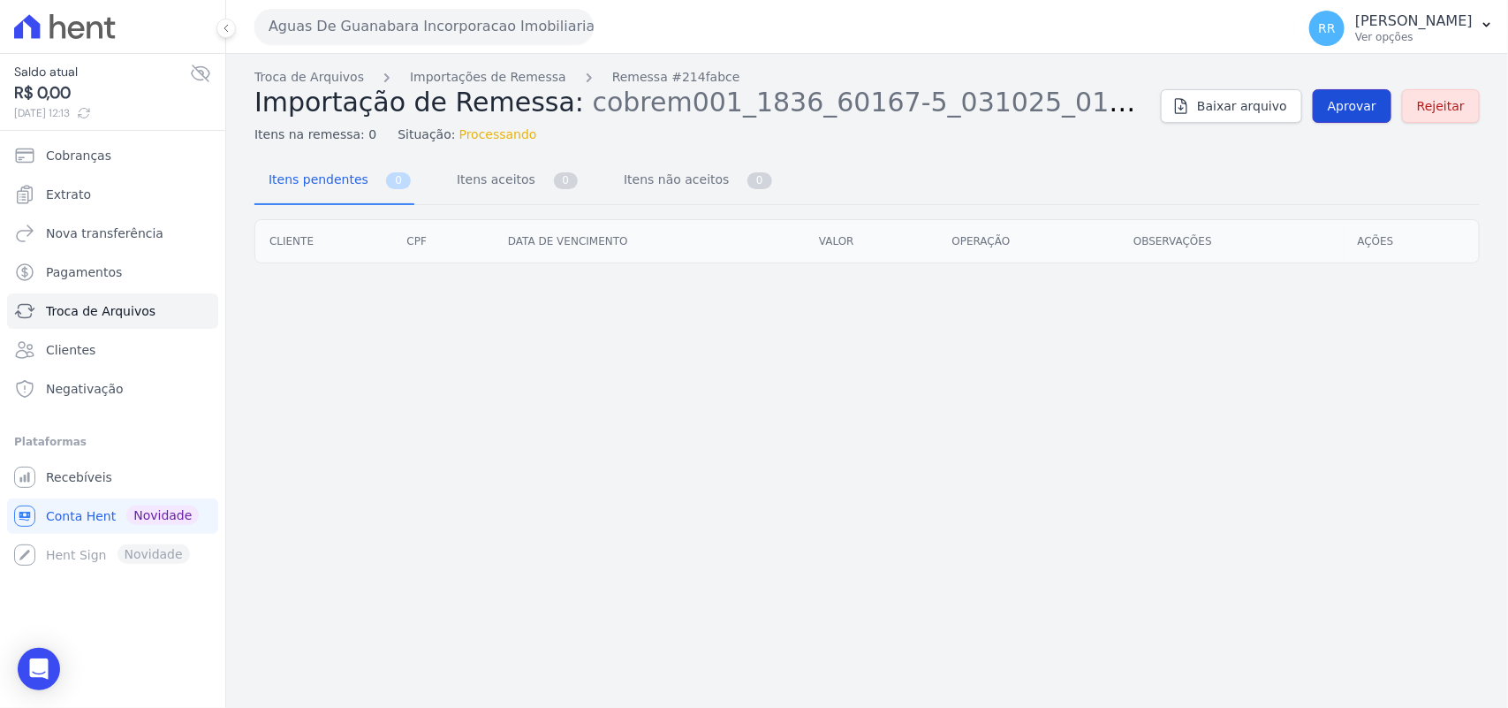
click at [1368, 90] on link "Aprovar" at bounding box center [1352, 106] width 79 height 34
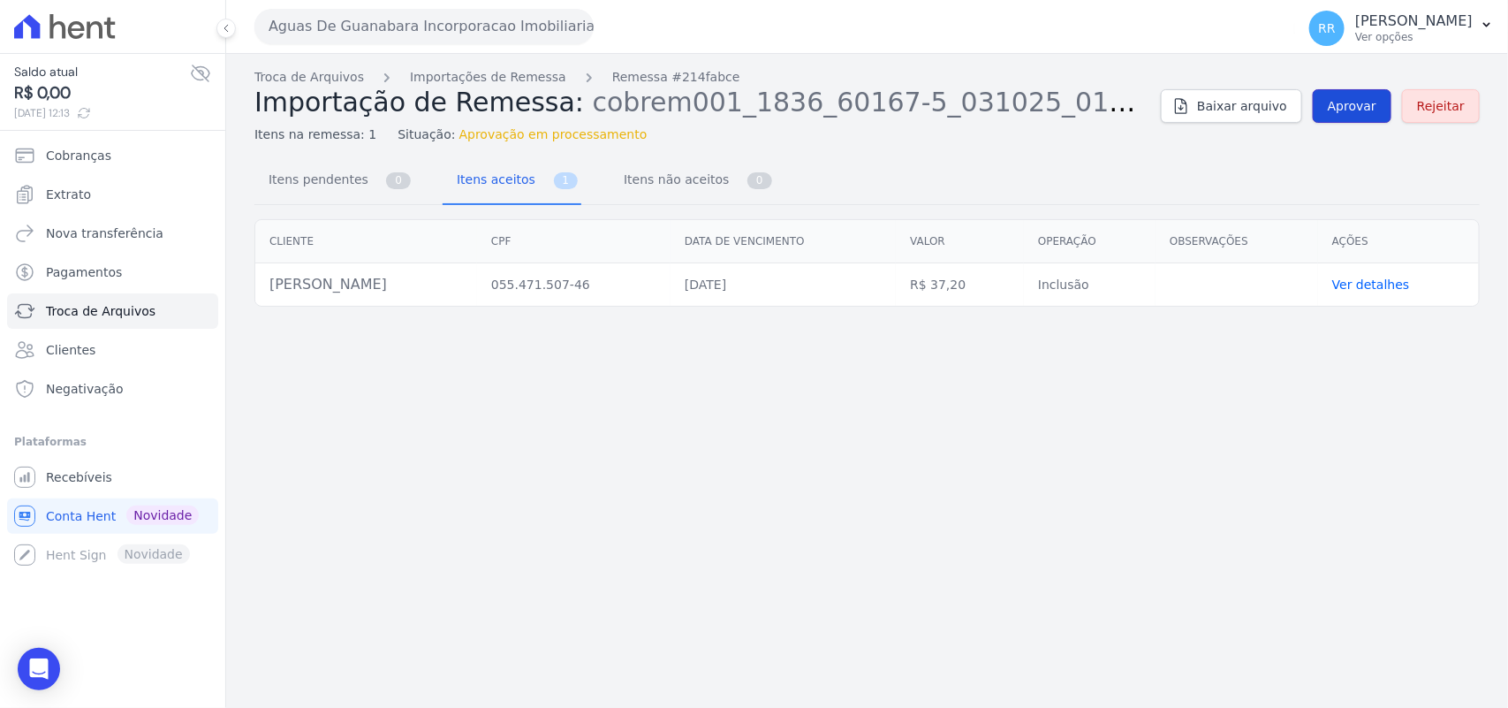
click at [1365, 112] on span "Aprovar" at bounding box center [1352, 106] width 49 height 18
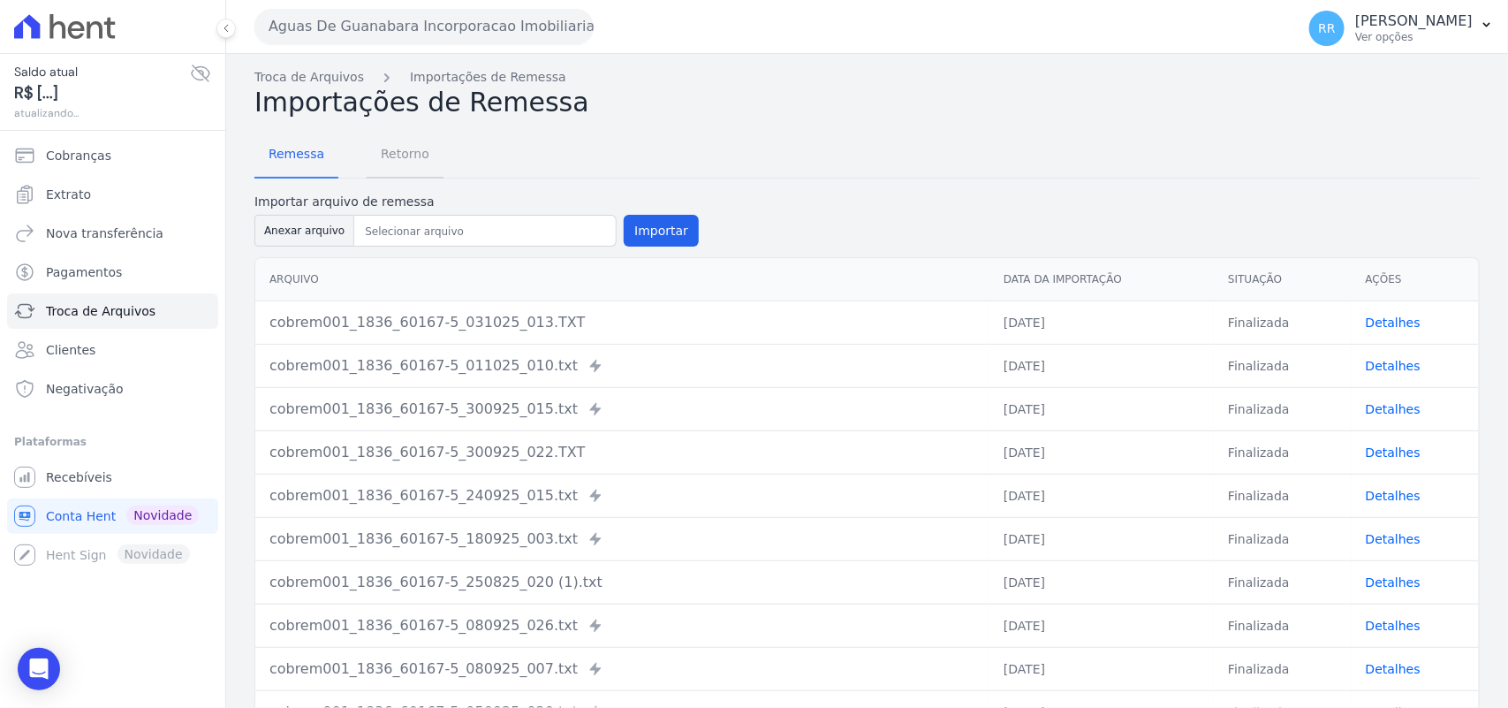
click at [424, 157] on span "Retorno" at bounding box center [405, 153] width 70 height 35
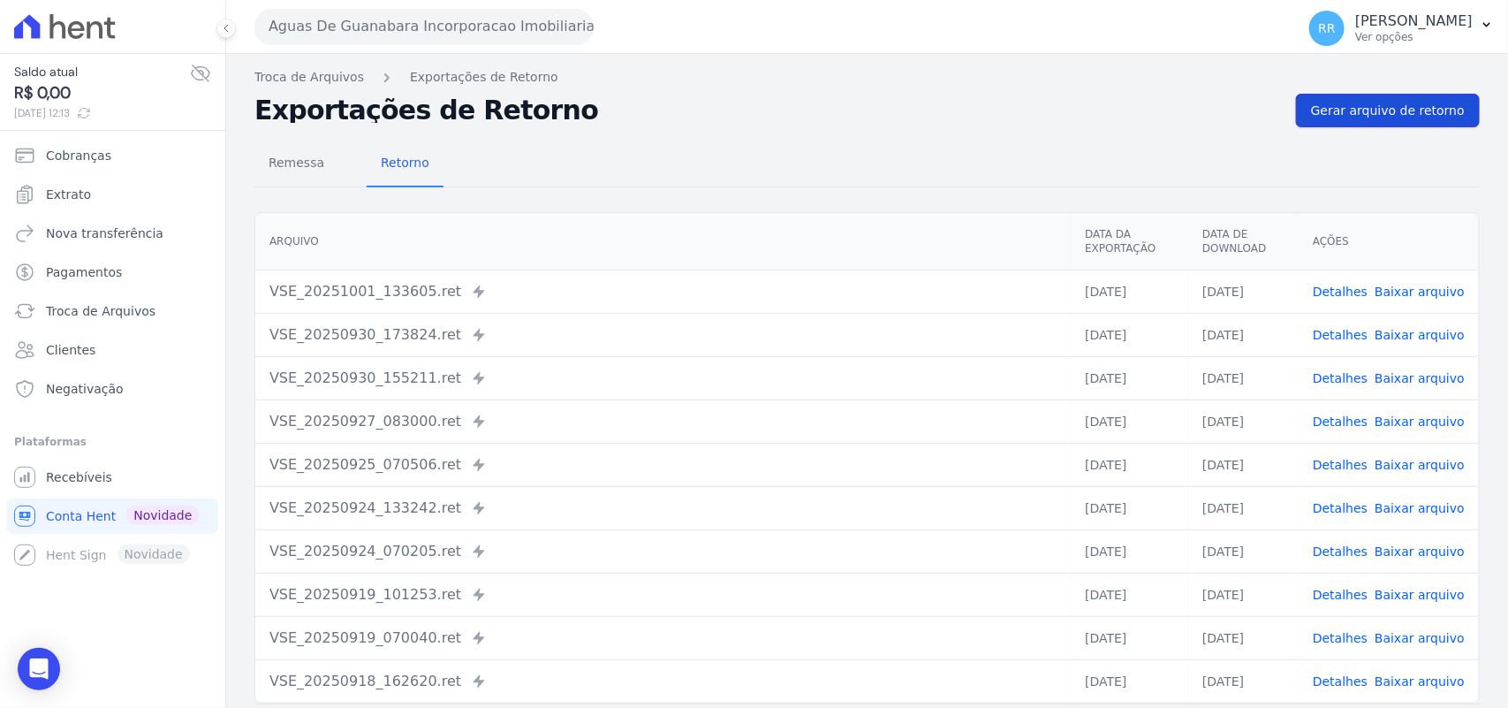
click at [1377, 109] on span "Gerar arquivo de retorno" at bounding box center [1388, 111] width 154 height 18
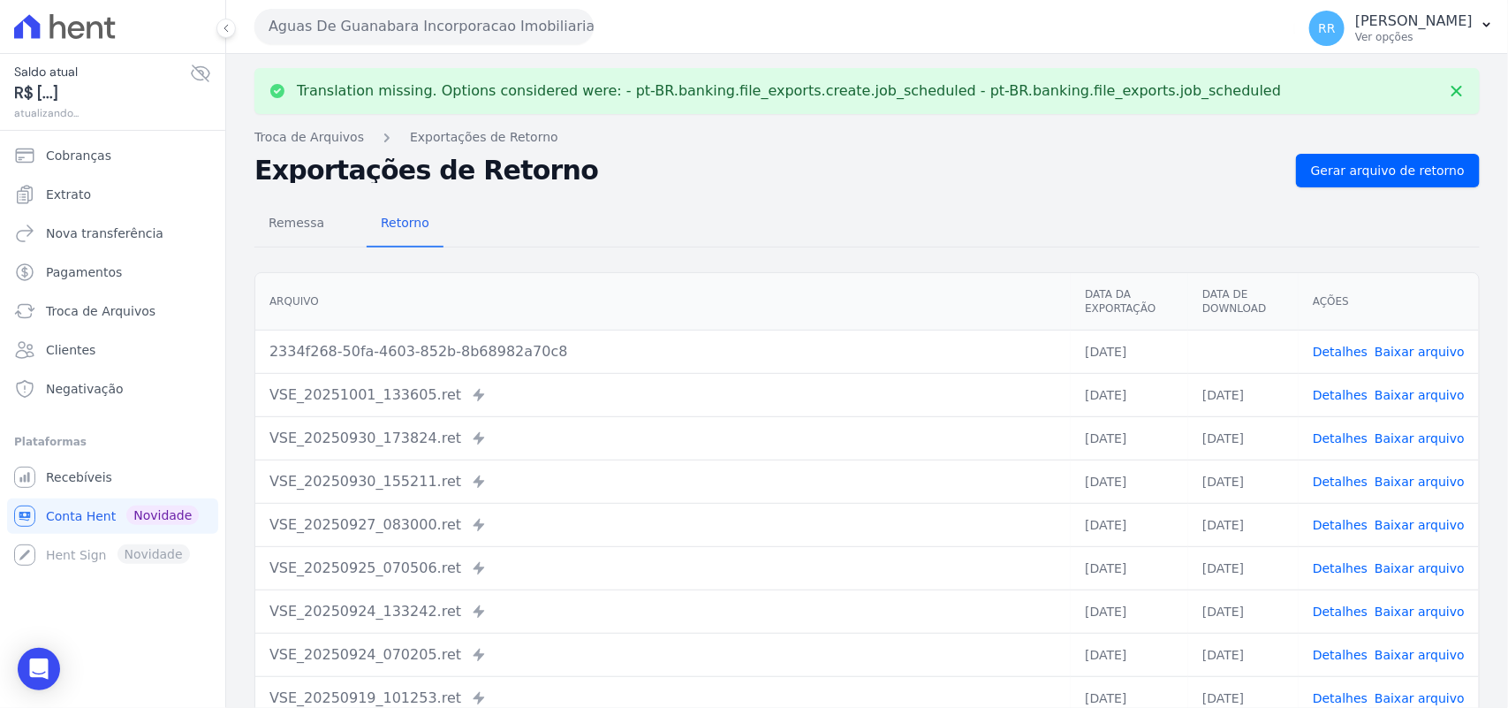
click at [1410, 355] on link "Baixar arquivo" at bounding box center [1420, 352] width 90 height 14
